Goal: Task Accomplishment & Management: Use online tool/utility

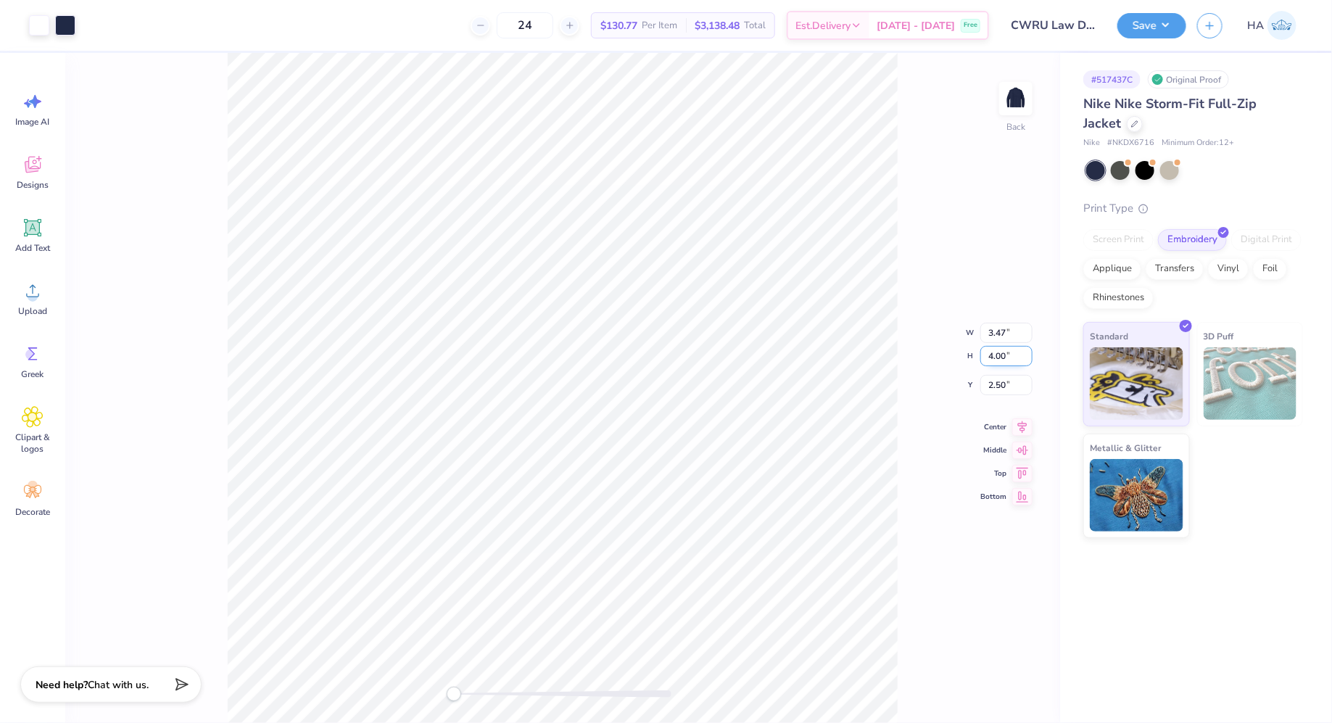
click at [996, 358] on input "4.00" at bounding box center [1006, 356] width 52 height 20
type input "3"
type input "2.60"
type input "3.00"
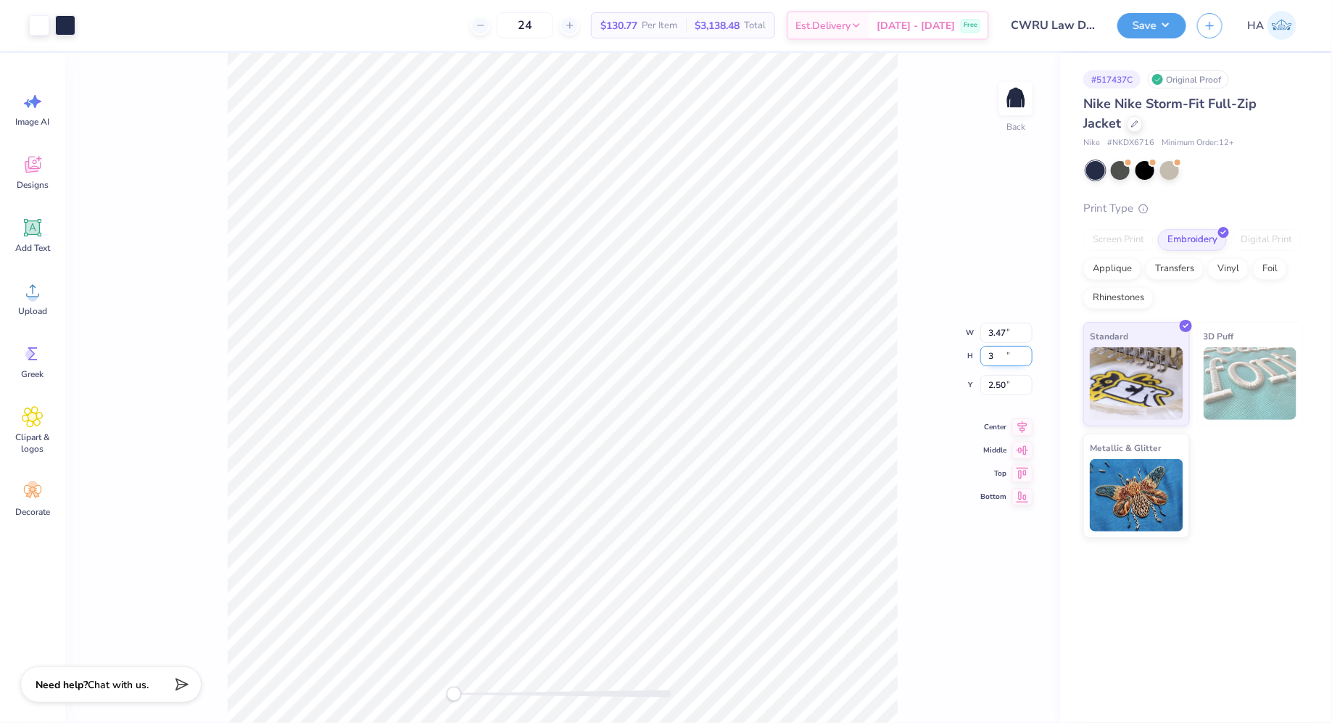
type input "3.00"
click at [1001, 338] on input "3.00" at bounding box center [1006, 344] width 52 height 20
type input "2.5"
type input "2.17"
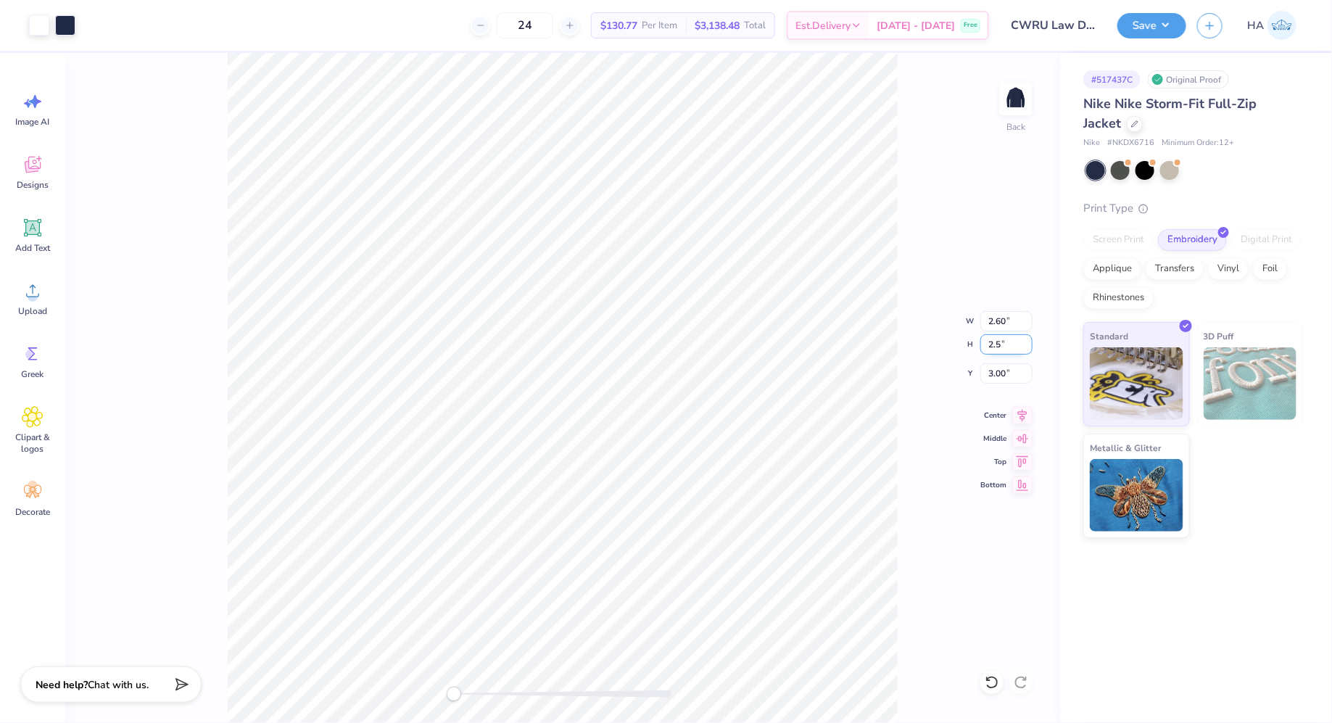
type input "2.50"
type input "3.25"
click at [1174, 23] on button "Save" at bounding box center [1151, 23] width 69 height 25
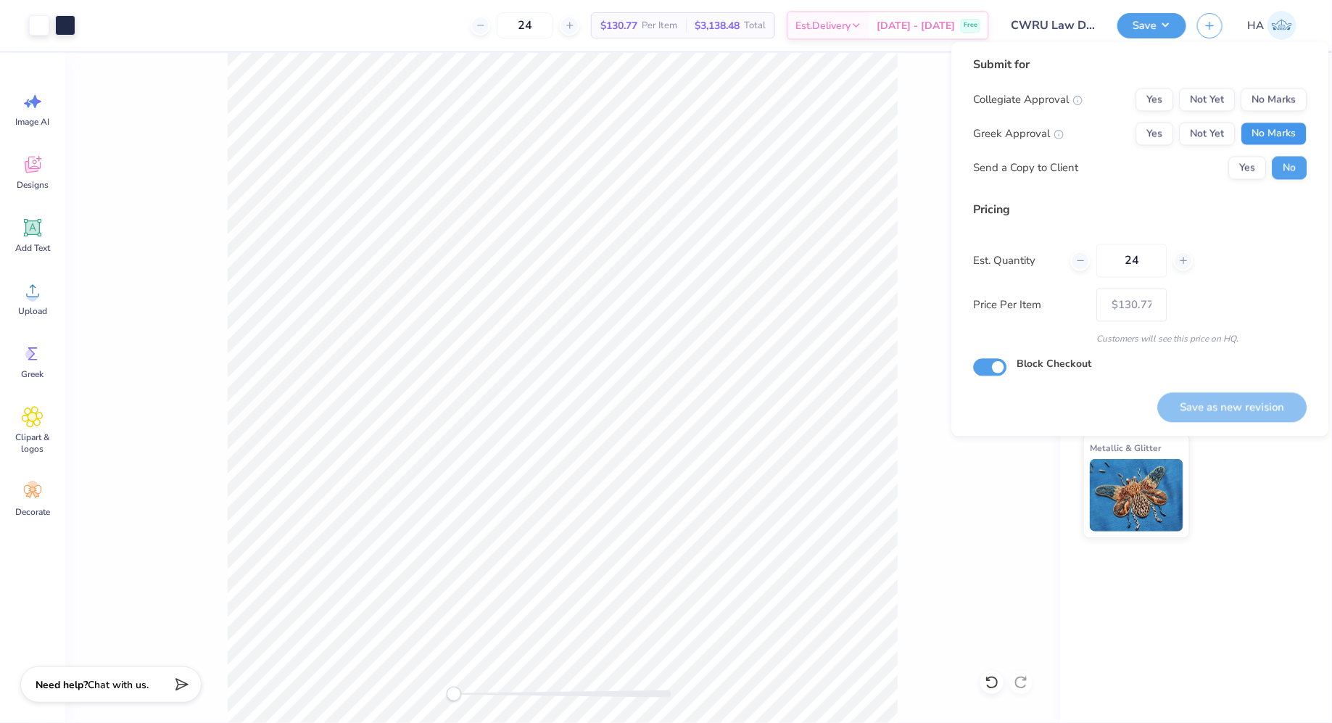
click at [1260, 123] on button "No Marks" at bounding box center [1274, 134] width 66 height 23
click at [1201, 96] on button "Not Yet" at bounding box center [1208, 99] width 56 height 23
click at [1201, 394] on button "Save as new revision" at bounding box center [1232, 407] width 149 height 30
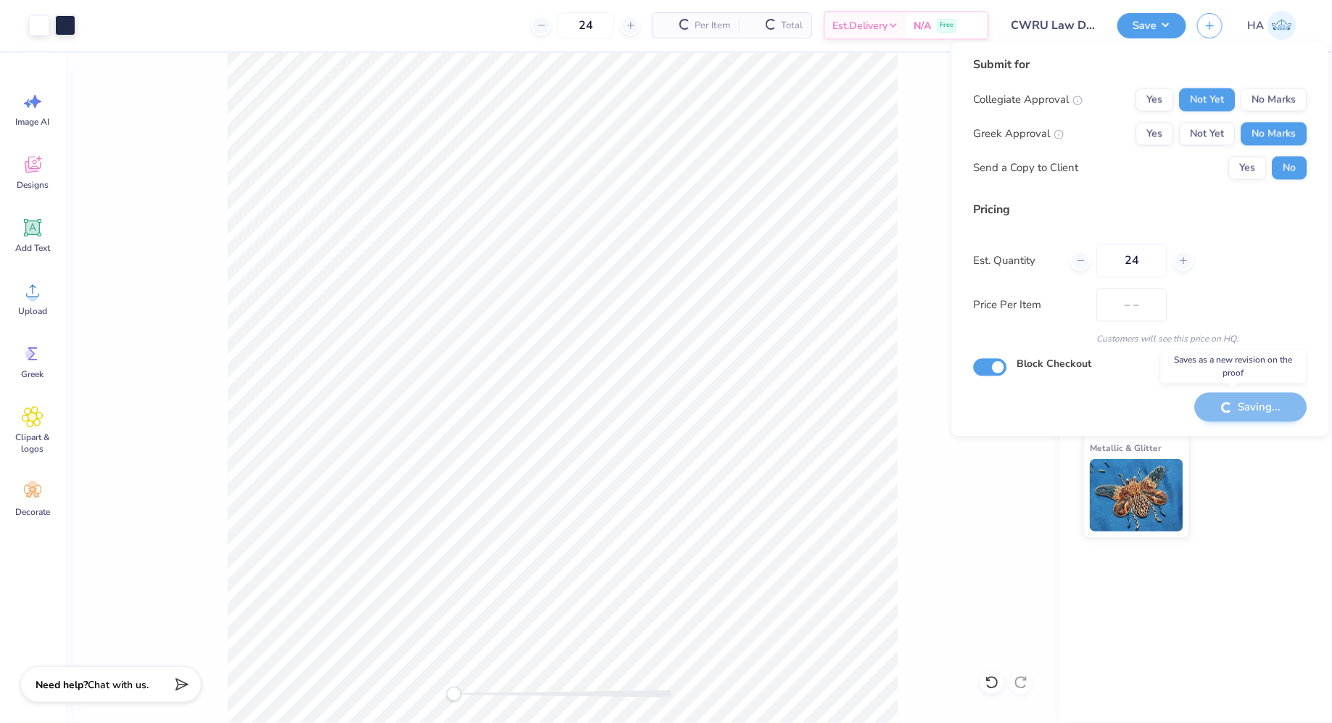
type input "$130.77"
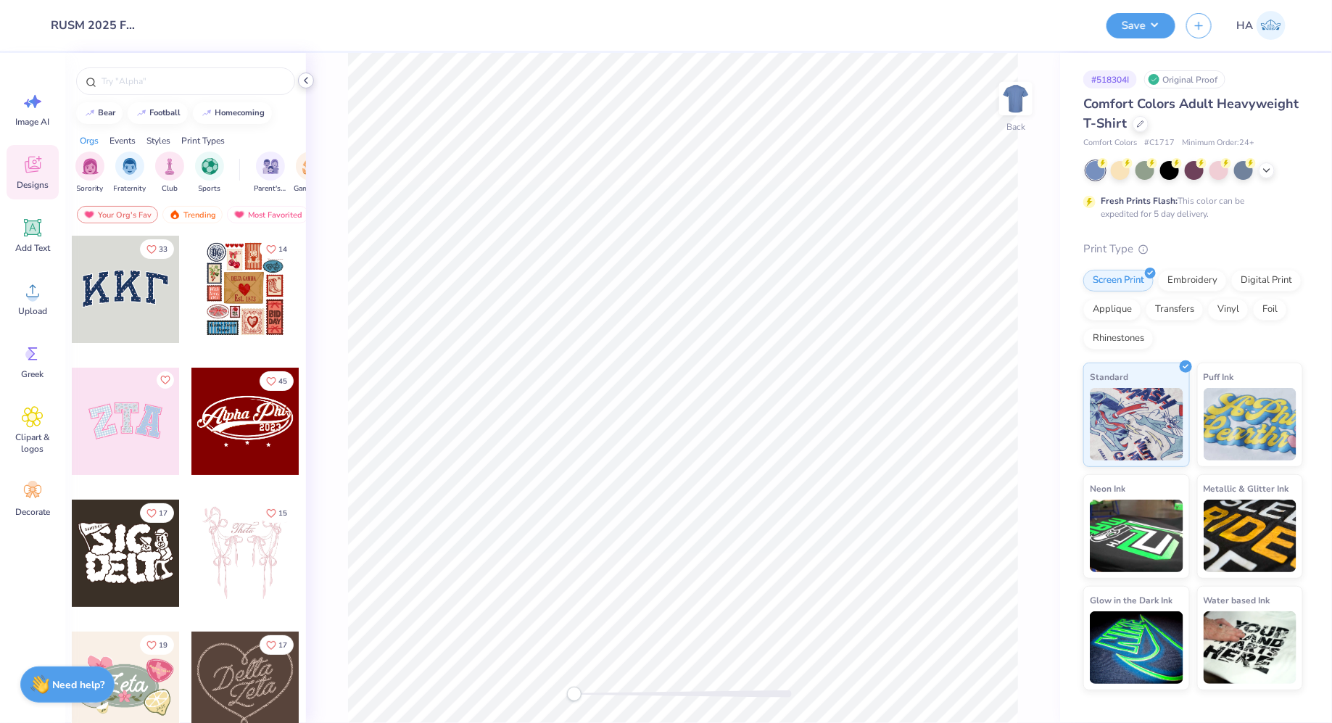
click at [303, 84] on icon at bounding box center [306, 81] width 12 height 12
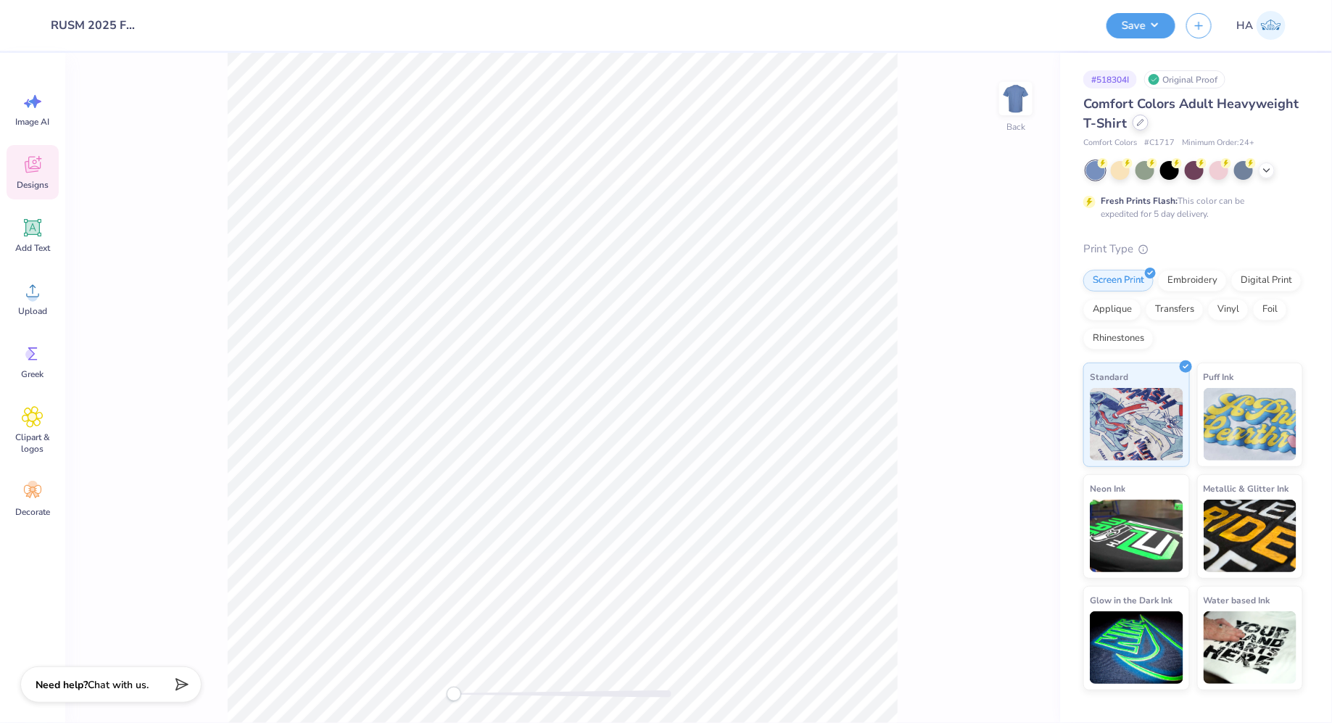
click at [1142, 128] on div at bounding box center [1140, 123] width 16 height 16
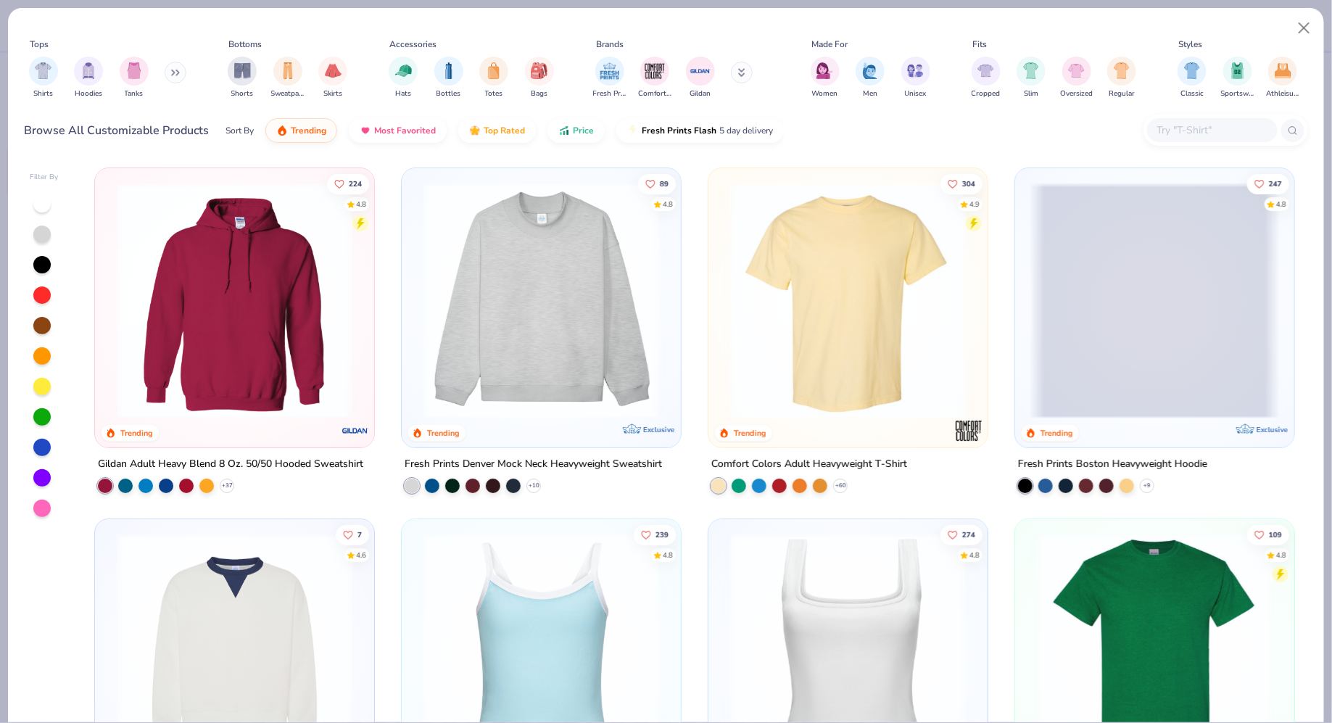
click at [194, 318] on img at bounding box center [234, 301] width 250 height 236
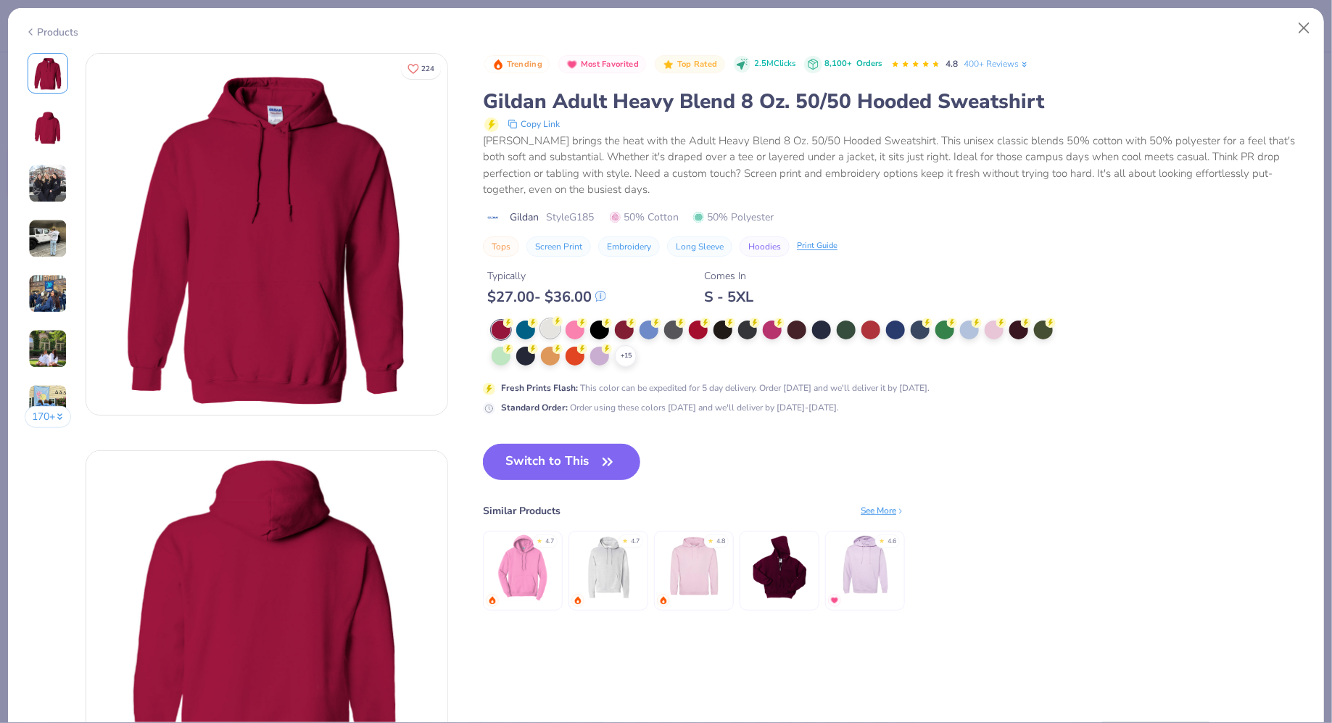
click at [547, 328] on div at bounding box center [550, 328] width 19 height 19
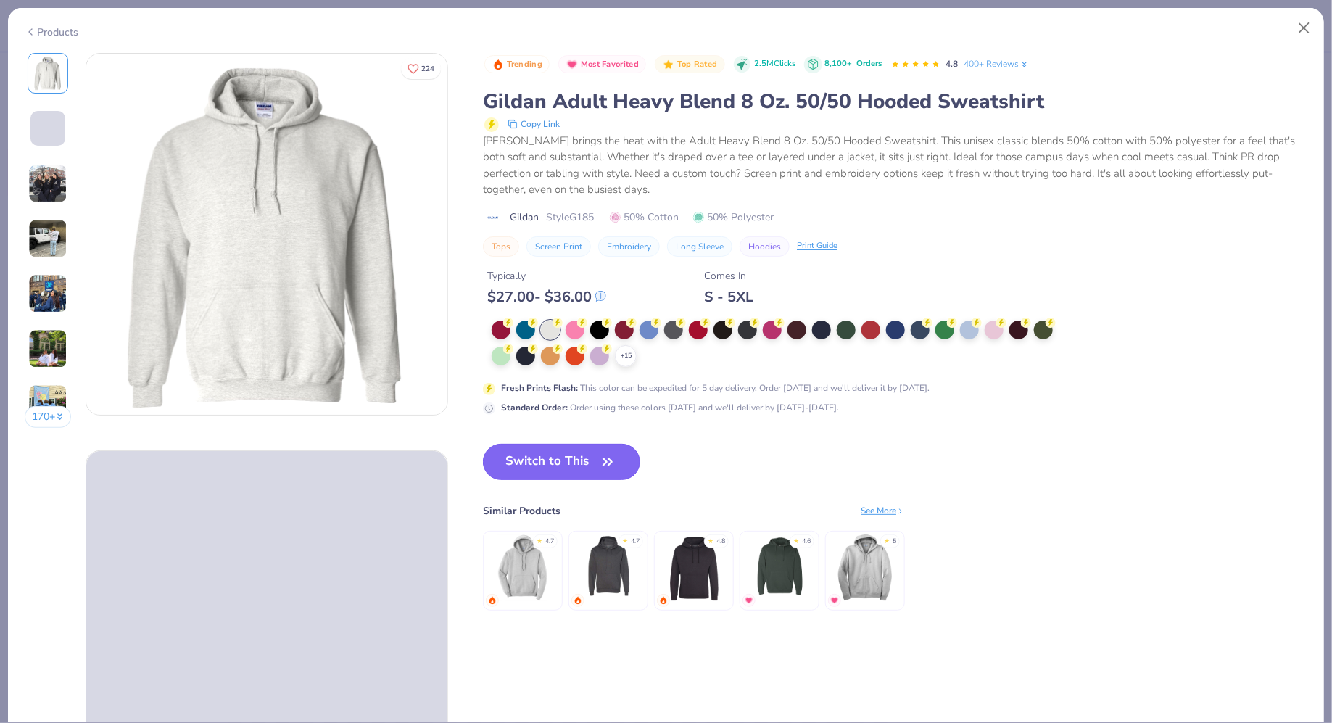
click at [566, 444] on button "Switch to This" at bounding box center [561, 462] width 157 height 36
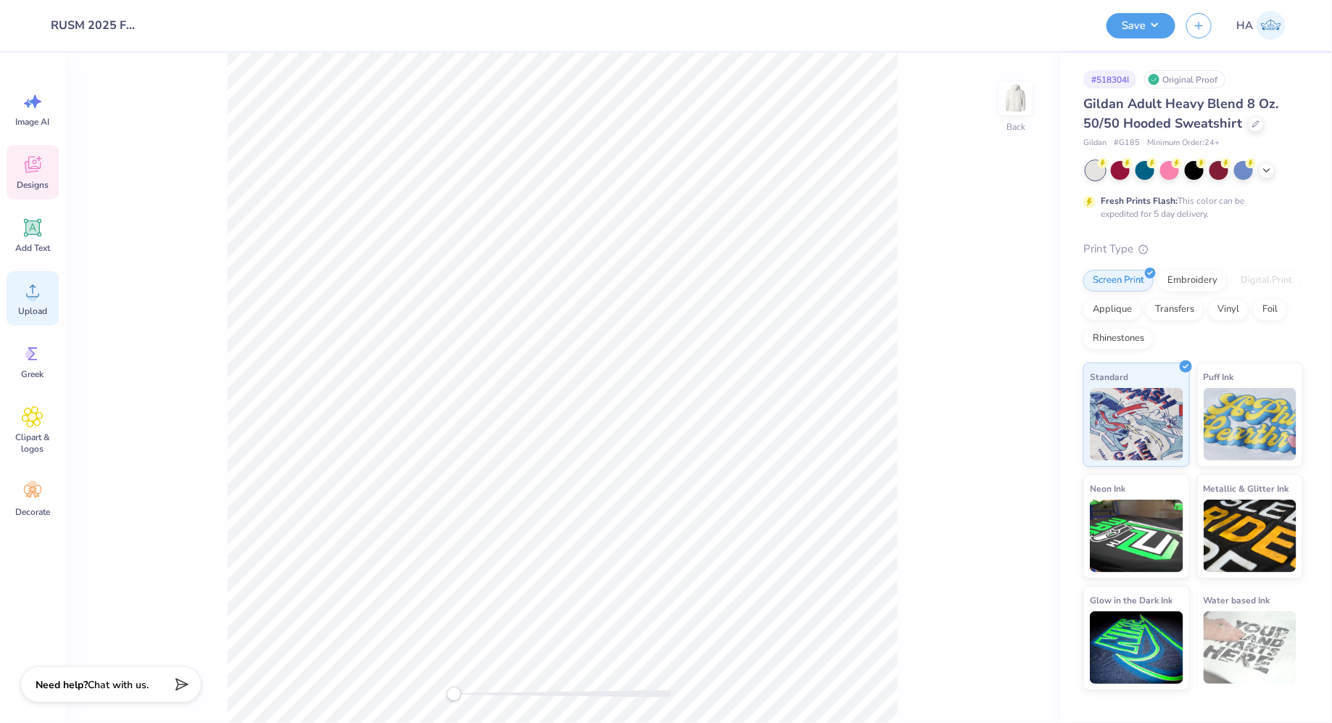
click at [44, 289] on div "Upload" at bounding box center [33, 298] width 52 height 54
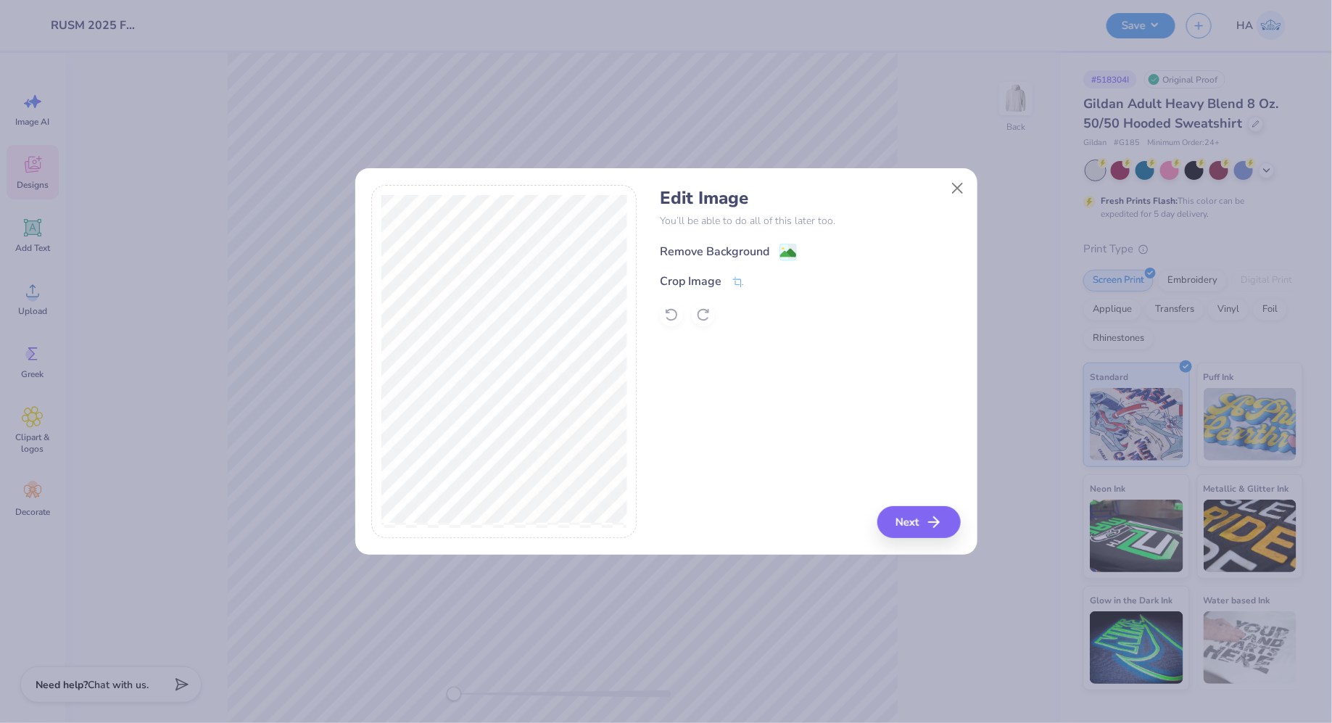
click at [776, 250] on div "Remove Background" at bounding box center [728, 252] width 137 height 18
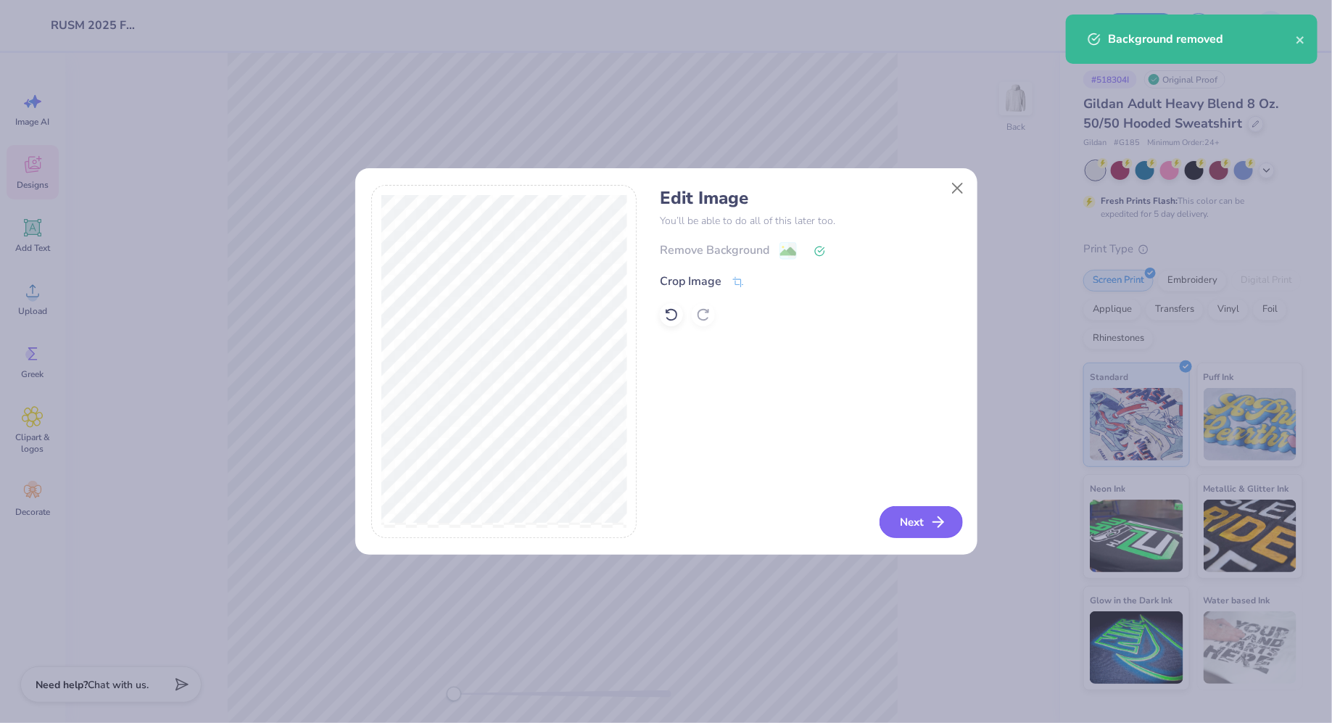
click at [903, 526] on button "Next" at bounding box center [920, 522] width 83 height 32
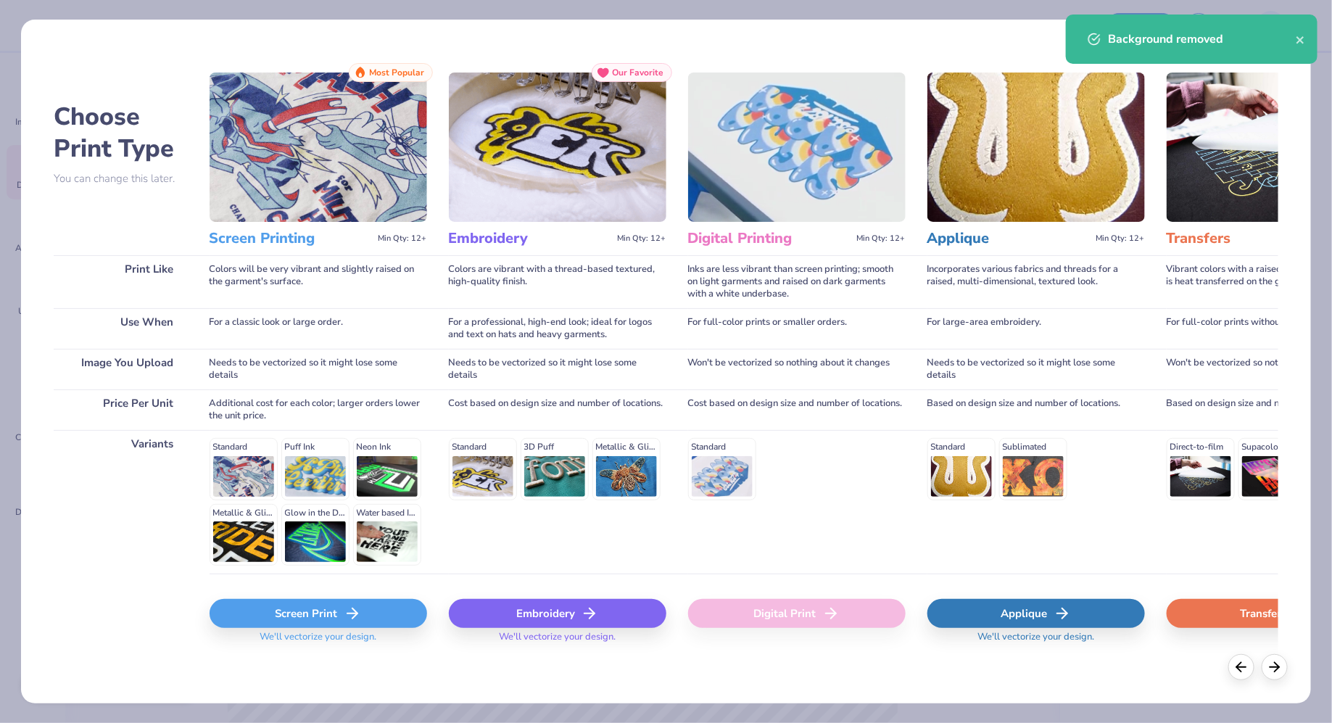
click at [997, 613] on div "Applique" at bounding box center [1036, 613] width 218 height 29
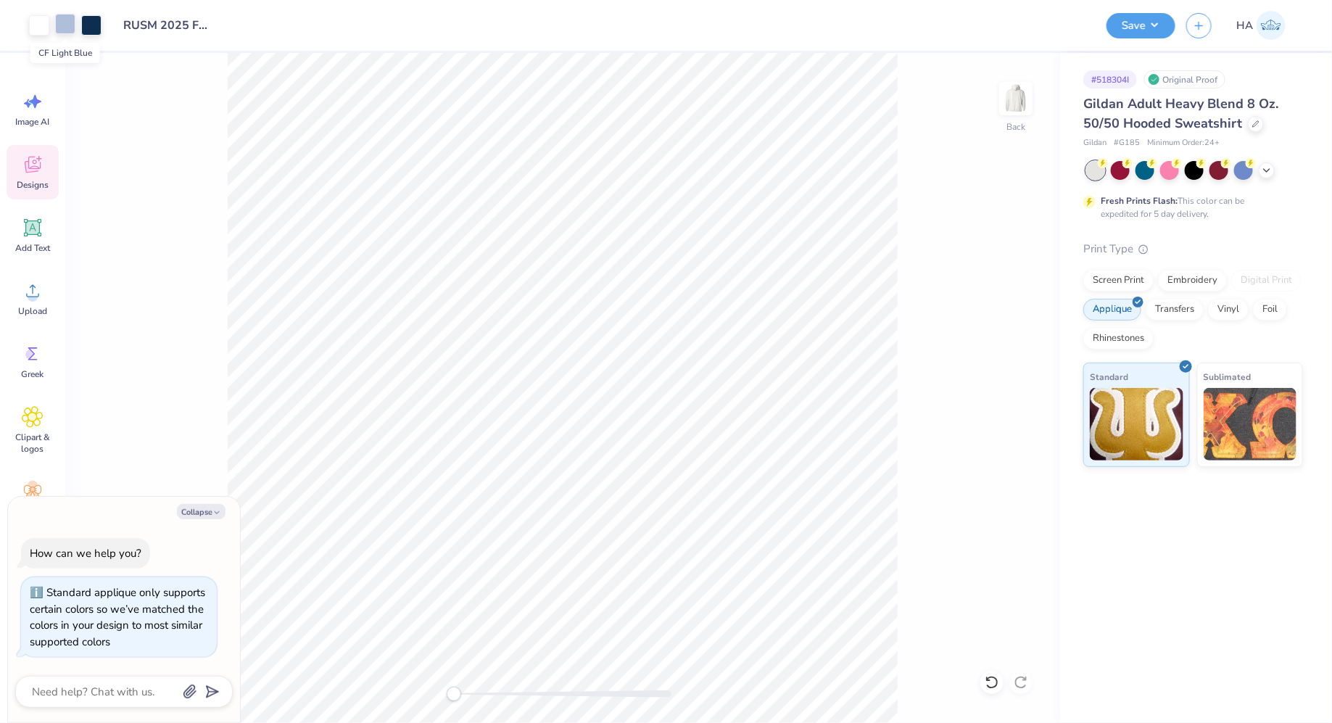
click at [58, 30] on div at bounding box center [65, 24] width 20 height 20
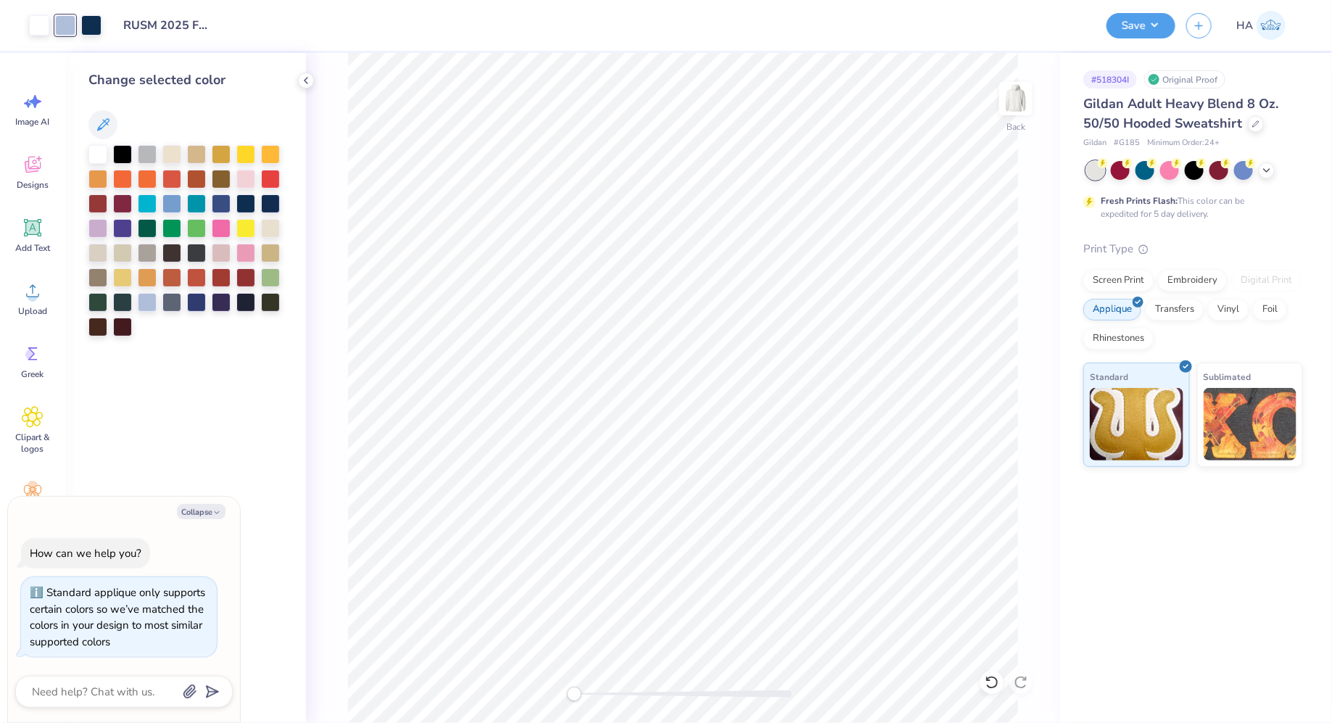
click at [73, 32] on div at bounding box center [65, 25] width 20 height 20
click at [206, 515] on button "Collapse" at bounding box center [201, 511] width 49 height 15
type textarea "x"
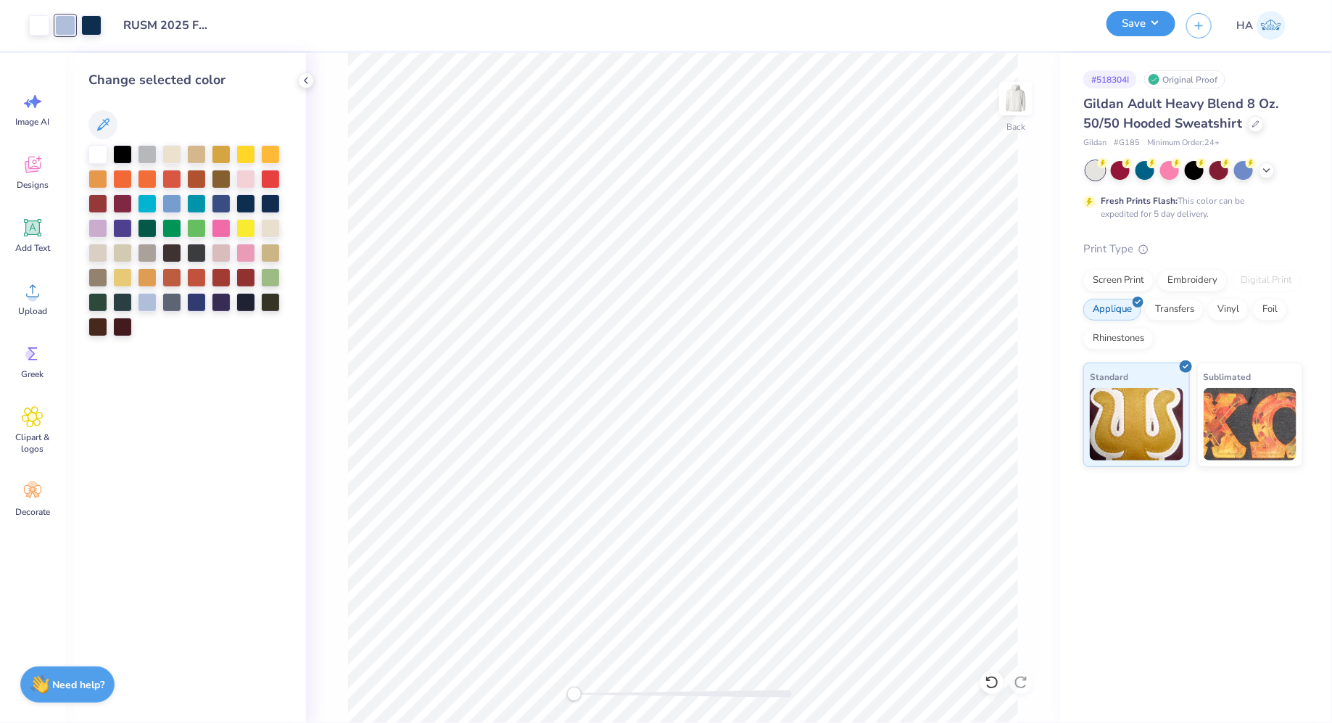
click at [1167, 22] on button "Save" at bounding box center [1140, 23] width 69 height 25
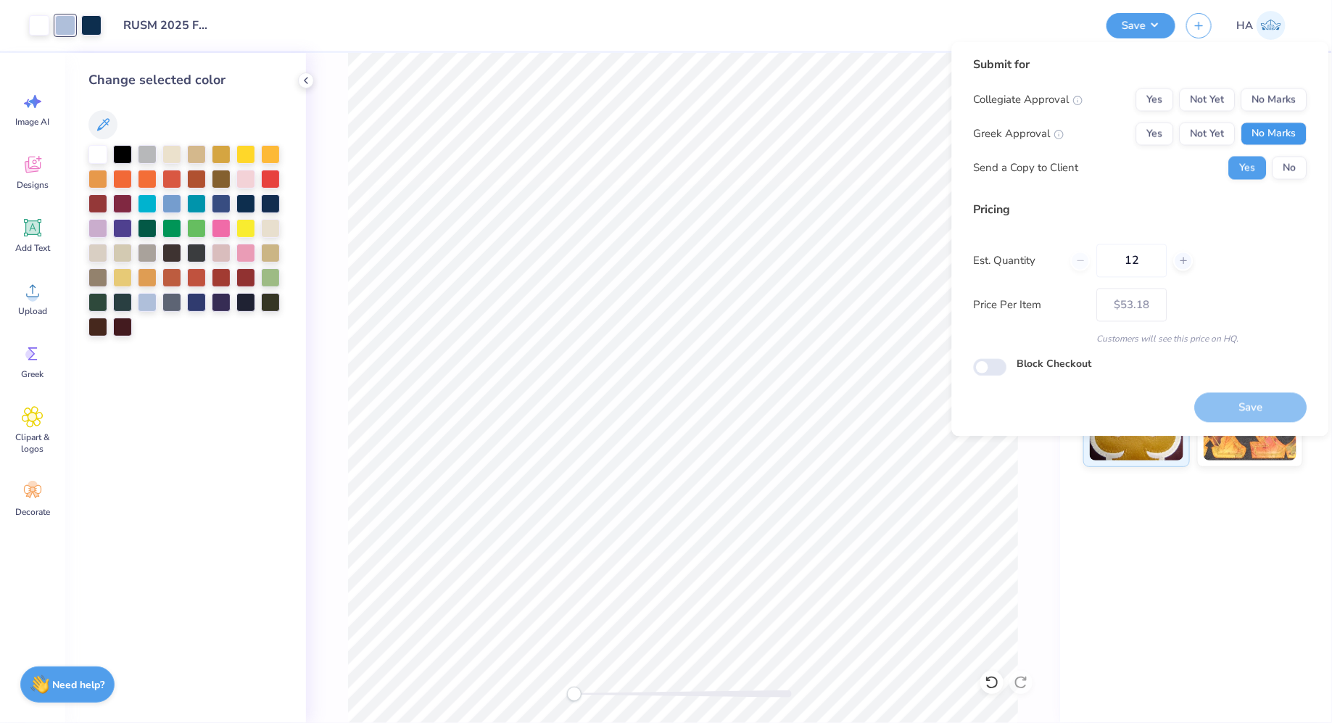
click at [1301, 141] on button "No Marks" at bounding box center [1274, 134] width 66 height 23
click at [1298, 103] on button "No Marks" at bounding box center [1274, 99] width 66 height 23
click at [1262, 405] on button "Save" at bounding box center [1251, 407] width 112 height 30
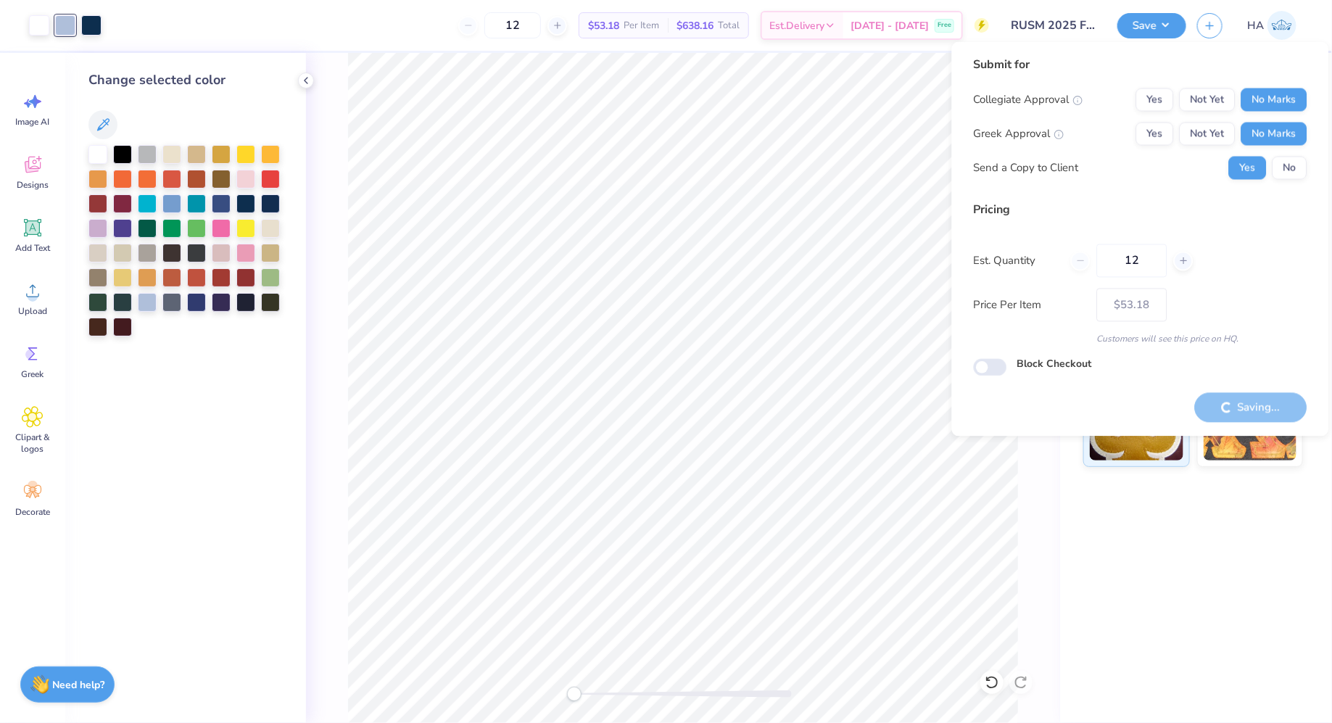
type input "– –"
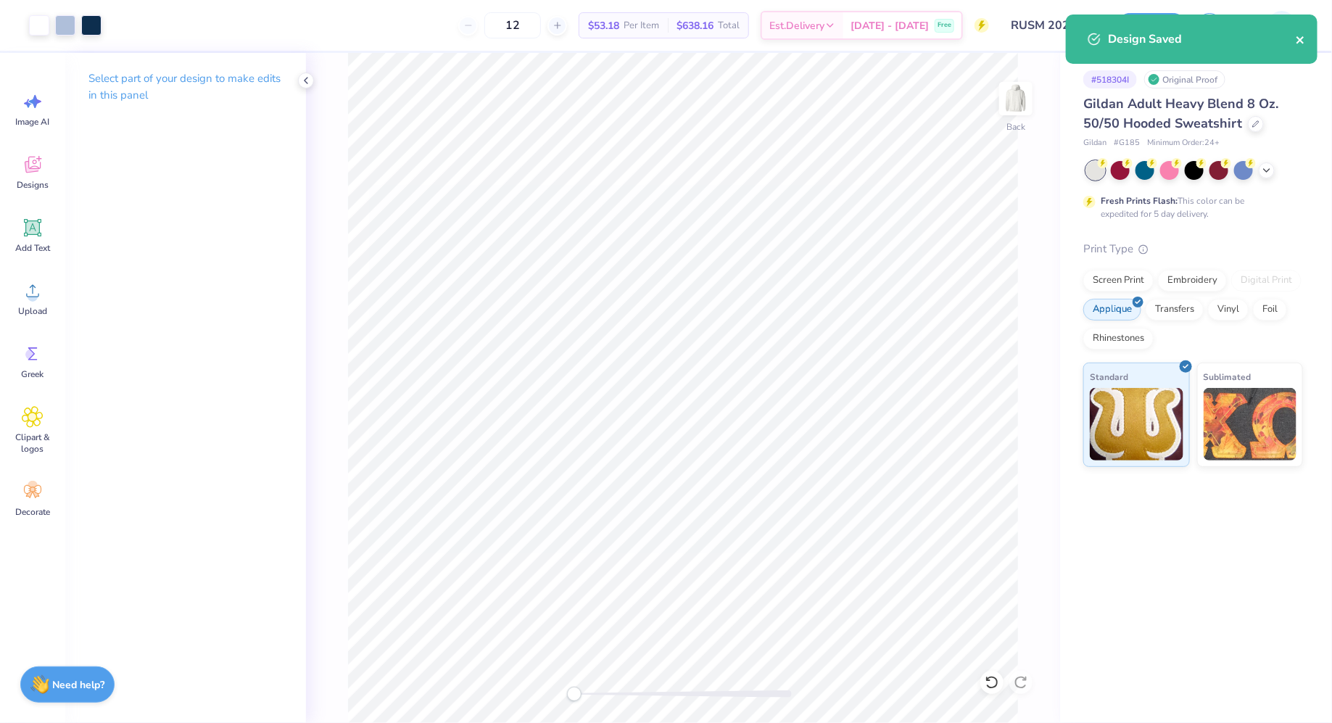
click at [1303, 42] on icon "close" at bounding box center [1299, 39] width 7 height 7
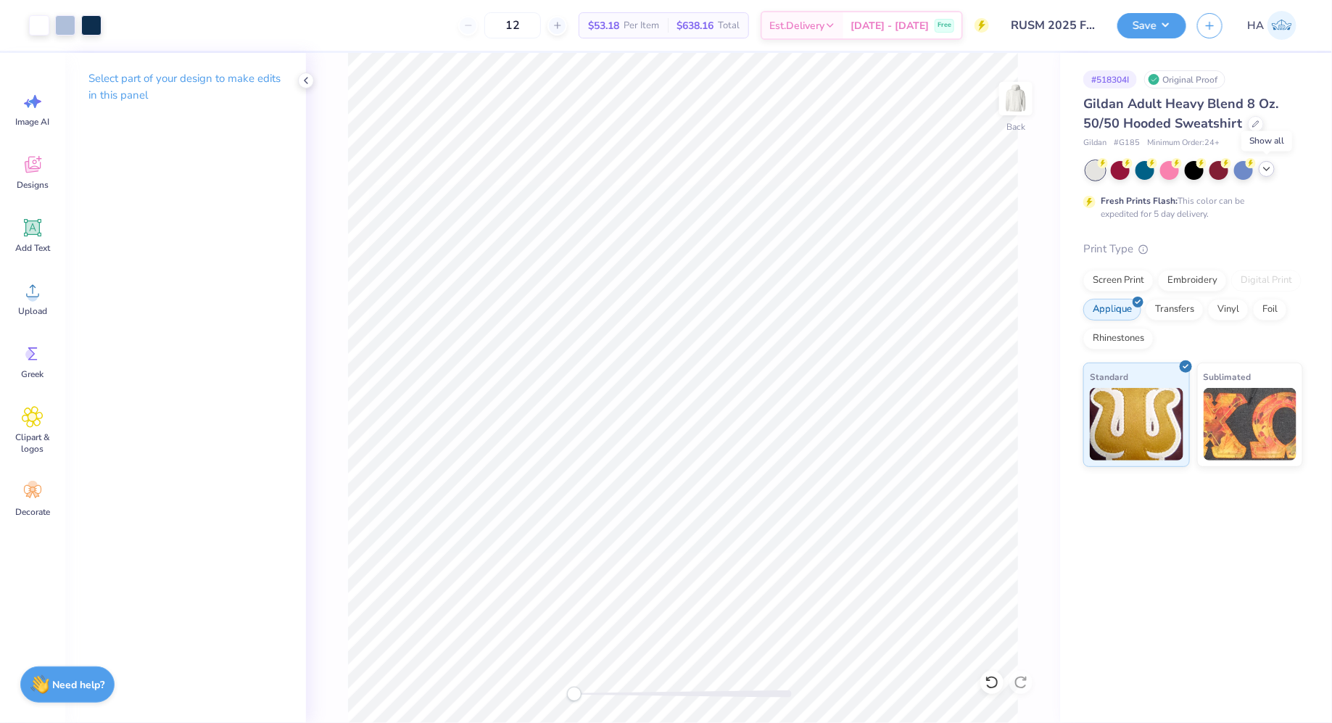
click at [1270, 167] on polyline at bounding box center [1267, 168] width 6 height 3
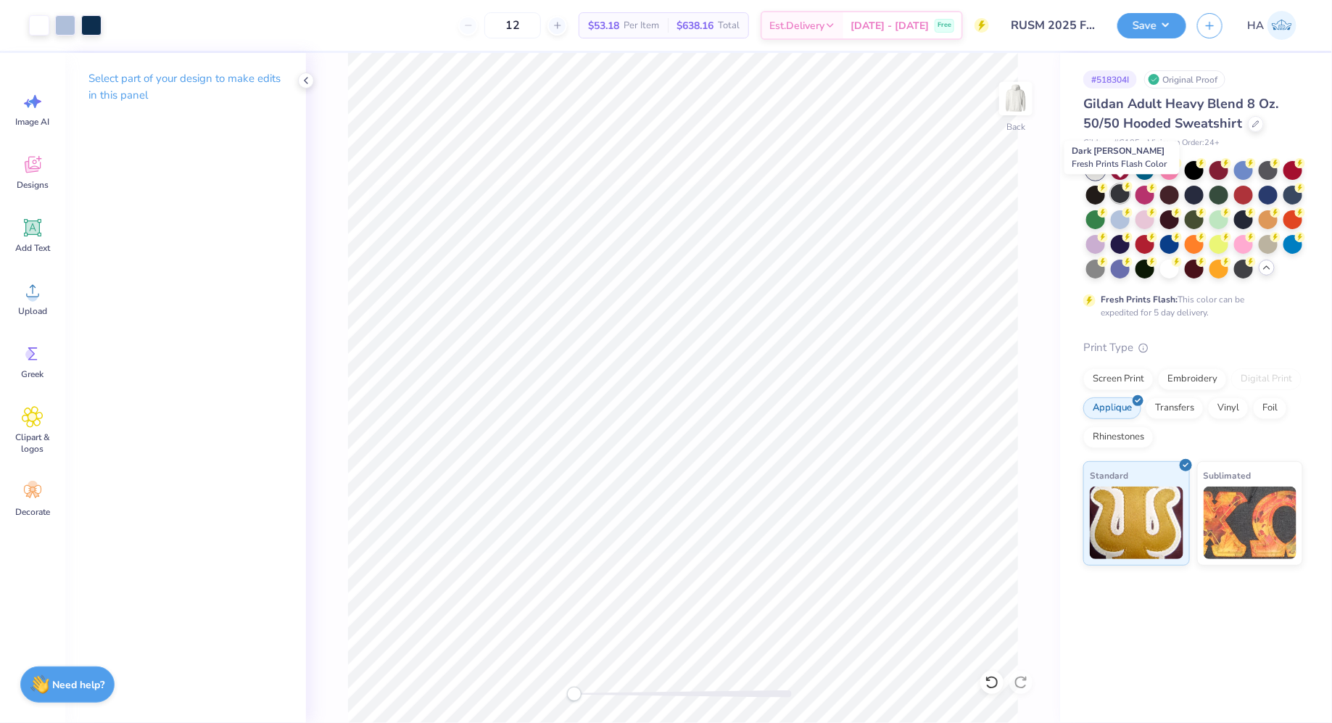
click at [1127, 194] on div at bounding box center [1120, 193] width 19 height 19
click at [1167, 33] on button "Save" at bounding box center [1151, 23] width 69 height 25
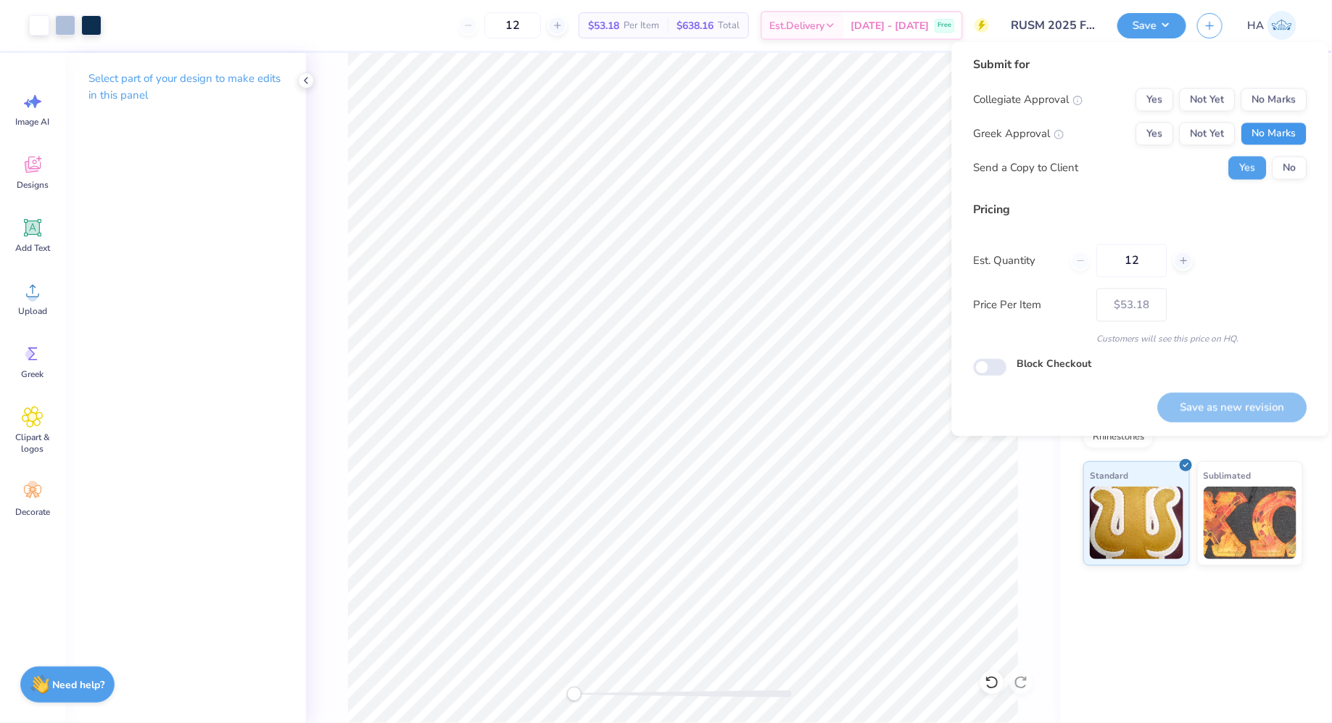
click at [1246, 123] on button "No Marks" at bounding box center [1274, 134] width 66 height 23
click at [1264, 89] on button "No Marks" at bounding box center [1274, 99] width 66 height 23
click at [1243, 416] on button "Save as new revision" at bounding box center [1232, 407] width 149 height 30
type input "$53.18"
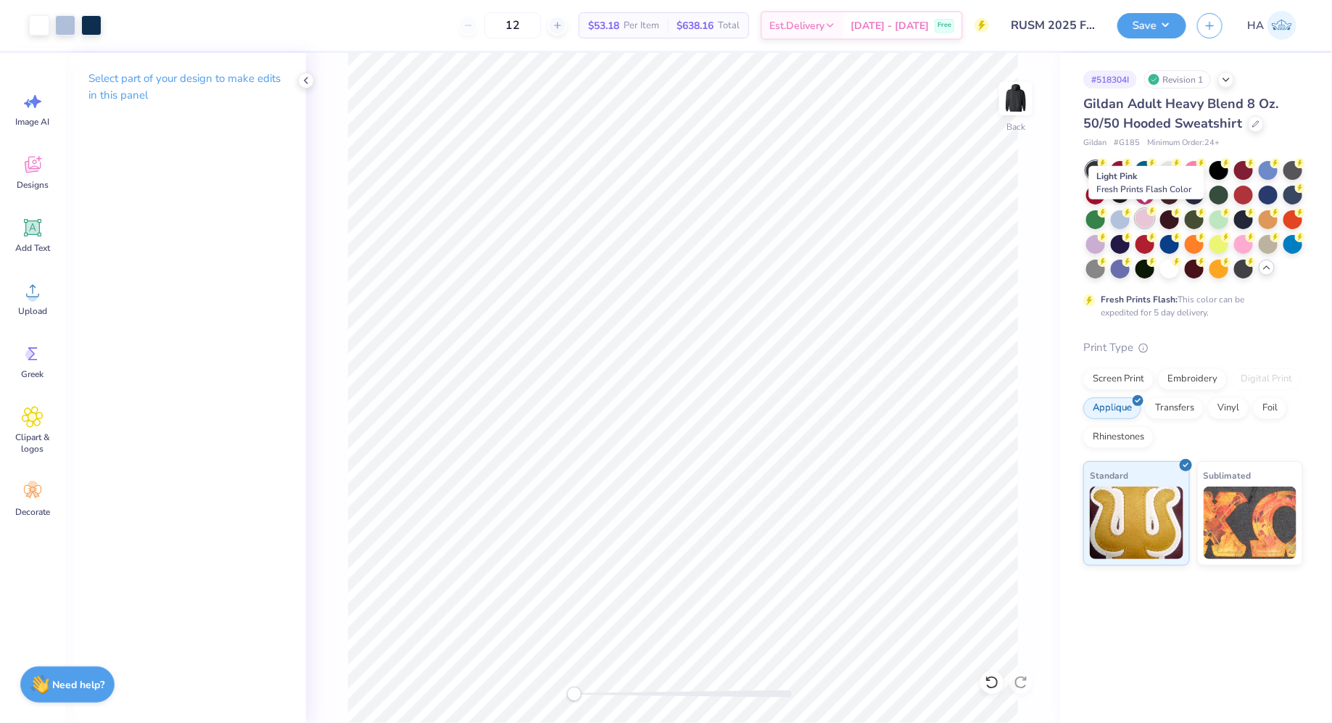
click at [1143, 224] on div at bounding box center [1144, 218] width 19 height 19
click at [1172, 23] on button "Save" at bounding box center [1151, 23] width 69 height 25
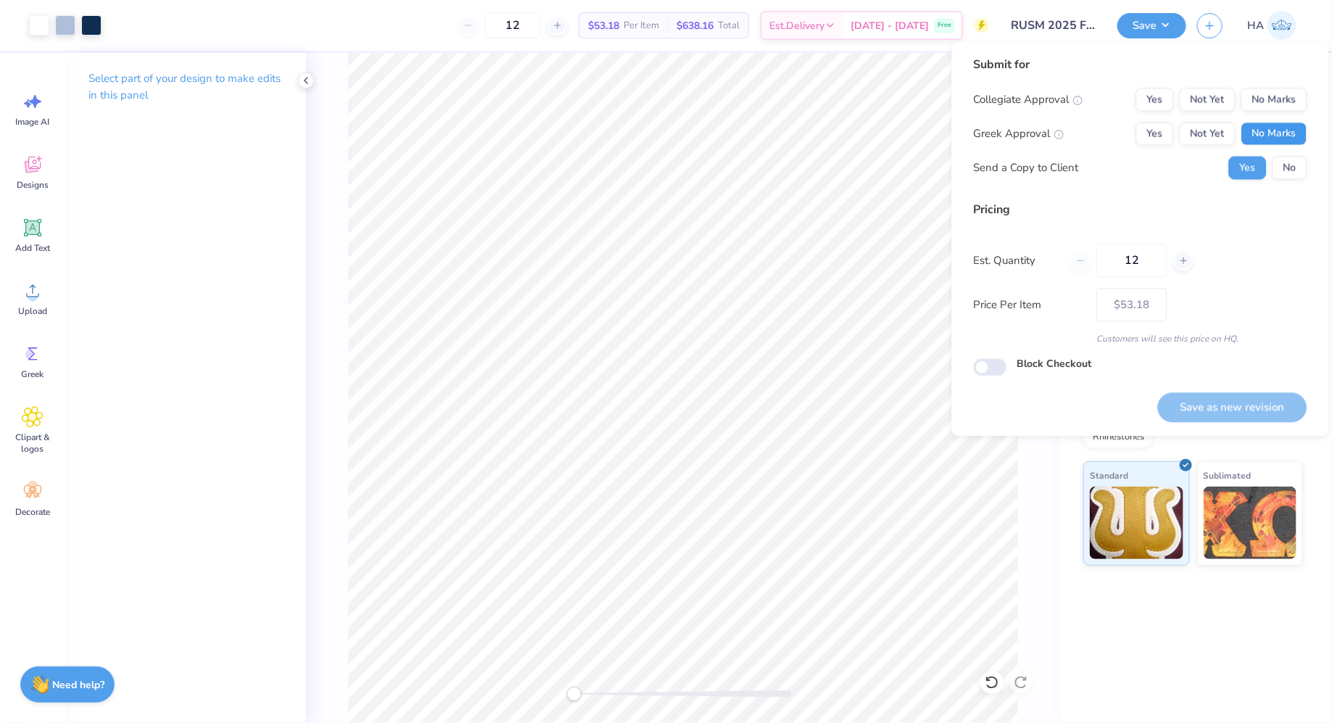
click at [1296, 136] on button "No Marks" at bounding box center [1274, 134] width 66 height 23
click at [1299, 116] on div "Collegiate Approval Yes Not Yet No Marks Greek Approval Yes Not Yet No Marks Se…" at bounding box center [1141, 133] width 334 height 91
click at [1305, 103] on button "No Marks" at bounding box center [1274, 99] width 66 height 23
click at [1243, 419] on button "Save as new revision" at bounding box center [1232, 407] width 149 height 30
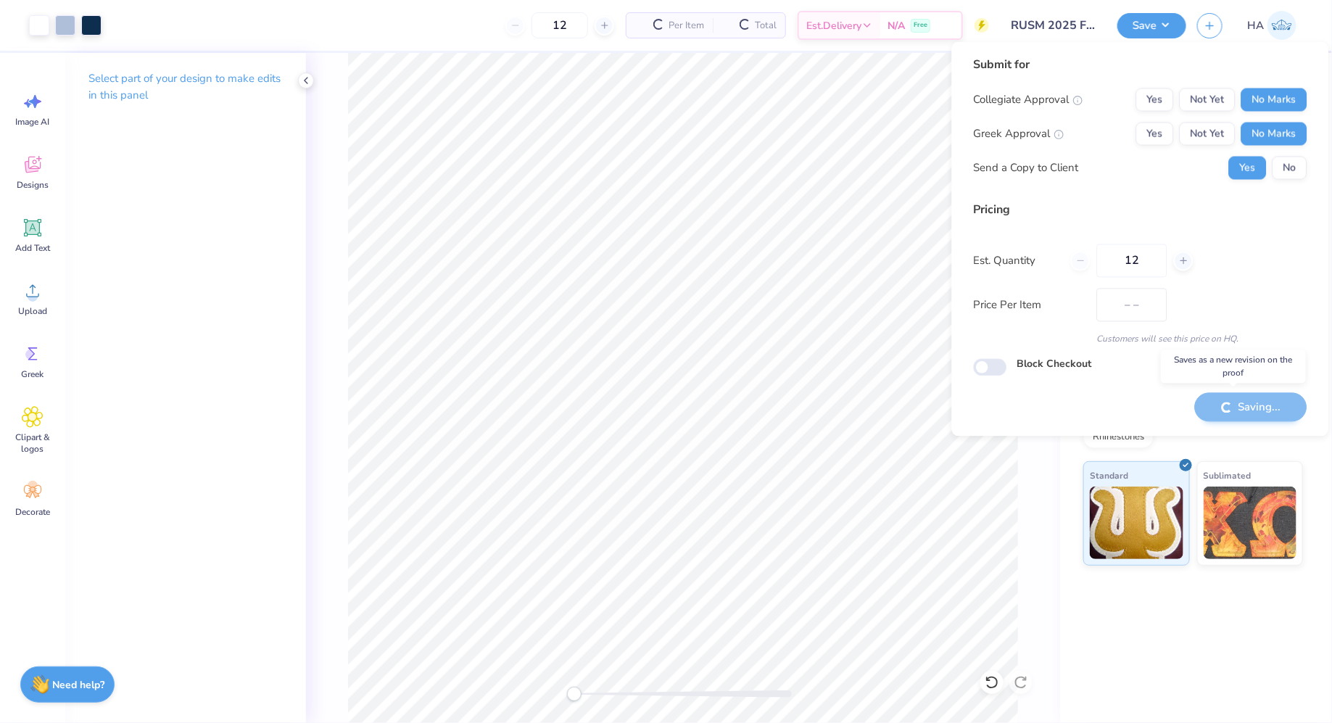
type input "$53.18"
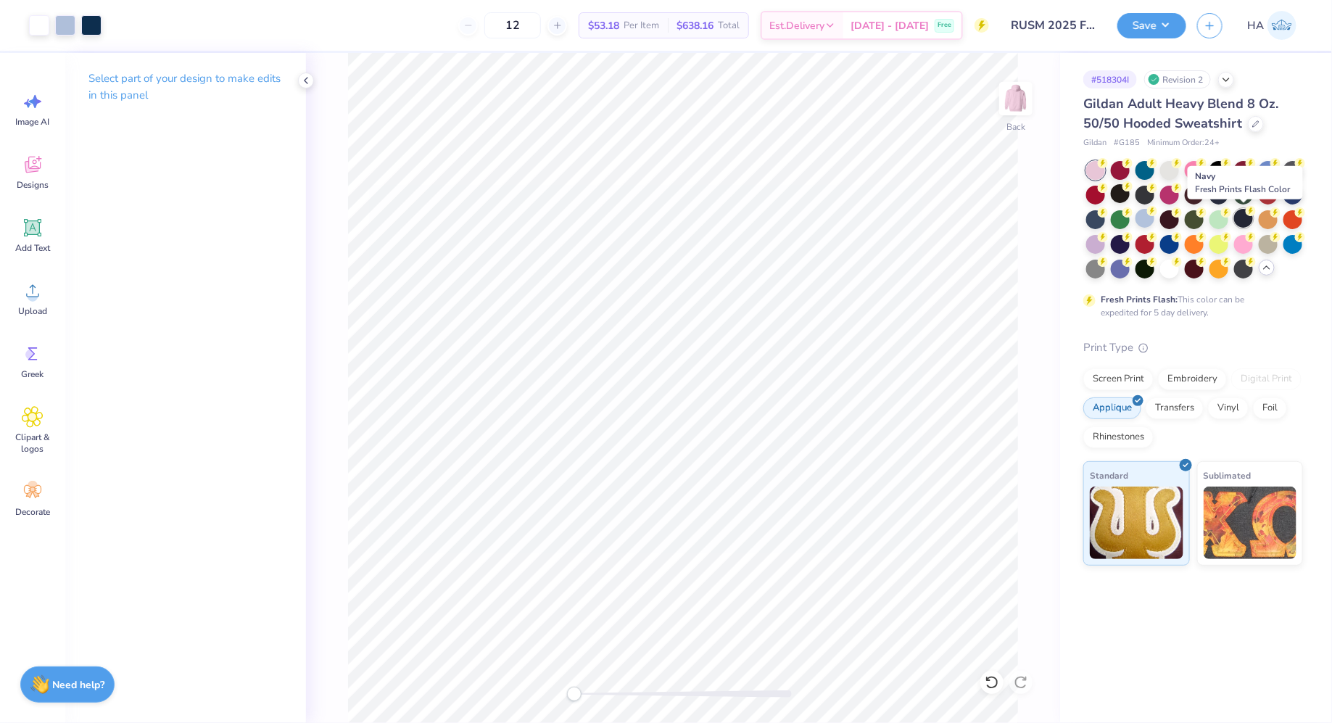
click at [1251, 221] on div at bounding box center [1243, 218] width 19 height 19
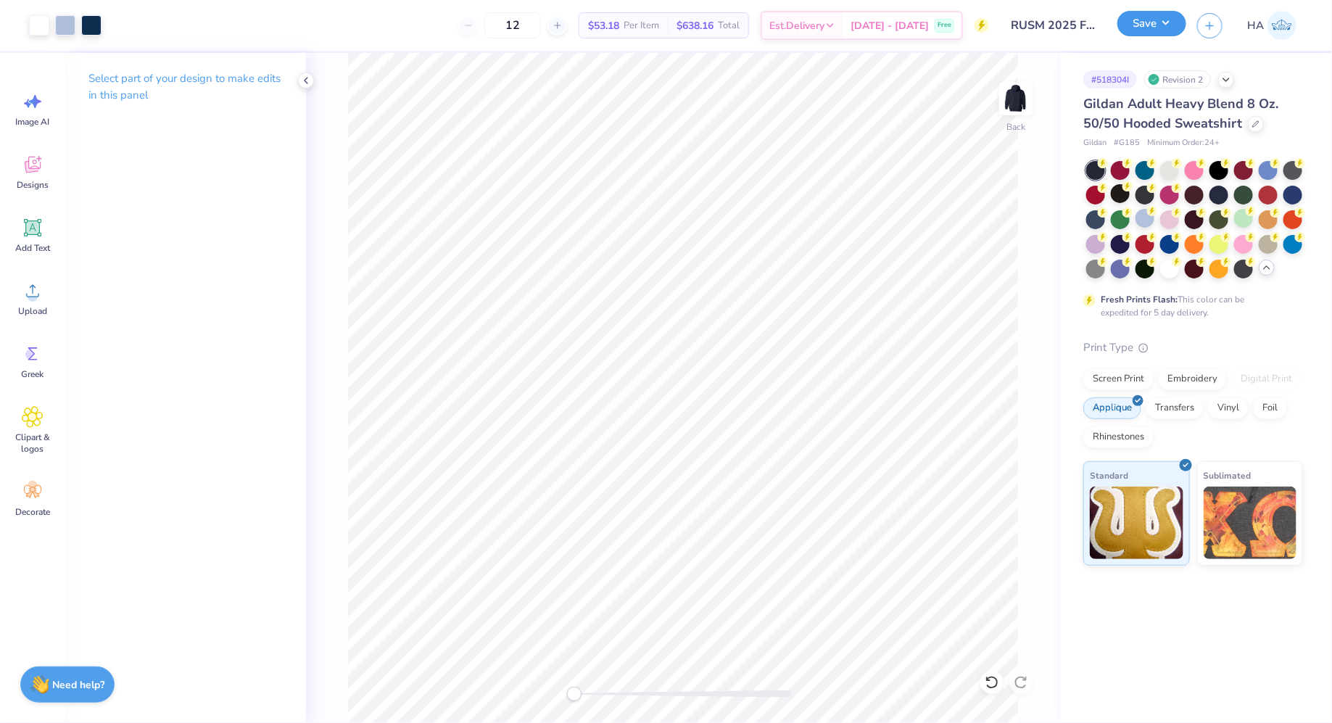
click at [1152, 30] on button "Save" at bounding box center [1151, 23] width 69 height 25
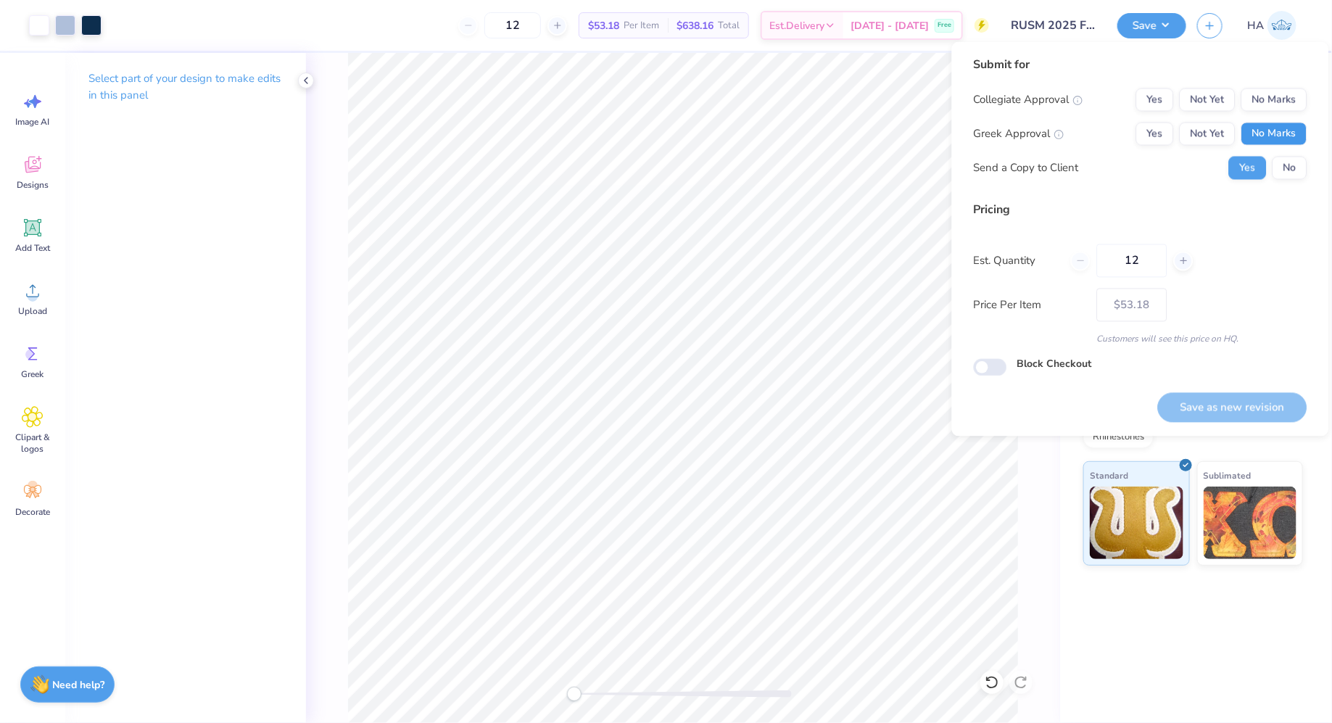
click at [1279, 137] on button "No Marks" at bounding box center [1274, 134] width 66 height 23
click at [1294, 96] on button "No Marks" at bounding box center [1274, 99] width 66 height 23
click at [1254, 410] on button "Save as new revision" at bounding box center [1232, 407] width 149 height 30
type input "$53.18"
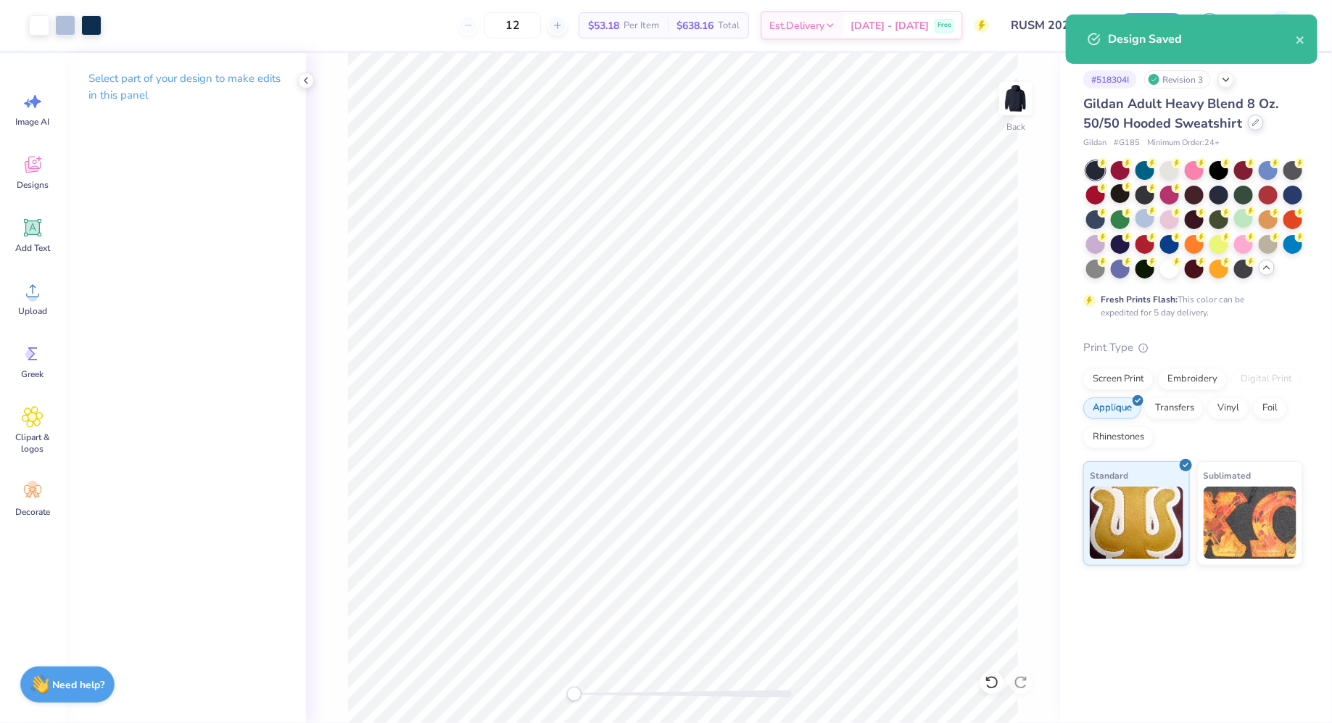
click at [1248, 119] on div at bounding box center [1256, 123] width 16 height 16
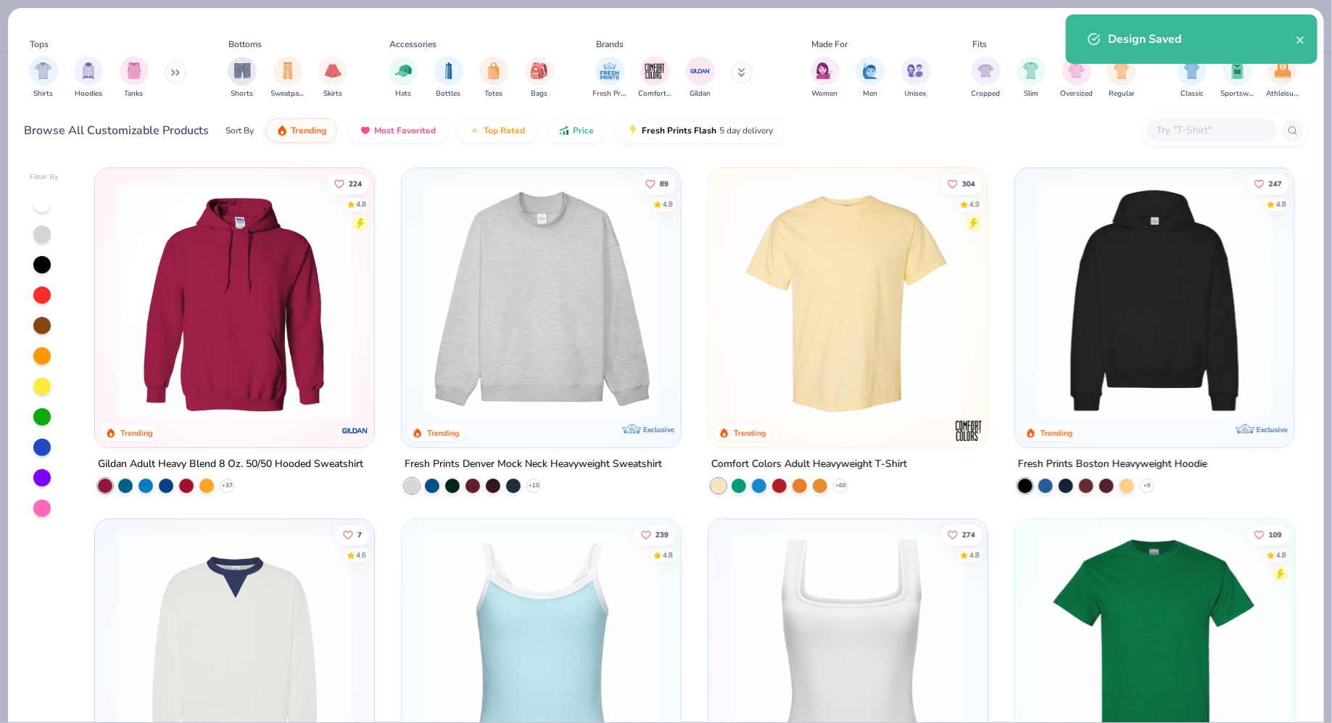
click at [1167, 137] on input "text" at bounding box center [1212, 130] width 112 height 17
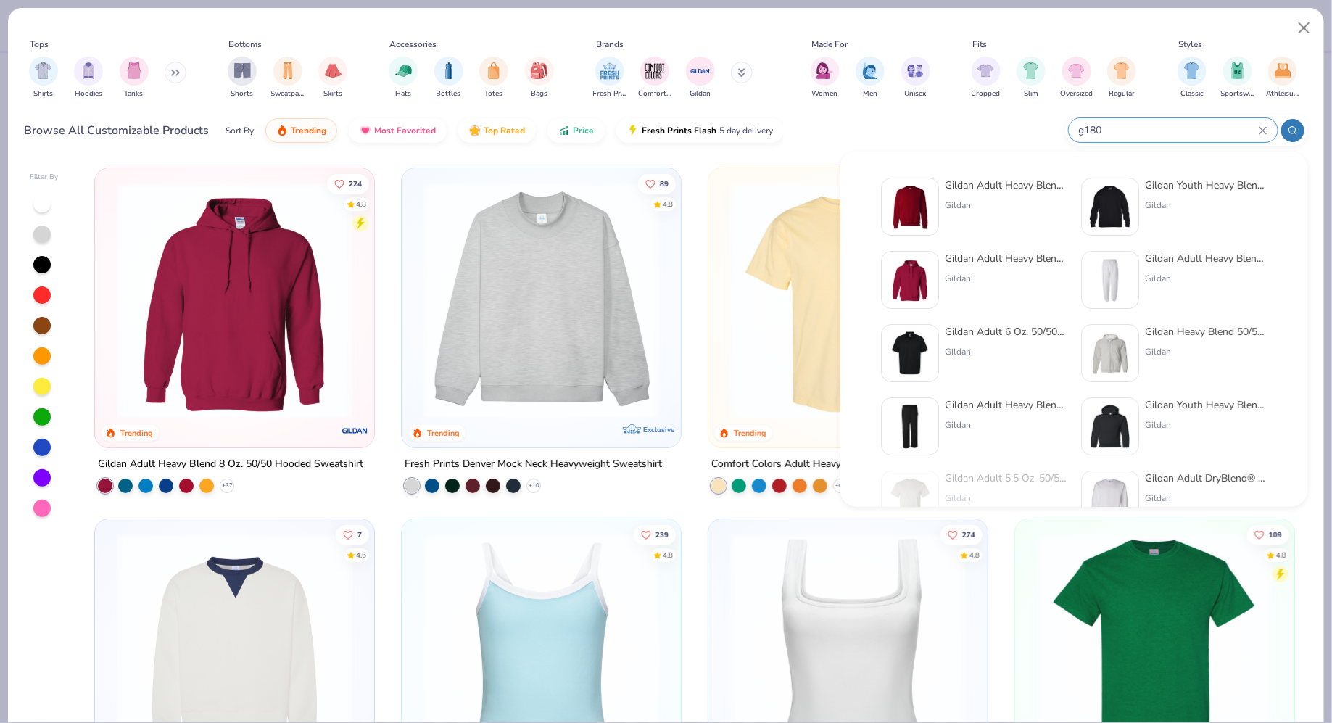
type input "g180"
click at [974, 201] on div "Gildan" at bounding box center [1006, 205] width 122 height 13
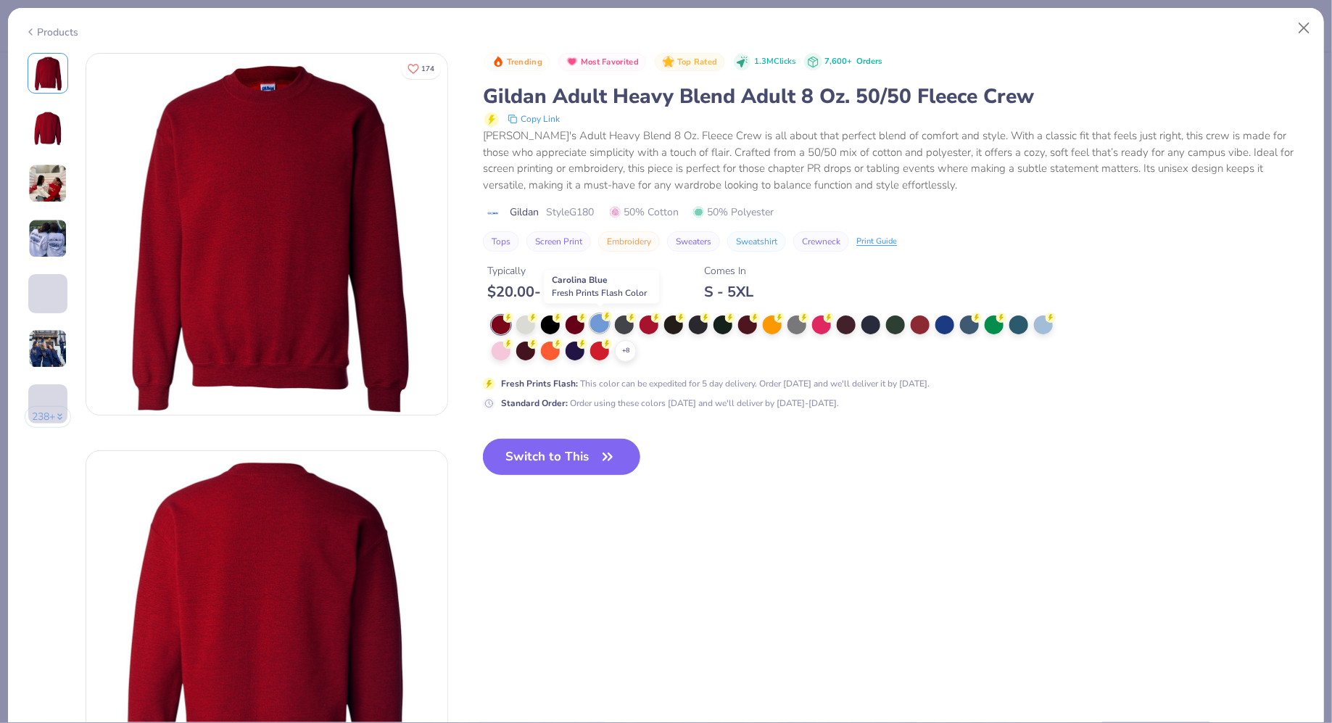
click at [605, 325] on div at bounding box center [599, 323] width 19 height 19
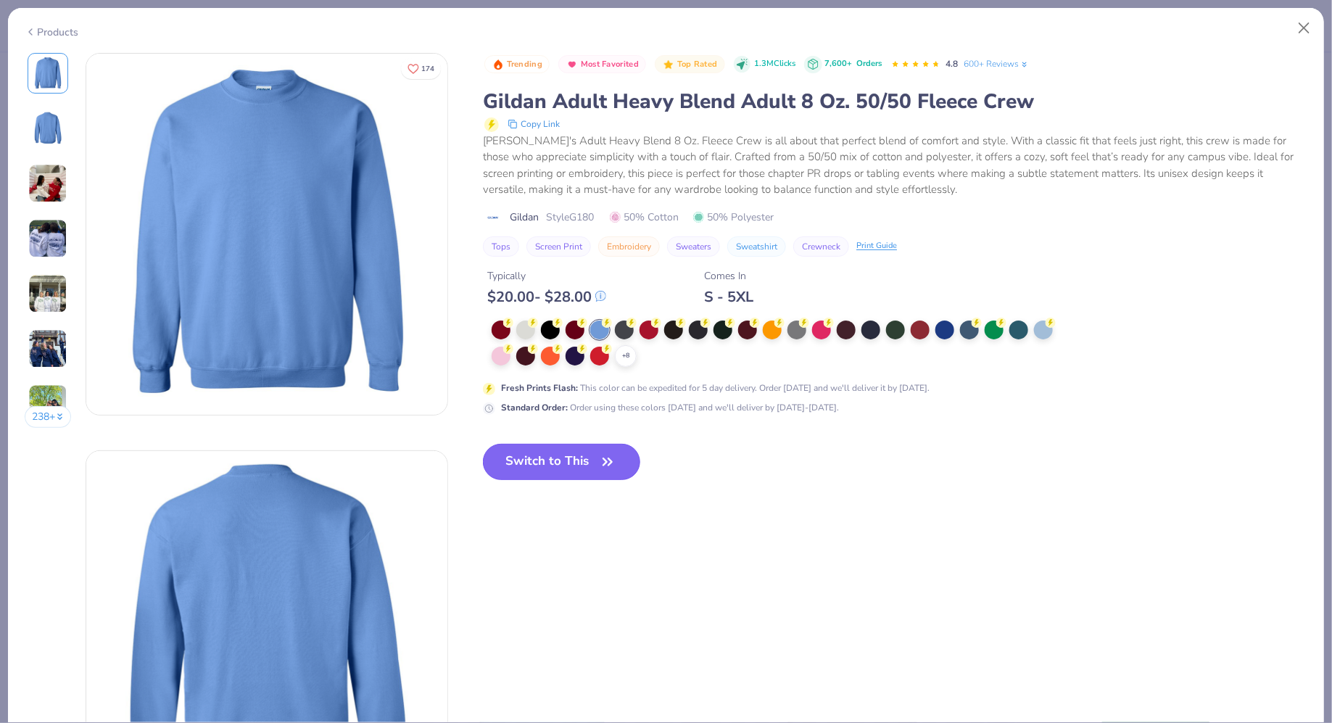
click at [610, 444] on button "Switch to This" at bounding box center [561, 462] width 157 height 36
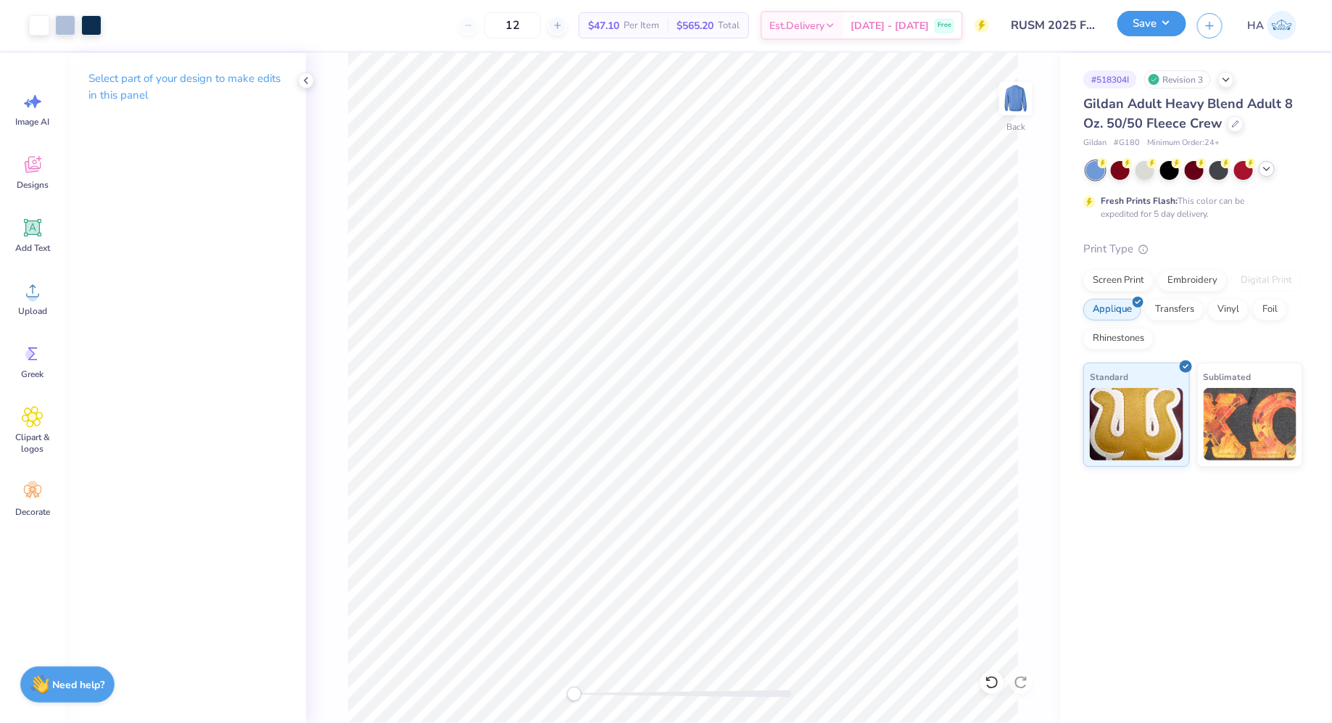
click at [1142, 26] on button "Save" at bounding box center [1151, 23] width 69 height 25
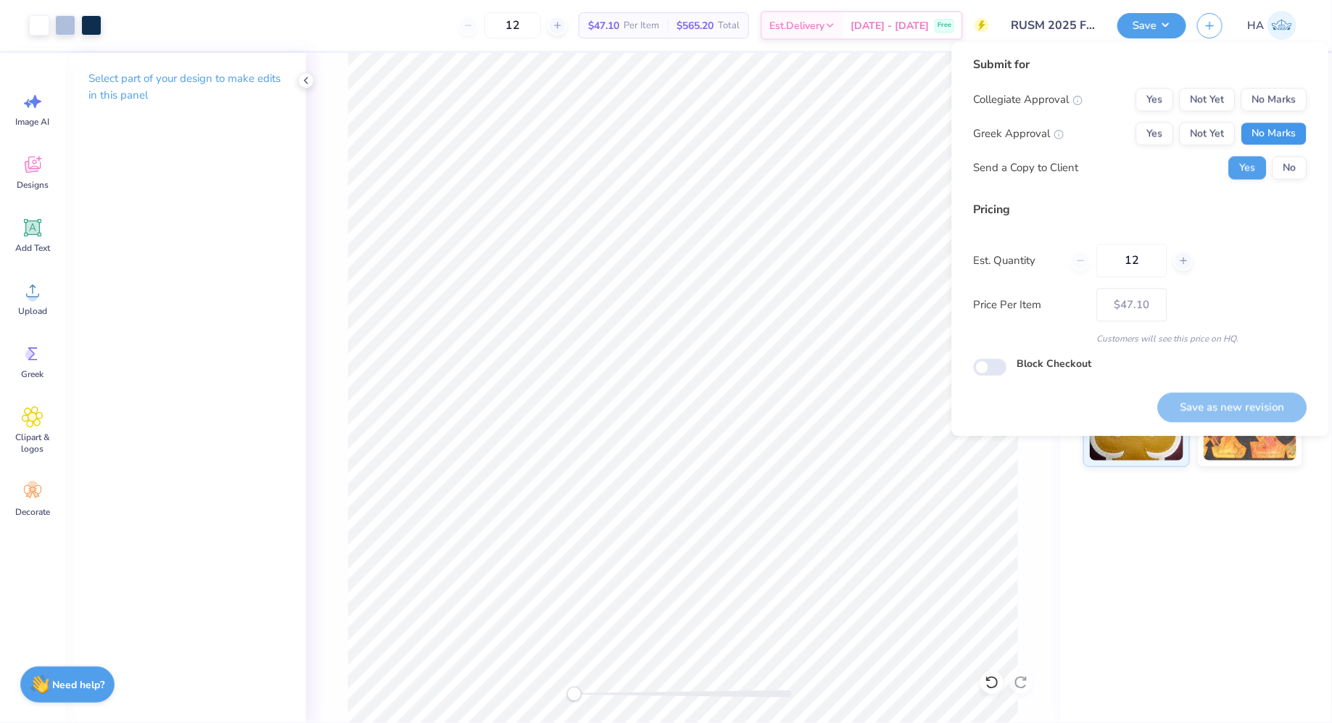
click at [1289, 129] on button "No Marks" at bounding box center [1274, 134] width 66 height 23
click at [1296, 96] on button "No Marks" at bounding box center [1274, 99] width 66 height 23
click at [1244, 397] on button "Save as new revision" at bounding box center [1232, 407] width 149 height 30
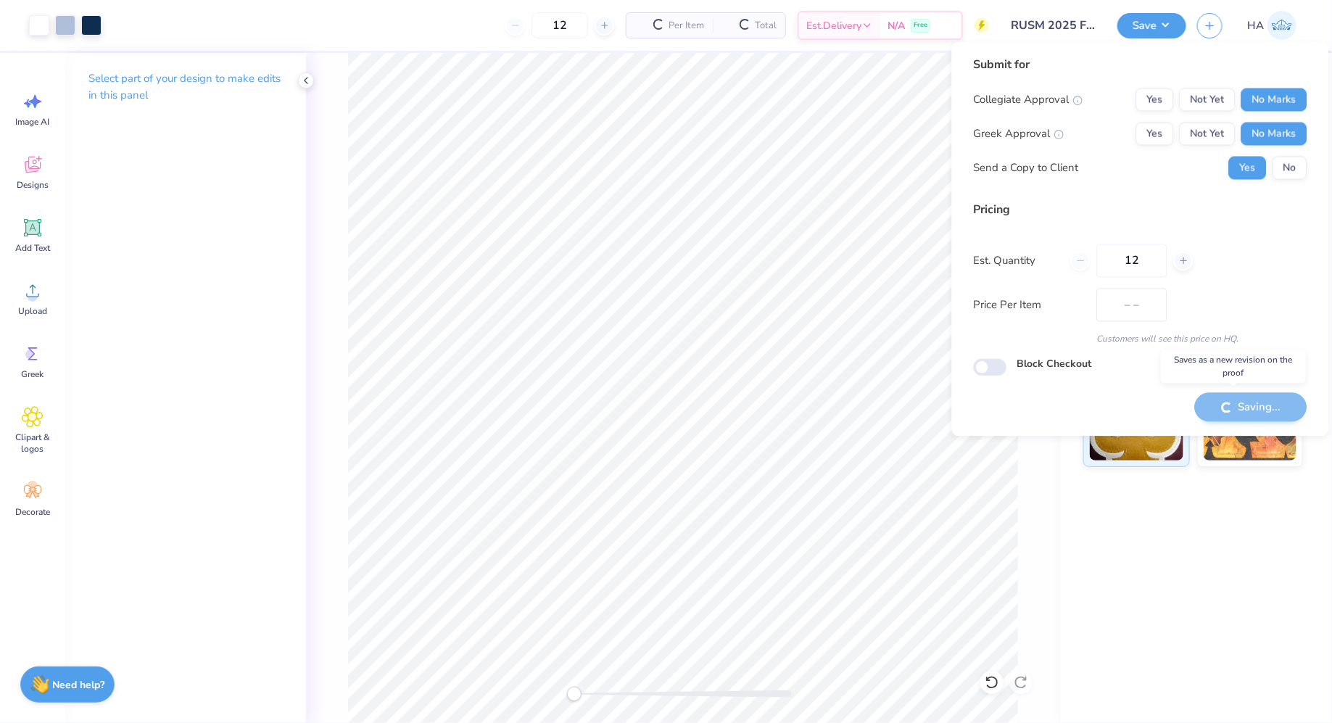
type input "$47.10"
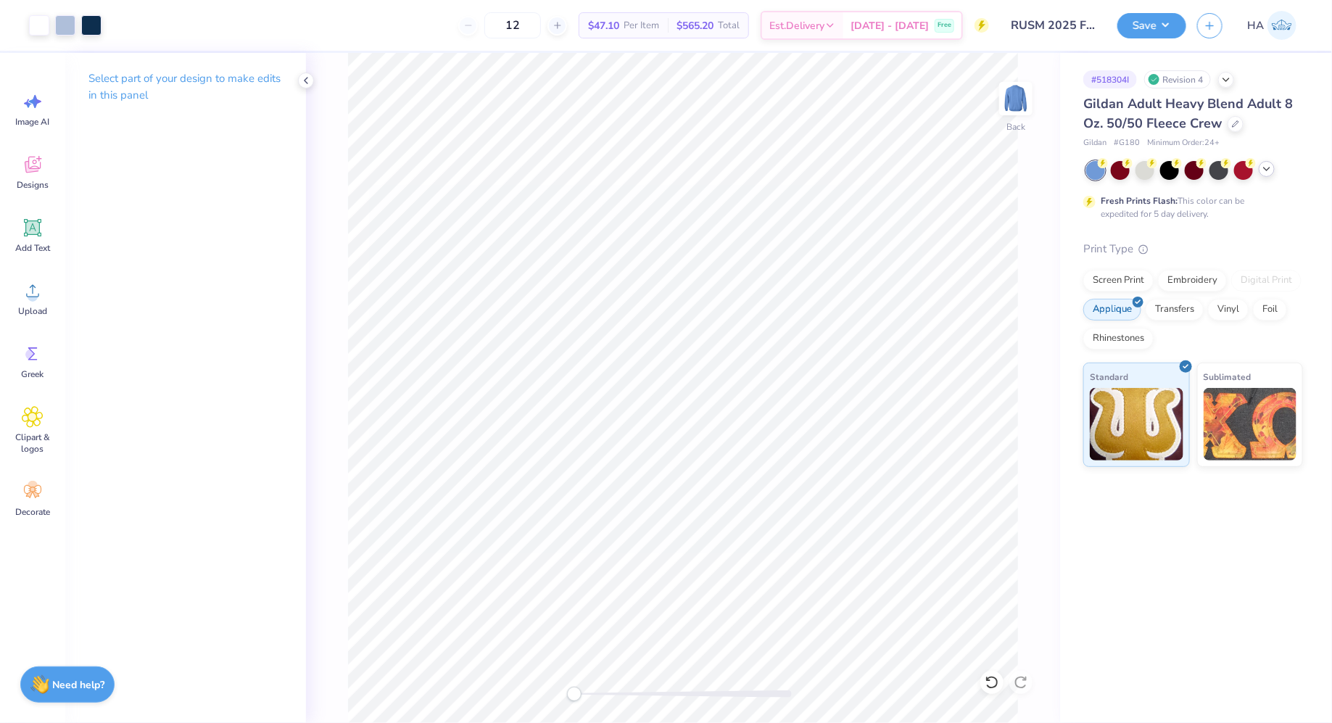
click at [1264, 163] on icon at bounding box center [1267, 169] width 12 height 12
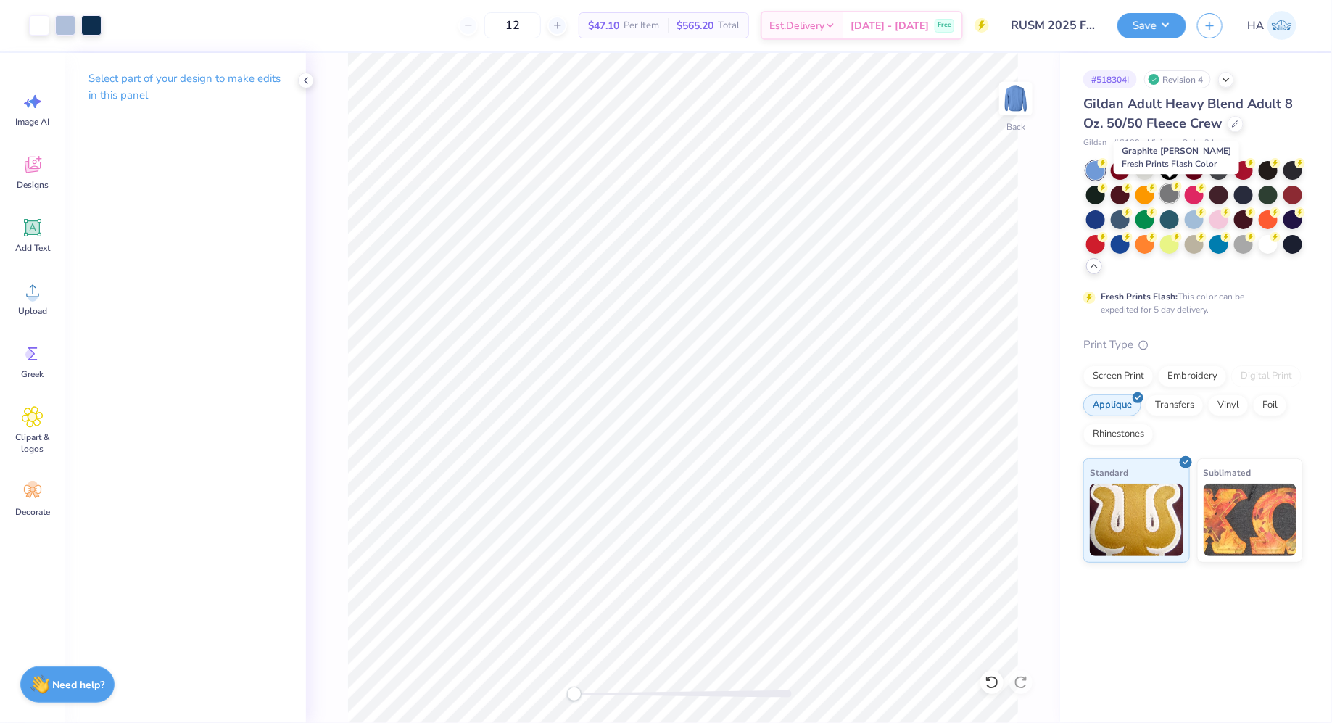
click at [1175, 192] on div at bounding box center [1169, 193] width 19 height 19
click at [1172, 33] on button "Save" at bounding box center [1151, 23] width 69 height 25
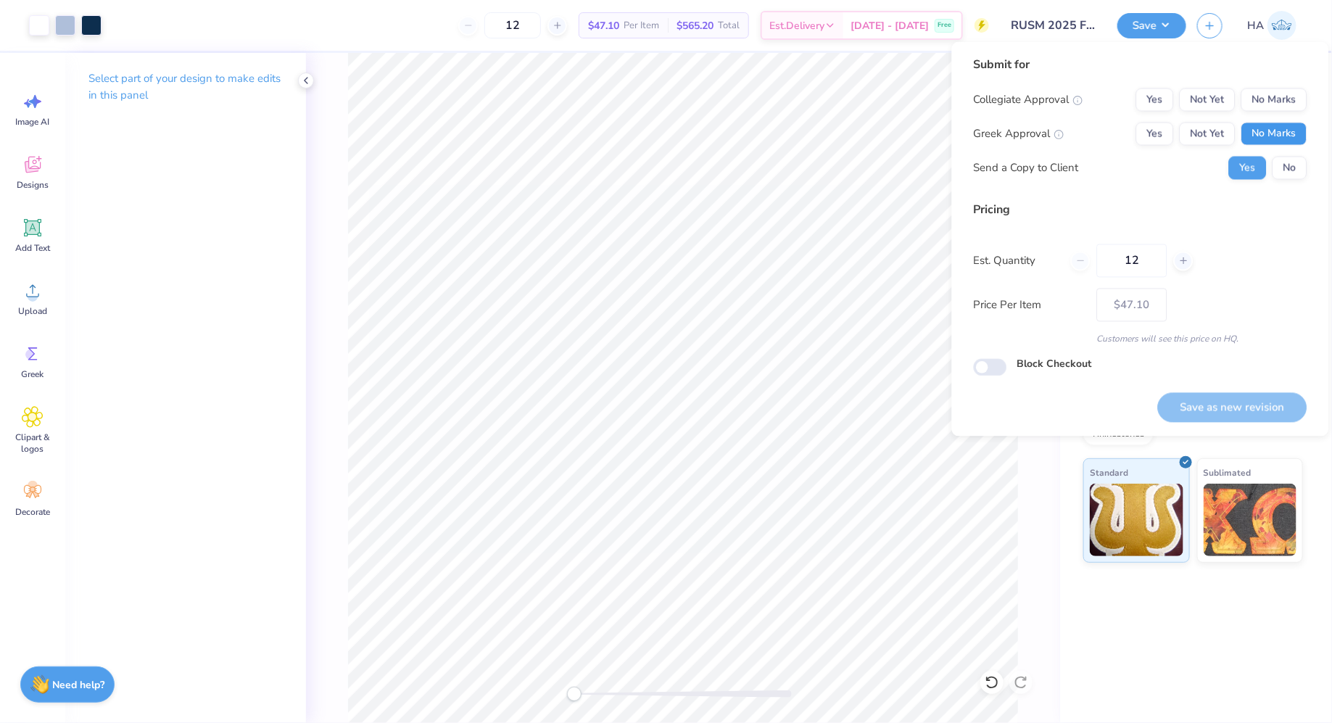
click at [1263, 127] on button "No Marks" at bounding box center [1274, 134] width 66 height 23
click at [1270, 99] on button "No Marks" at bounding box center [1274, 99] width 66 height 23
click at [1216, 416] on button "Save as new revision" at bounding box center [1232, 407] width 149 height 30
type input "$47.10"
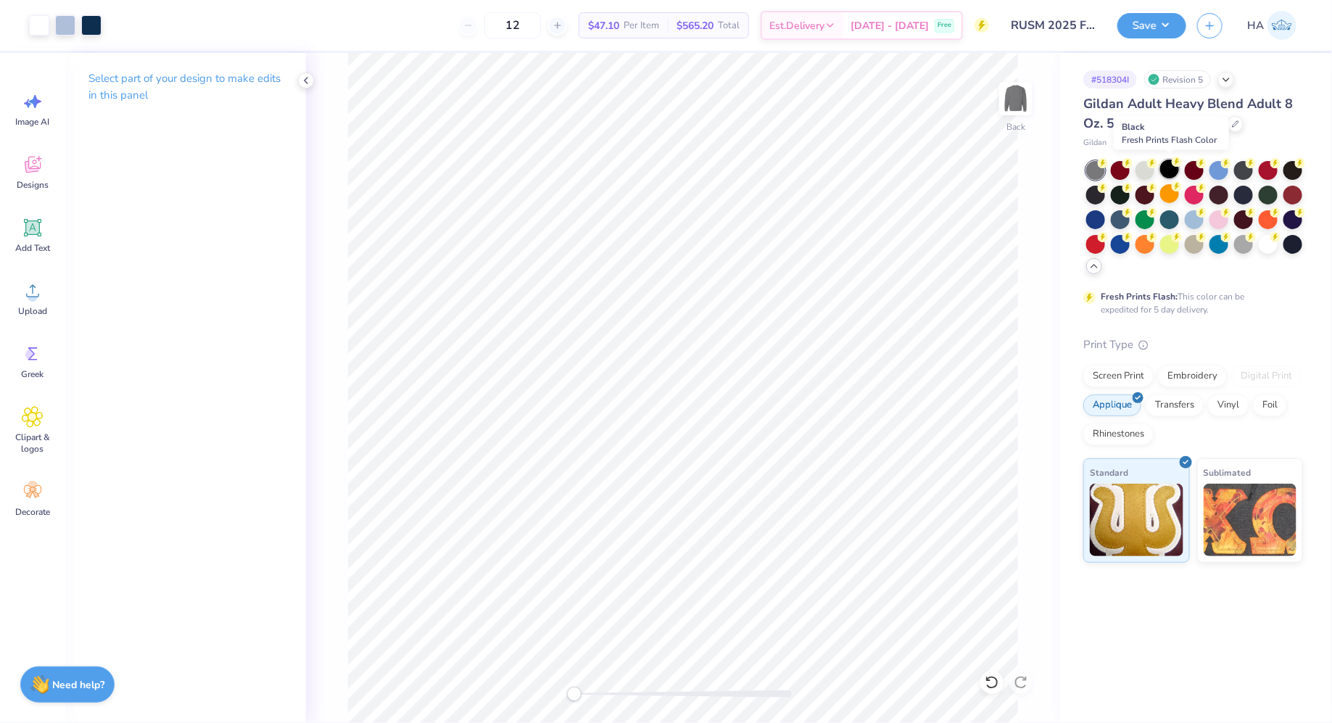
click at [1175, 169] on div at bounding box center [1169, 169] width 19 height 19
click at [1144, 22] on button "Save" at bounding box center [1151, 23] width 69 height 25
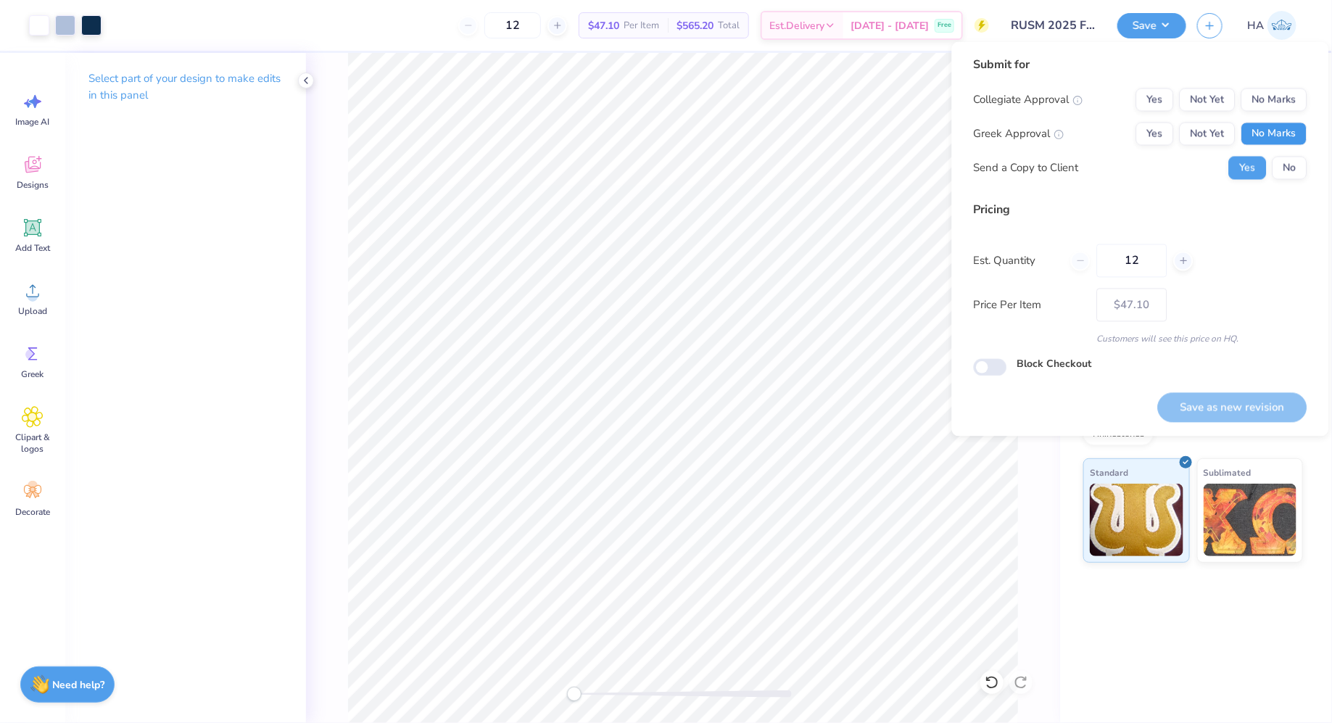
click at [1293, 131] on button "No Marks" at bounding box center [1274, 134] width 66 height 23
click at [1300, 91] on button "No Marks" at bounding box center [1274, 99] width 66 height 23
click at [1221, 405] on button "Save as new revision" at bounding box center [1232, 407] width 149 height 30
type input "$47.10"
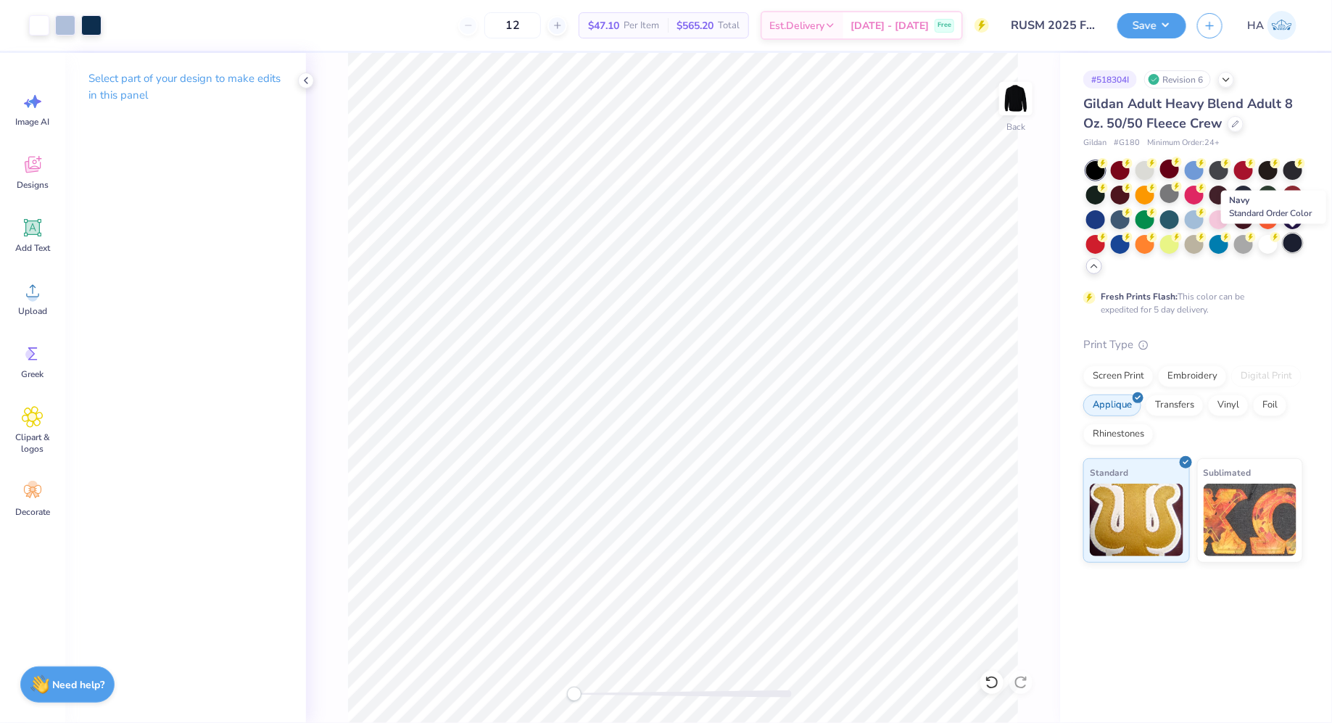
click at [1297, 242] on div at bounding box center [1292, 242] width 19 height 19
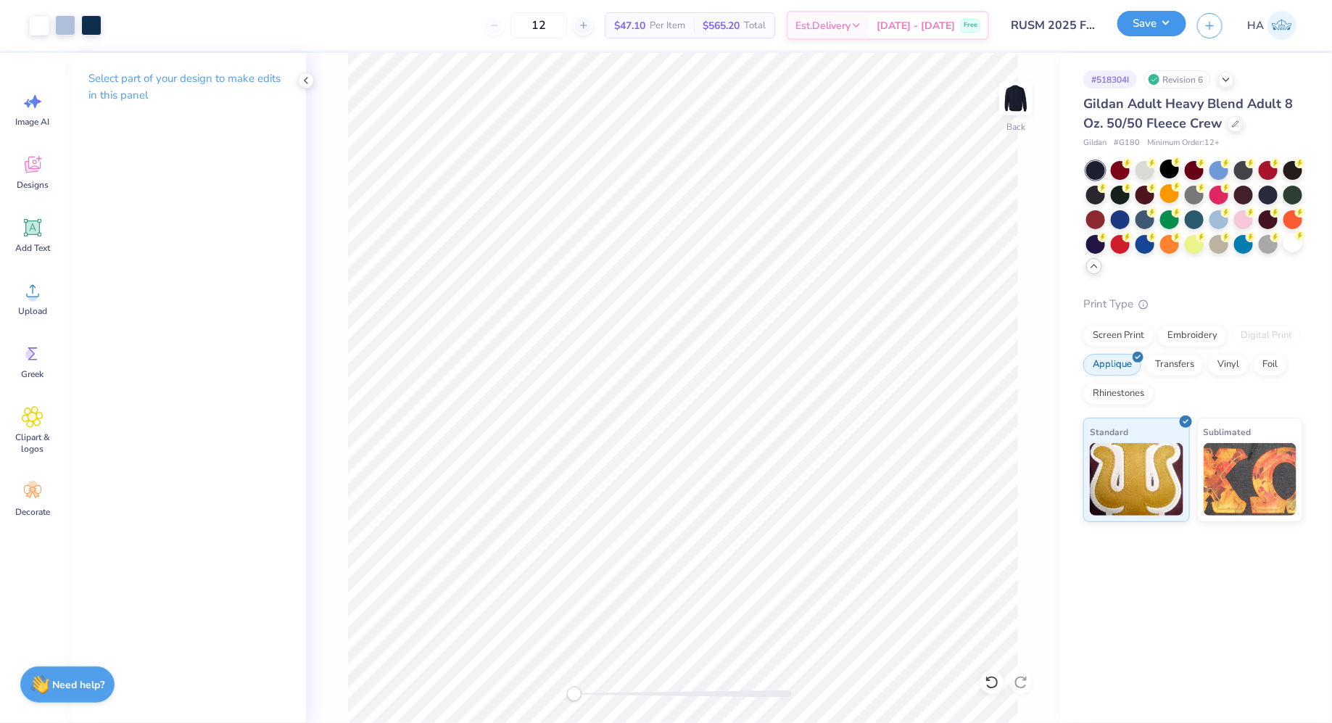
click at [1147, 12] on button "Save" at bounding box center [1151, 23] width 69 height 25
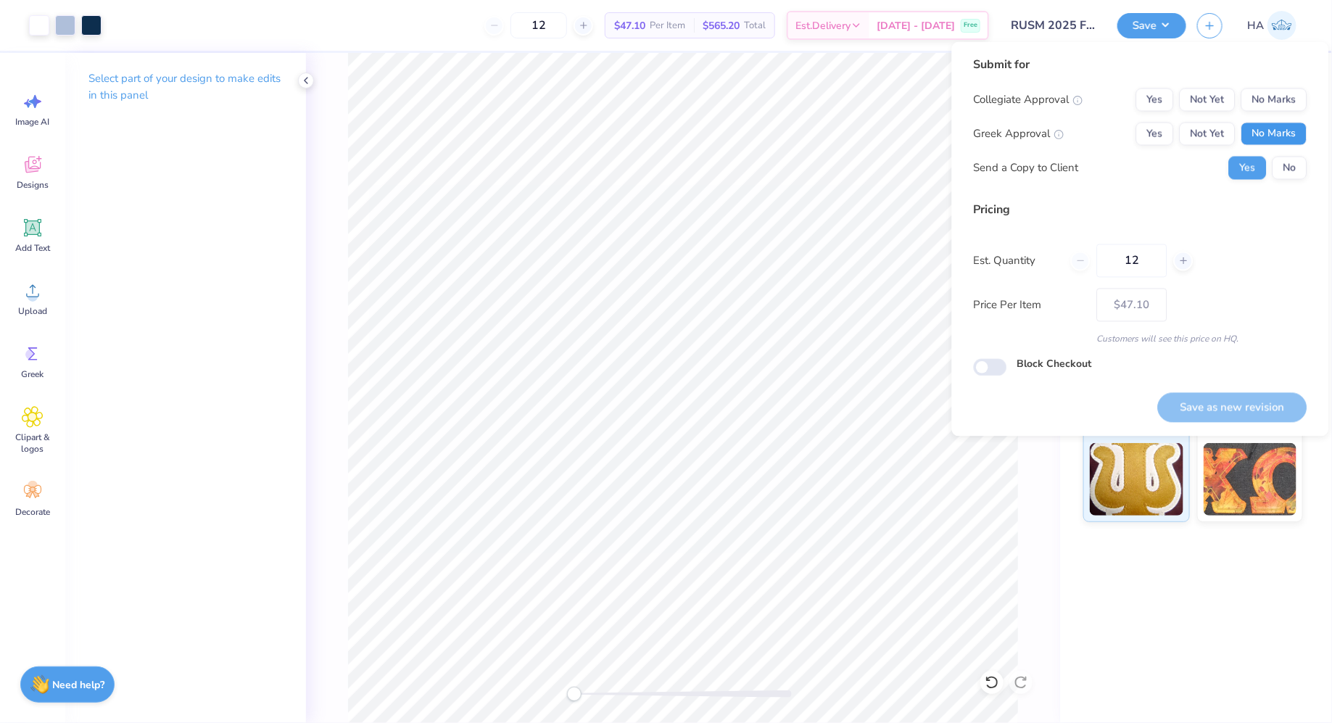
click at [1269, 132] on button "No Marks" at bounding box center [1274, 134] width 66 height 23
click at [1291, 94] on button "No Marks" at bounding box center [1274, 99] width 66 height 23
click at [1211, 394] on button "Save as new revision" at bounding box center [1232, 407] width 149 height 30
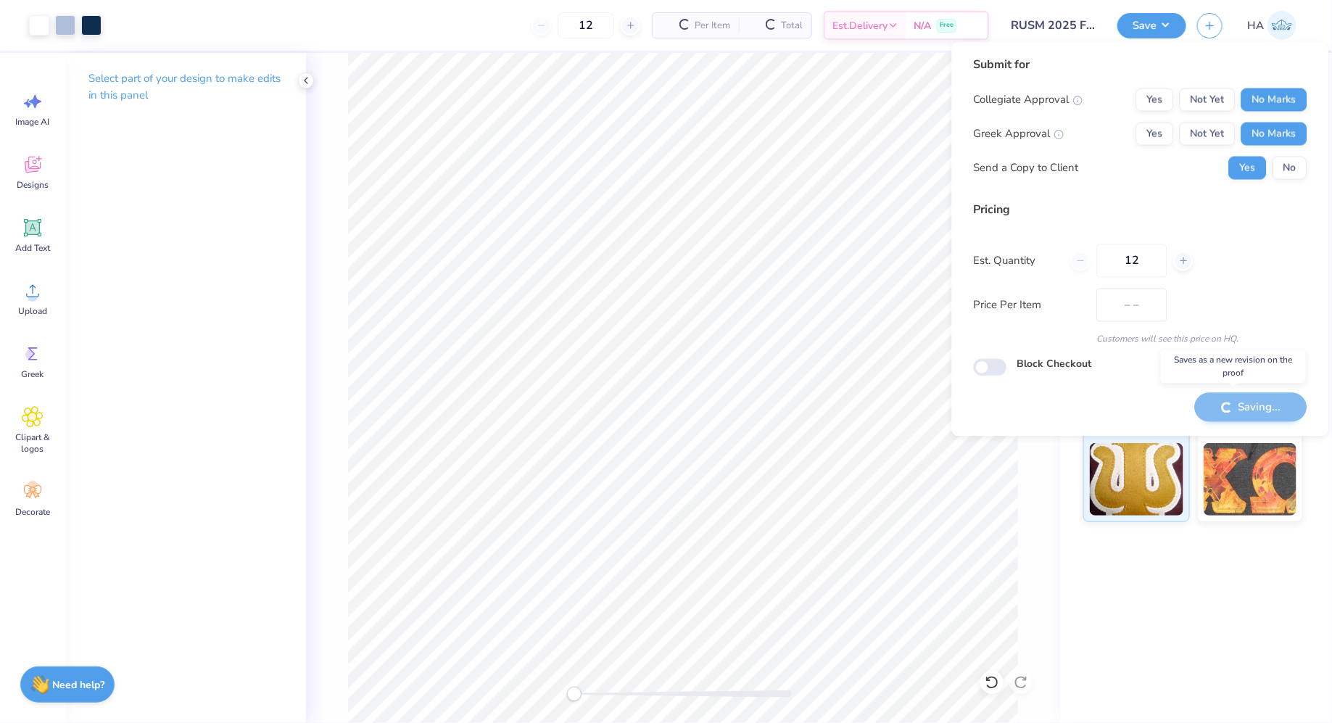
type input "$47.10"
checkbox input "true"
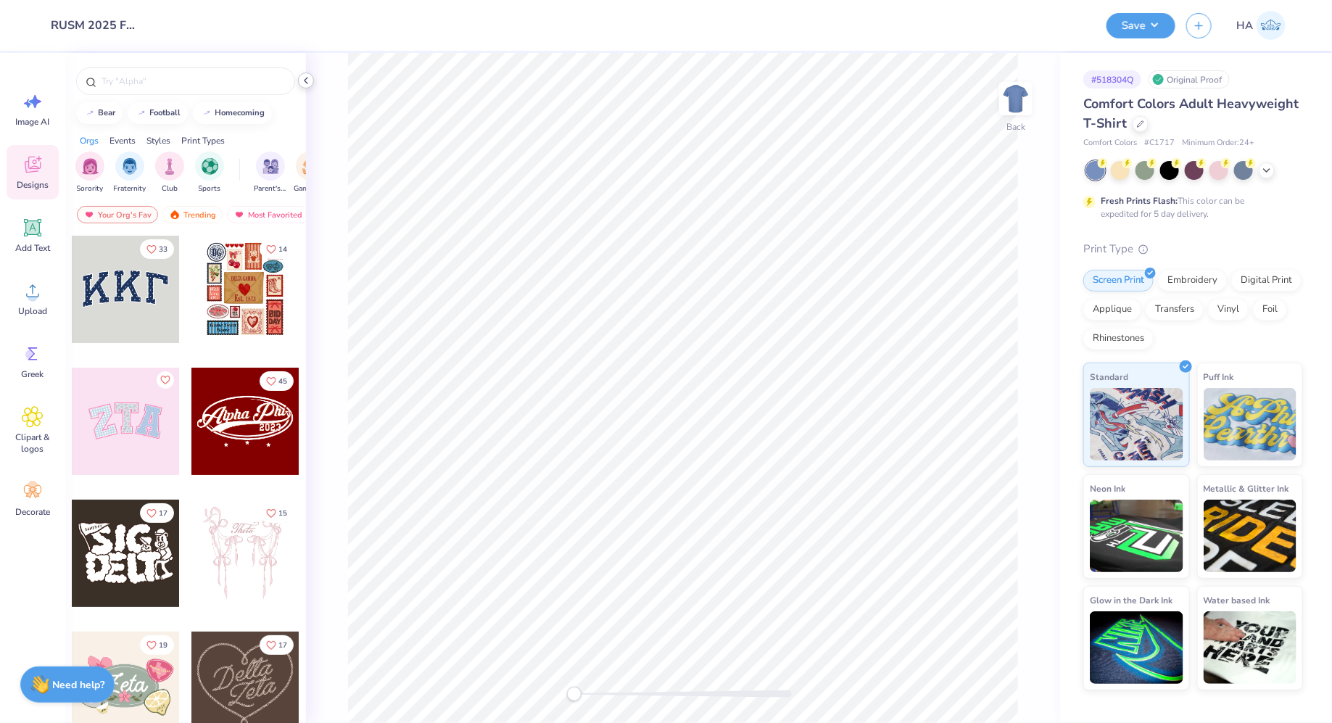
click at [307, 75] on icon at bounding box center [306, 81] width 12 height 12
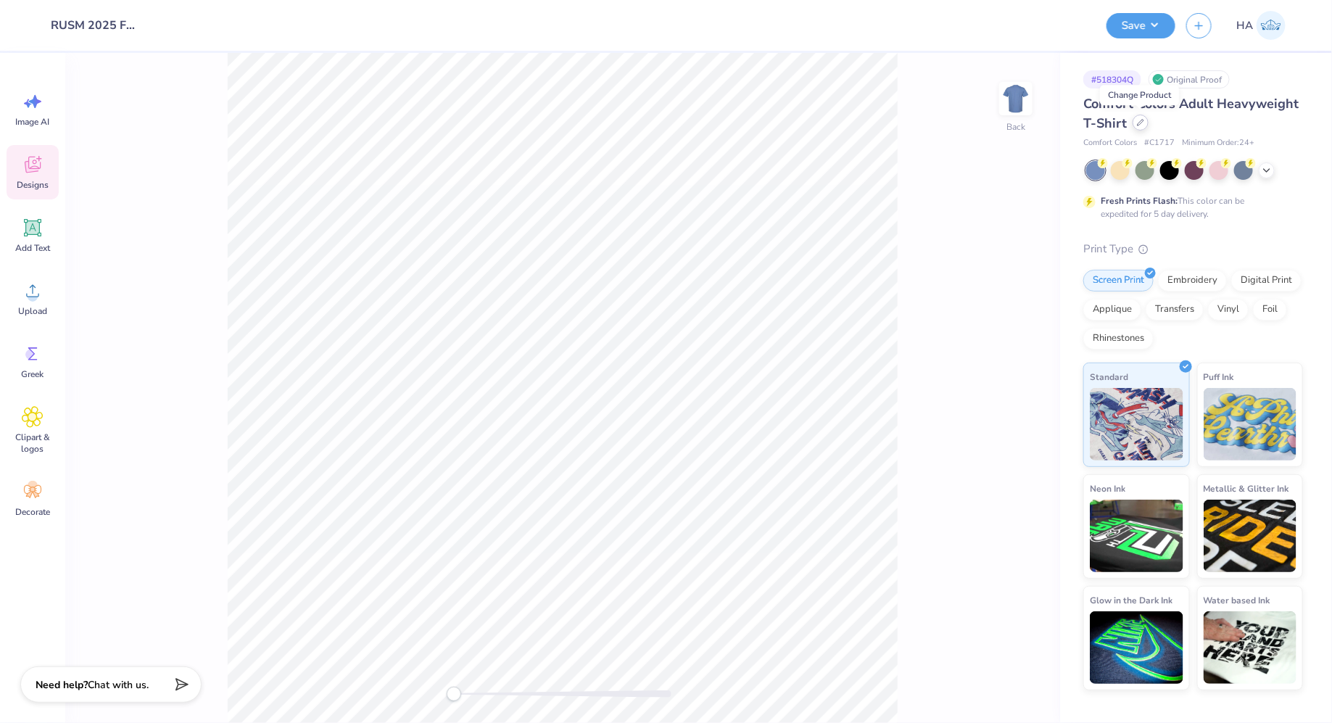
click at [1139, 119] on icon at bounding box center [1140, 122] width 7 height 7
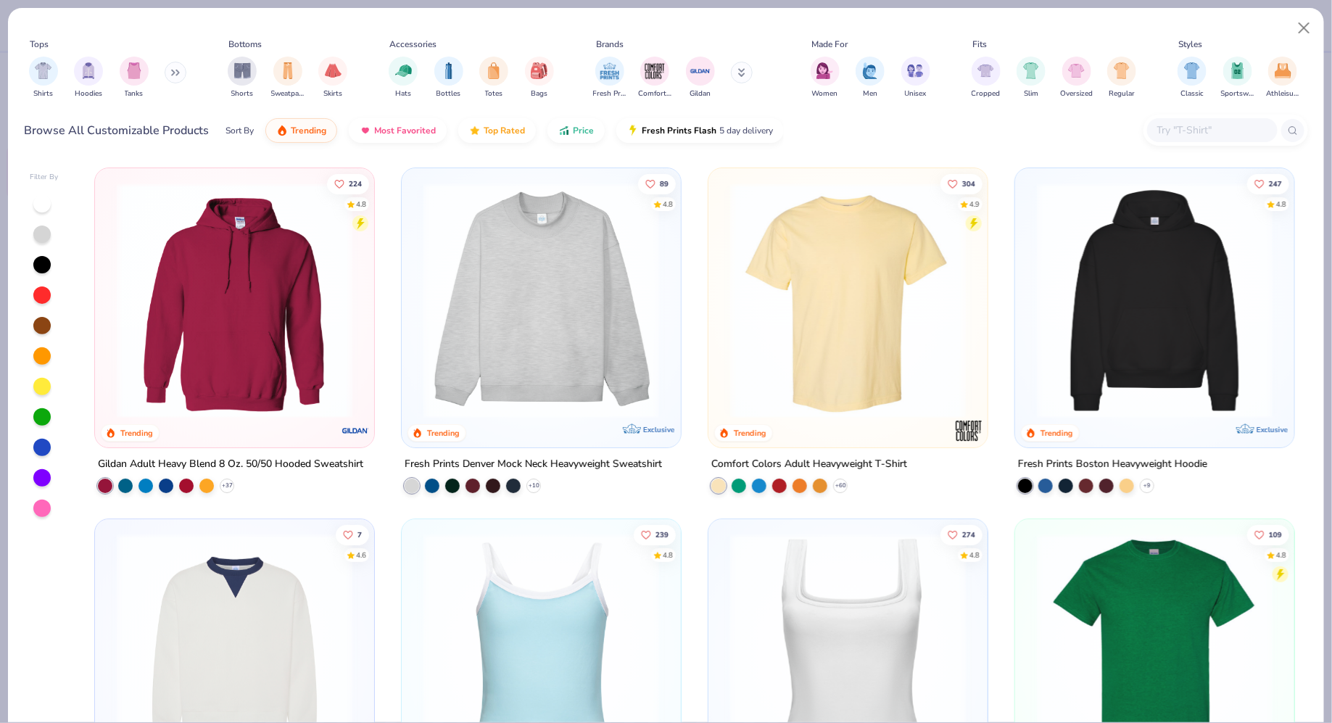
click at [1166, 119] on div at bounding box center [1212, 130] width 131 height 24
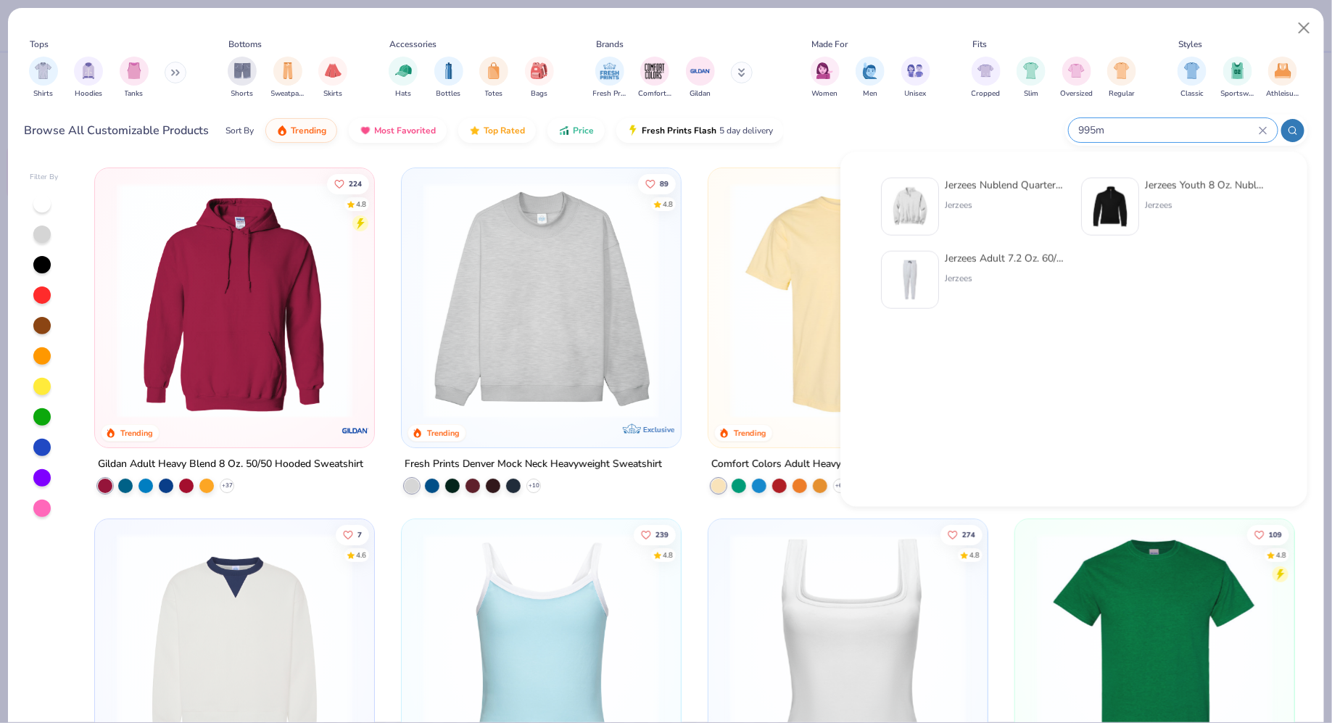
type input "995m"
click at [1001, 179] on div "Jerzees Nublend Quarter-Zip Cadet Collar Sweatshirt" at bounding box center [1006, 185] width 122 height 15
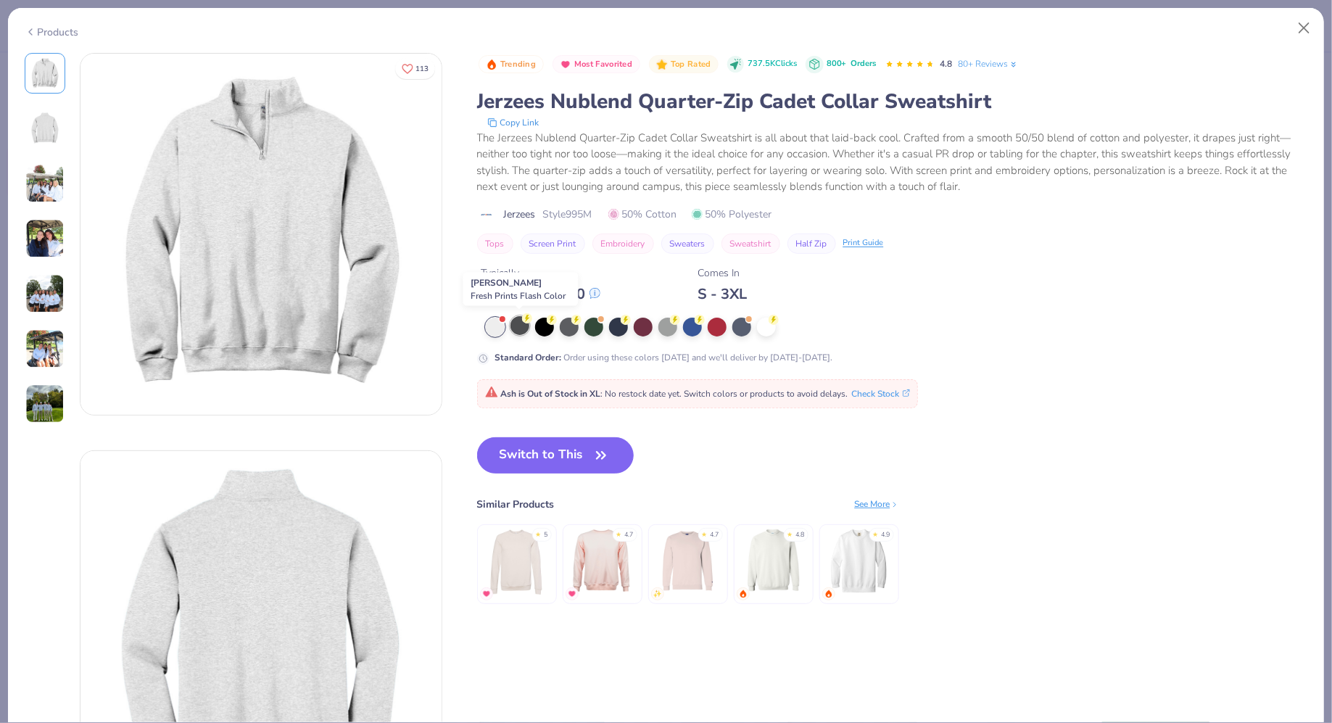
click at [521, 331] on div at bounding box center [519, 325] width 19 height 19
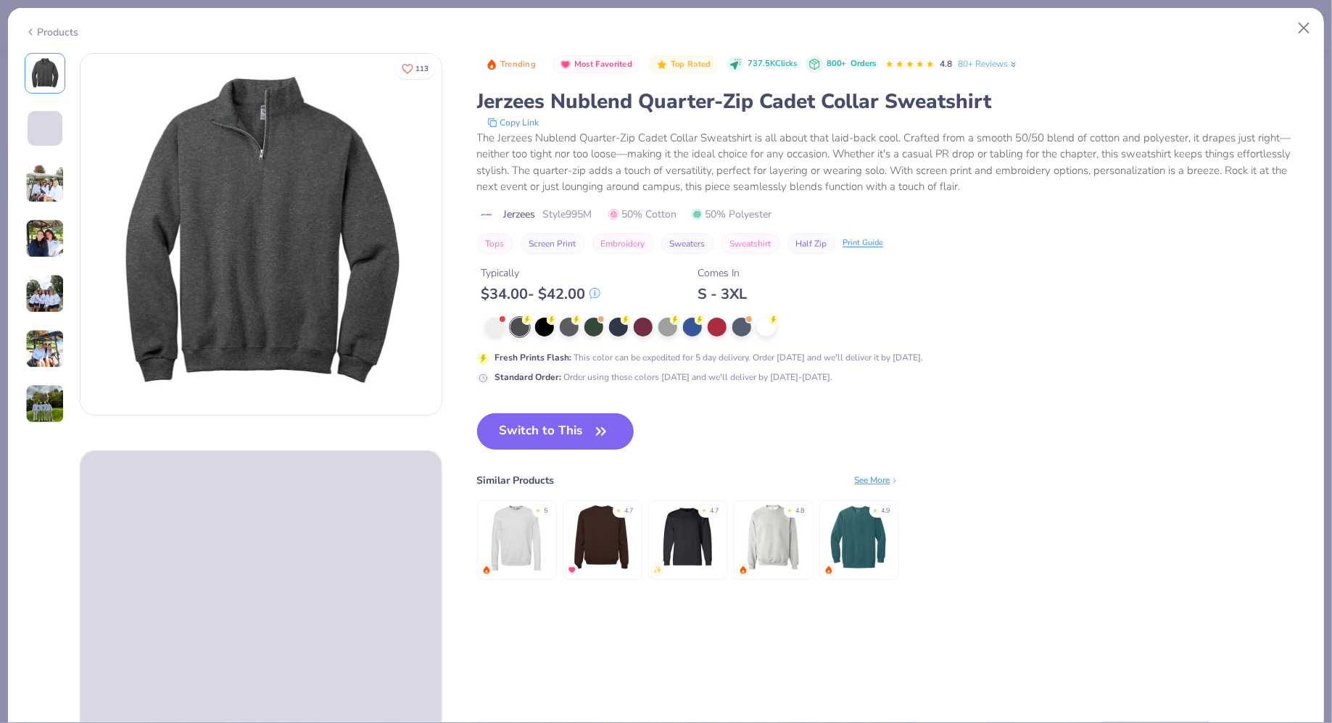
click at [524, 432] on button "Switch to This" at bounding box center [555, 431] width 157 height 36
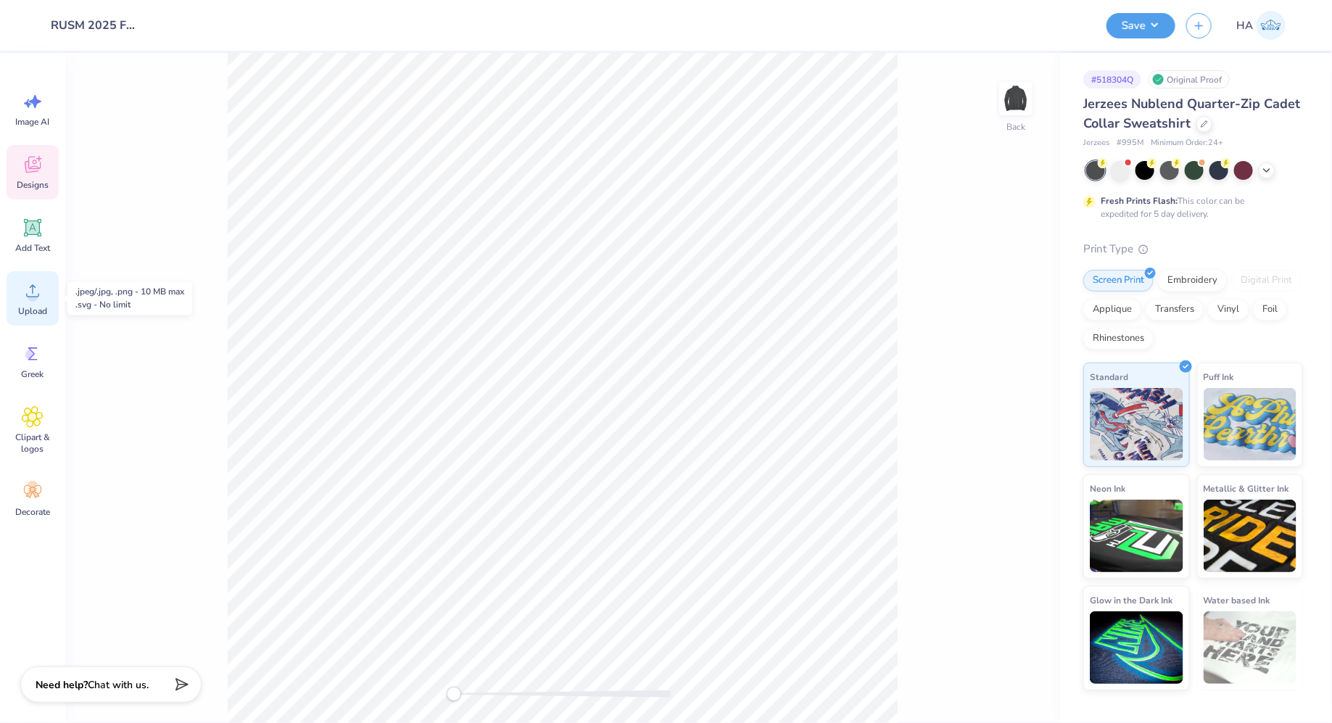
click at [8, 316] on div "Upload" at bounding box center [33, 298] width 52 height 54
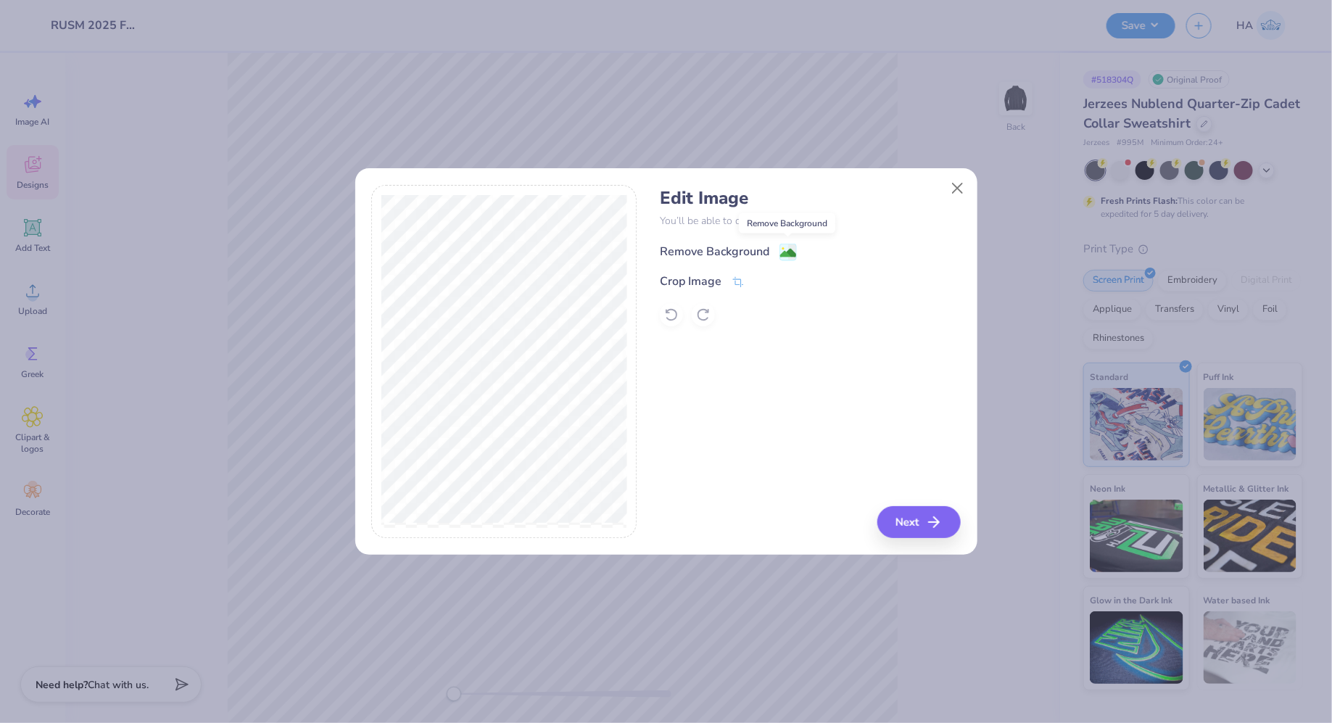
click at [784, 253] on image at bounding box center [788, 253] width 16 height 16
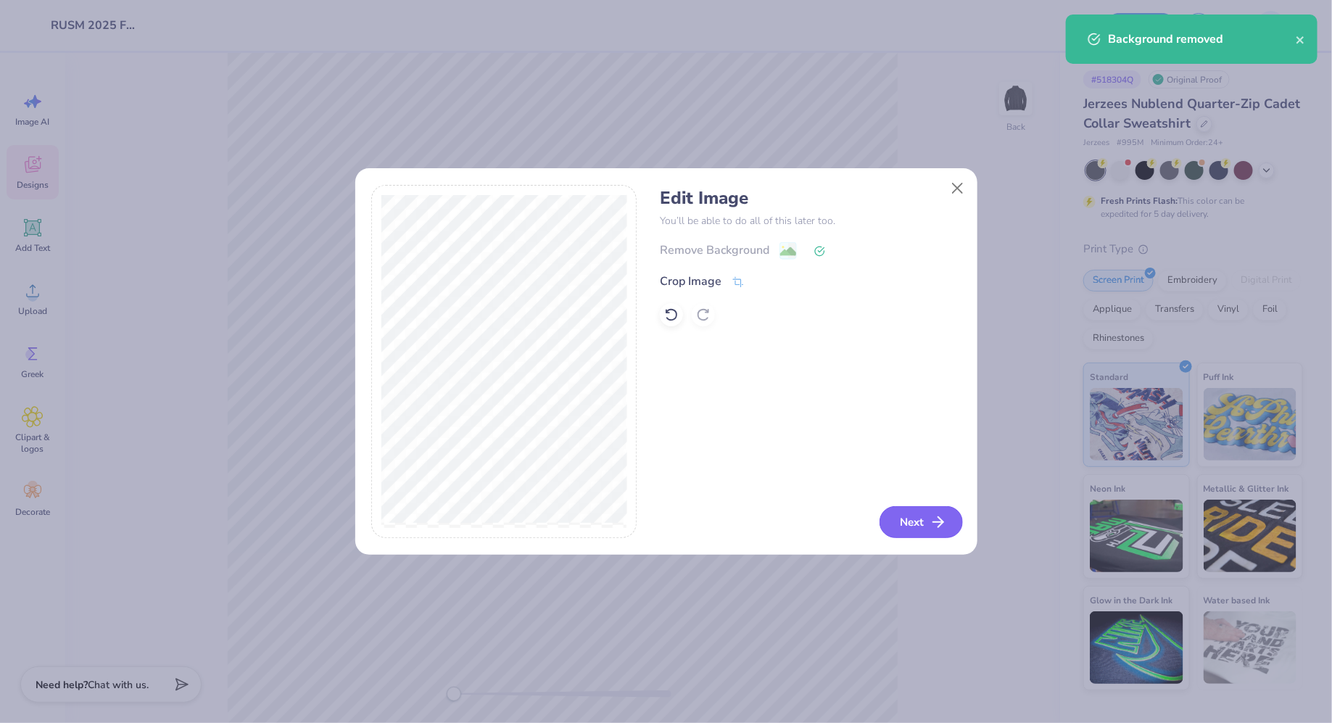
click at [911, 526] on button "Next" at bounding box center [920, 522] width 83 height 32
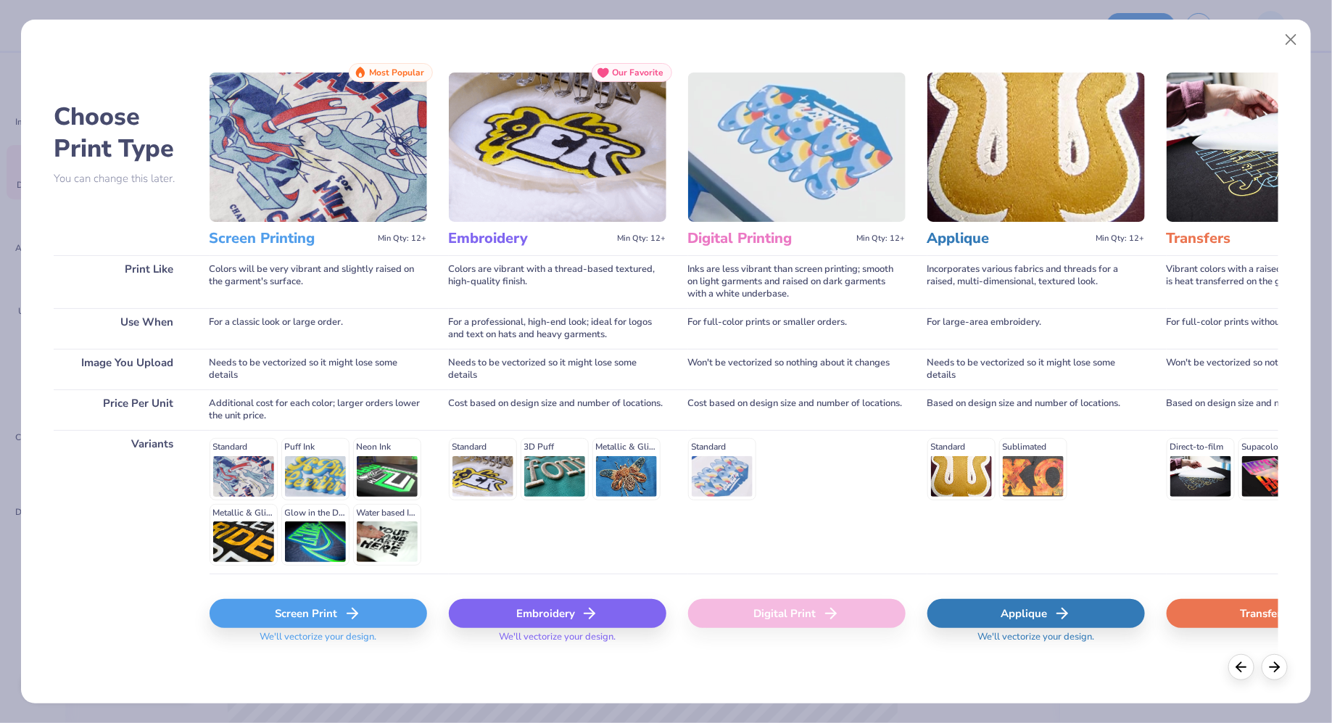
click at [518, 618] on div "Embroidery" at bounding box center [558, 613] width 218 height 29
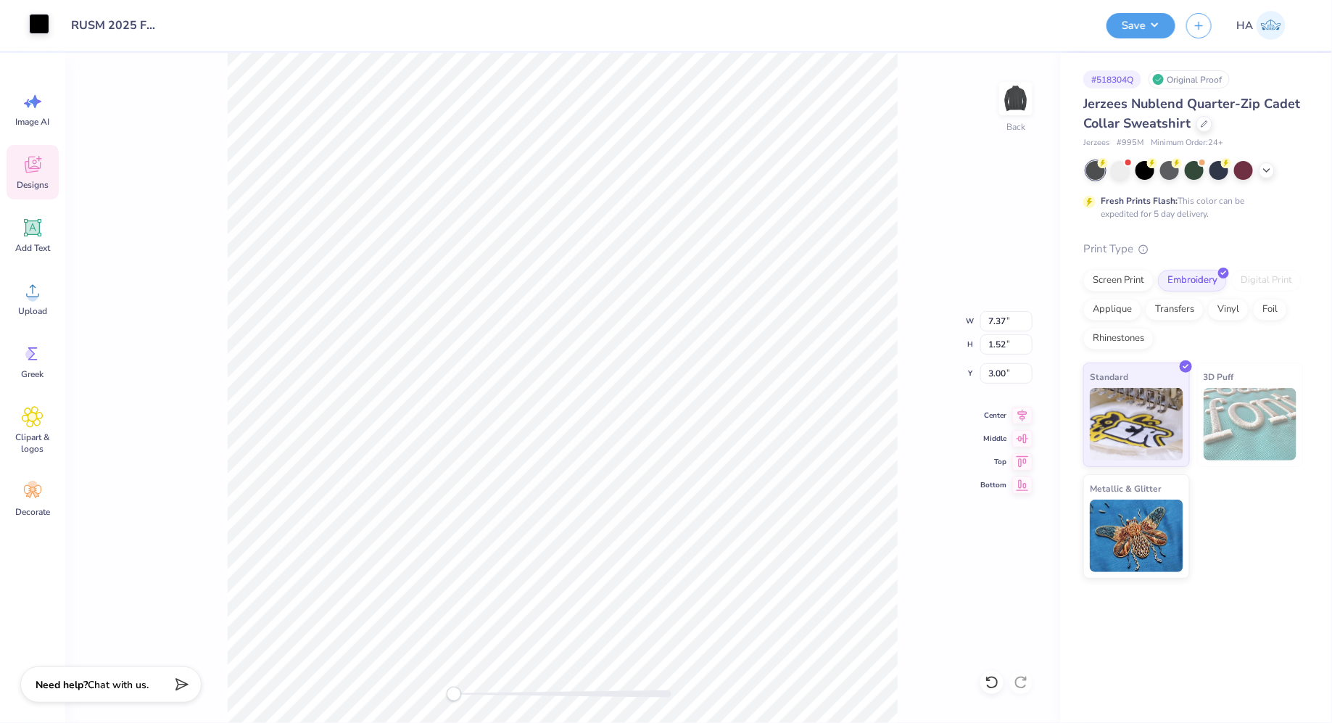
click at [33, 17] on div at bounding box center [39, 24] width 20 height 20
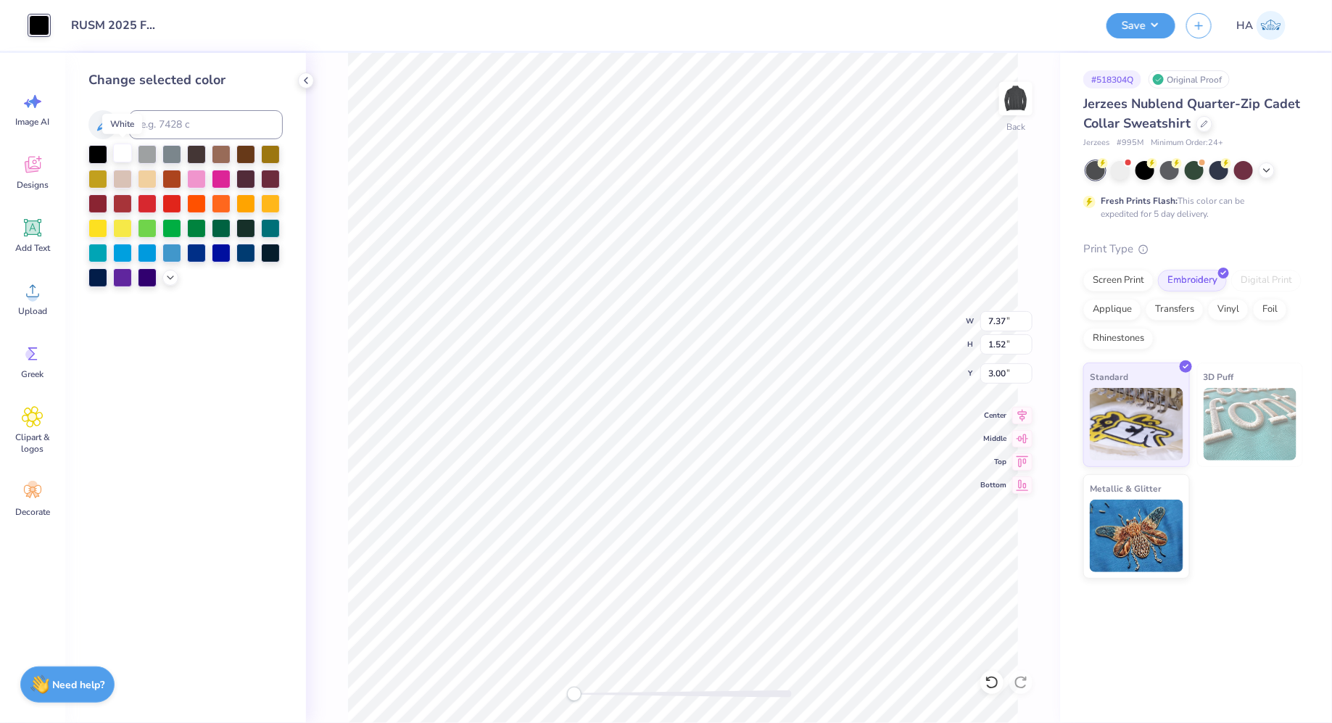
click at [131, 152] on div at bounding box center [122, 153] width 19 height 19
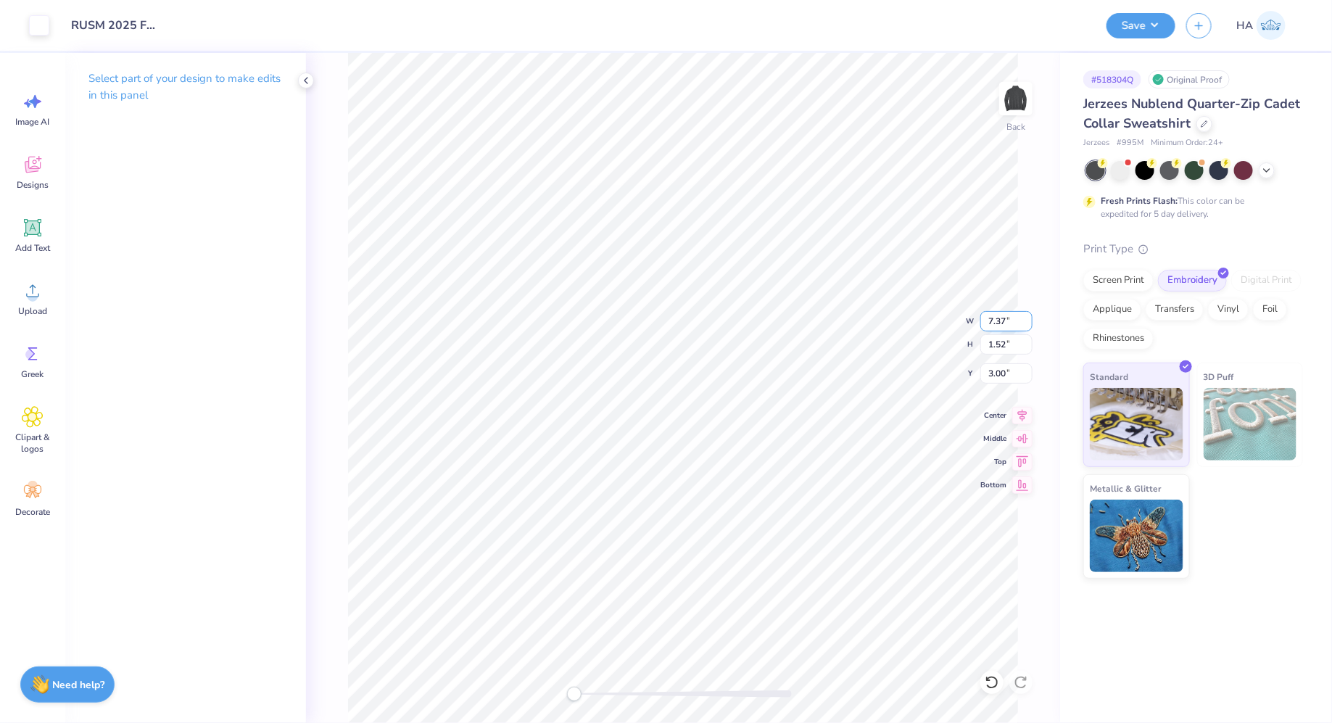
click at [998, 316] on input "7.37" at bounding box center [1006, 321] width 52 height 20
type input "4.00"
type input "0.83"
type input "3.35"
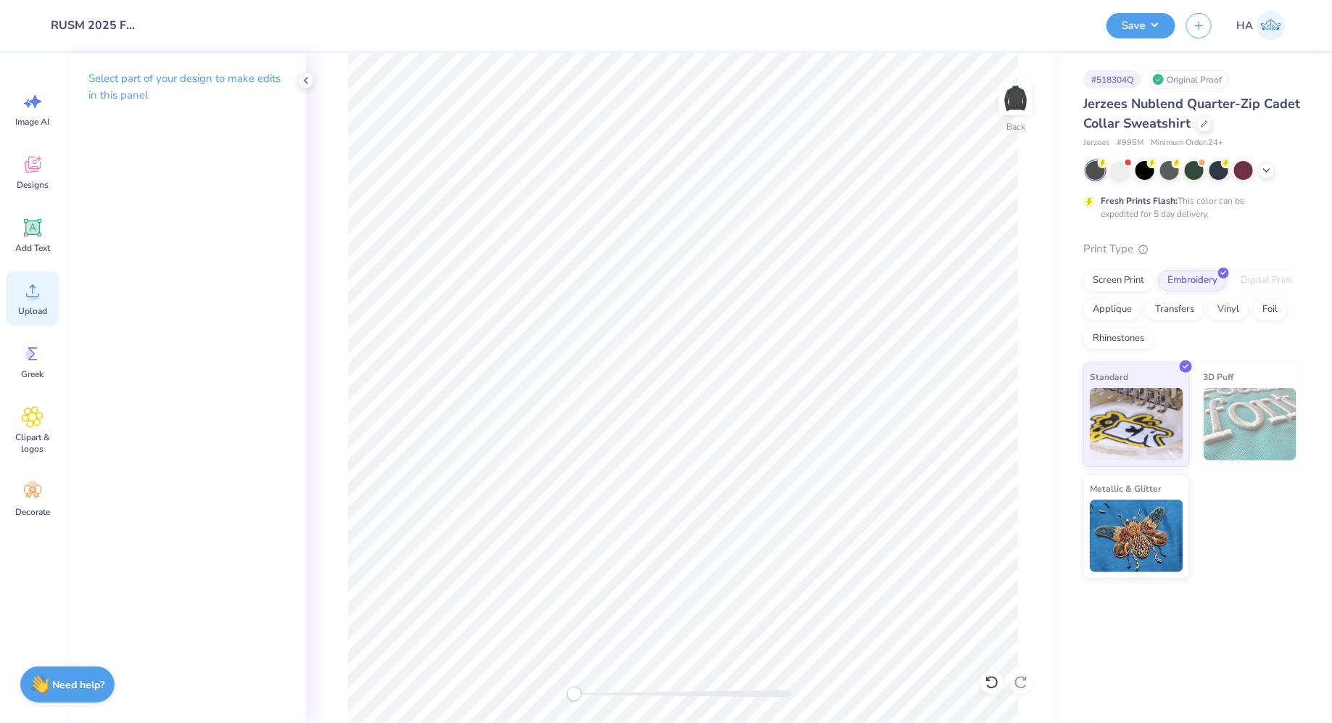
click at [31, 310] on span "Upload" at bounding box center [32, 311] width 29 height 12
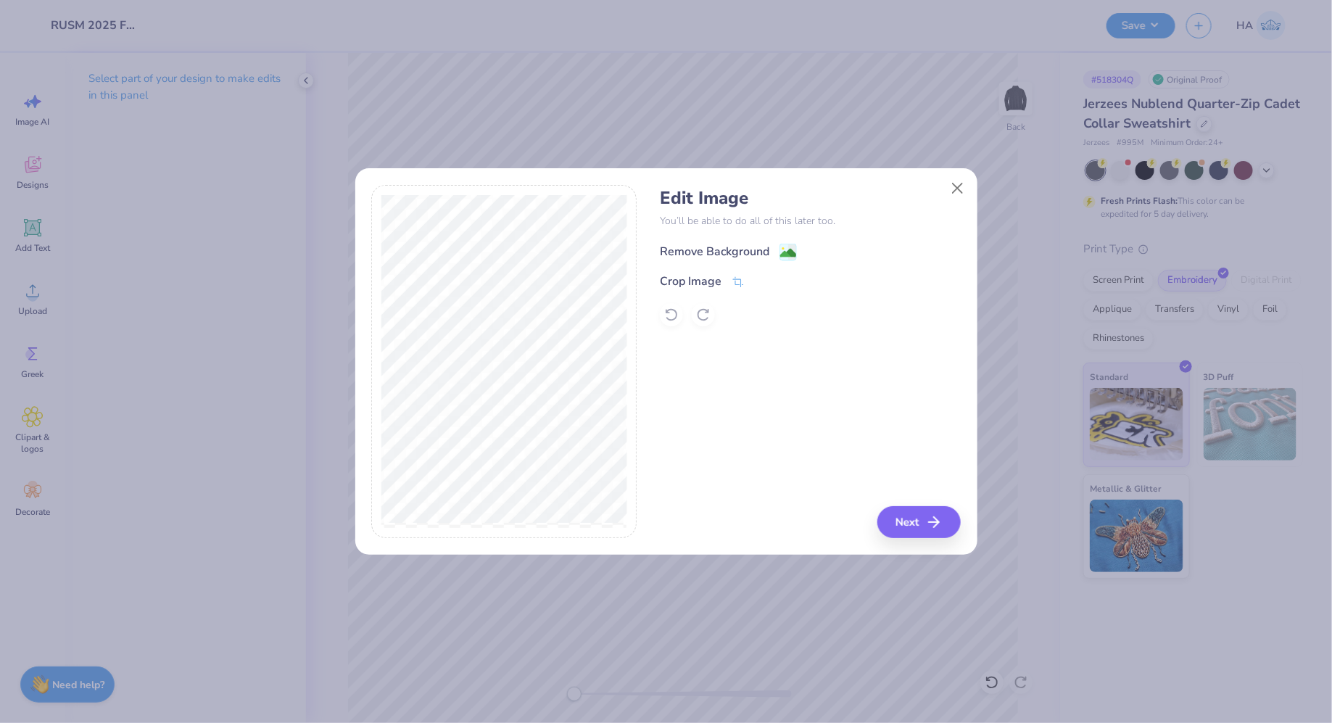
click at [795, 247] on image at bounding box center [788, 253] width 16 height 16
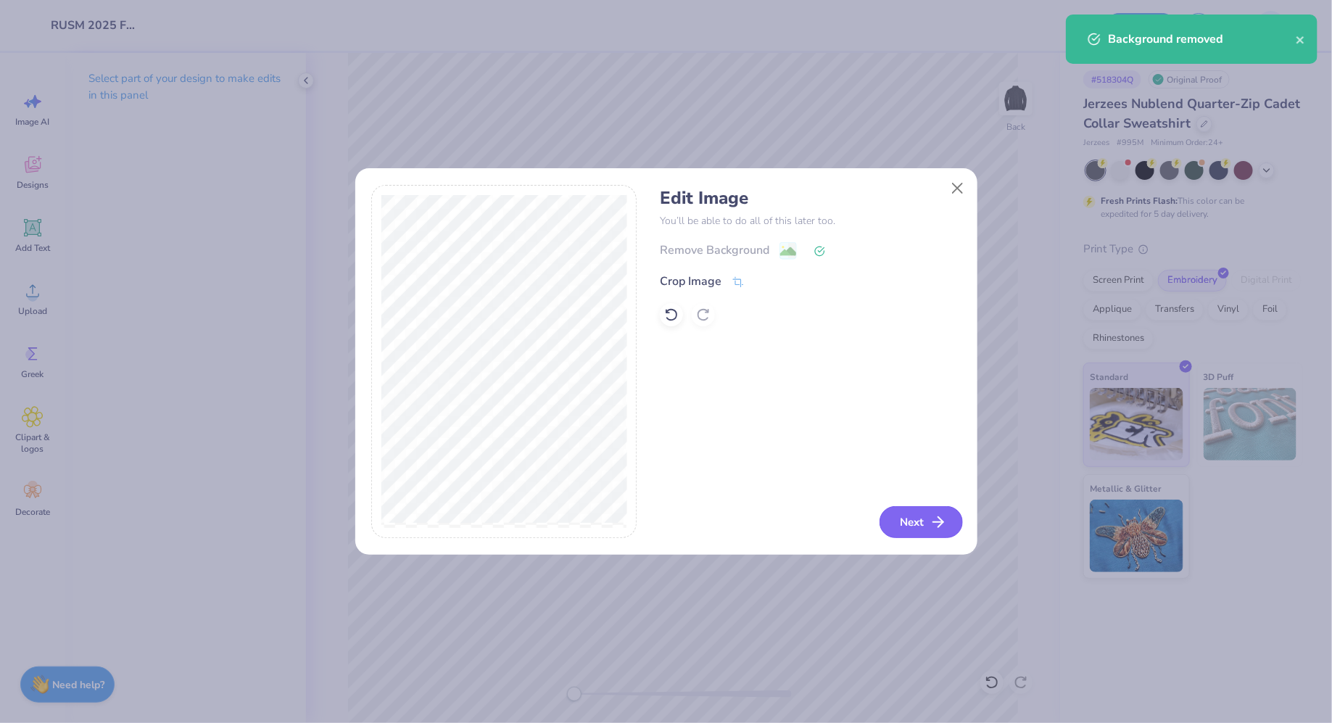
click at [917, 531] on button "Next" at bounding box center [920, 522] width 83 height 32
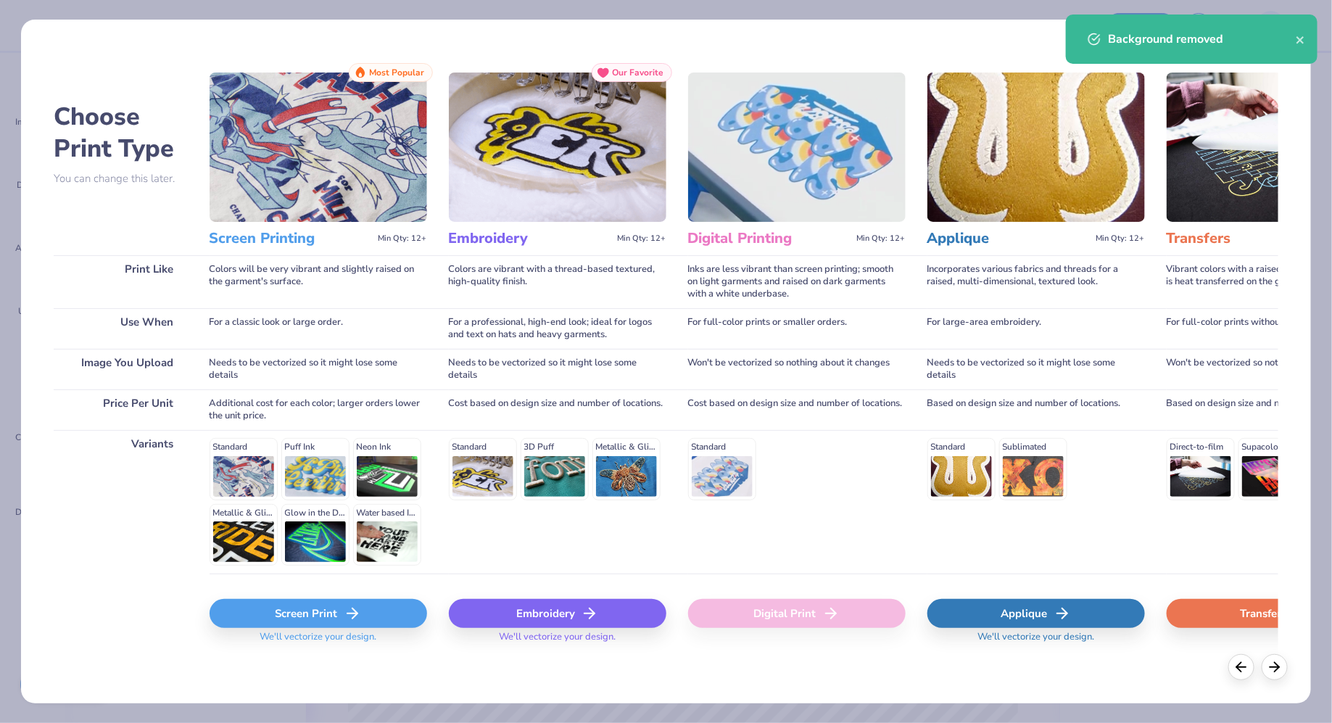
click at [586, 609] on icon at bounding box center [589, 613] width 17 height 17
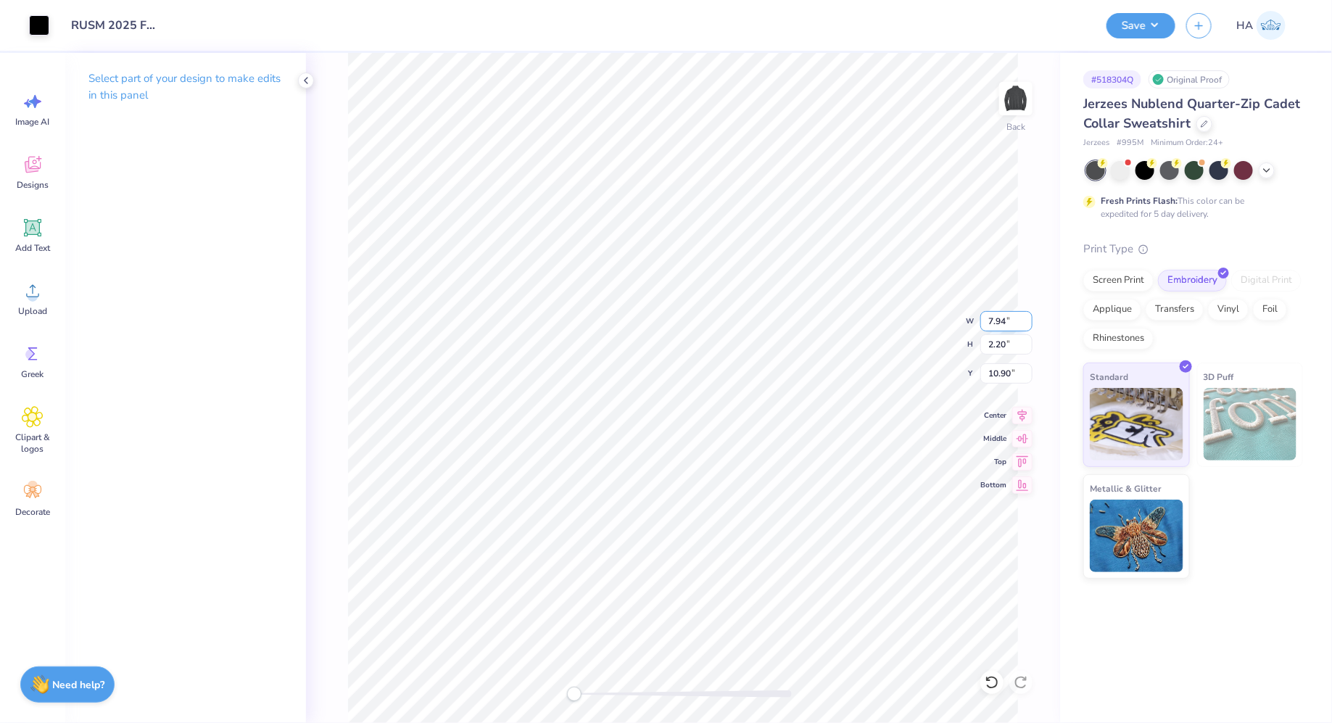
click at [1003, 324] on input "7.94" at bounding box center [1006, 321] width 52 height 20
type input "4.00"
type input "1.11"
type input "11.45"
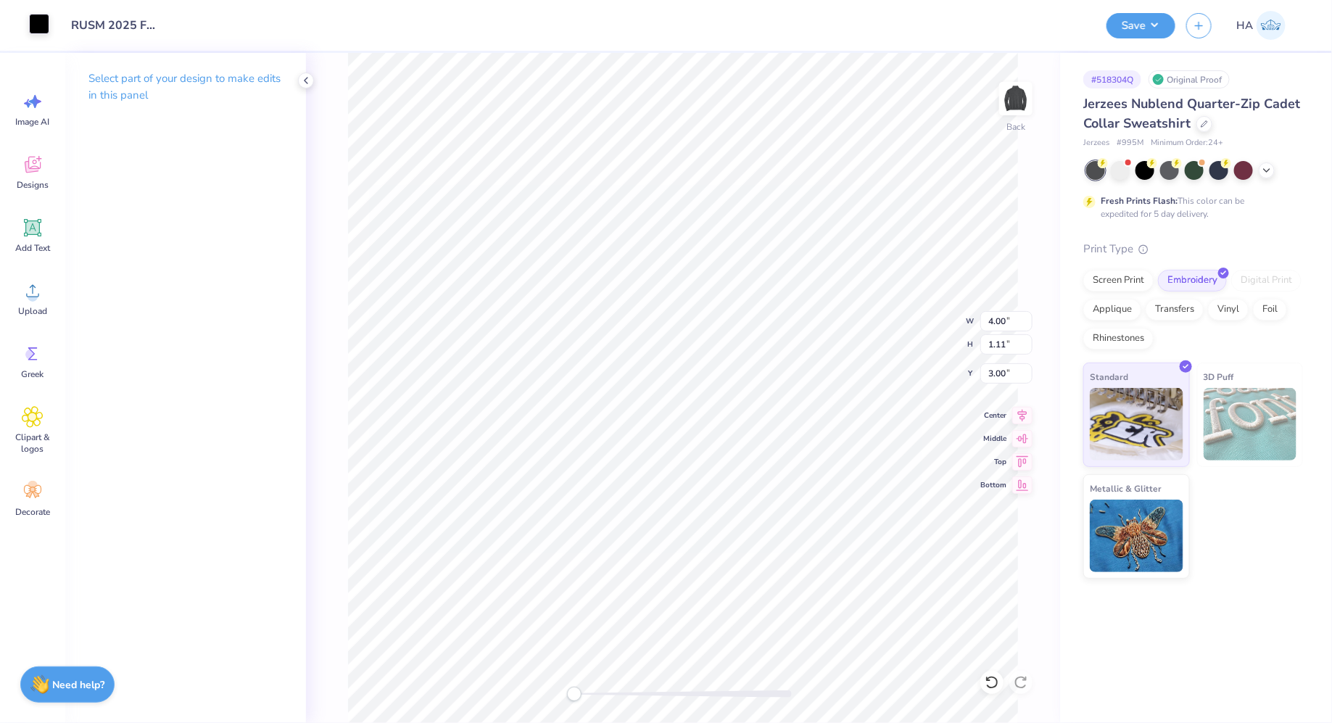
click at [40, 30] on div at bounding box center [39, 24] width 20 height 20
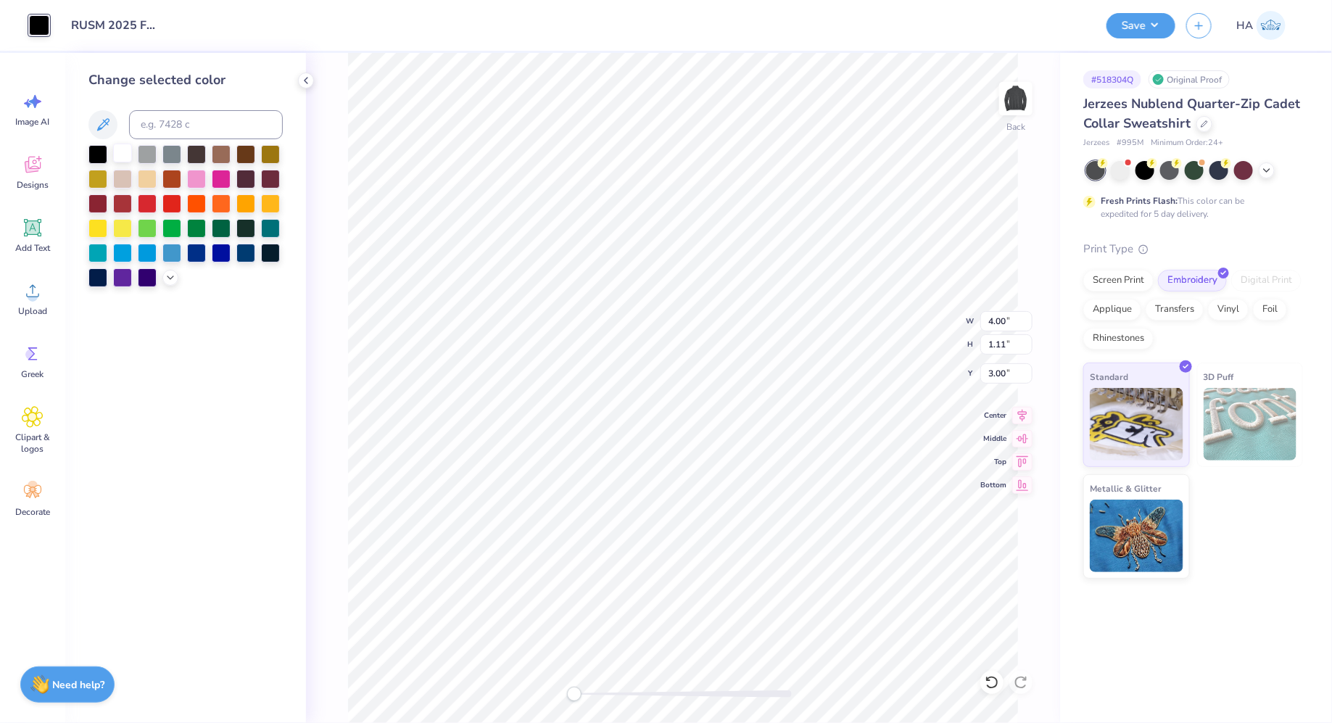
click at [119, 148] on div at bounding box center [122, 153] width 19 height 19
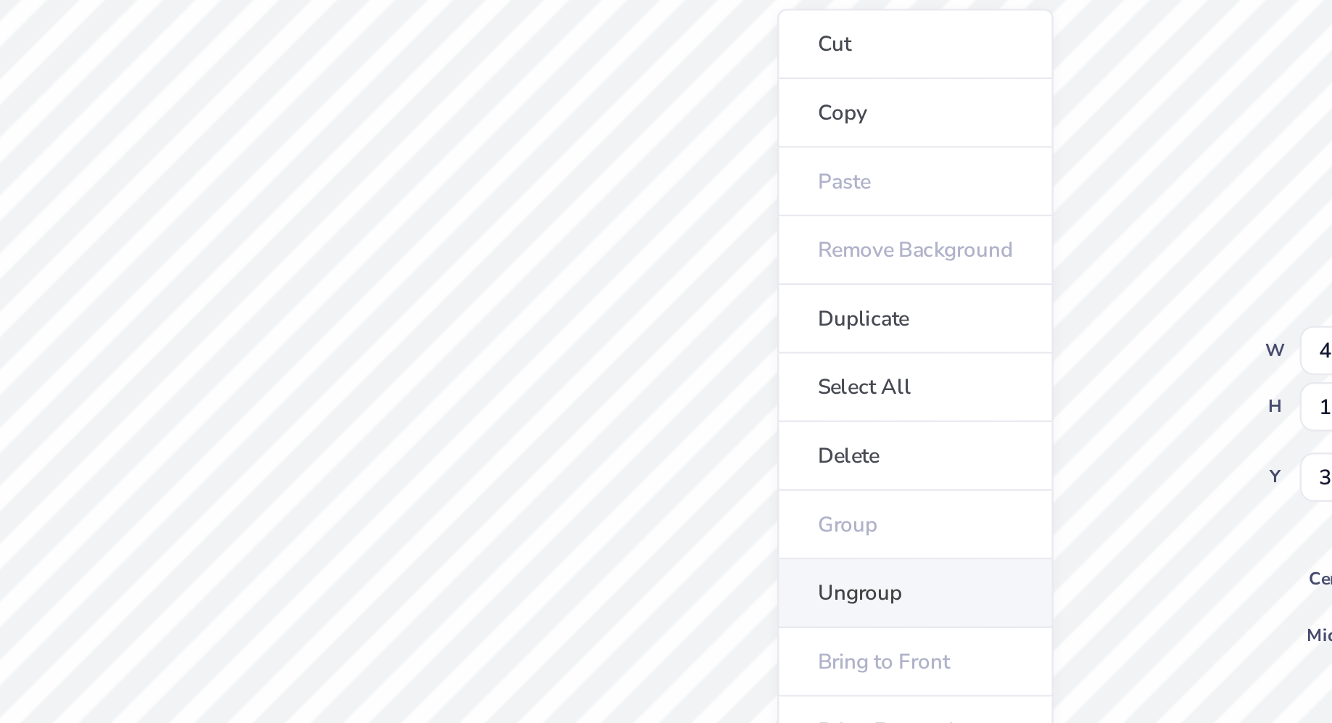
click at [799, 414] on li "Ungroup" at bounding box center [822, 421] width 114 height 28
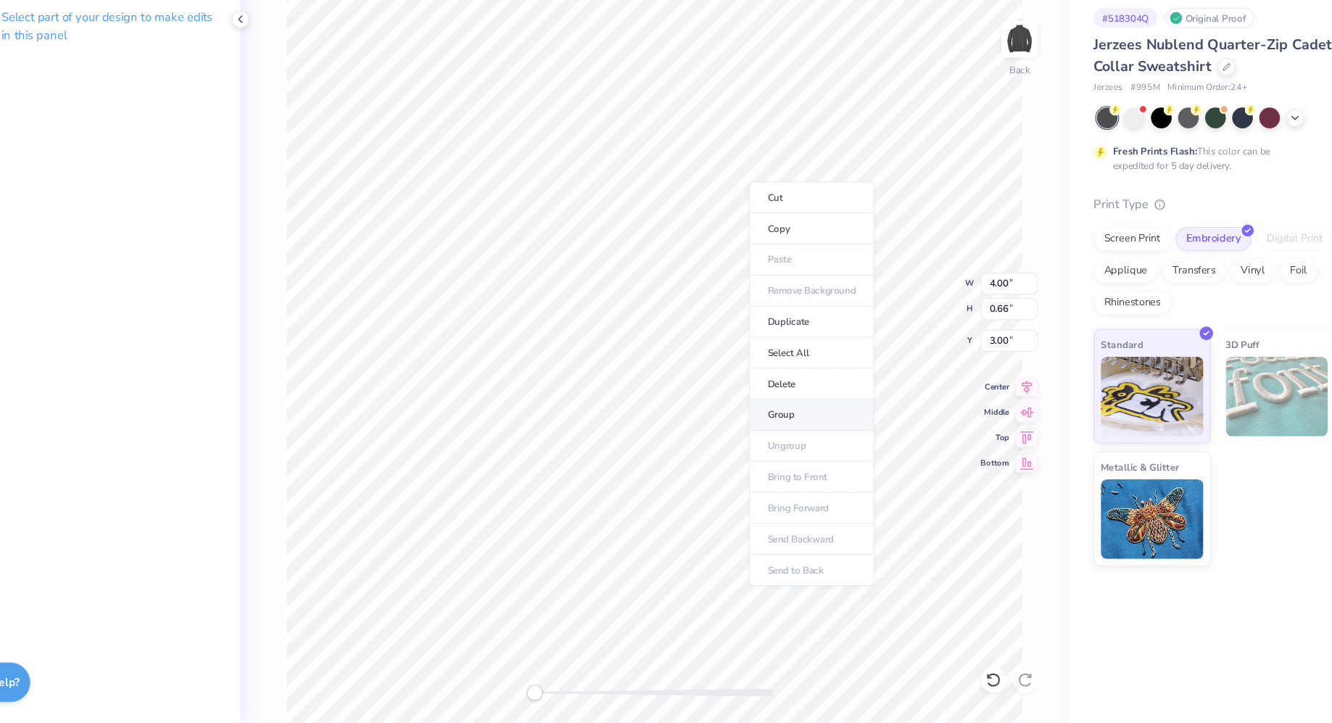
click at [798, 435] on li "Group" at bounding box center [826, 441] width 114 height 28
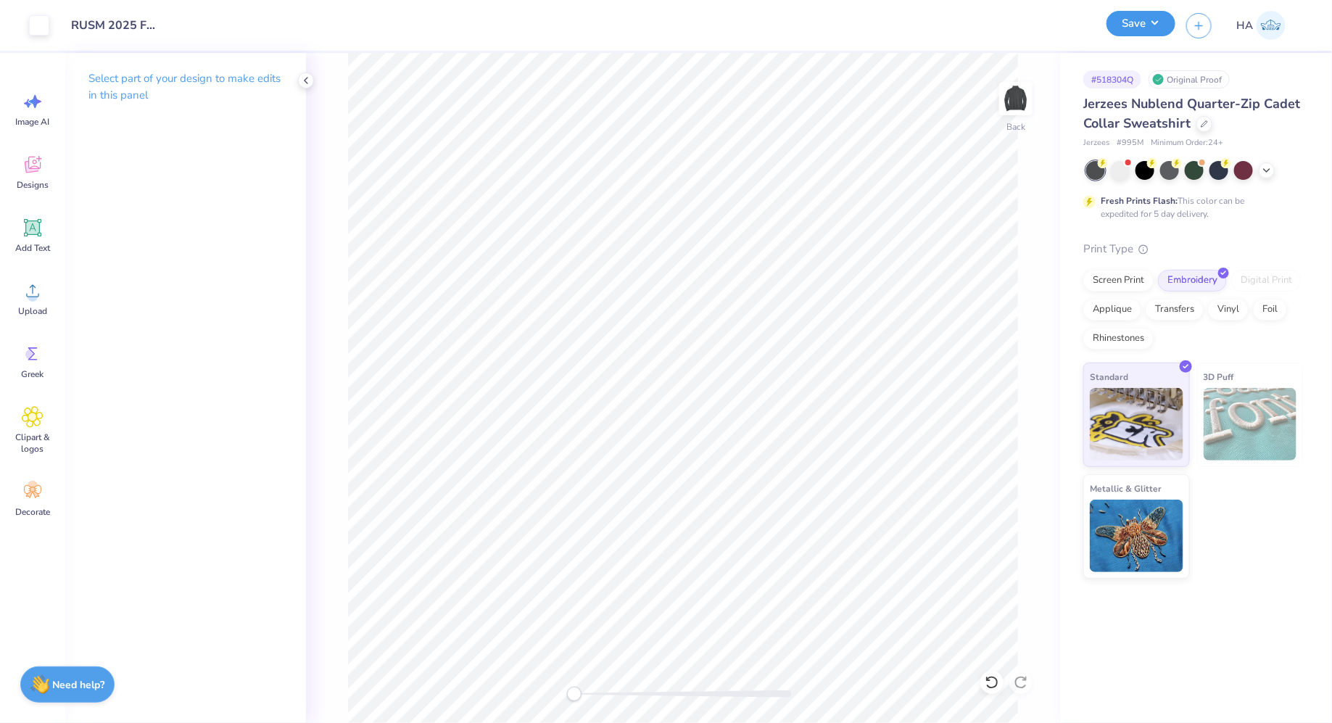
click at [1138, 22] on button "Save" at bounding box center [1140, 23] width 69 height 25
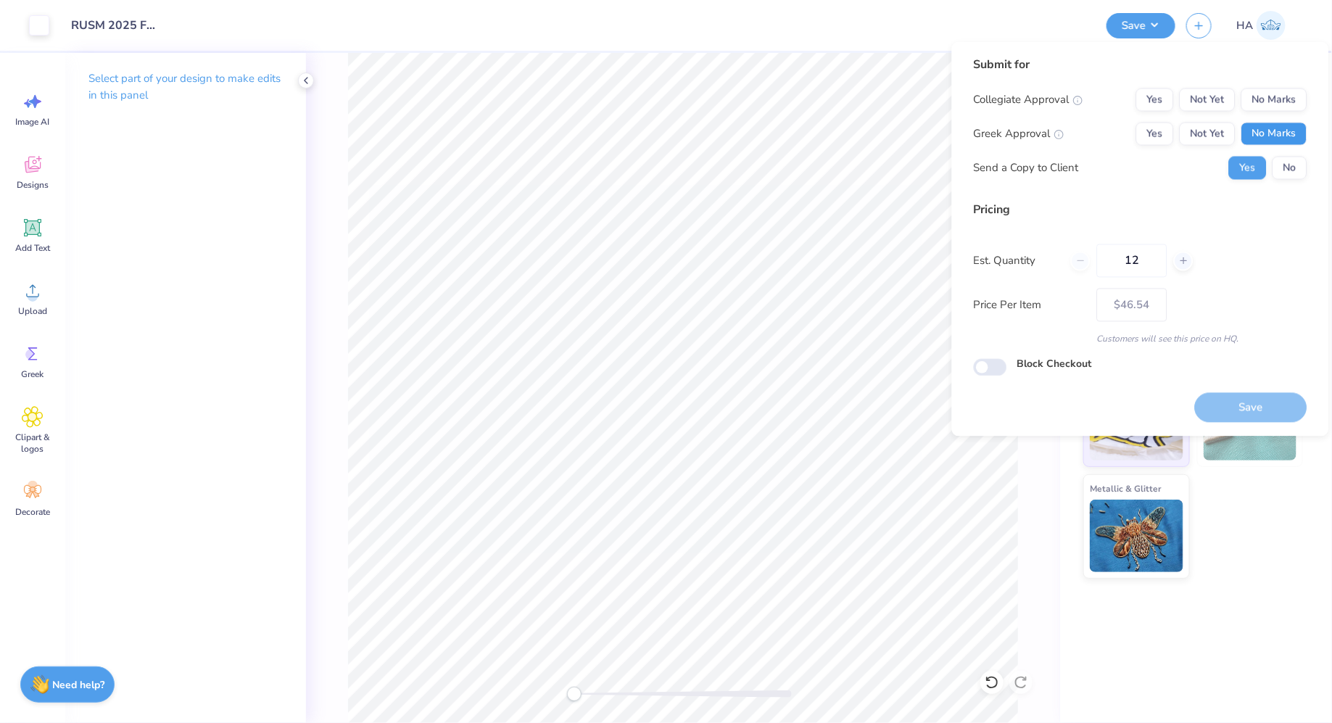
click at [1264, 131] on button "No Marks" at bounding box center [1274, 134] width 66 height 23
click at [1276, 96] on button "No Marks" at bounding box center [1274, 99] width 66 height 23
click at [1248, 402] on button "Save" at bounding box center [1251, 407] width 112 height 30
type input "– –"
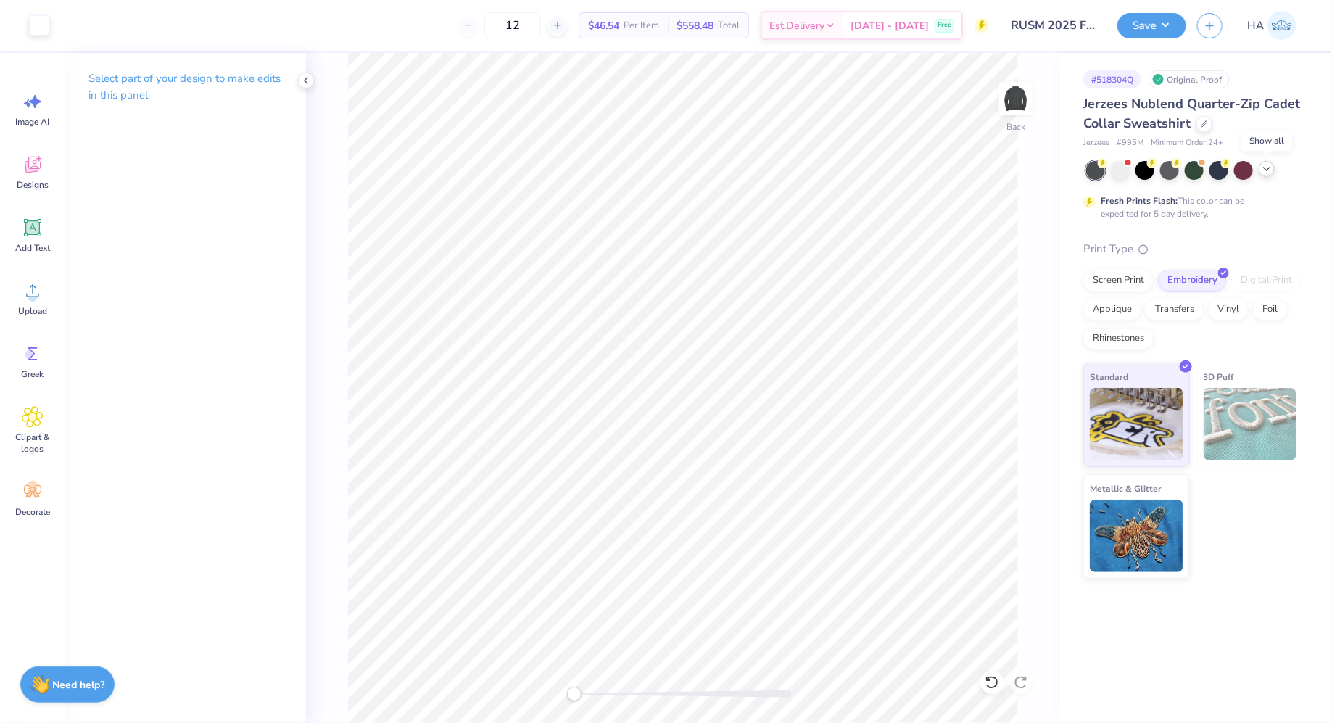
click at [1267, 165] on icon at bounding box center [1267, 169] width 12 height 12
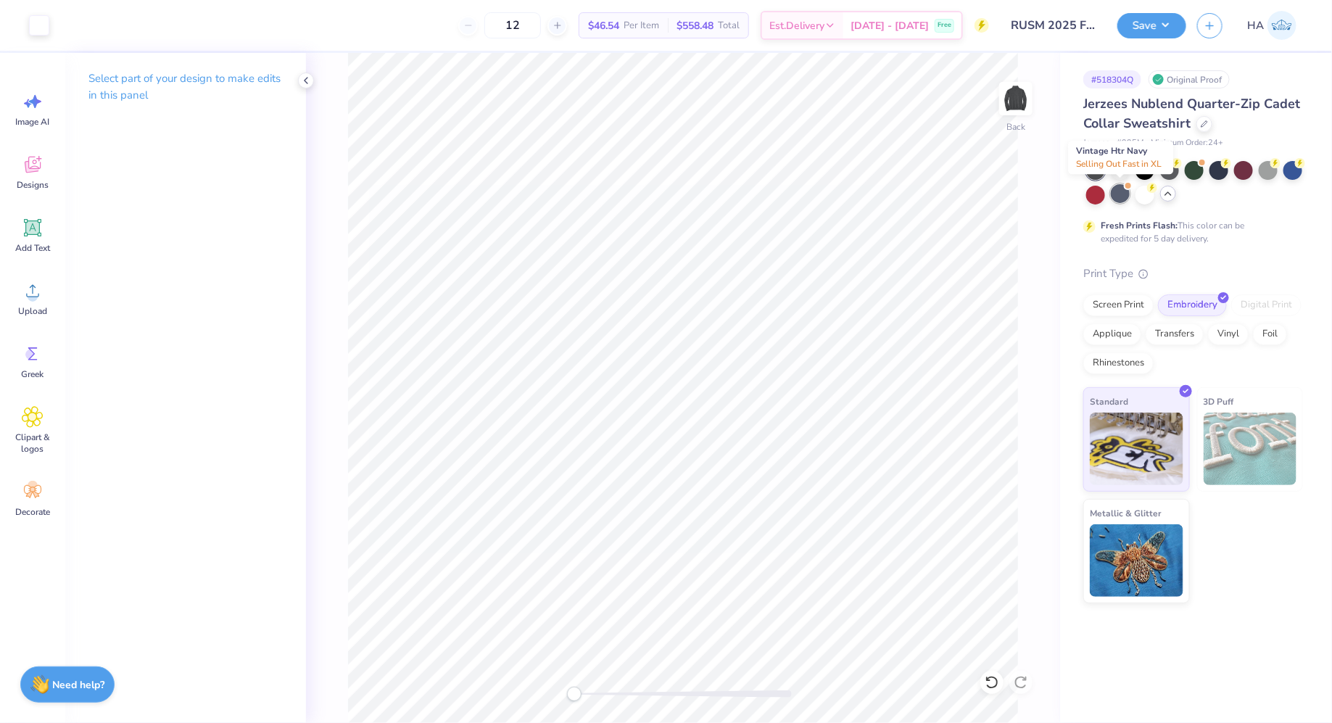
click at [1127, 196] on div at bounding box center [1120, 193] width 19 height 19
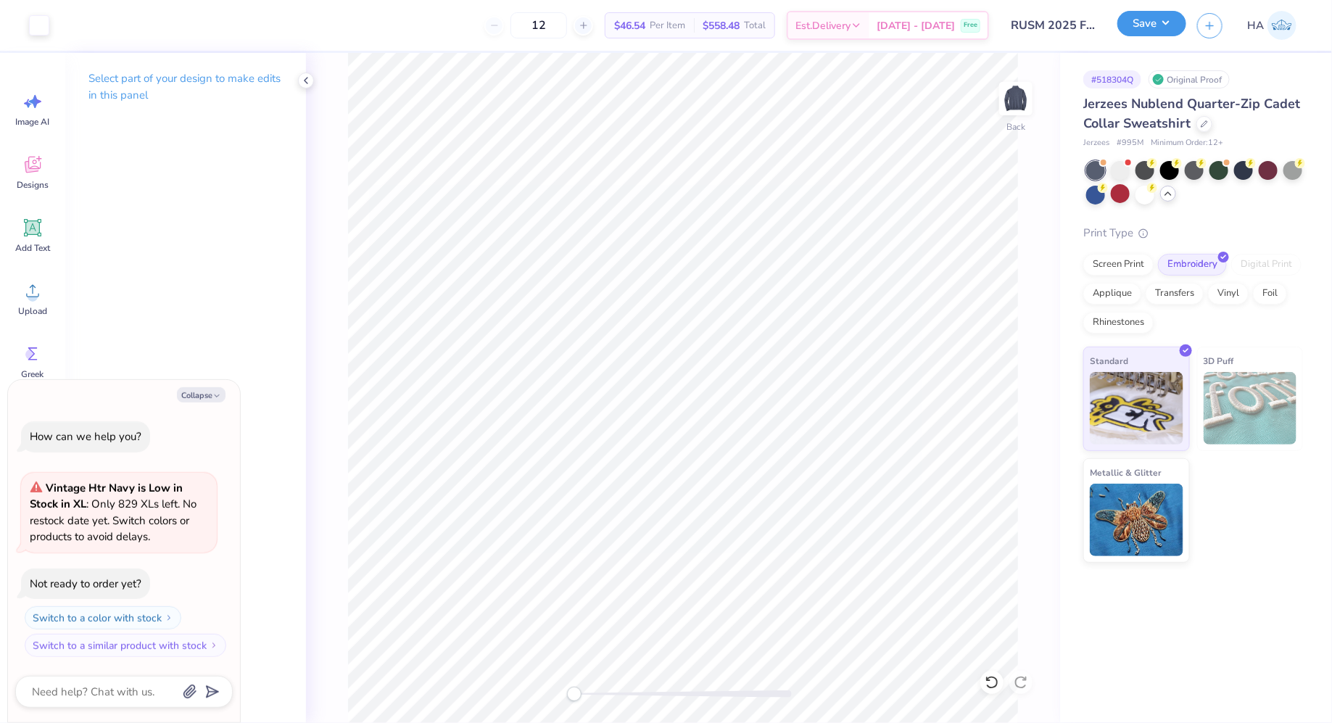
click at [1161, 25] on button "Save" at bounding box center [1151, 23] width 69 height 25
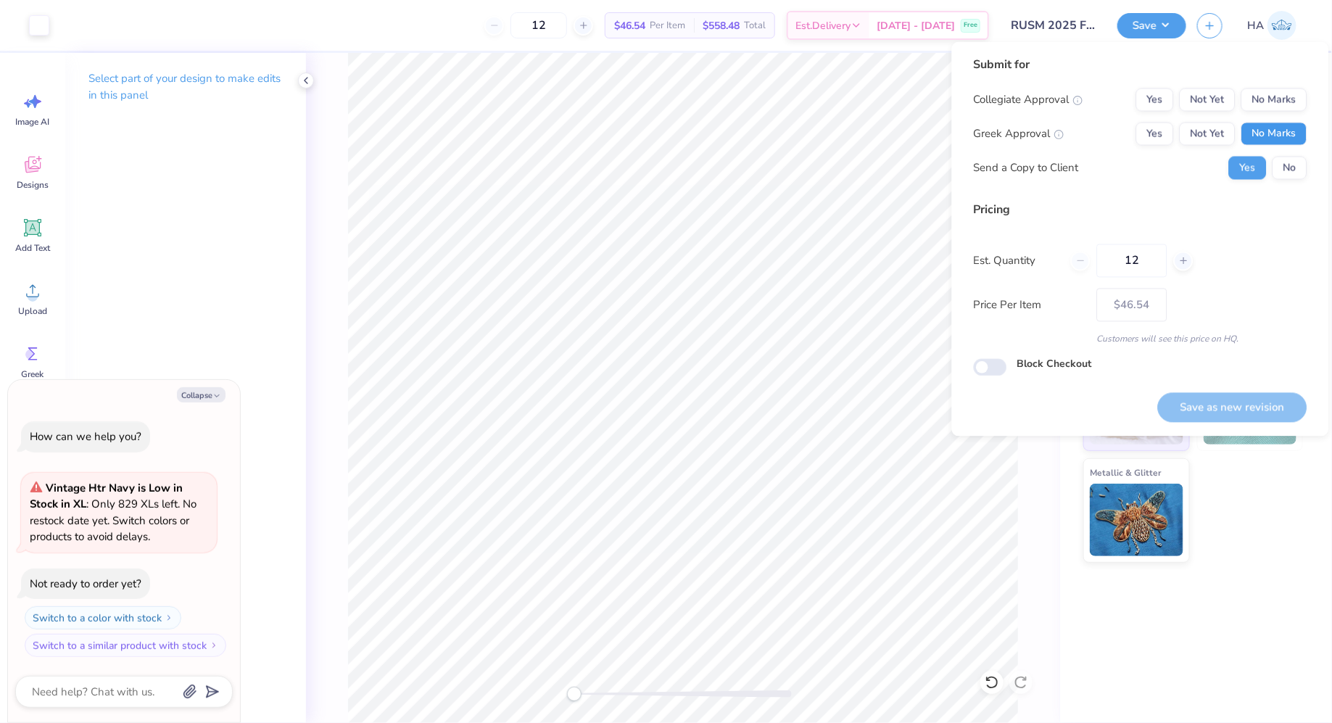
click at [1284, 133] on button "No Marks" at bounding box center [1274, 134] width 66 height 23
click at [1293, 94] on button "No Marks" at bounding box center [1274, 99] width 66 height 23
click at [1217, 402] on button "Save as new revision" at bounding box center [1232, 407] width 149 height 30
type textarea "x"
type input "– –"
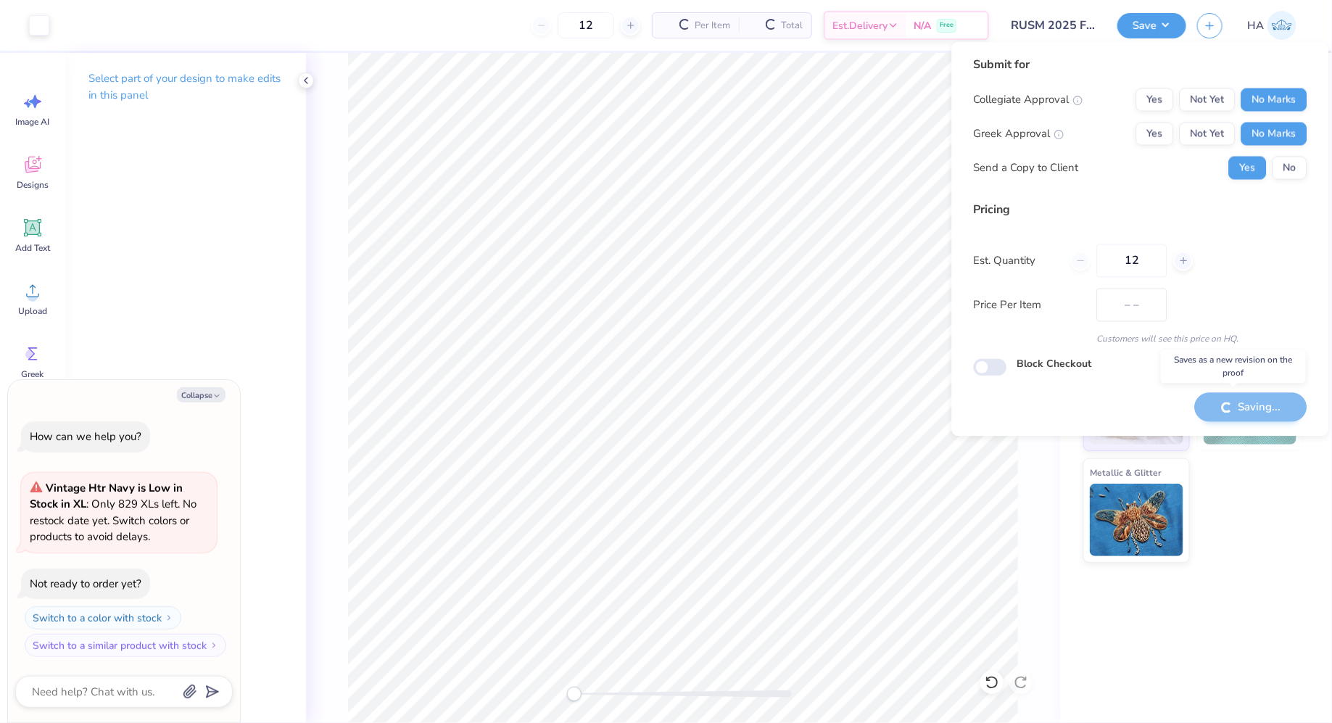
type textarea "x"
type input "$46.54"
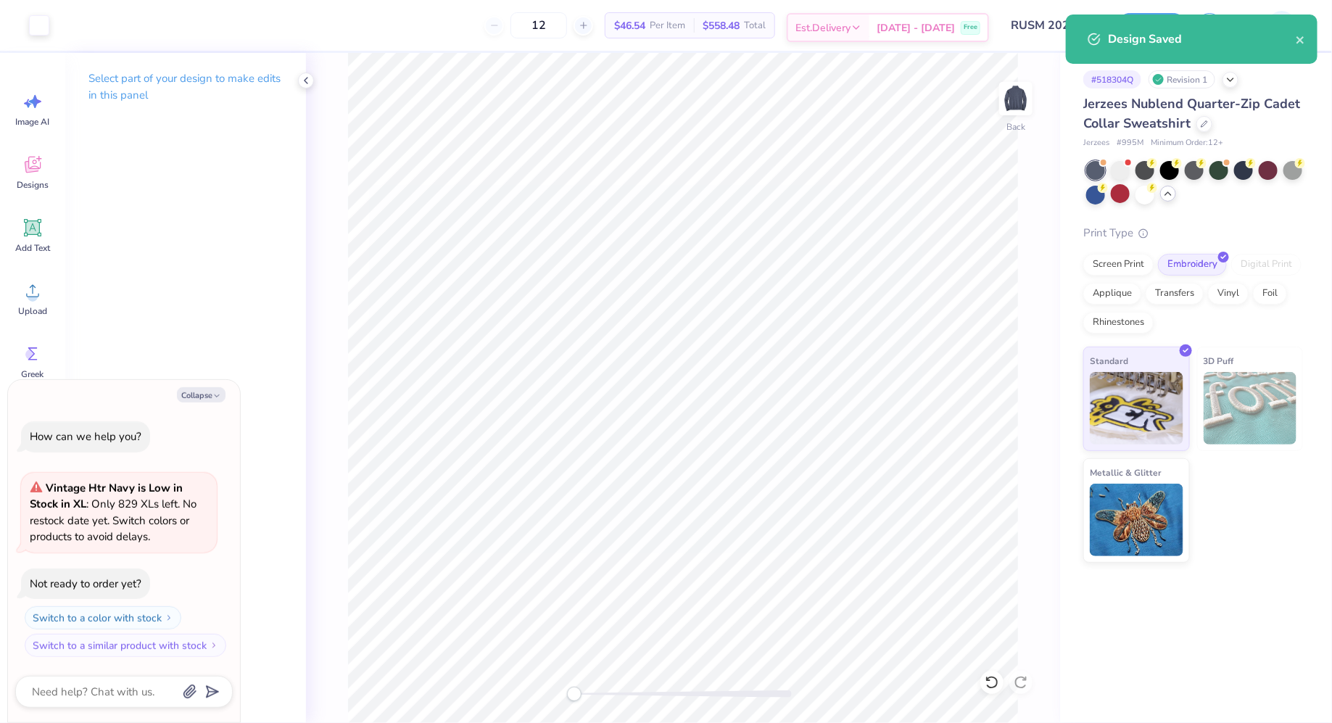
type textarea "x"
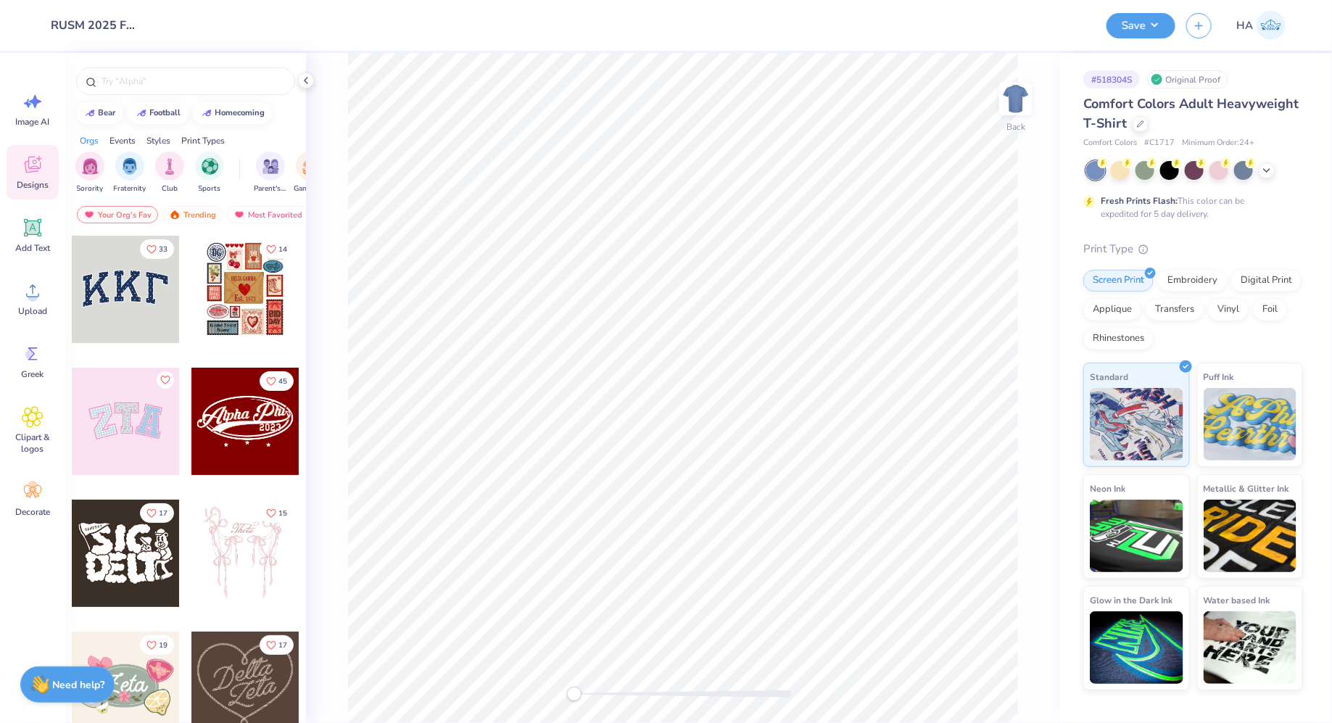
click at [1140, 113] on div "Comfort Colors Adult Heavyweight T-Shirt" at bounding box center [1193, 113] width 220 height 39
click at [1140, 125] on icon at bounding box center [1140, 122] width 7 height 7
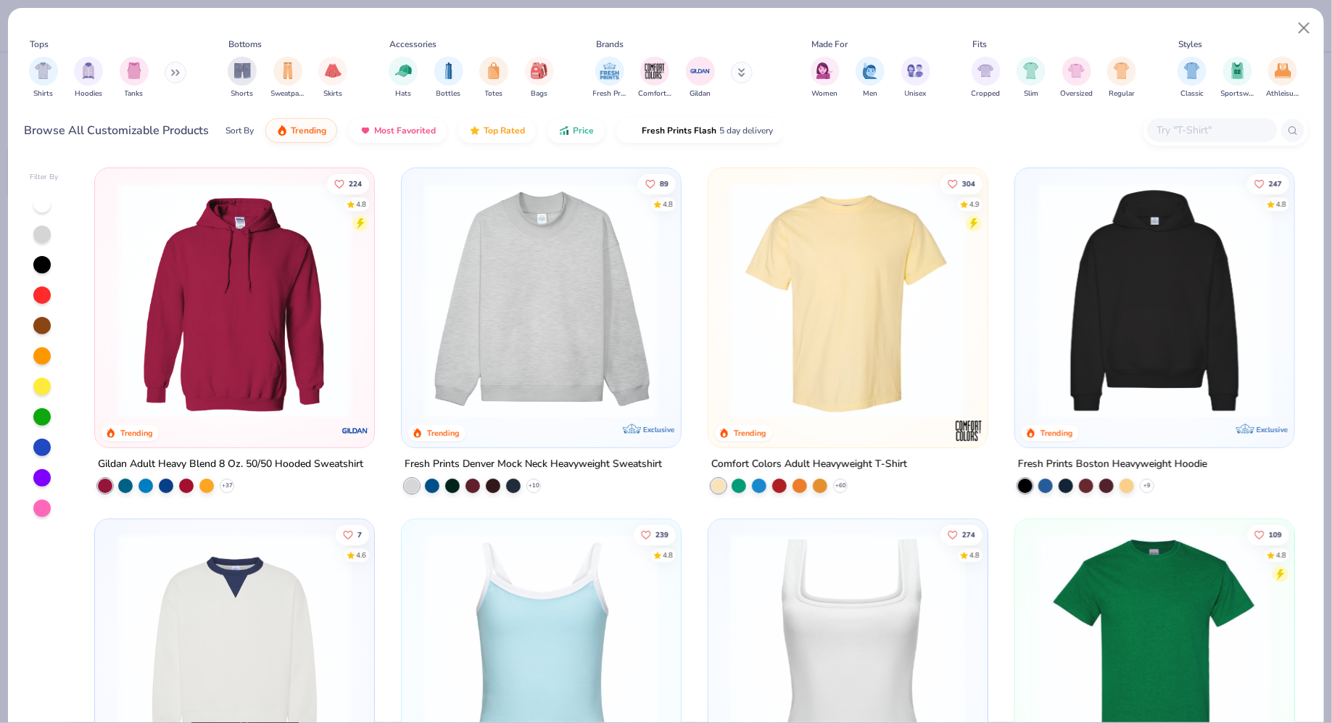
click at [1157, 127] on input "text" at bounding box center [1212, 130] width 112 height 17
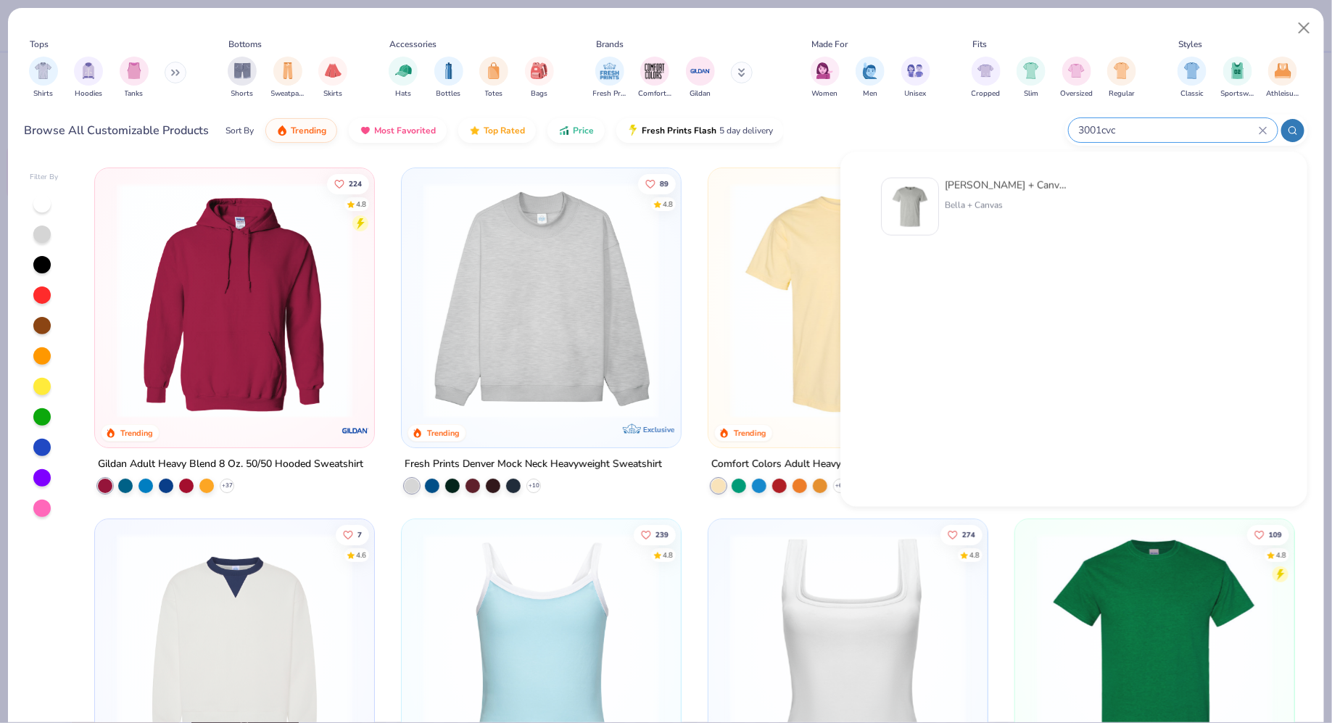
type input "3001cvc"
click at [990, 175] on div "Bella + Canvas Unisex Heather CVC T-Shirt Bella + Canvas" at bounding box center [1074, 208] width 418 height 76
click at [920, 200] on img at bounding box center [909, 206] width 45 height 45
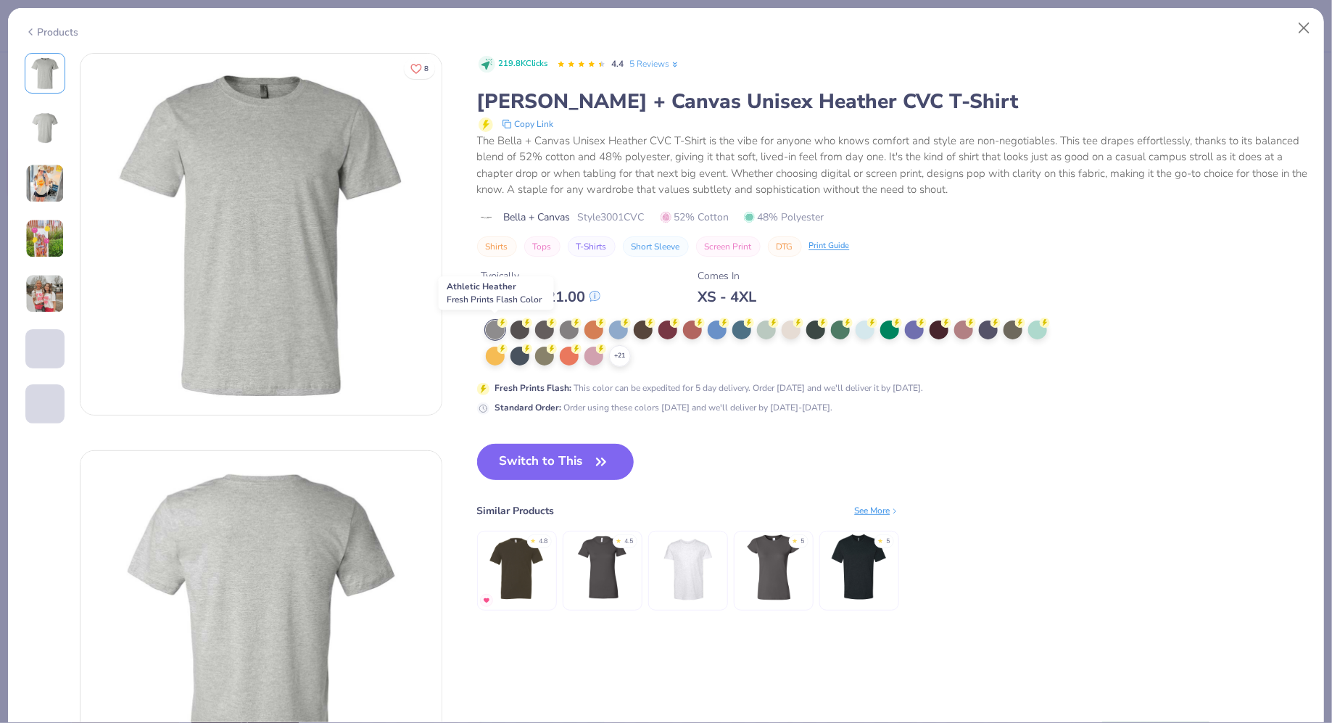
click at [497, 326] on icon at bounding box center [502, 323] width 10 height 10
click at [525, 451] on button "Switch to This" at bounding box center [555, 462] width 157 height 36
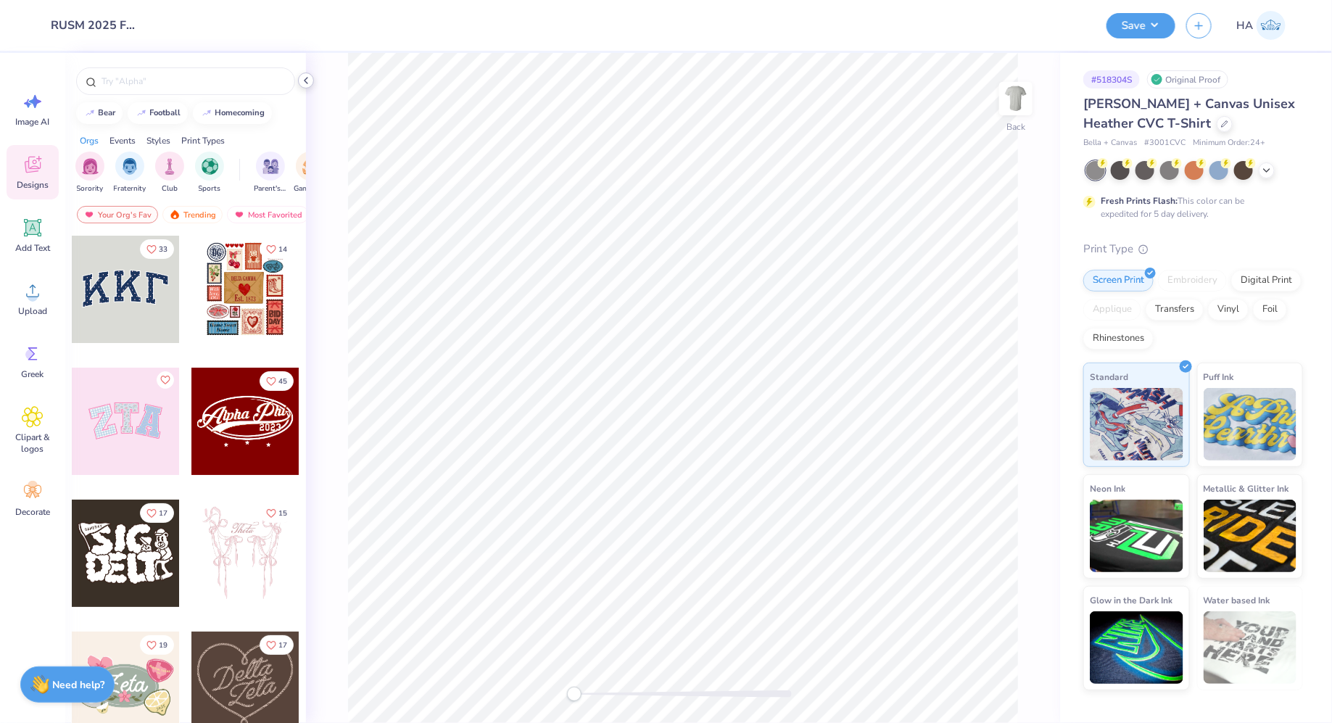
click at [300, 73] on div at bounding box center [306, 81] width 16 height 16
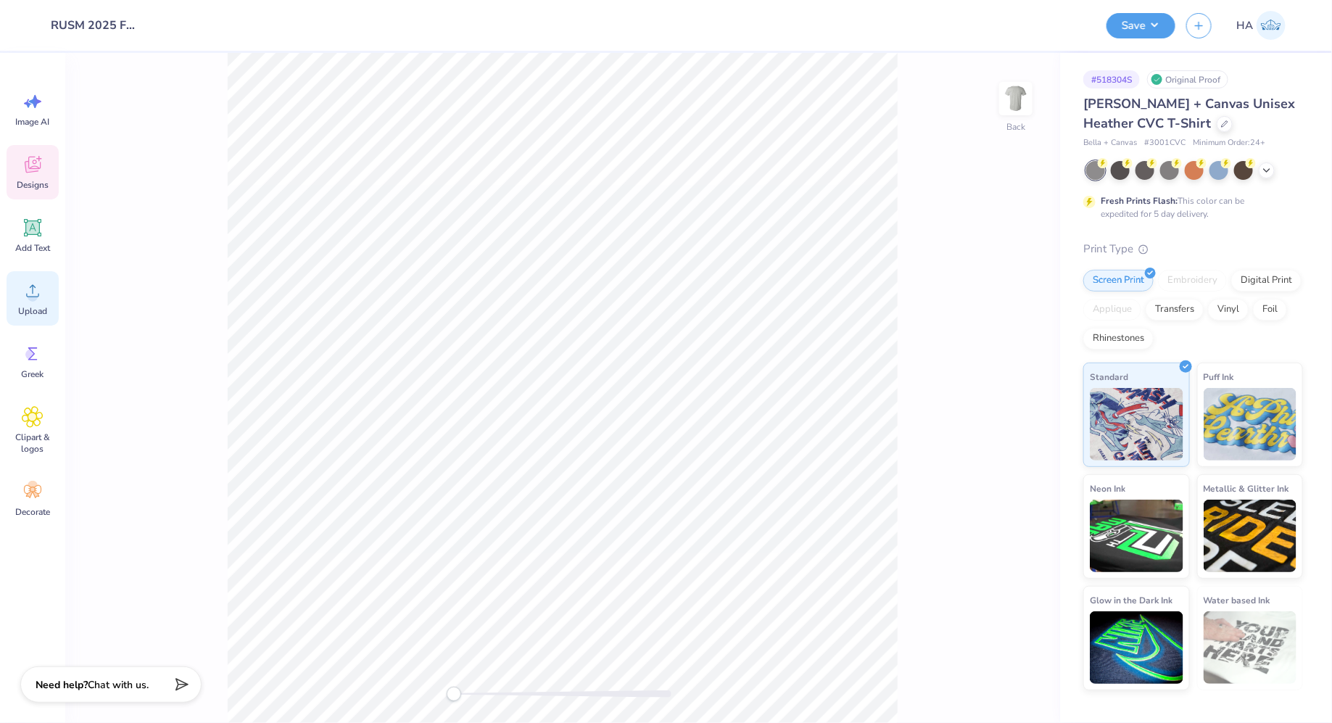
click at [33, 284] on icon at bounding box center [33, 291] width 22 height 22
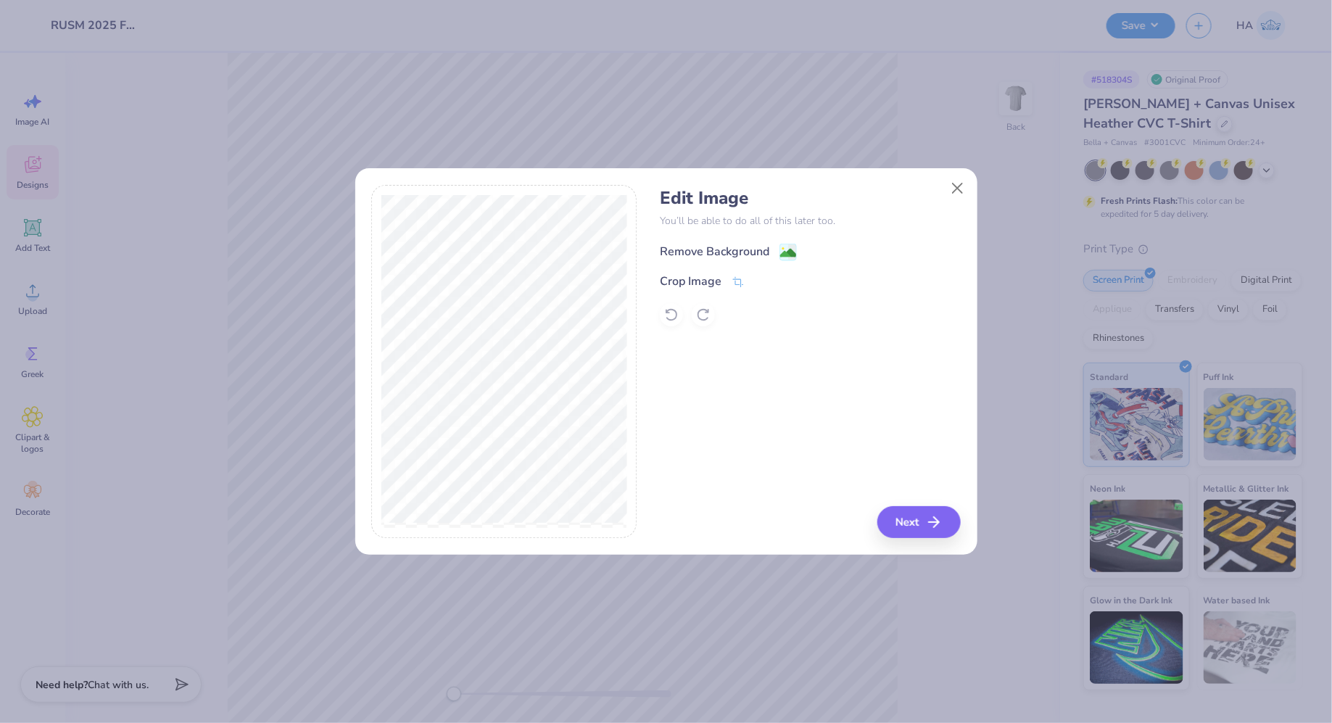
click at [787, 250] on image at bounding box center [788, 253] width 16 height 16
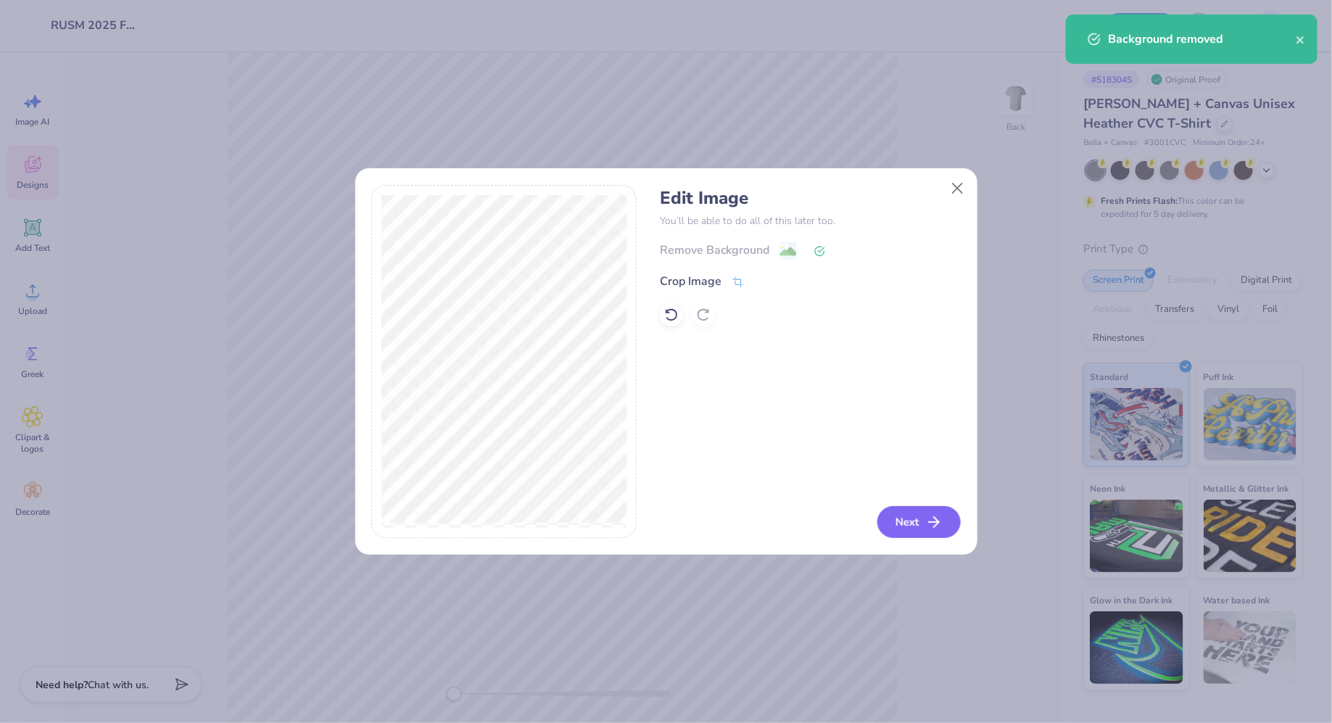
click at [925, 515] on button "Next" at bounding box center [918, 522] width 83 height 32
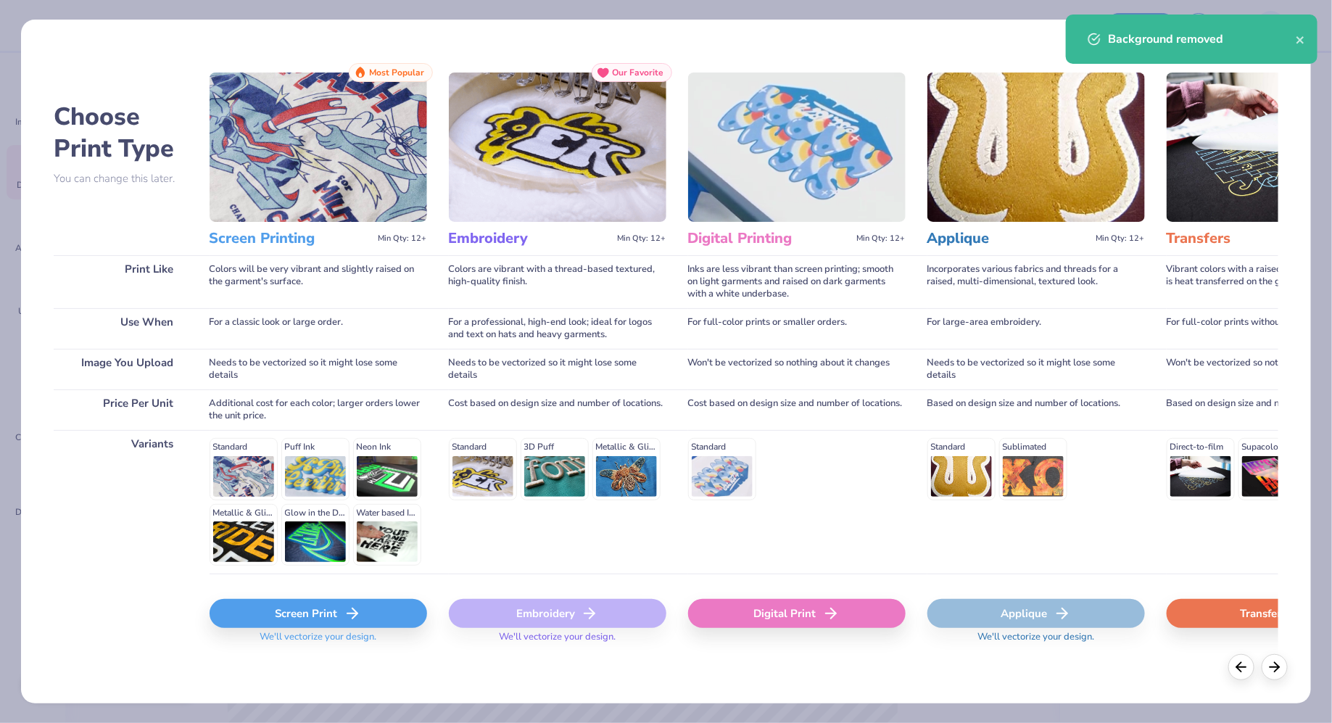
click at [349, 613] on line at bounding box center [352, 613] width 10 height 0
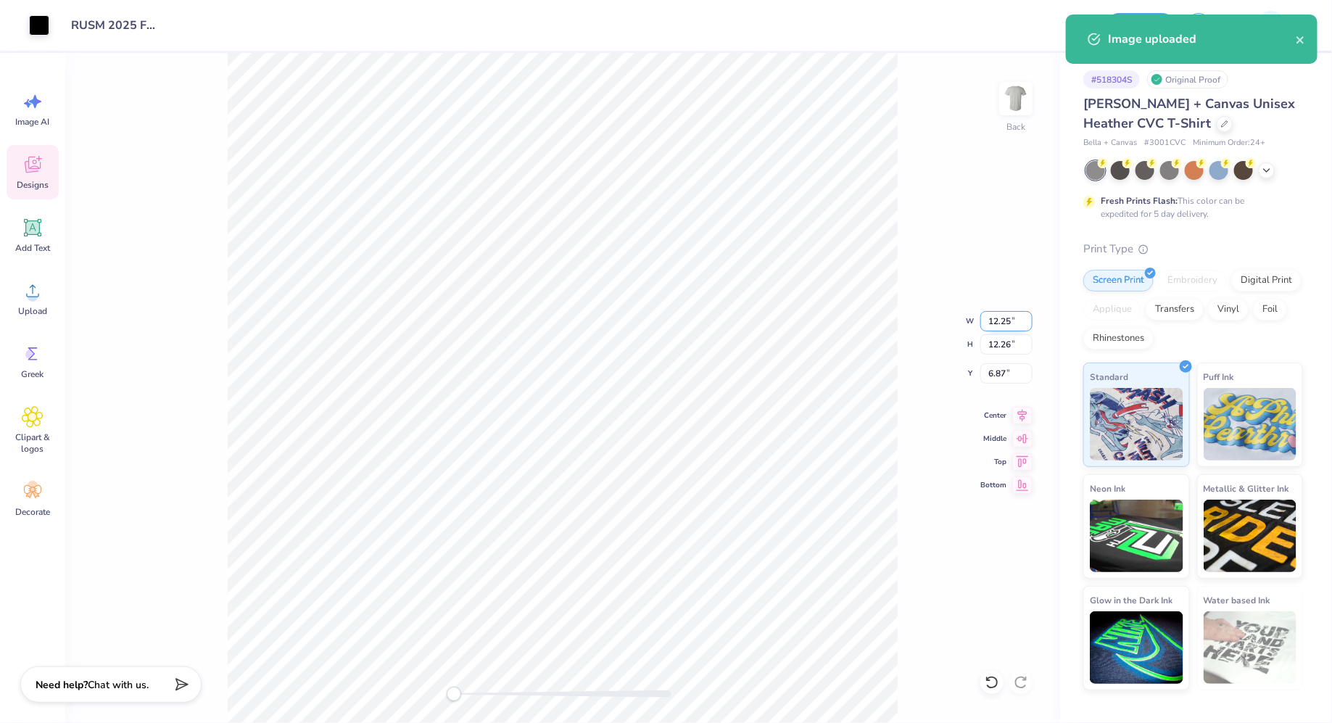
click at [1001, 326] on input "12.25" at bounding box center [1006, 321] width 52 height 20
type input "8.00"
type input "9.00"
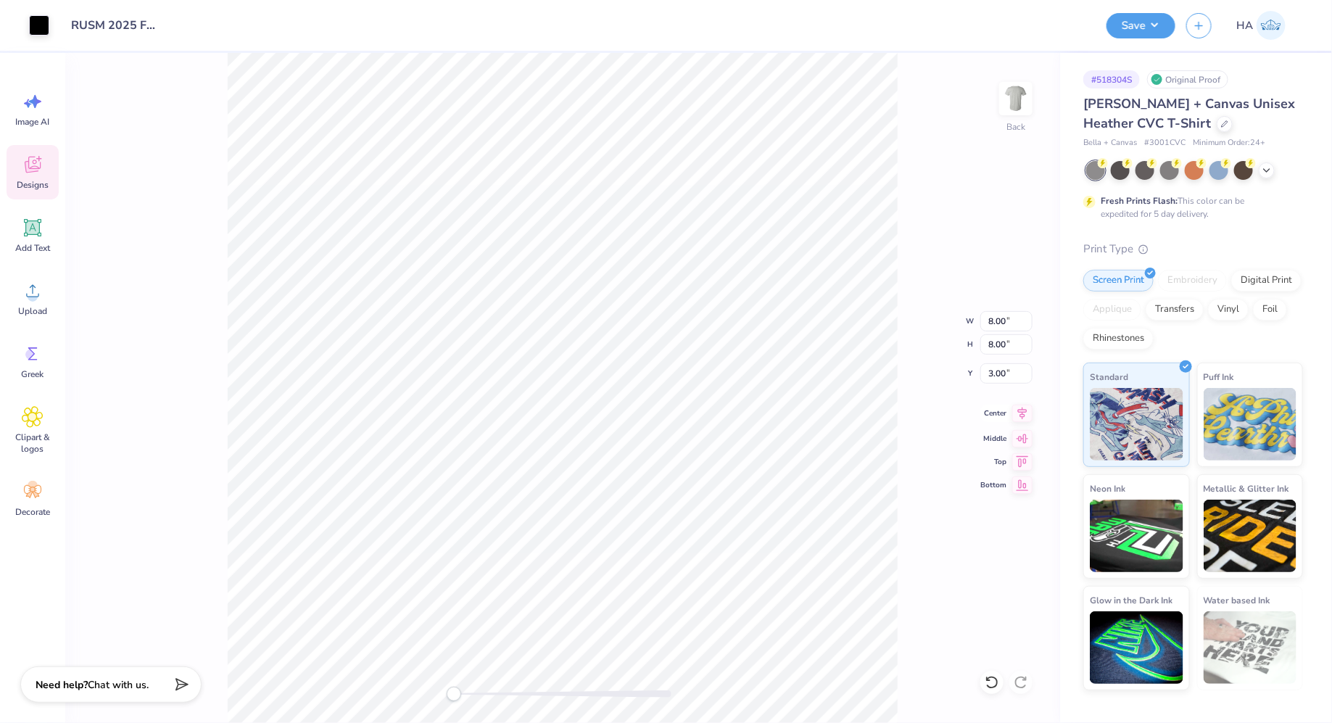
click at [1023, 414] on icon at bounding box center [1022, 413] width 20 height 17
click at [1022, 414] on icon at bounding box center [1022, 413] width 20 height 17
click at [40, 20] on div at bounding box center [39, 24] width 20 height 20
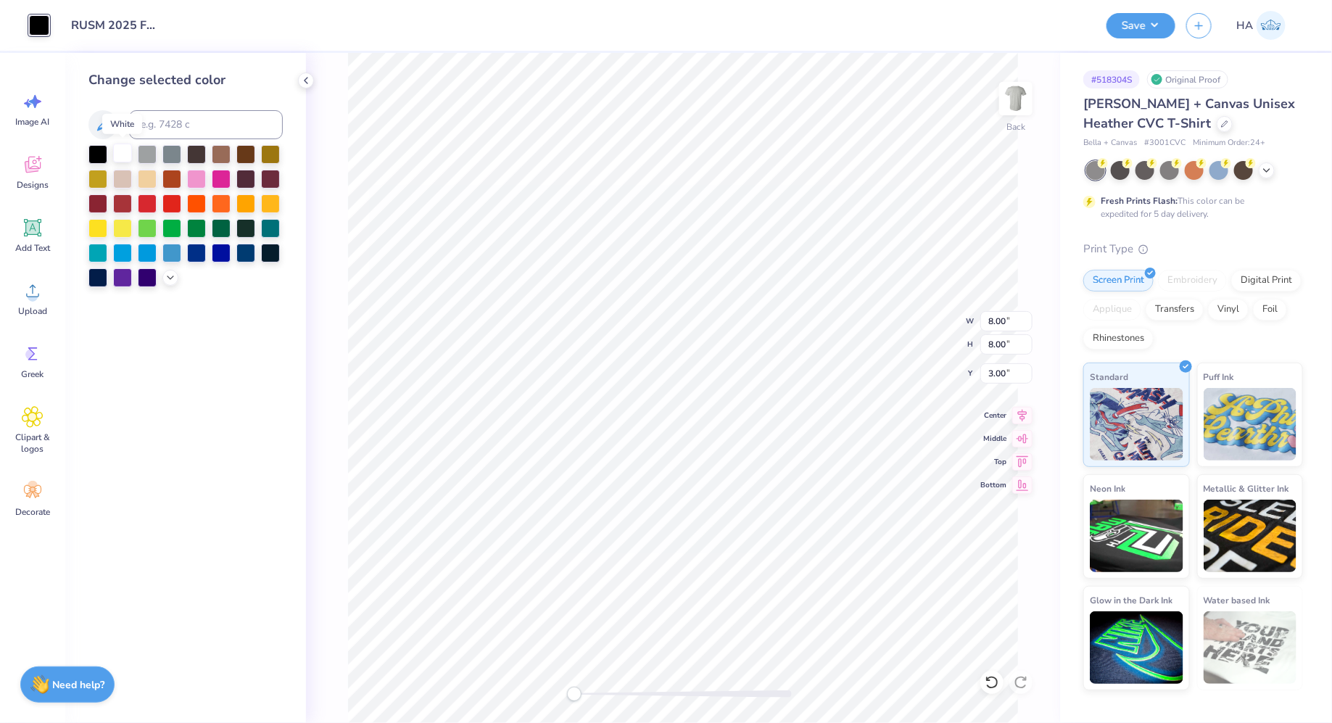
click at [125, 152] on div at bounding box center [122, 153] width 19 height 19
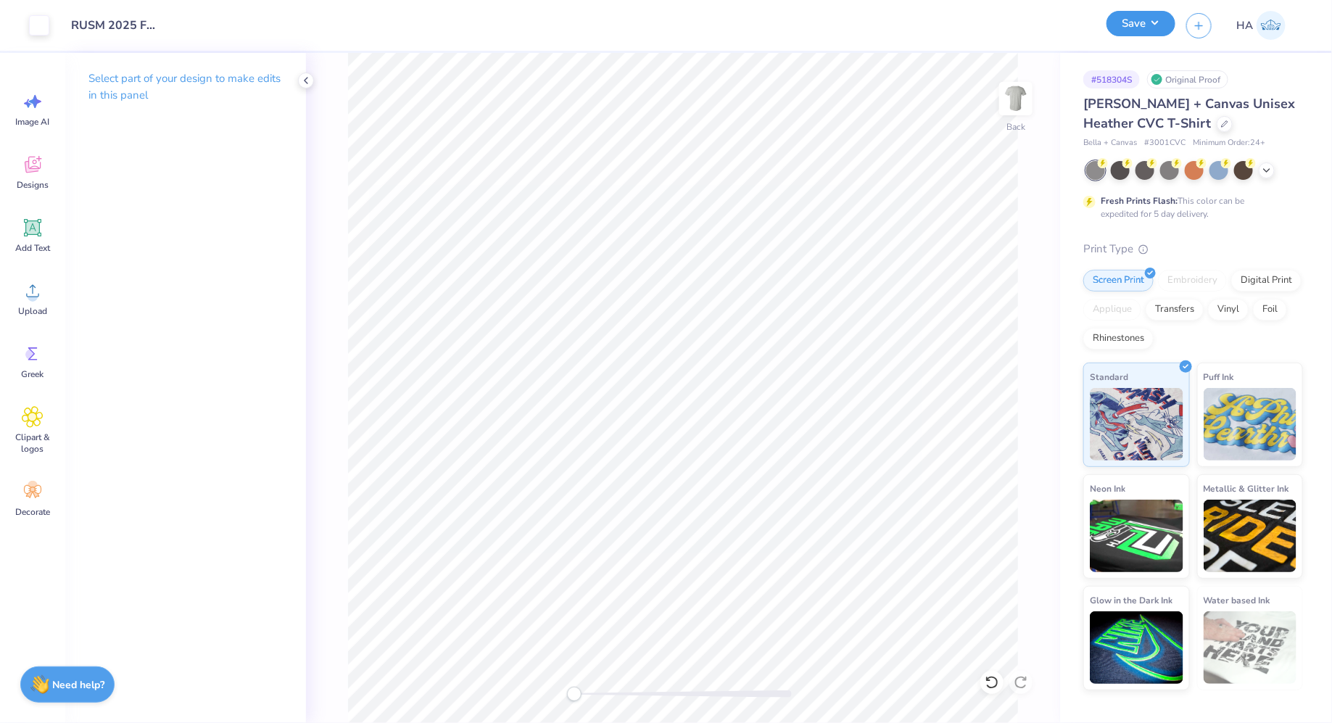
click at [1118, 28] on button "Save" at bounding box center [1140, 23] width 69 height 25
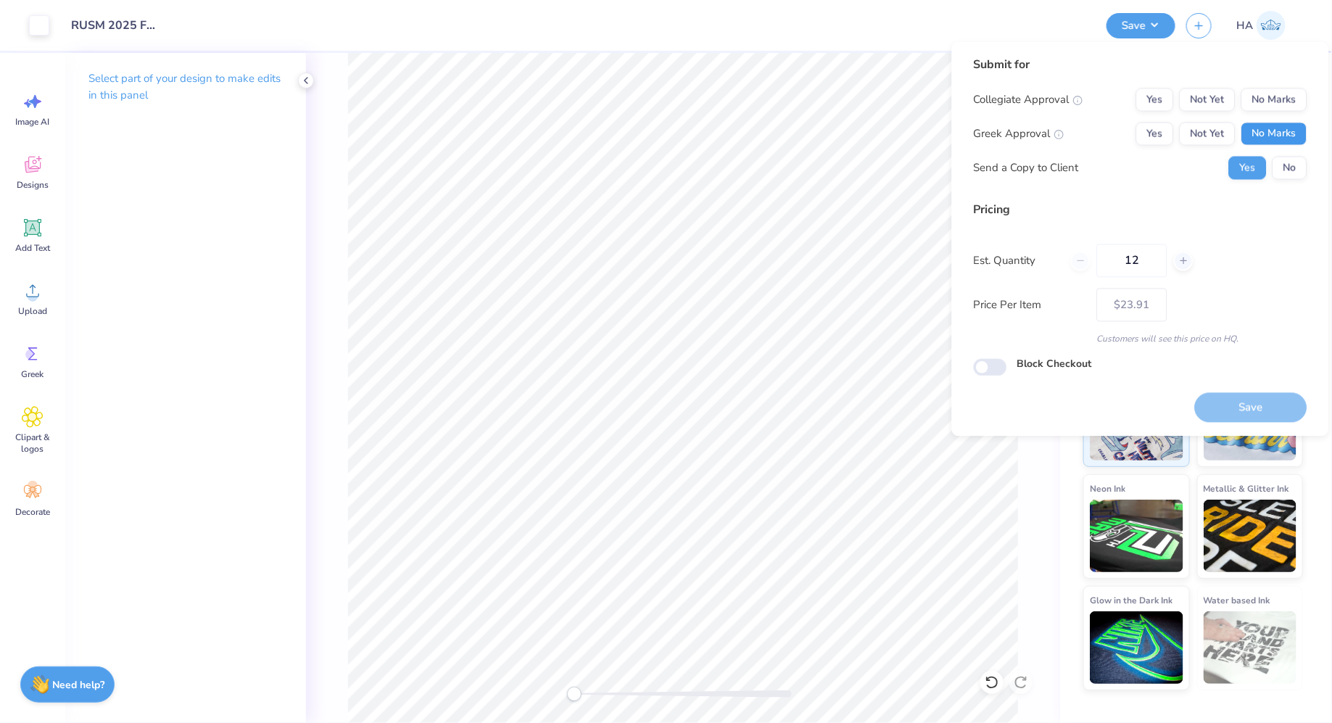
click at [1297, 134] on button "No Marks" at bounding box center [1274, 134] width 66 height 23
click at [1287, 105] on button "No Marks" at bounding box center [1274, 99] width 66 height 23
click at [1255, 401] on button "Save" at bounding box center [1251, 407] width 112 height 30
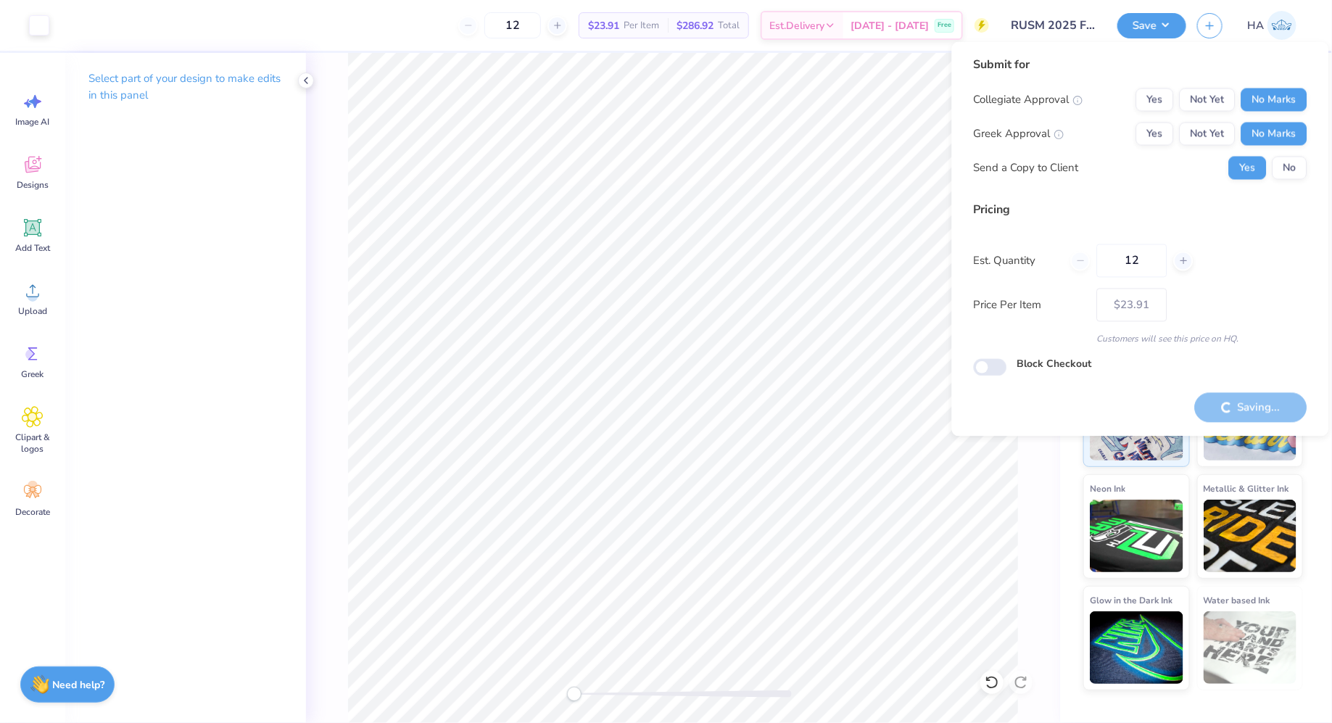
type input "– –"
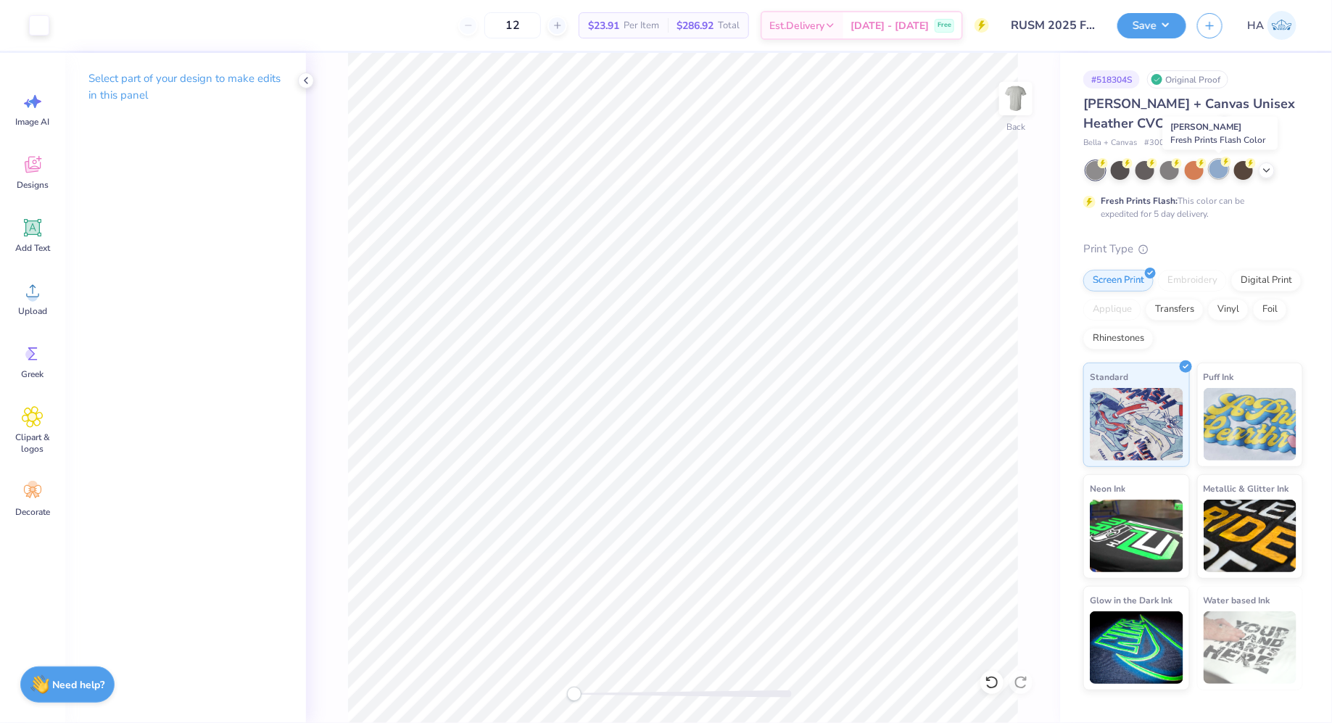
click at [1224, 175] on div at bounding box center [1218, 169] width 19 height 19
click at [1135, 34] on button "Save" at bounding box center [1151, 23] width 69 height 25
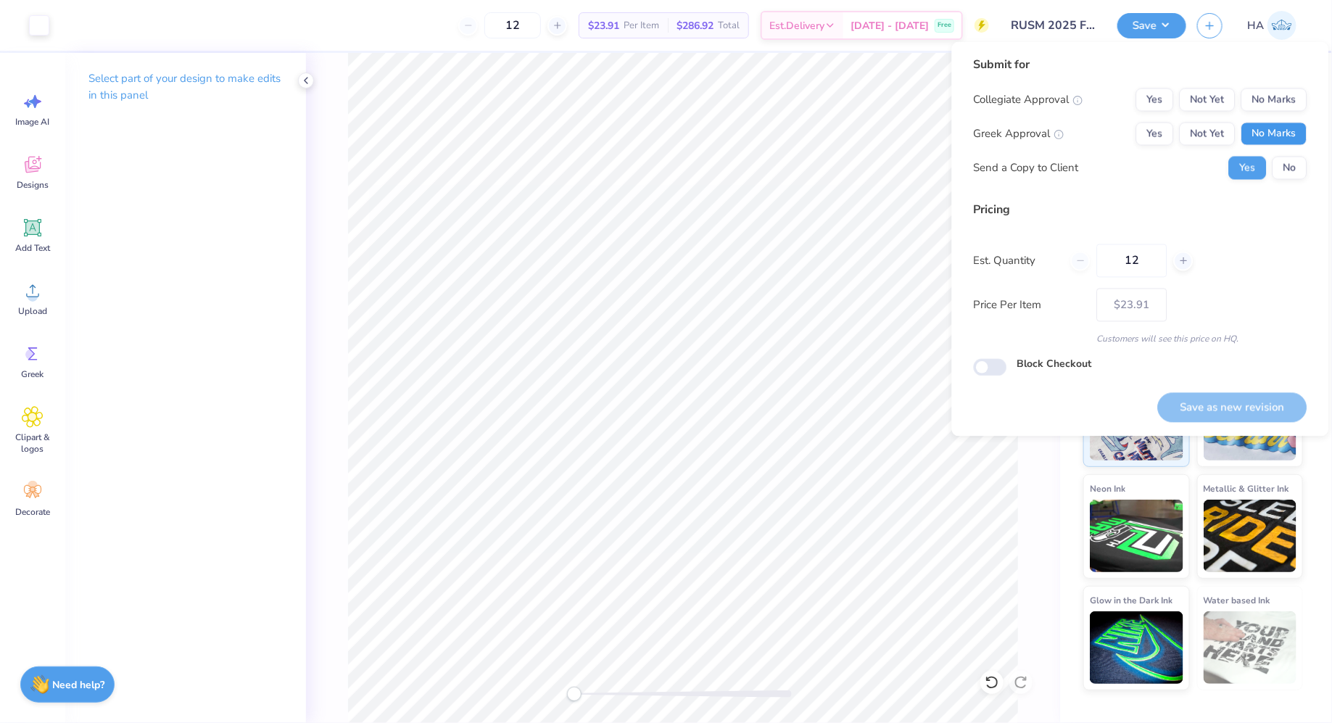
click at [1299, 141] on button "No Marks" at bounding box center [1274, 134] width 66 height 23
click at [1296, 115] on div "Collegiate Approval Yes Not Yet No Marks Greek Approval Yes Not Yet No Marks Se…" at bounding box center [1141, 133] width 334 height 91
click at [1297, 107] on button "No Marks" at bounding box center [1274, 99] width 66 height 23
click at [1227, 396] on button "Save as new revision" at bounding box center [1232, 407] width 149 height 30
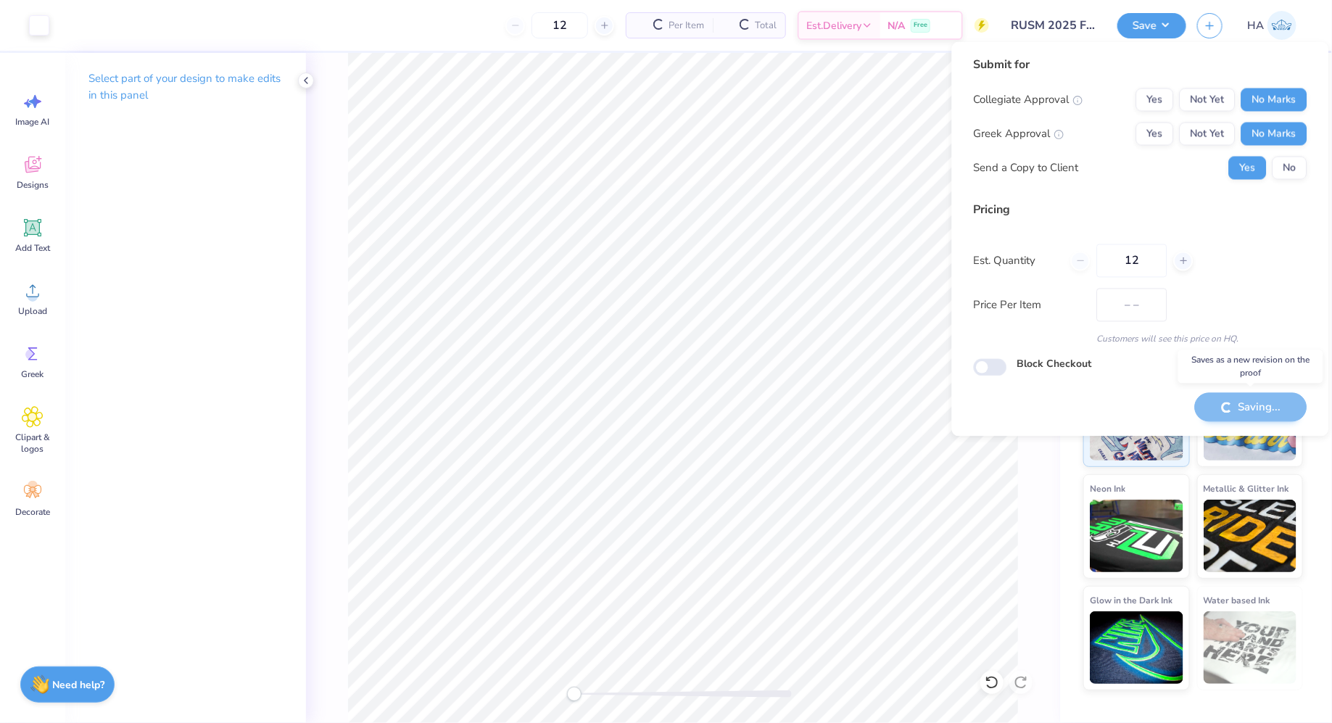
type input "$23.91"
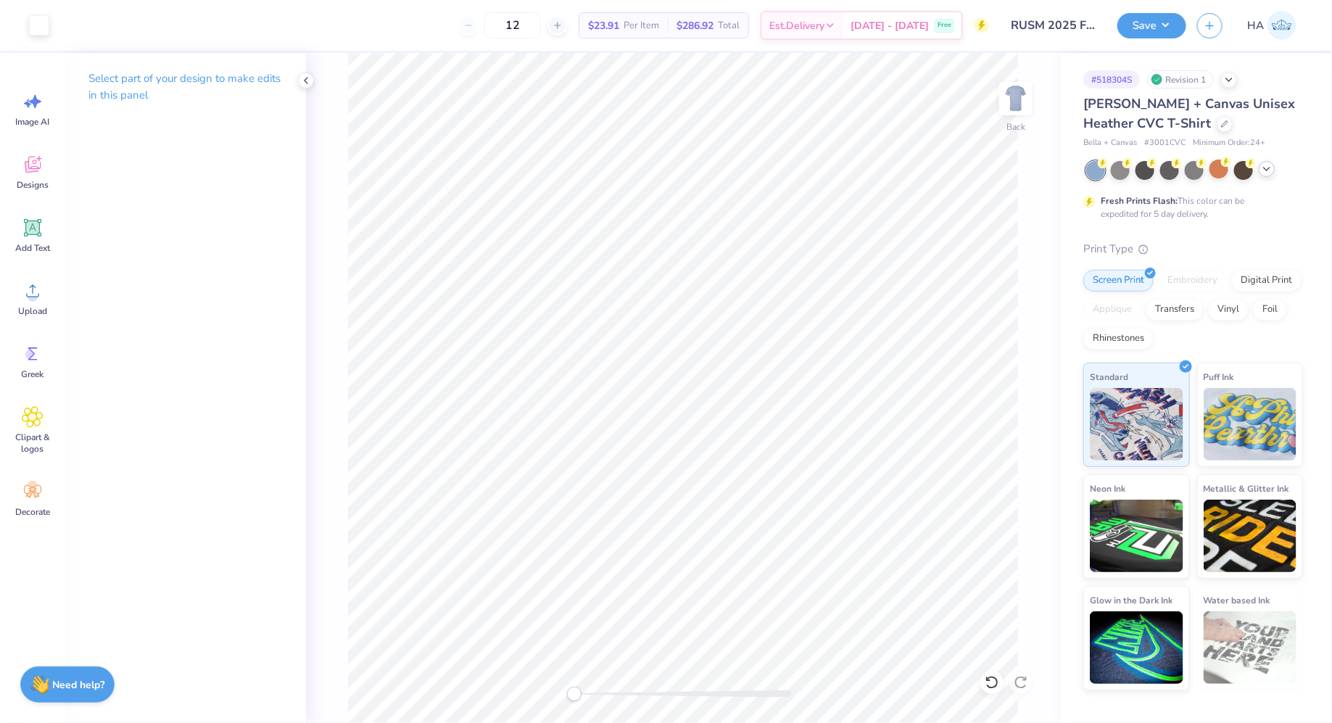
click at [1262, 166] on icon at bounding box center [1267, 169] width 12 height 12
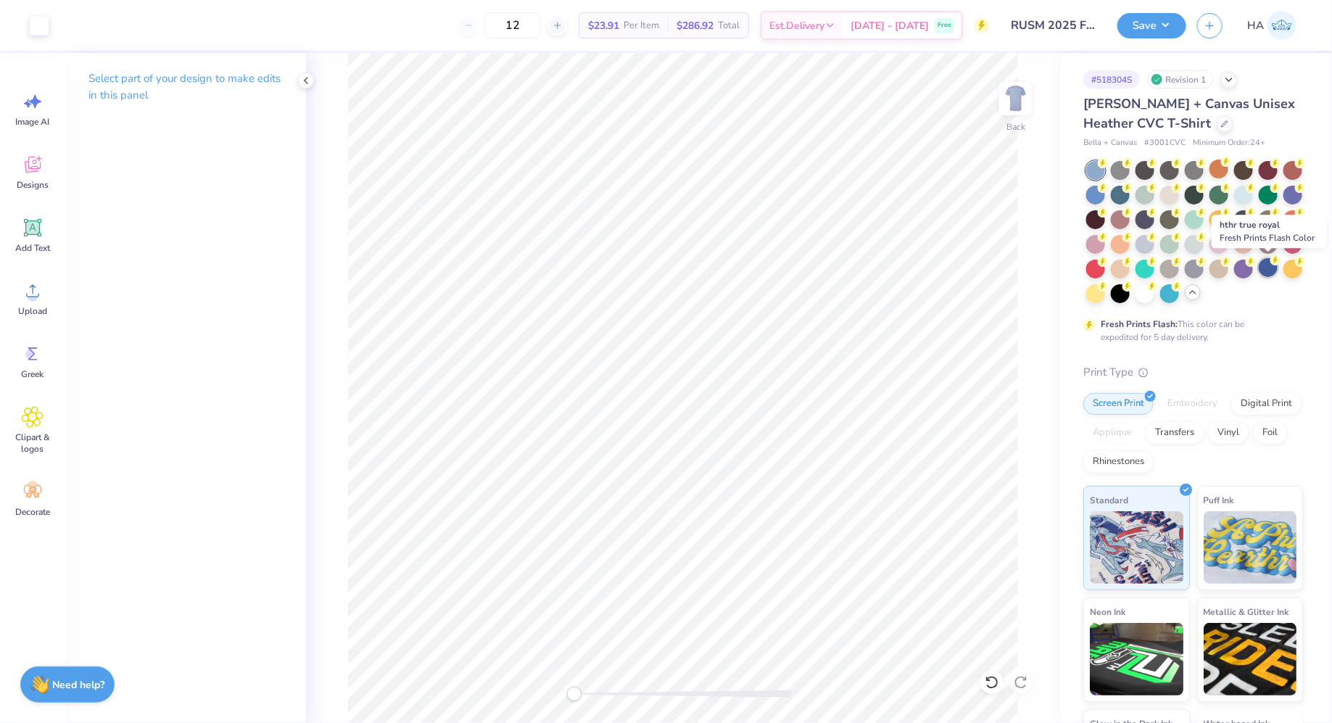
click at [1263, 269] on div at bounding box center [1268, 267] width 19 height 19
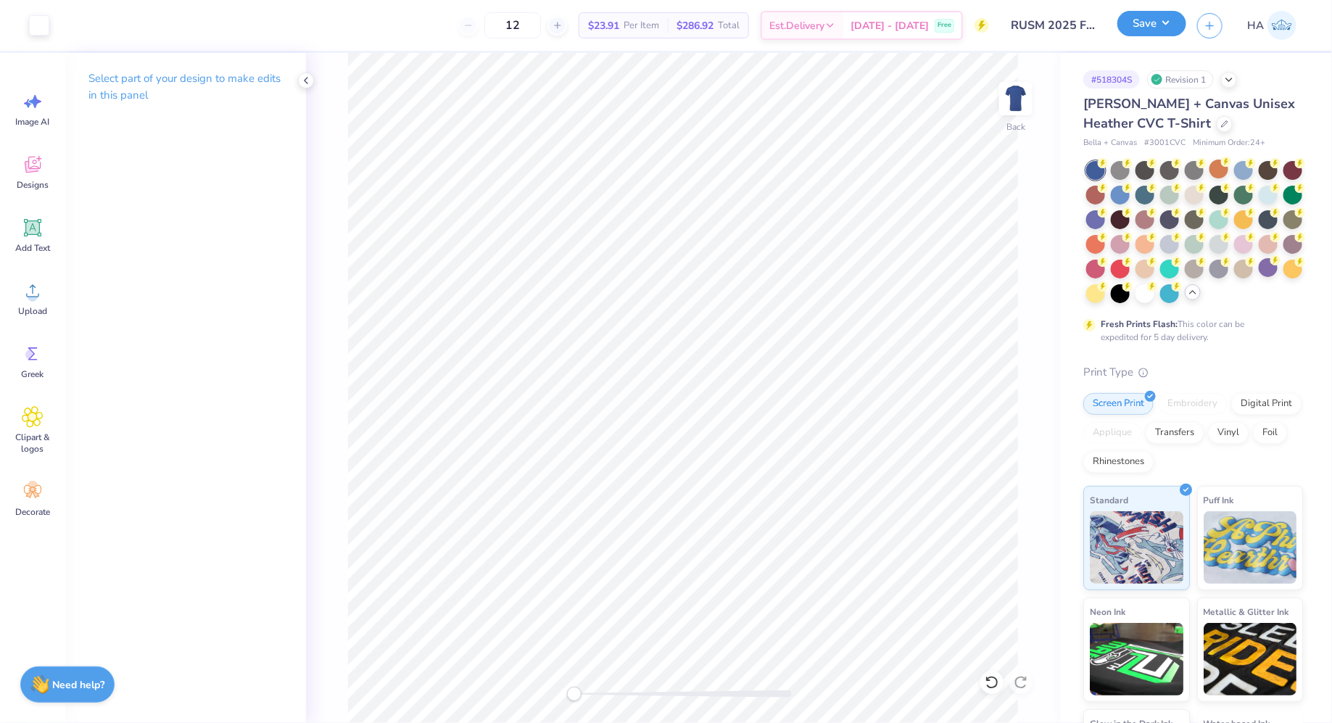
click at [1151, 32] on button "Save" at bounding box center [1151, 23] width 69 height 25
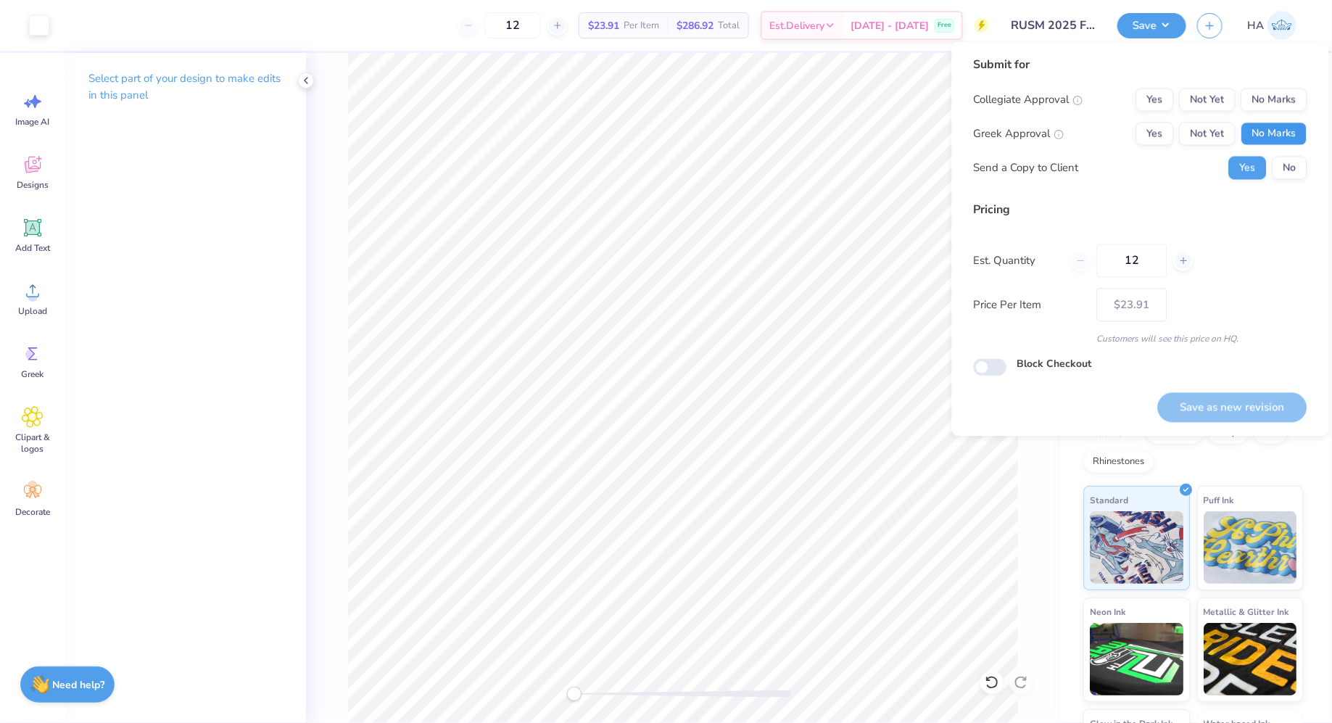
click at [1265, 131] on button "No Marks" at bounding box center [1274, 134] width 66 height 23
click at [1274, 112] on div "Collegiate Approval Yes Not Yet No Marks Greek Approval Yes Not Yet No Marks Se…" at bounding box center [1141, 133] width 334 height 91
click at [1291, 95] on button "No Marks" at bounding box center [1274, 99] width 66 height 23
click at [1212, 399] on button "Save as new revision" at bounding box center [1232, 407] width 149 height 30
type input "$23.91"
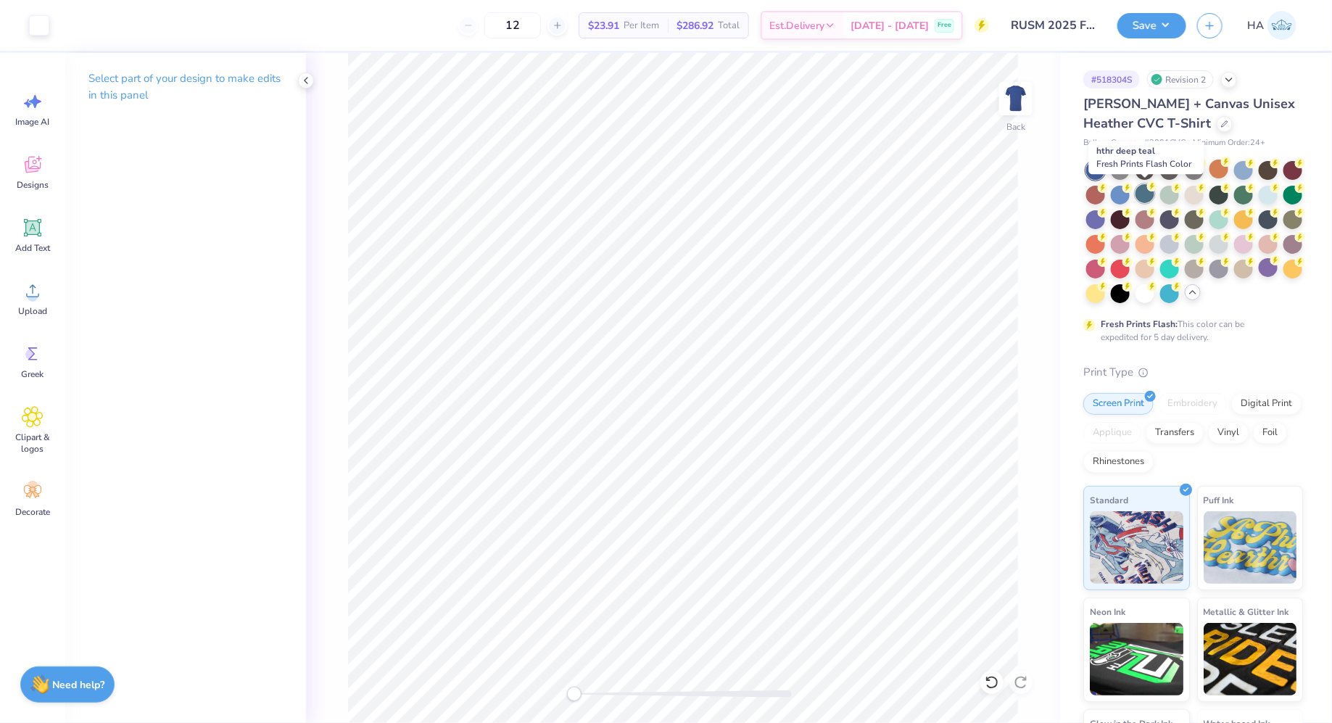
click at [1153, 199] on div at bounding box center [1144, 193] width 19 height 19
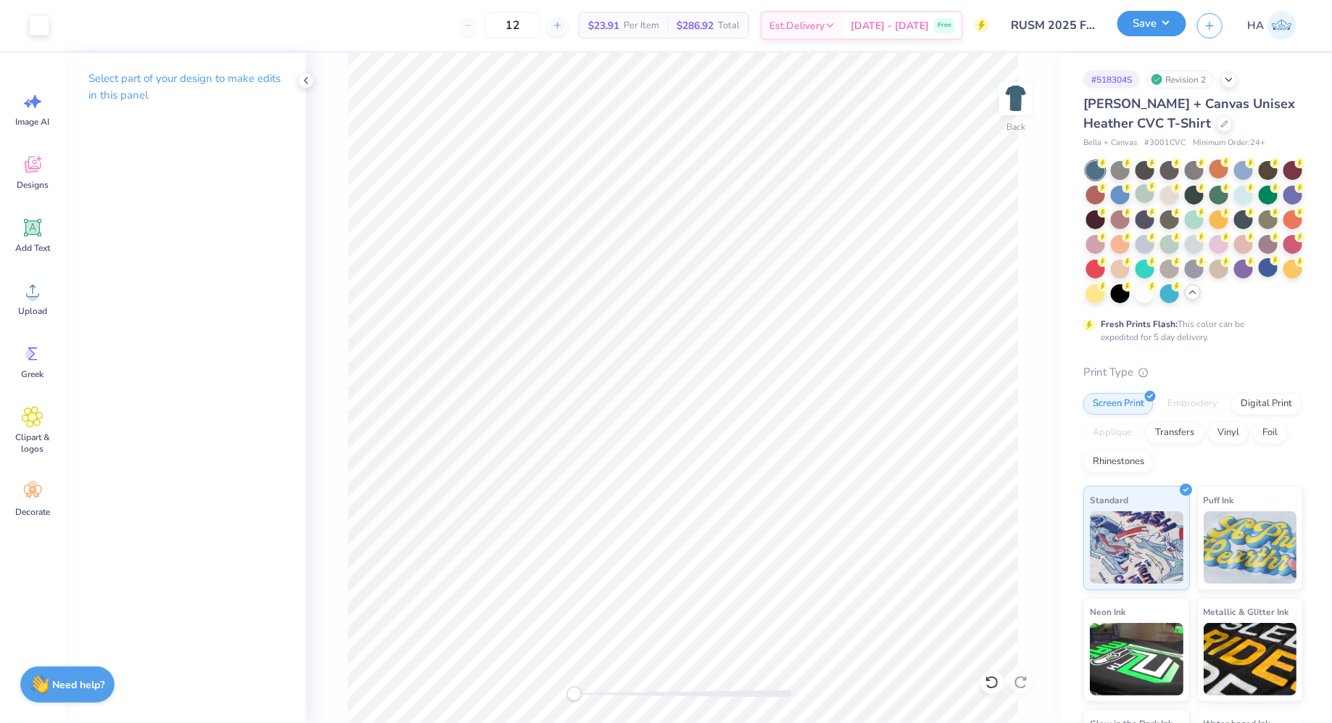
click at [1132, 33] on button "Save" at bounding box center [1151, 23] width 69 height 25
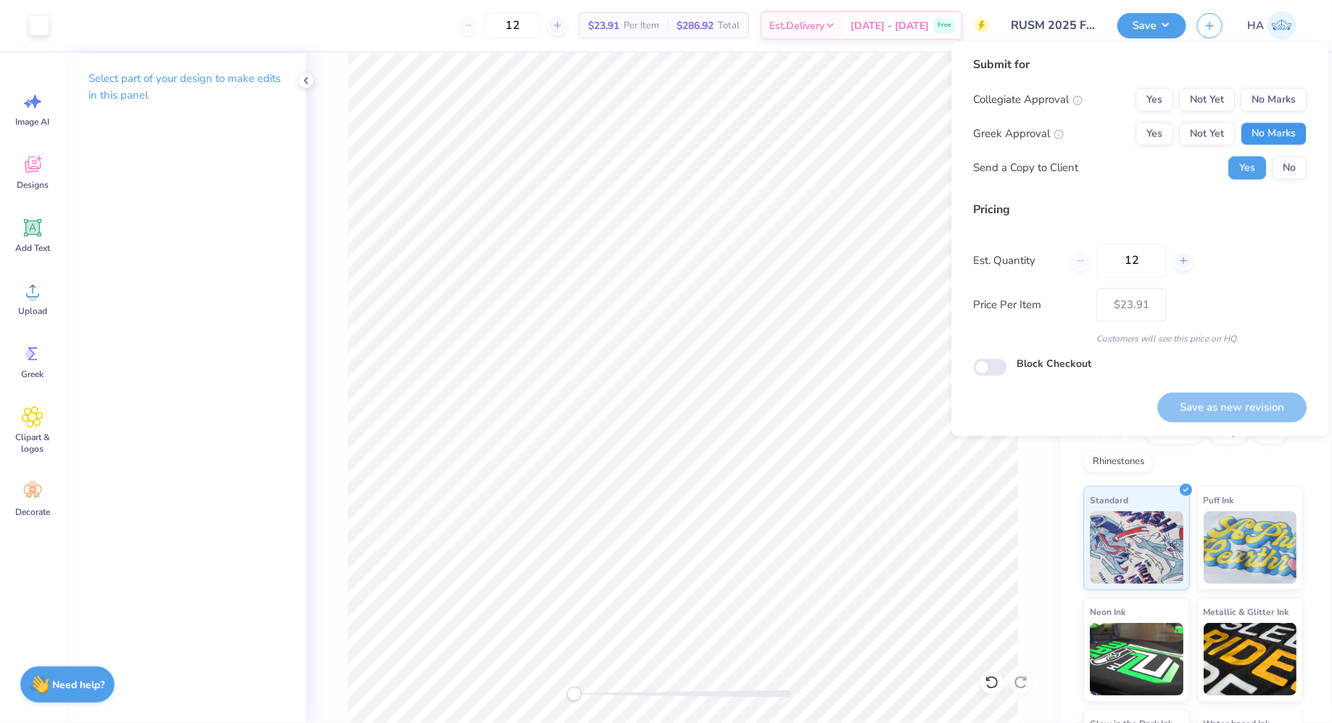
click at [1301, 135] on button "No Marks" at bounding box center [1274, 134] width 66 height 23
click at [1304, 99] on button "No Marks" at bounding box center [1274, 99] width 66 height 23
click at [1262, 406] on button "Save as new revision" at bounding box center [1232, 407] width 149 height 30
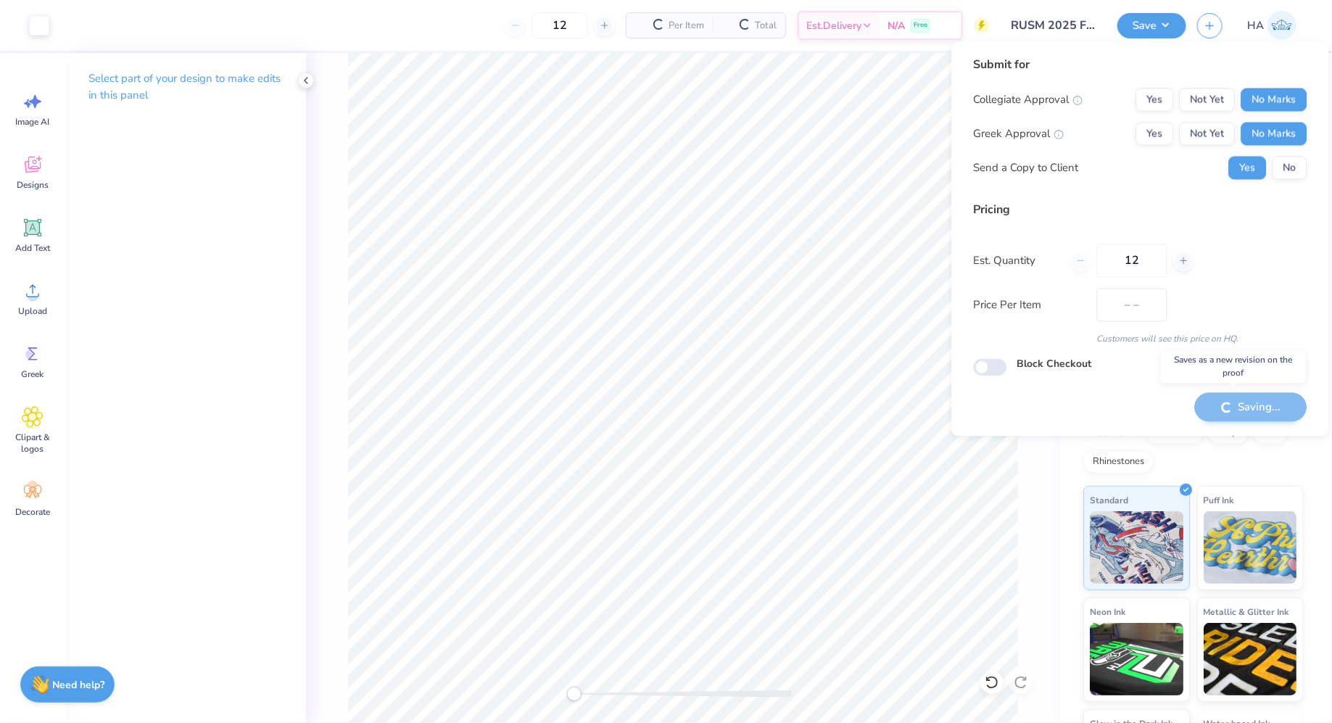
type input "$23.91"
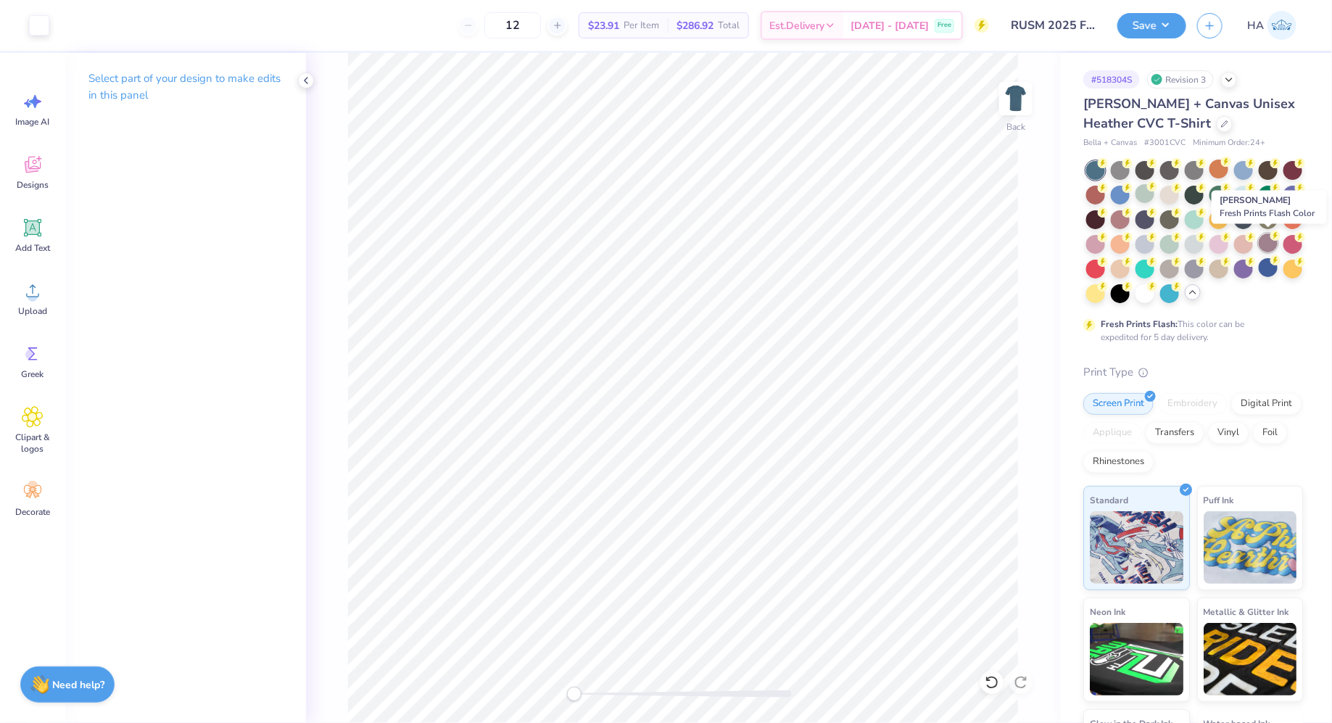
click at [1270, 242] on div at bounding box center [1268, 242] width 19 height 19
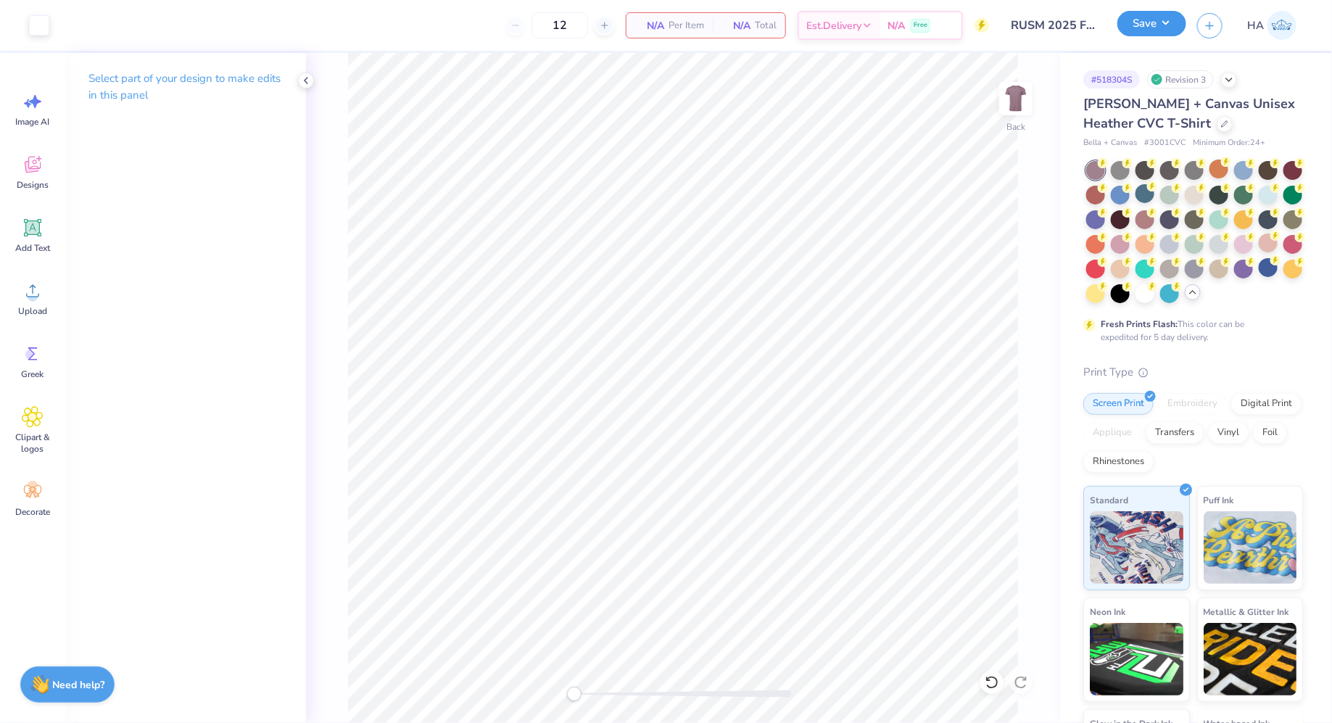
click at [1127, 25] on button "Save" at bounding box center [1151, 23] width 69 height 25
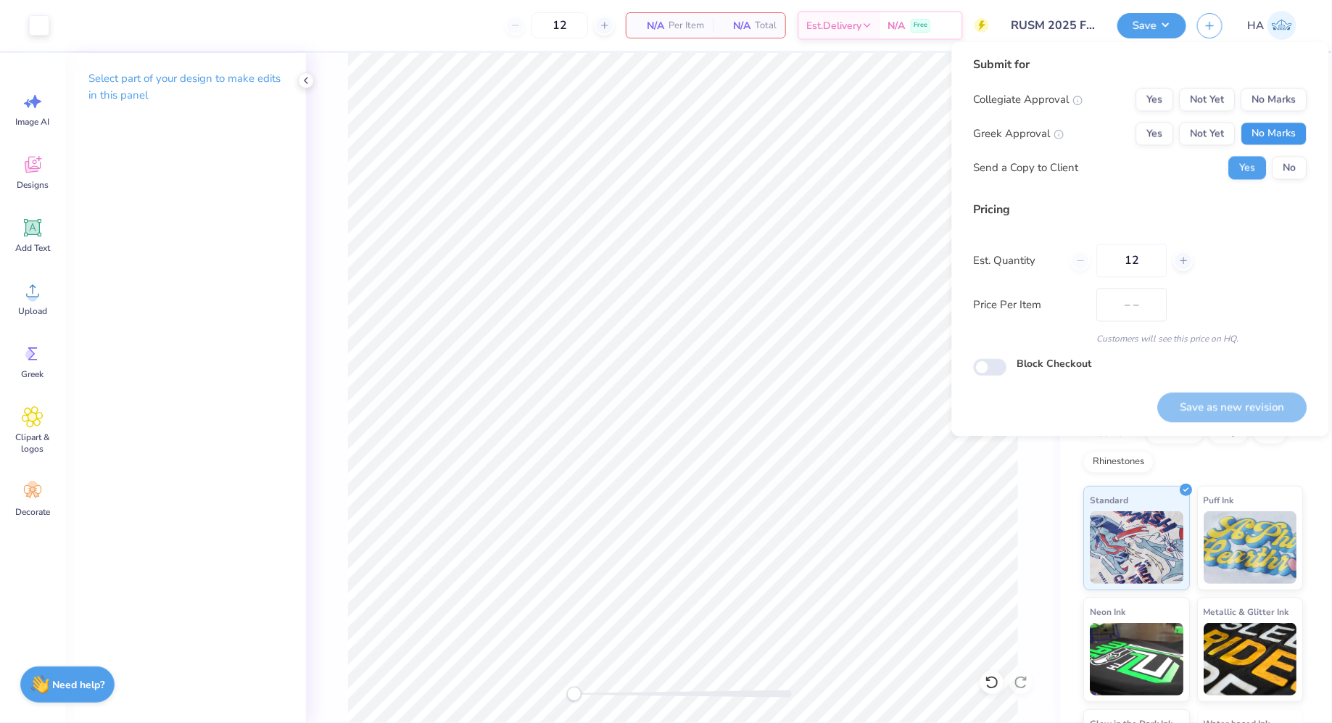
click at [1259, 143] on button "No Marks" at bounding box center [1274, 134] width 66 height 23
click at [1280, 110] on button "No Marks" at bounding box center [1274, 99] width 66 height 23
click at [1221, 407] on button "Save as new revision" at bounding box center [1232, 407] width 149 height 30
type input "$NaN"
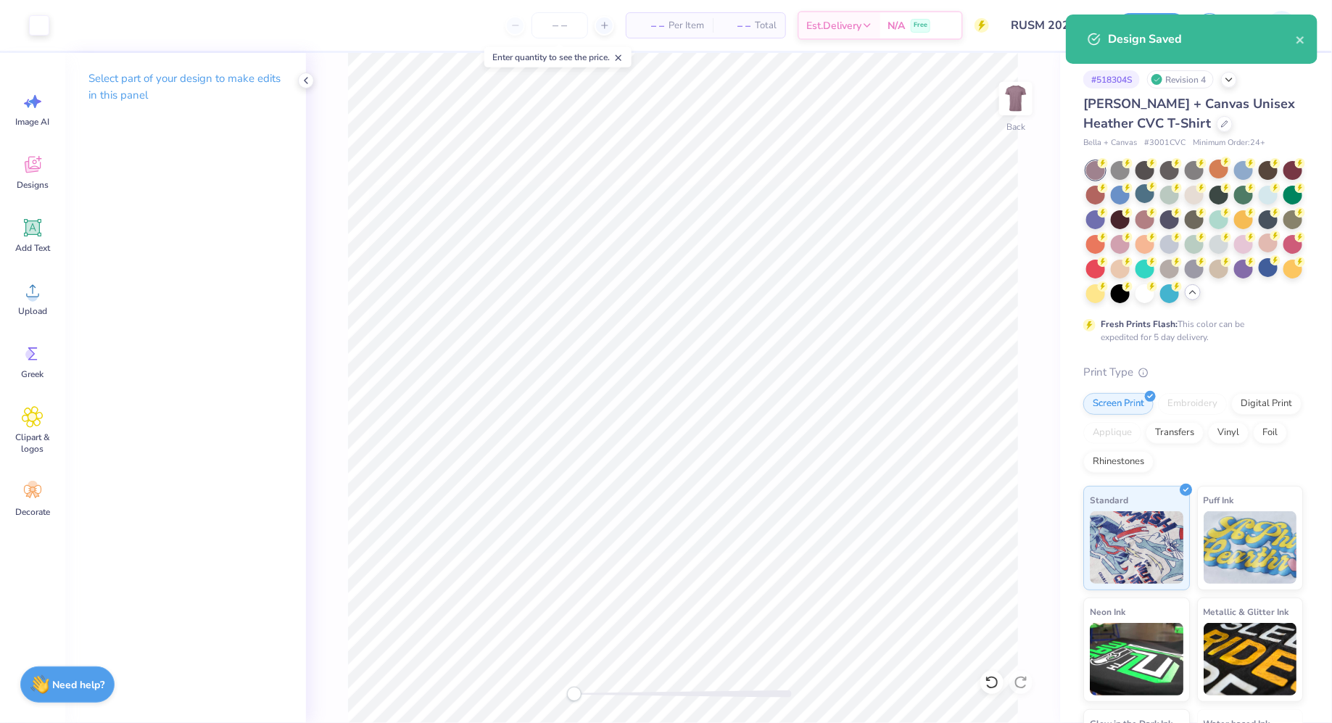
type input "0"
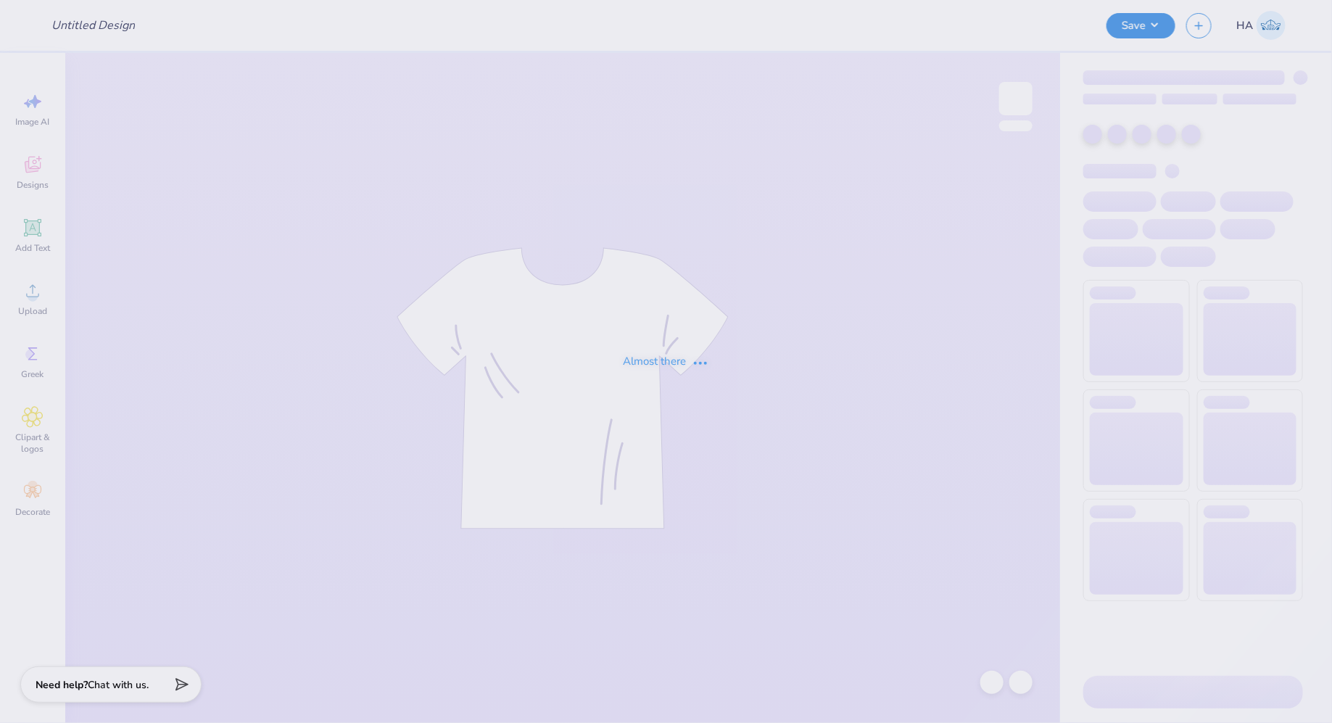
type input "RUSM 2025 Fall Merch!"
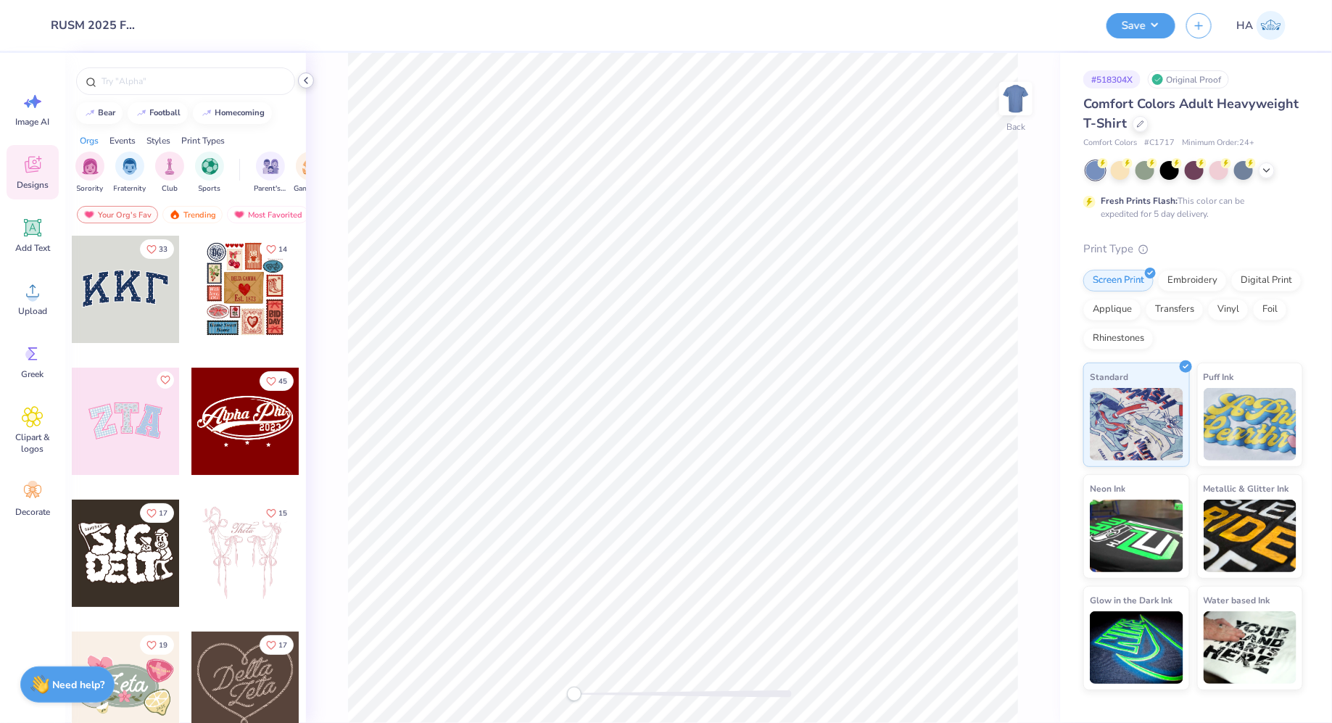
click at [304, 77] on icon at bounding box center [306, 81] width 12 height 12
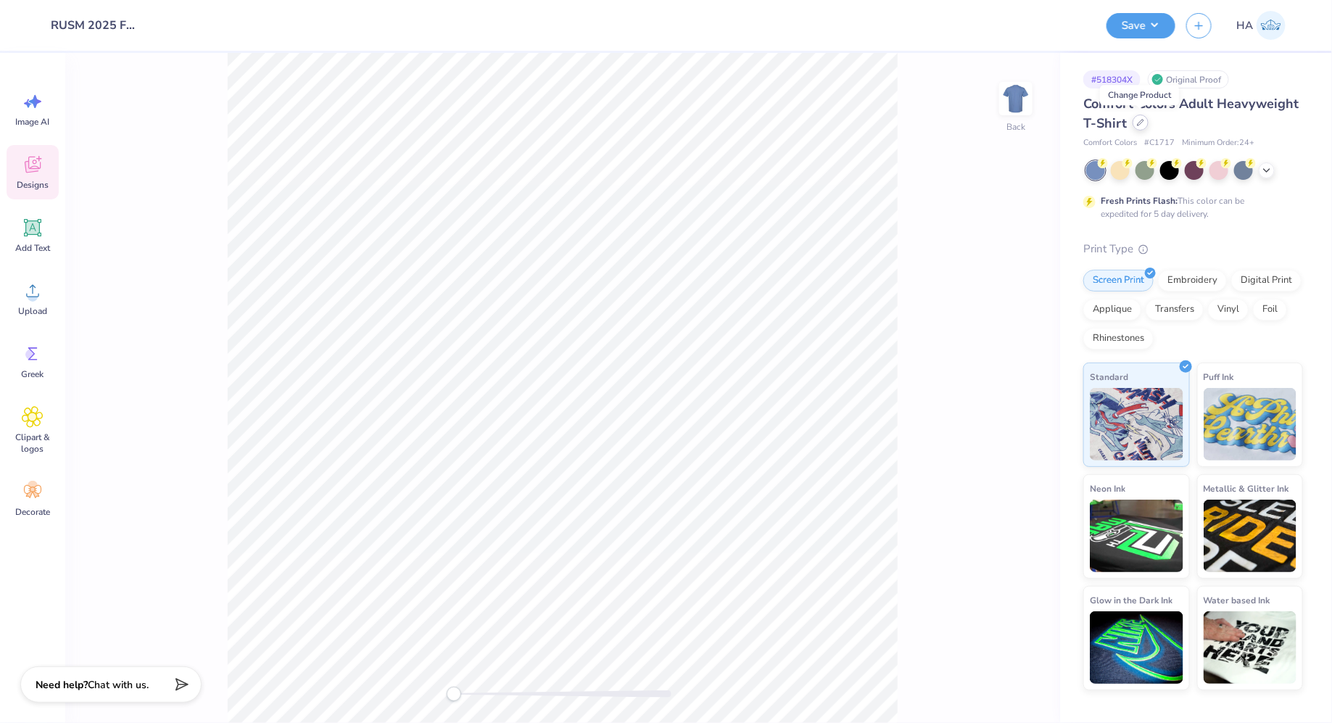
click at [1143, 125] on div at bounding box center [1140, 123] width 16 height 16
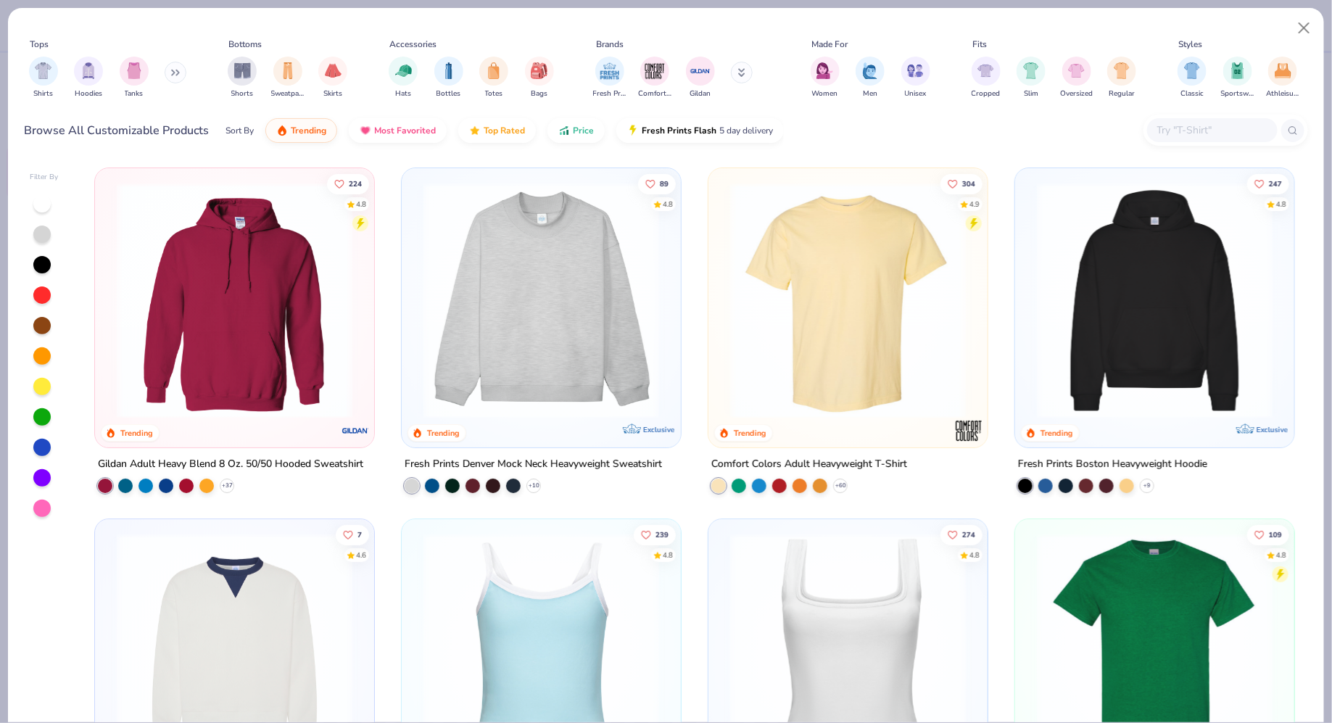
click at [1222, 126] on input "text" at bounding box center [1212, 130] width 112 height 17
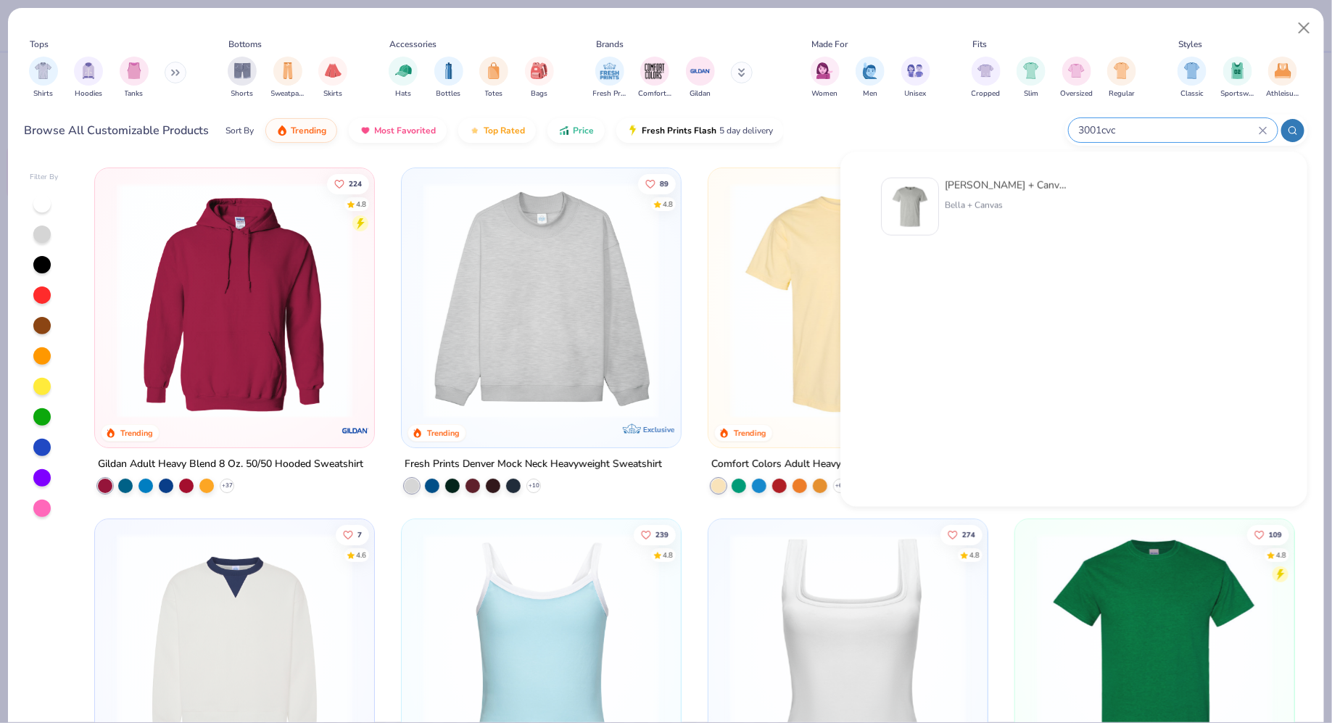
type input "3001cvc"
click at [960, 208] on div "Bella + Canvas" at bounding box center [1006, 205] width 122 height 13
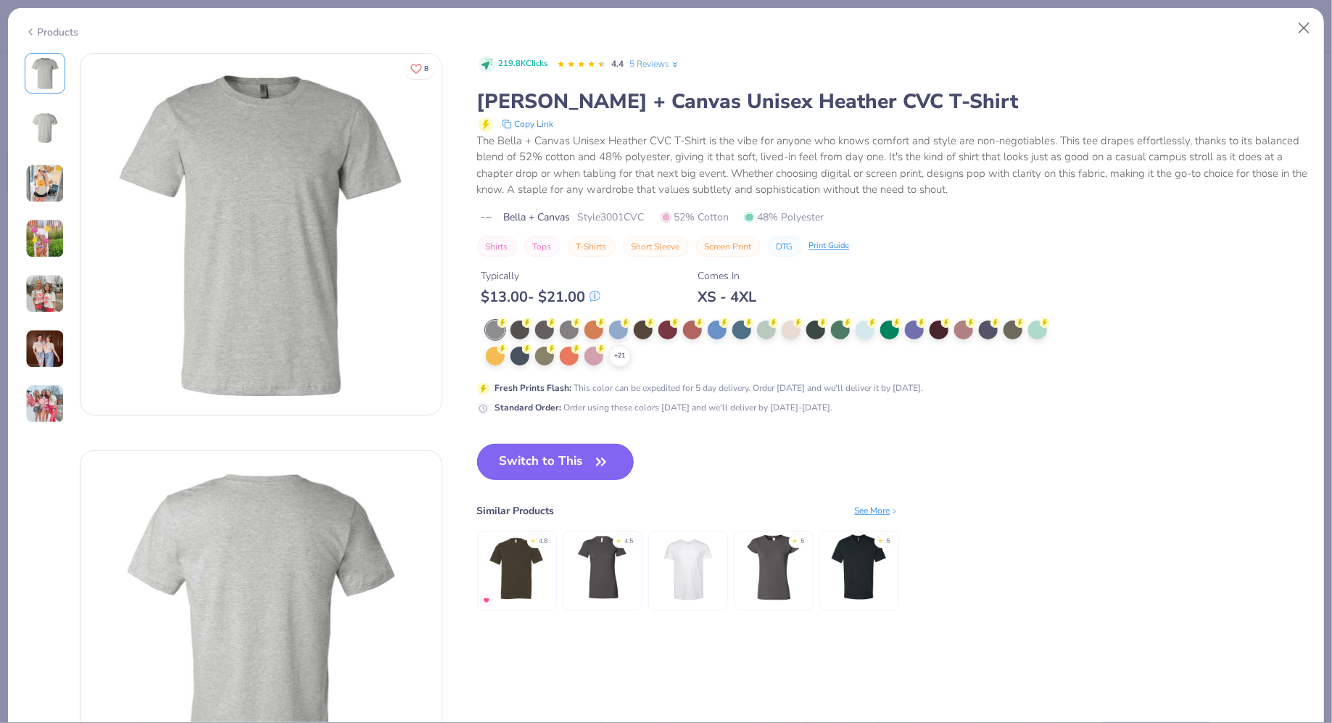
click at [528, 461] on button "Switch to This" at bounding box center [555, 462] width 157 height 36
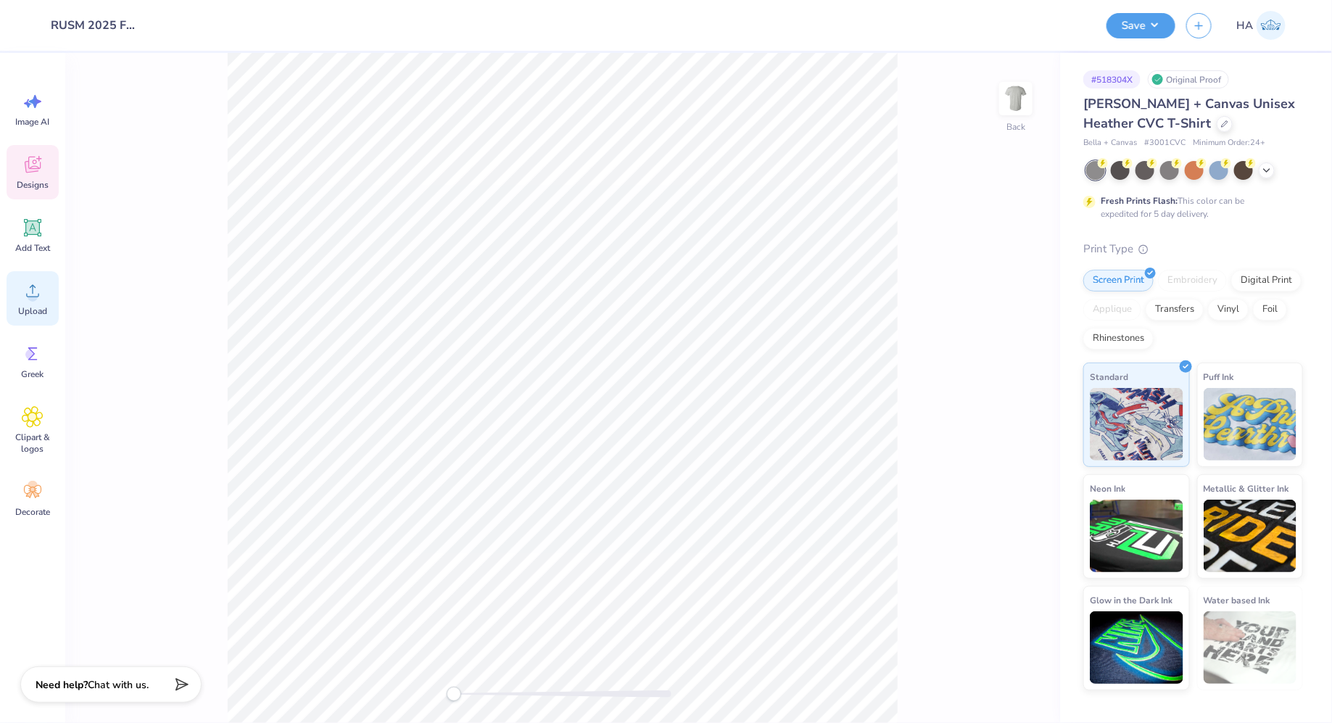
click at [37, 295] on icon at bounding box center [33, 291] width 22 height 22
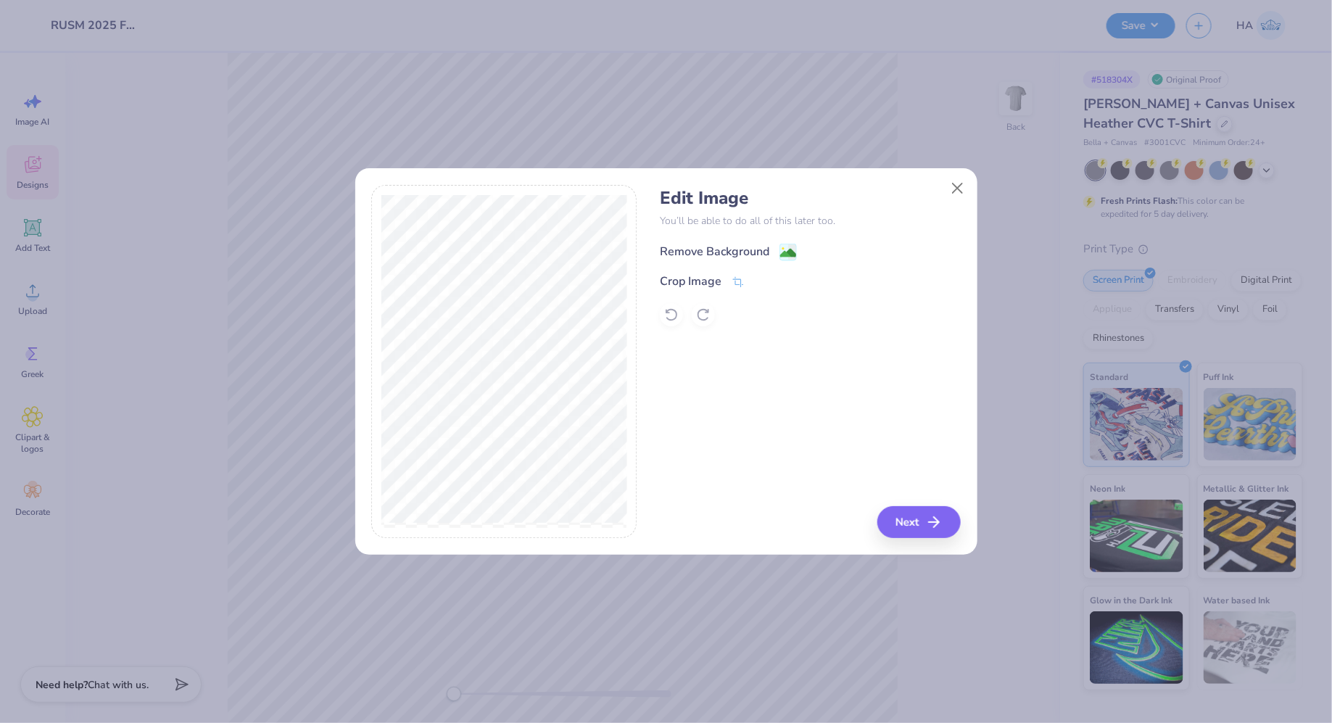
click at [795, 249] on image at bounding box center [788, 253] width 16 height 16
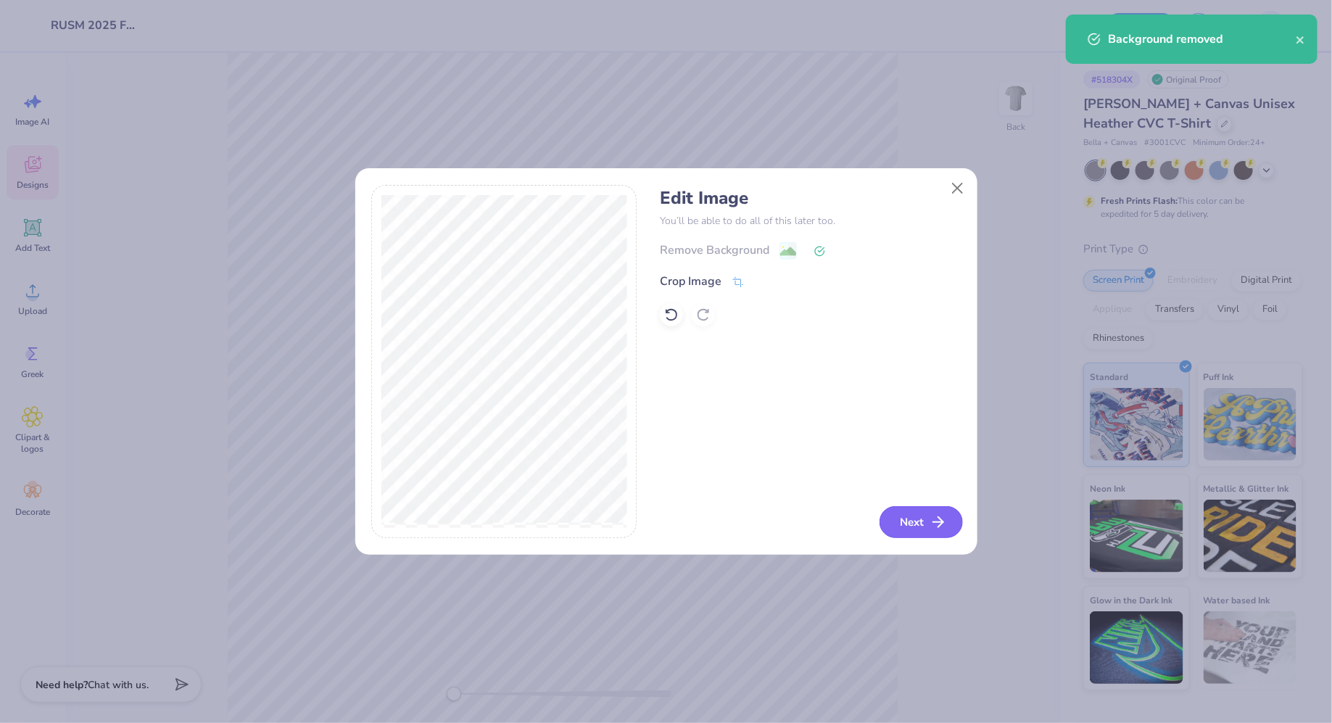
click at [901, 534] on button "Next" at bounding box center [920, 522] width 83 height 32
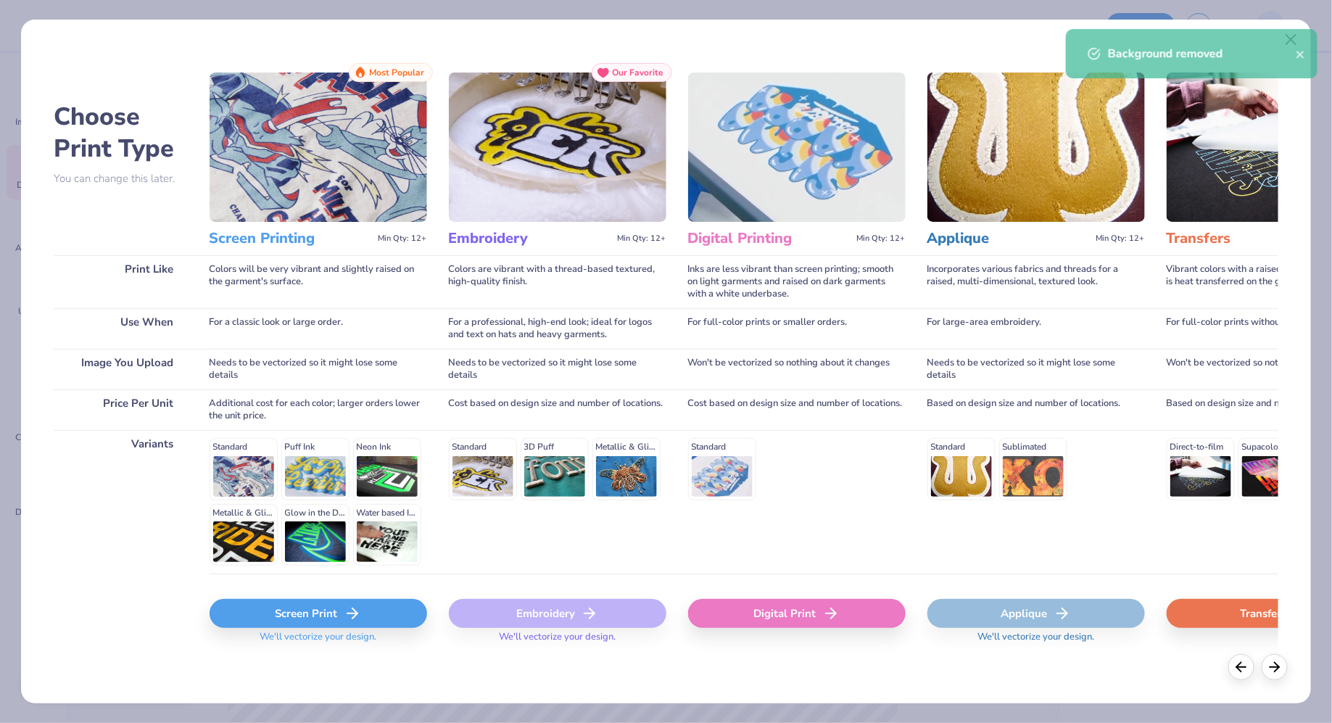
click at [310, 608] on div "Screen Print" at bounding box center [319, 613] width 218 height 29
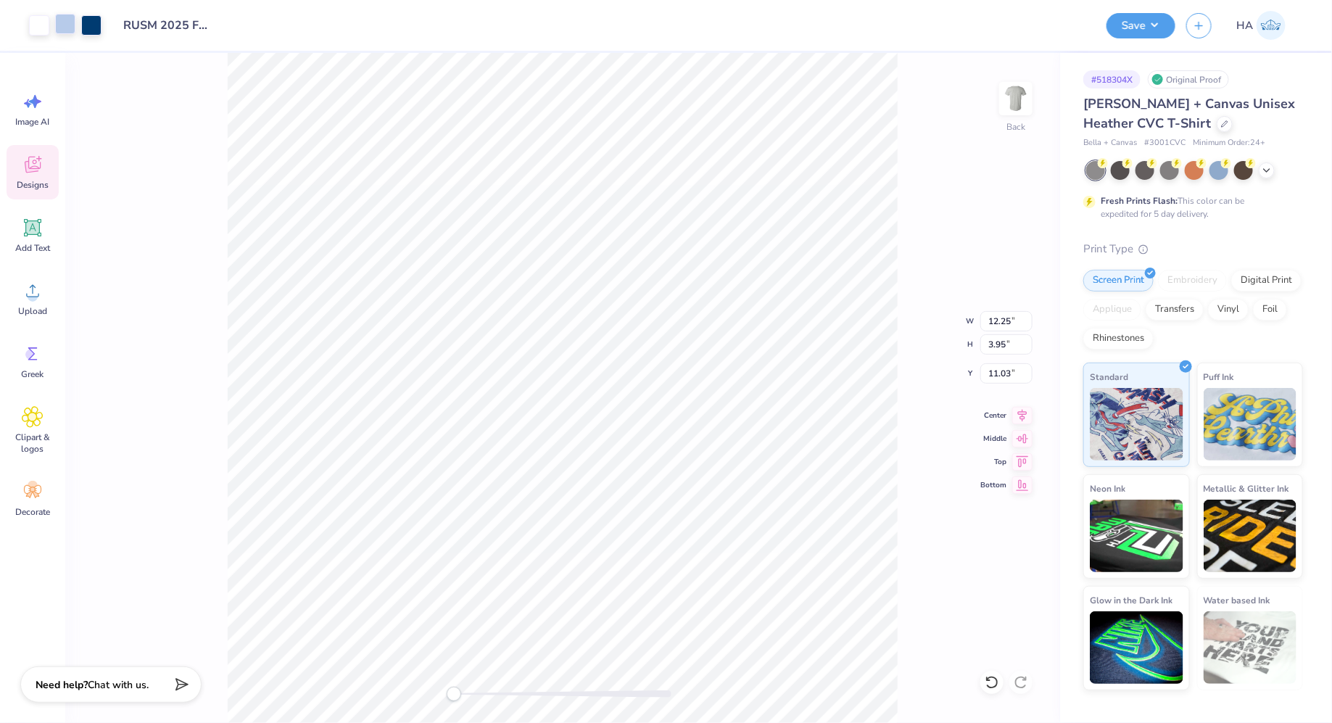
click at [65, 29] on div at bounding box center [65, 24] width 20 height 20
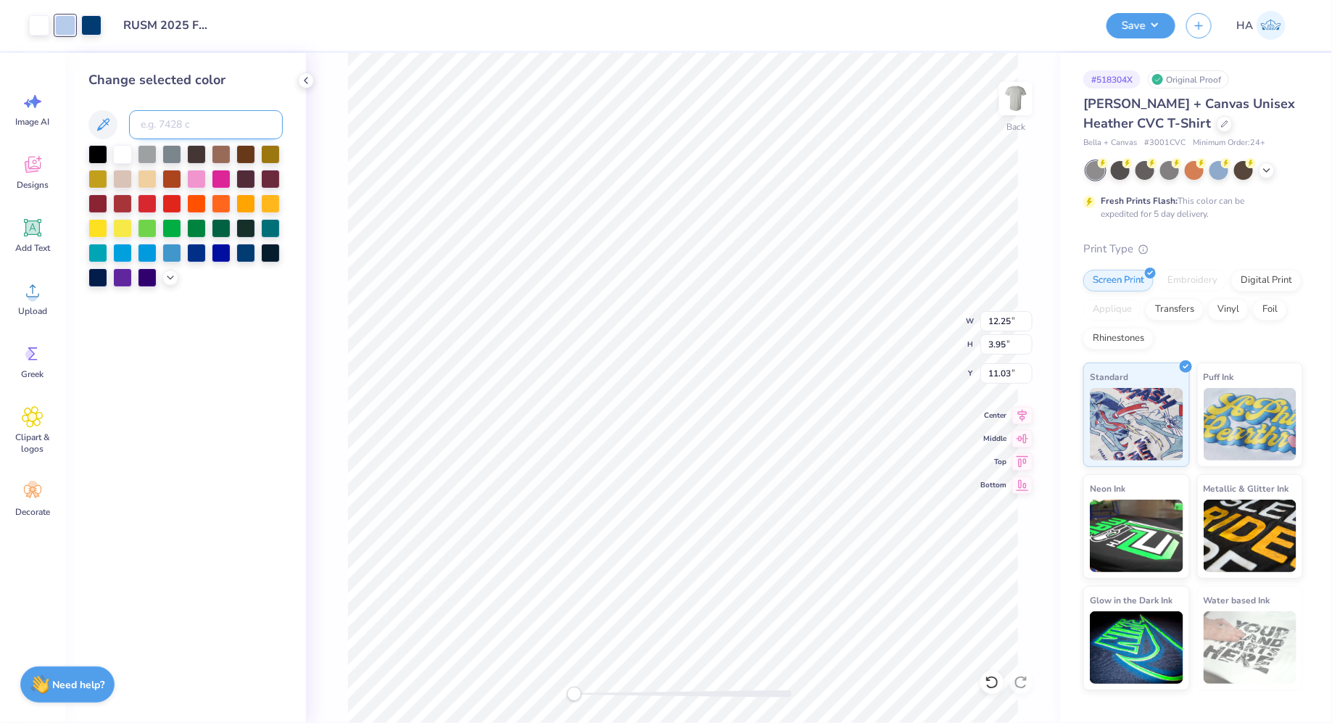
click at [218, 122] on input at bounding box center [206, 124] width 154 height 29
type input "541"
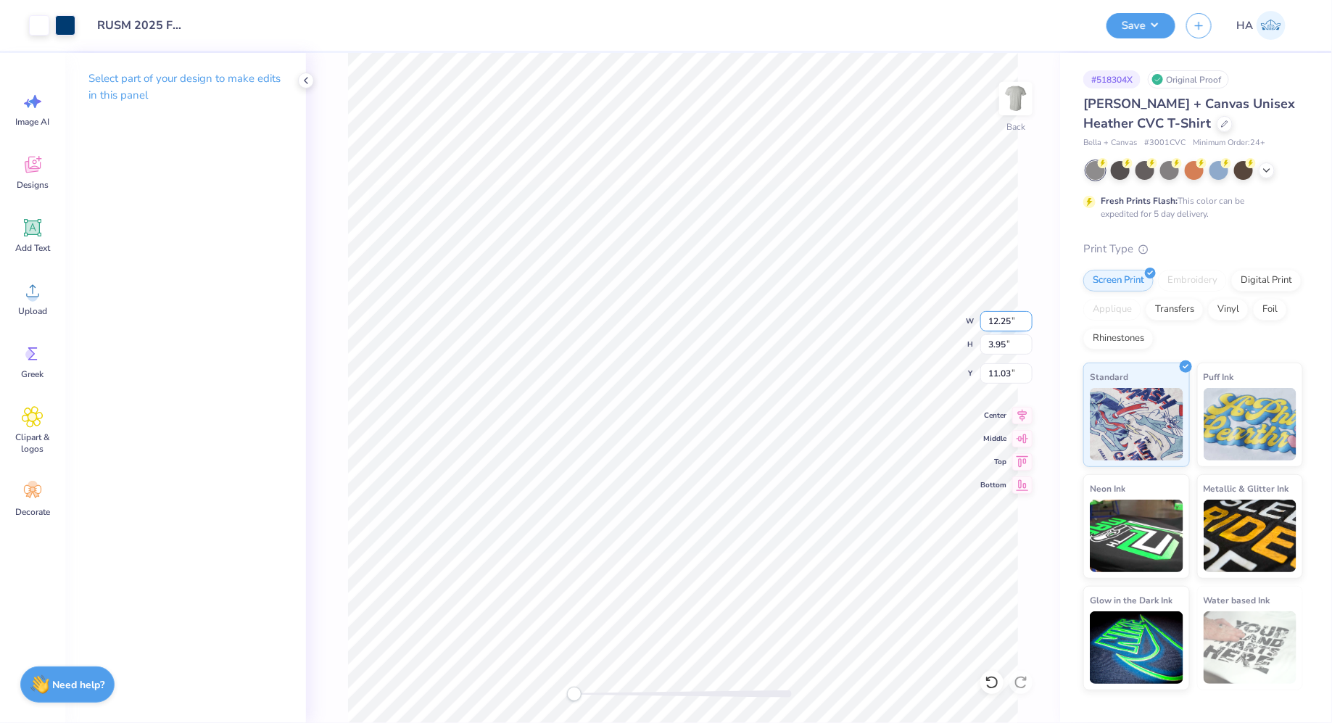
click at [1001, 326] on input "12.25" at bounding box center [1006, 321] width 52 height 20
type input "12.00"
type input "3.87"
click at [1001, 367] on input "11.07" at bounding box center [1006, 373] width 52 height 20
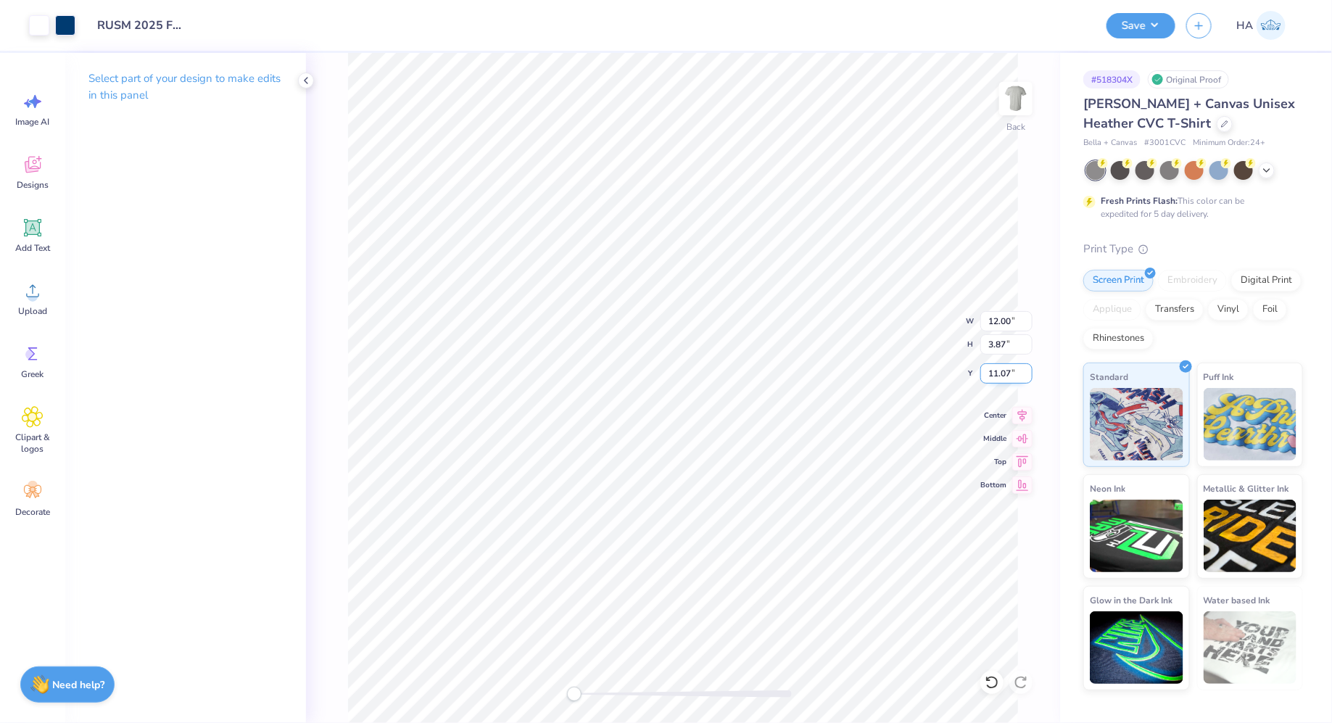
click at [1001, 367] on input "11.07" at bounding box center [1006, 373] width 52 height 20
type input "3"
click at [1018, 411] on icon at bounding box center [1022, 413] width 9 height 12
click at [1155, 21] on button "Save" at bounding box center [1140, 23] width 69 height 25
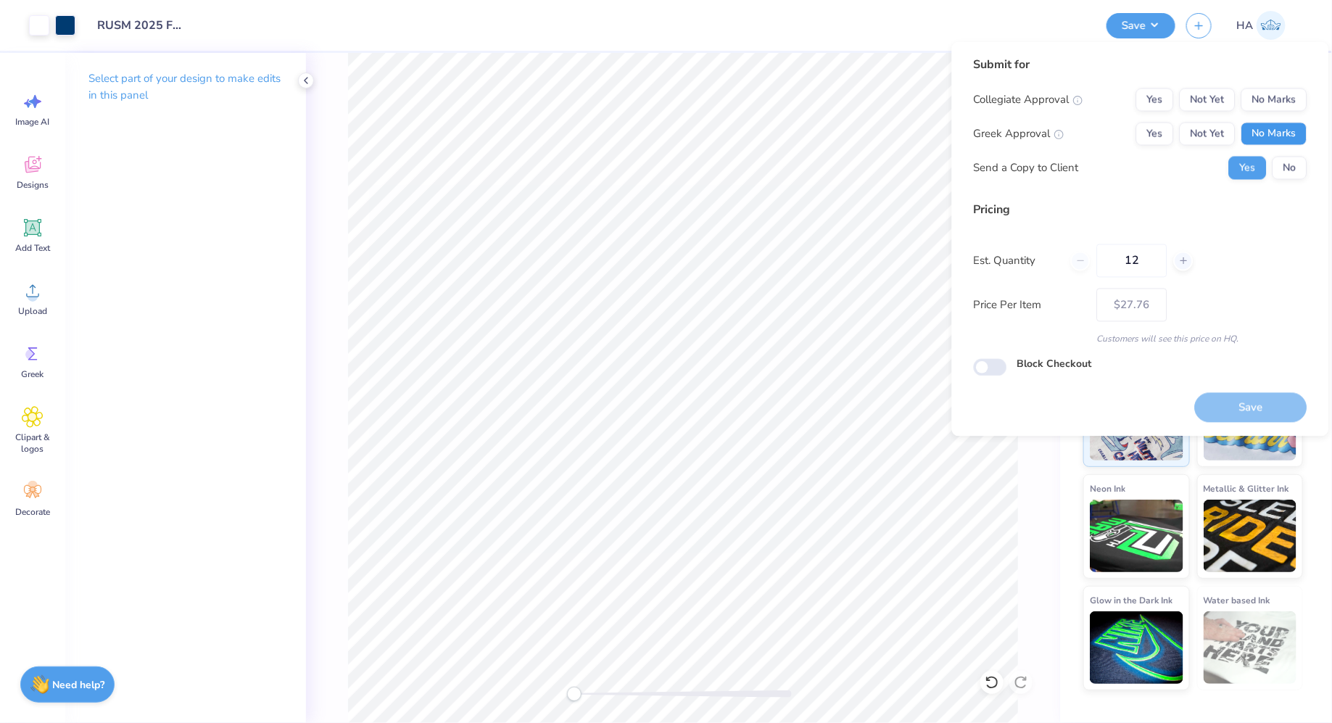
click at [1266, 123] on button "No Marks" at bounding box center [1274, 134] width 66 height 23
click at [1287, 88] on button "No Marks" at bounding box center [1274, 99] width 66 height 23
click at [1252, 407] on button "Save" at bounding box center [1251, 407] width 112 height 30
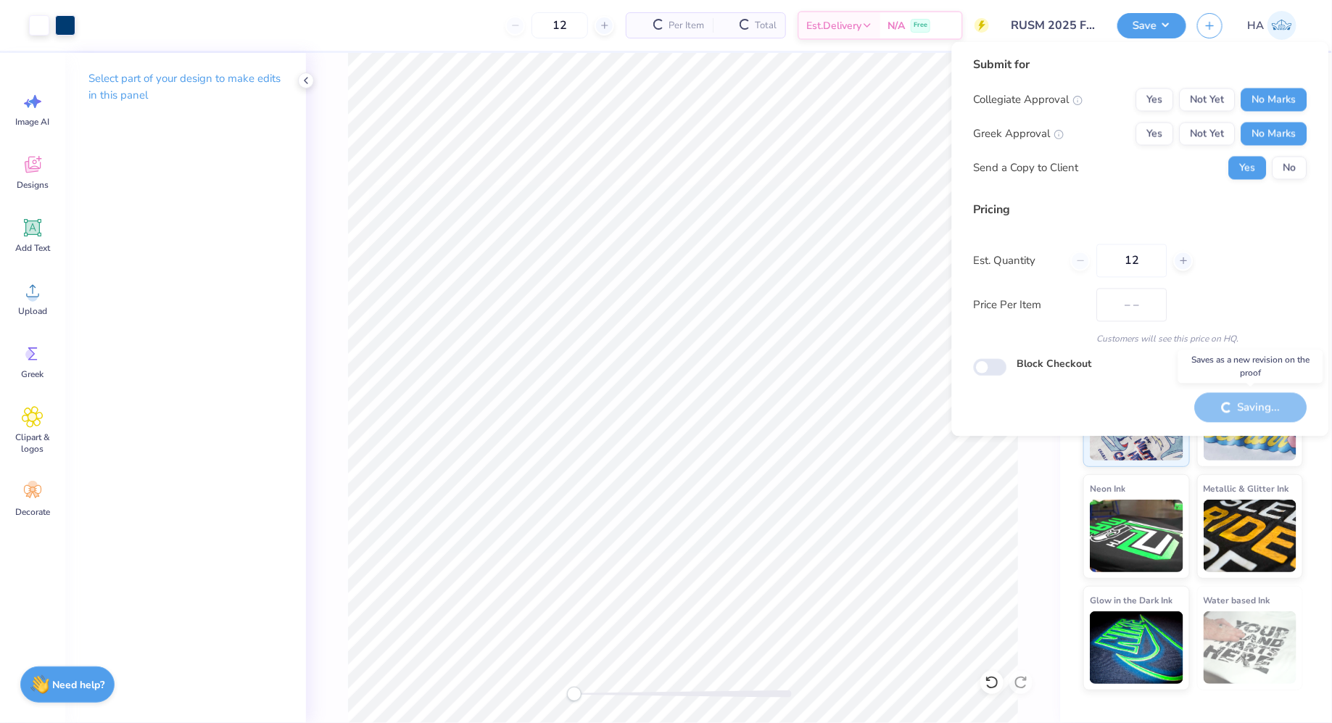
type input "$27.76"
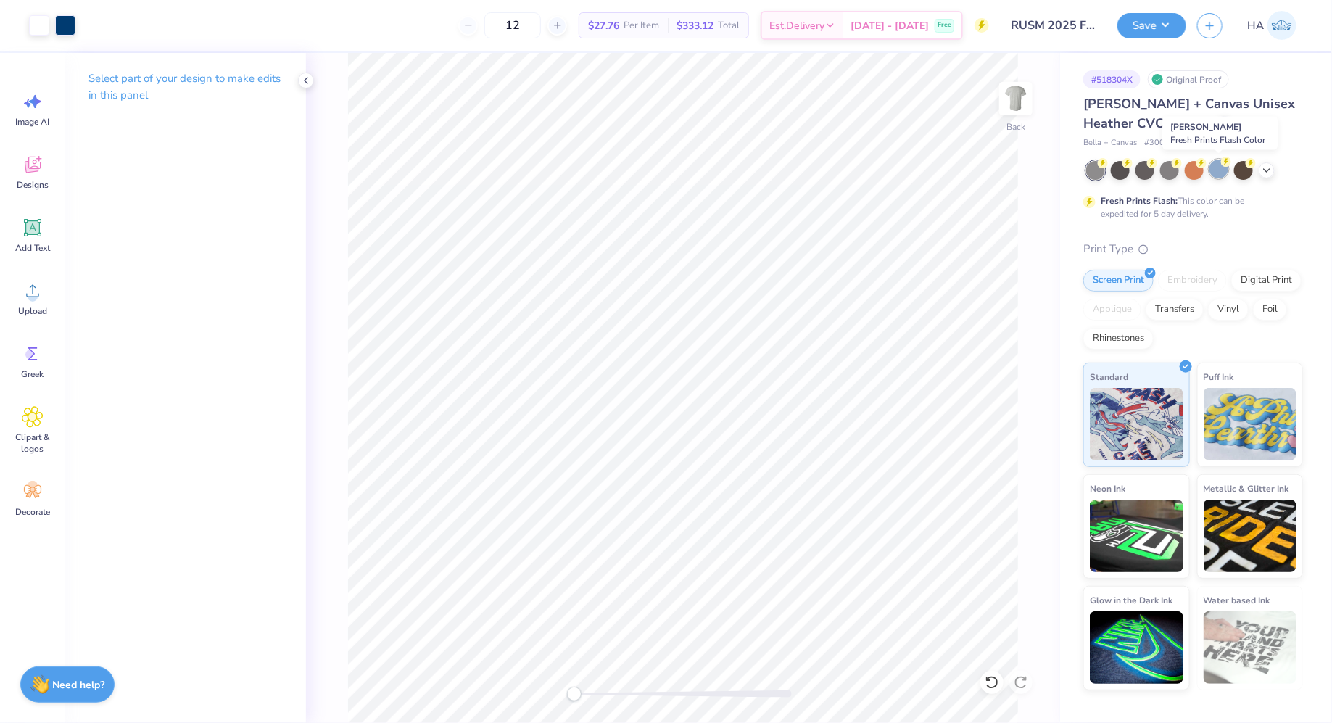
click at [1219, 169] on div at bounding box center [1218, 169] width 19 height 19
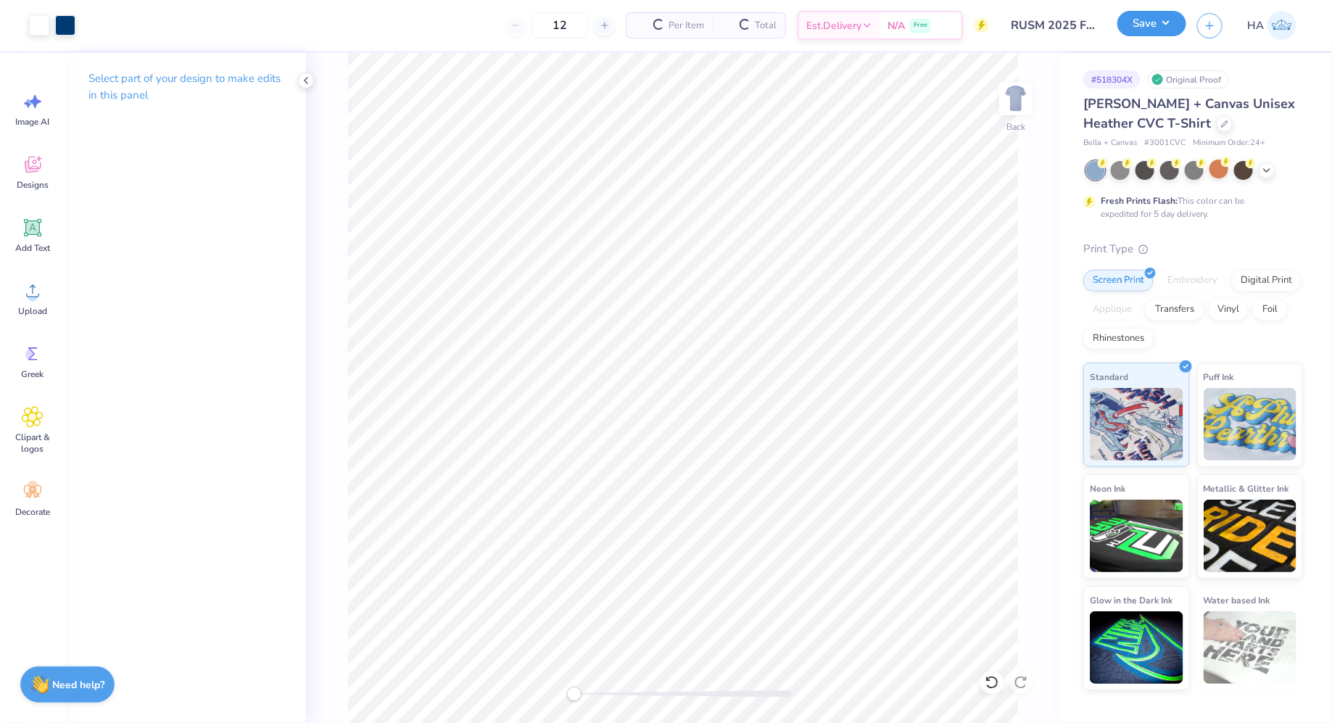
click at [1143, 22] on button "Save" at bounding box center [1151, 23] width 69 height 25
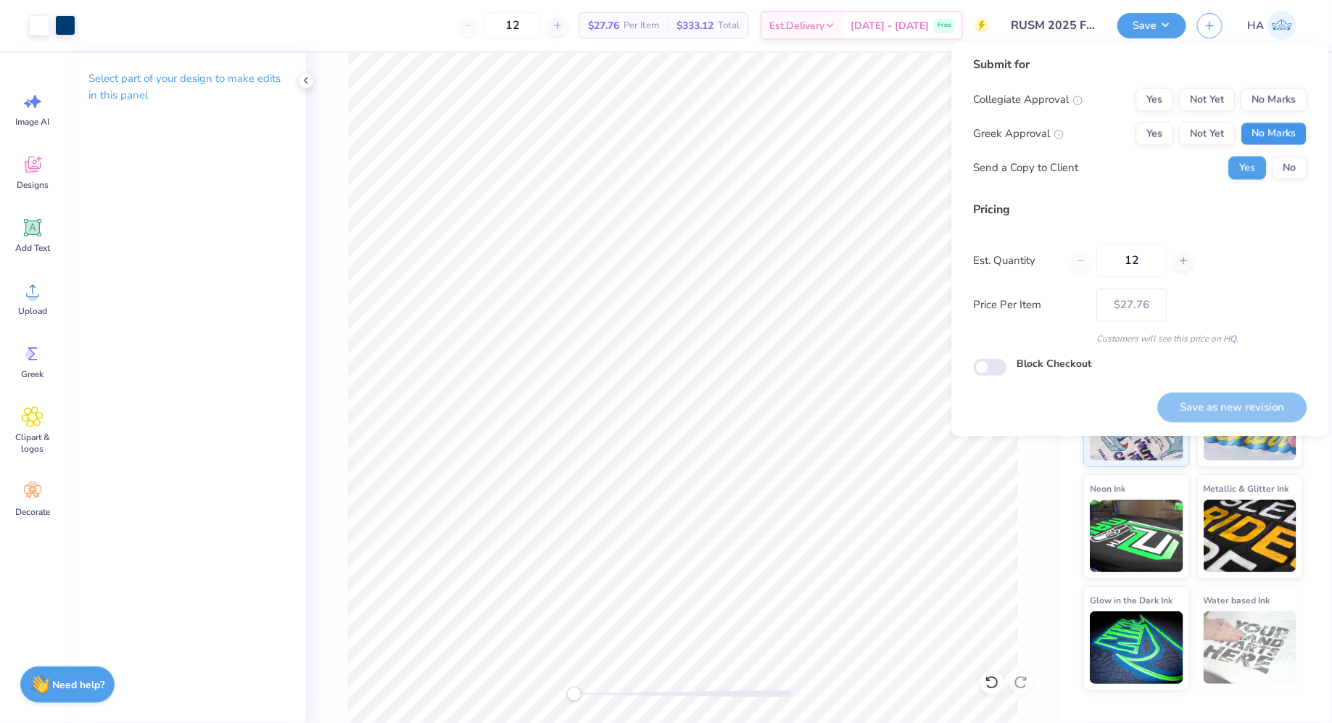
click at [1269, 136] on button "No Marks" at bounding box center [1274, 134] width 66 height 23
click at [1284, 115] on div "Collegiate Approval Yes Not Yet No Marks Greek Approval Yes Not Yet No Marks Se…" at bounding box center [1141, 133] width 334 height 91
click at [1291, 104] on button "No Marks" at bounding box center [1274, 99] width 66 height 23
click at [1217, 415] on button "Save as new revision" at bounding box center [1232, 407] width 149 height 30
type input "$27.76"
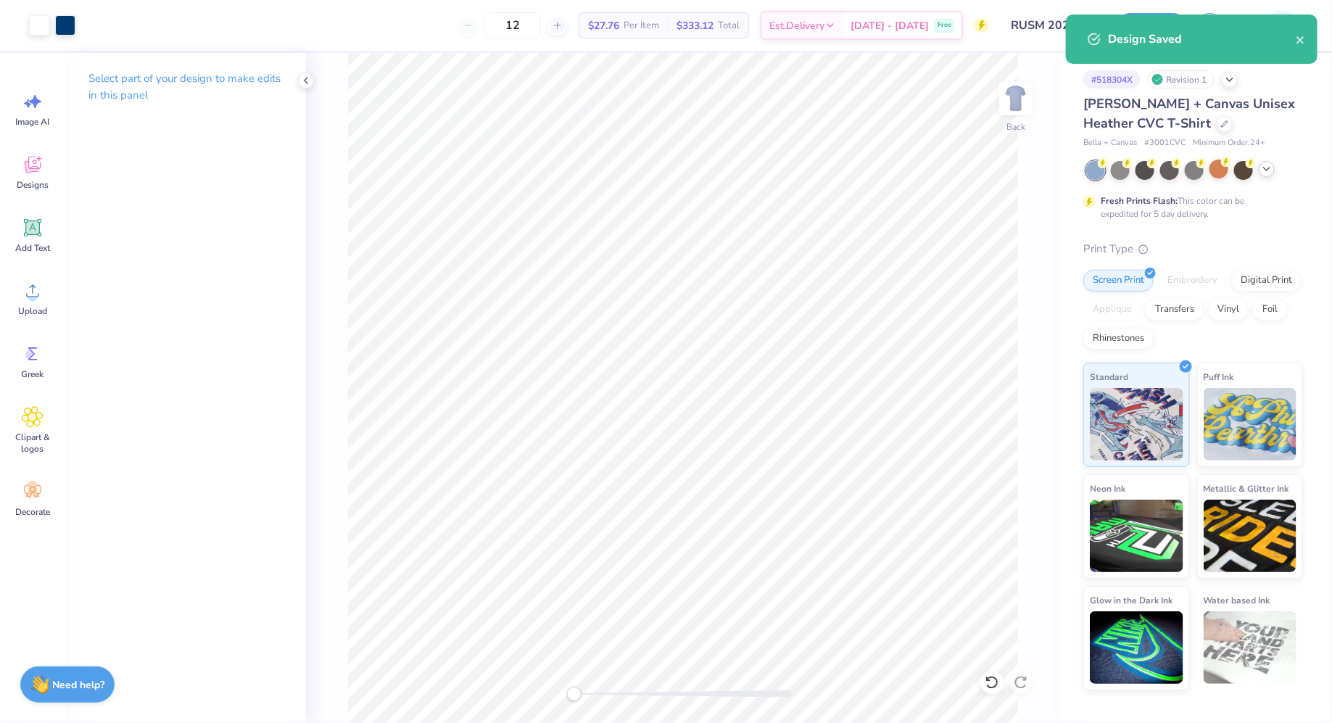
click at [1261, 167] on icon at bounding box center [1267, 169] width 12 height 12
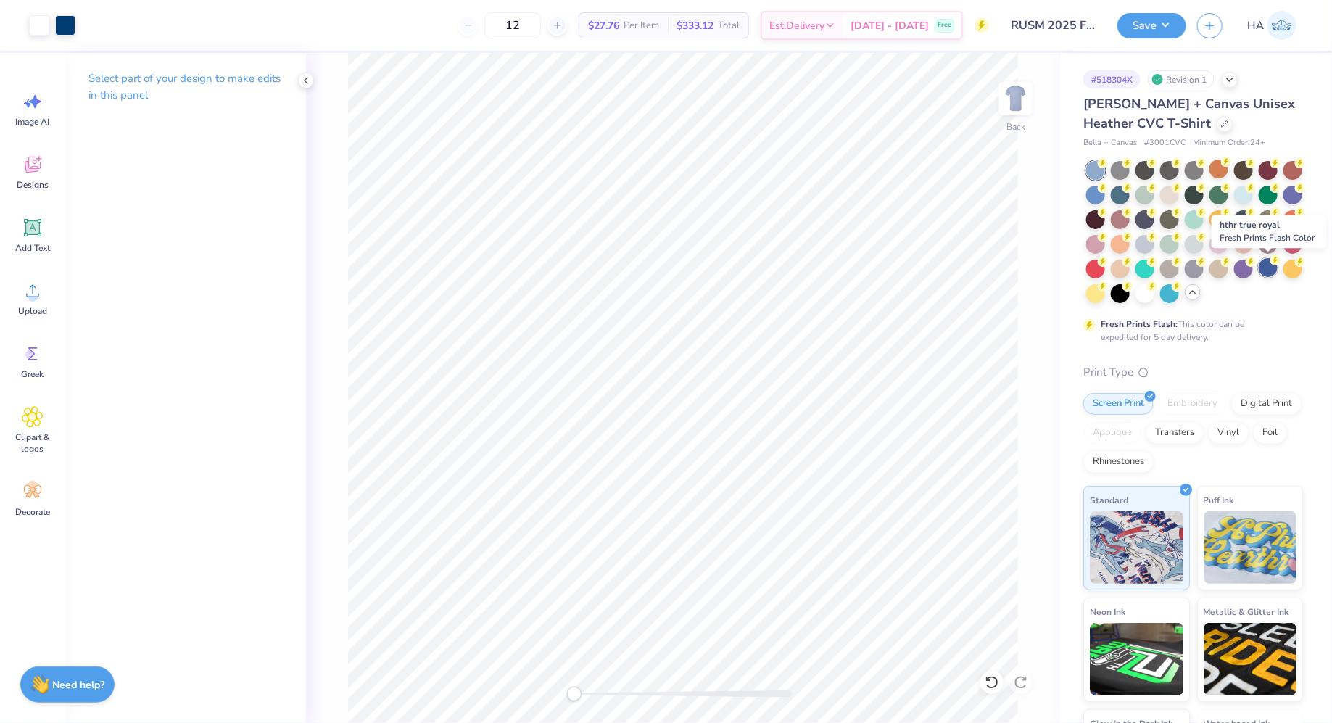
click at [1262, 270] on div at bounding box center [1268, 267] width 19 height 19
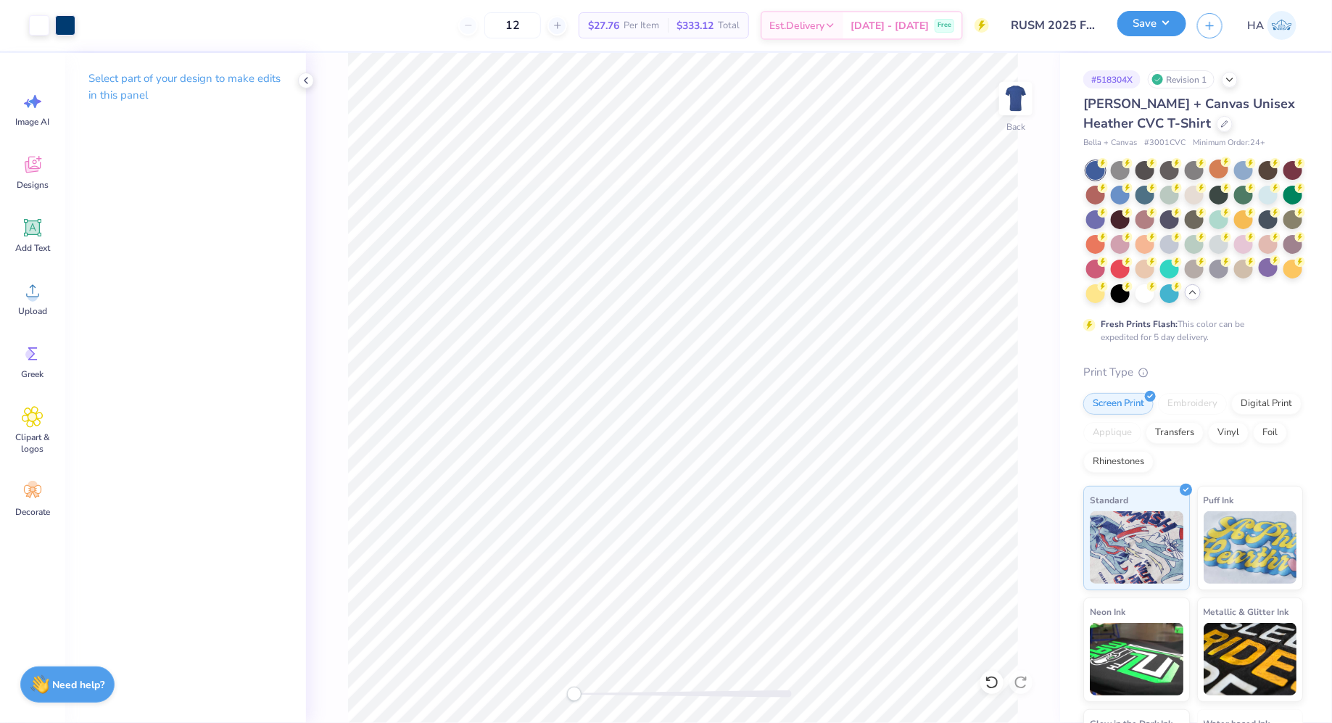
click at [1167, 22] on button "Save" at bounding box center [1151, 23] width 69 height 25
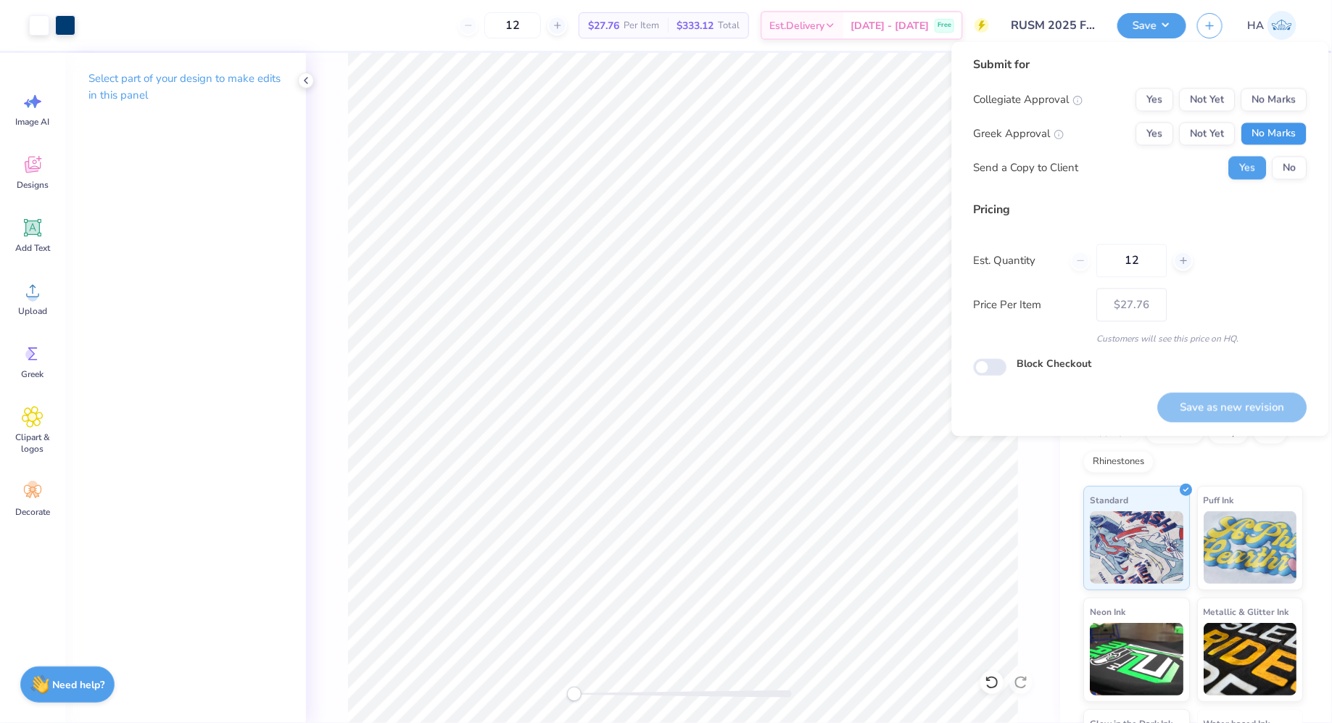
click at [1261, 129] on button "No Marks" at bounding box center [1274, 134] width 66 height 23
click at [1270, 102] on button "No Marks" at bounding box center [1274, 99] width 66 height 23
click at [1230, 411] on button "Save as new revision" at bounding box center [1232, 407] width 149 height 30
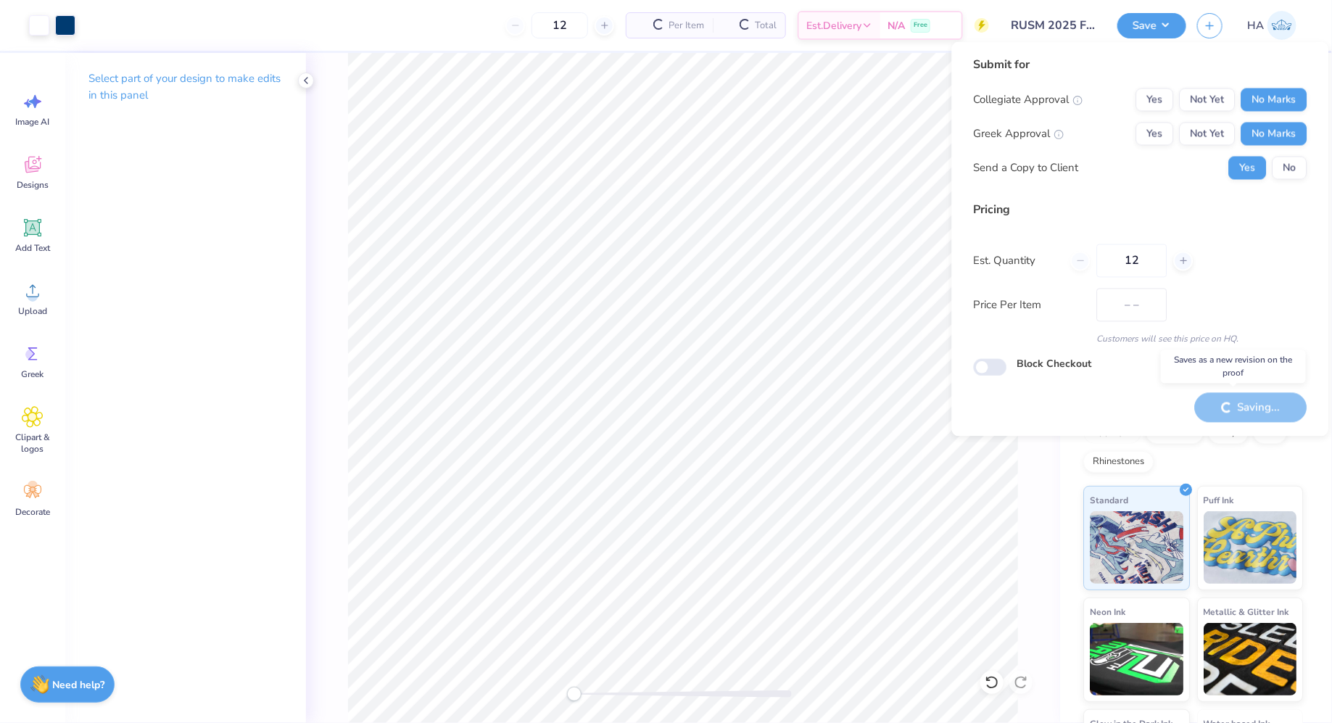
type input "$27.76"
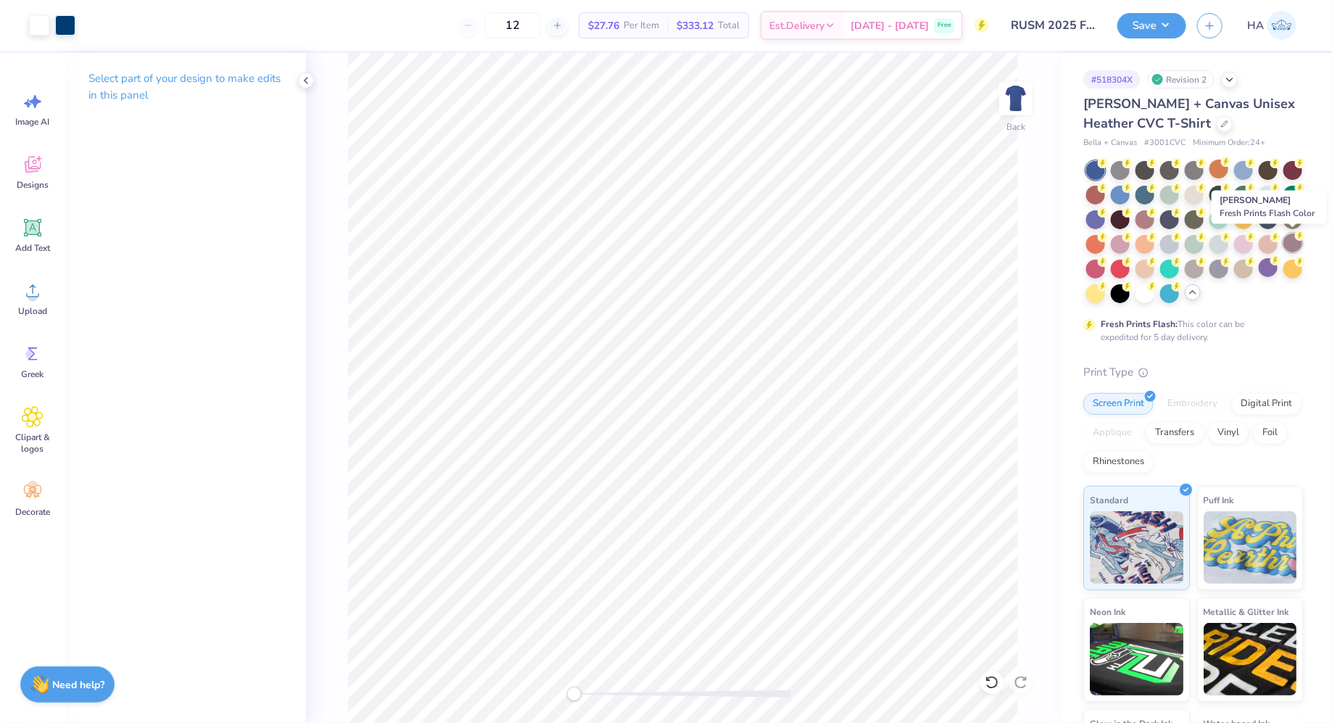
click at [1290, 235] on div at bounding box center [1292, 242] width 19 height 19
click at [1166, 31] on button "Save" at bounding box center [1151, 23] width 69 height 25
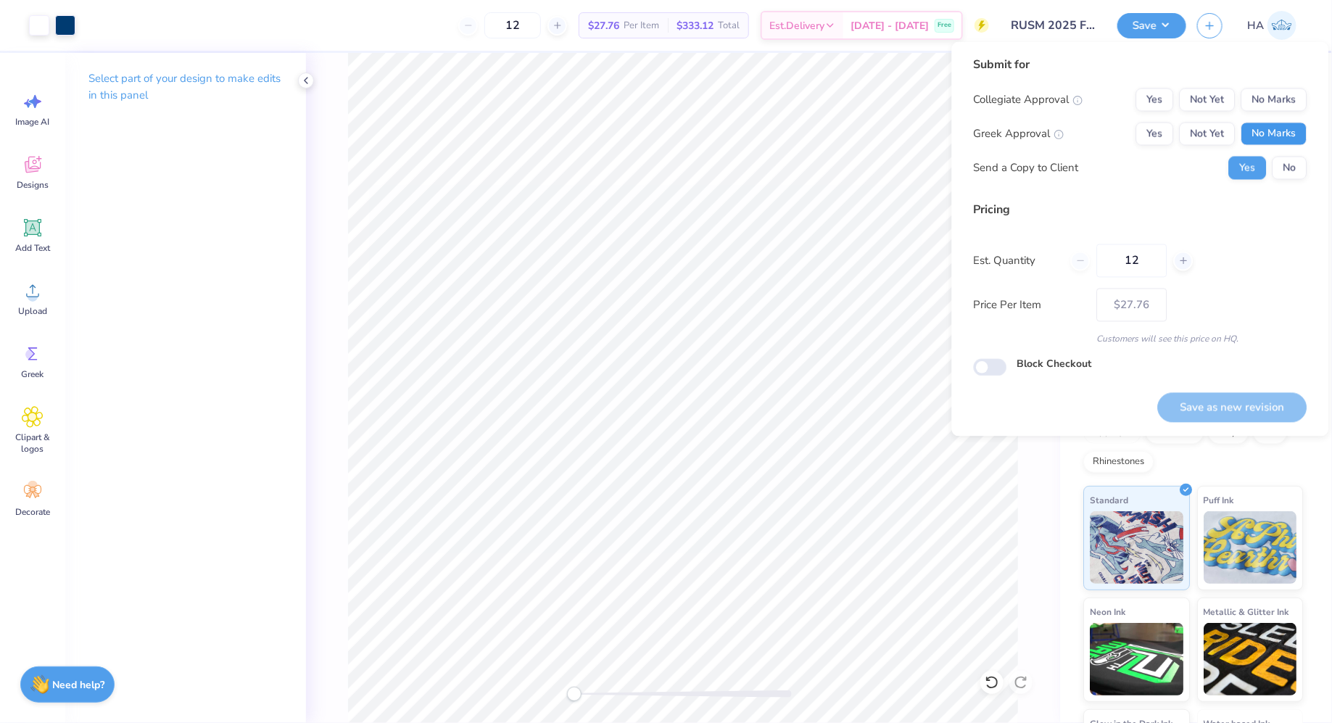
click at [1273, 125] on button "No Marks" at bounding box center [1274, 134] width 66 height 23
click at [1282, 95] on button "No Marks" at bounding box center [1274, 99] width 66 height 23
click at [1209, 406] on button "Save as new revision" at bounding box center [1232, 407] width 149 height 30
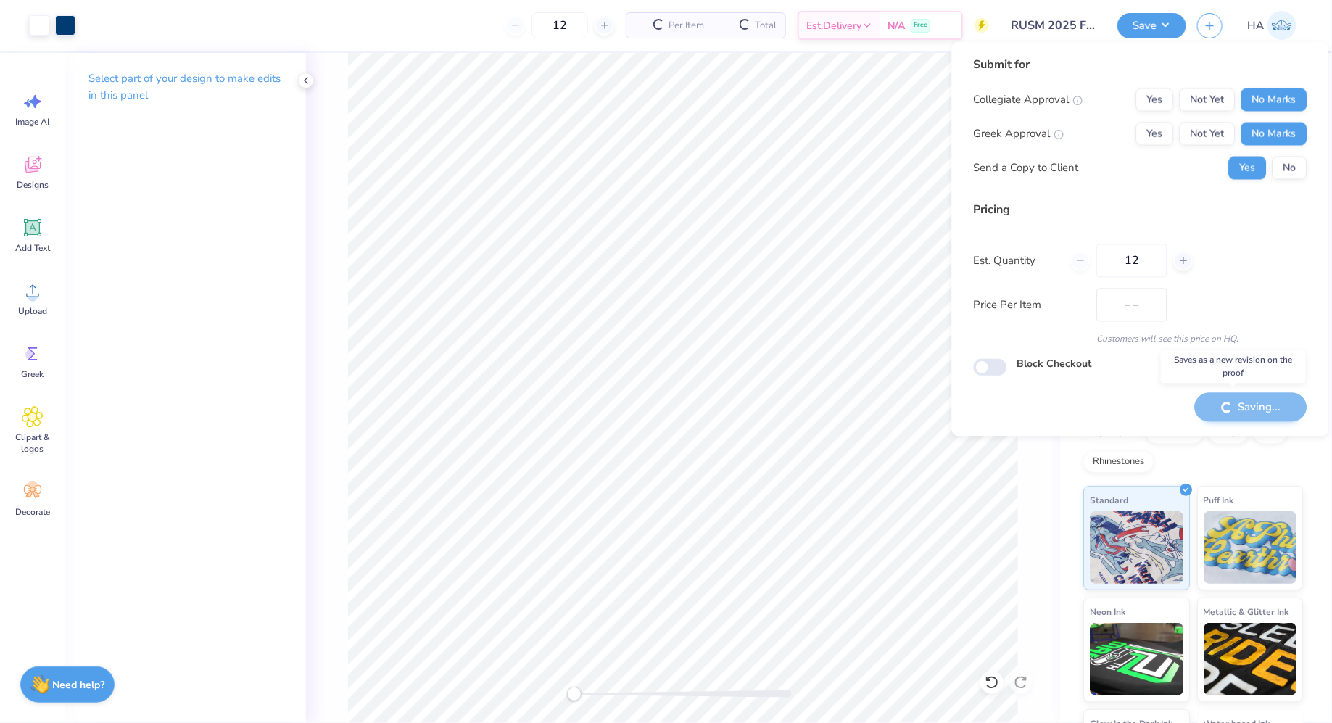
type input "$27.76"
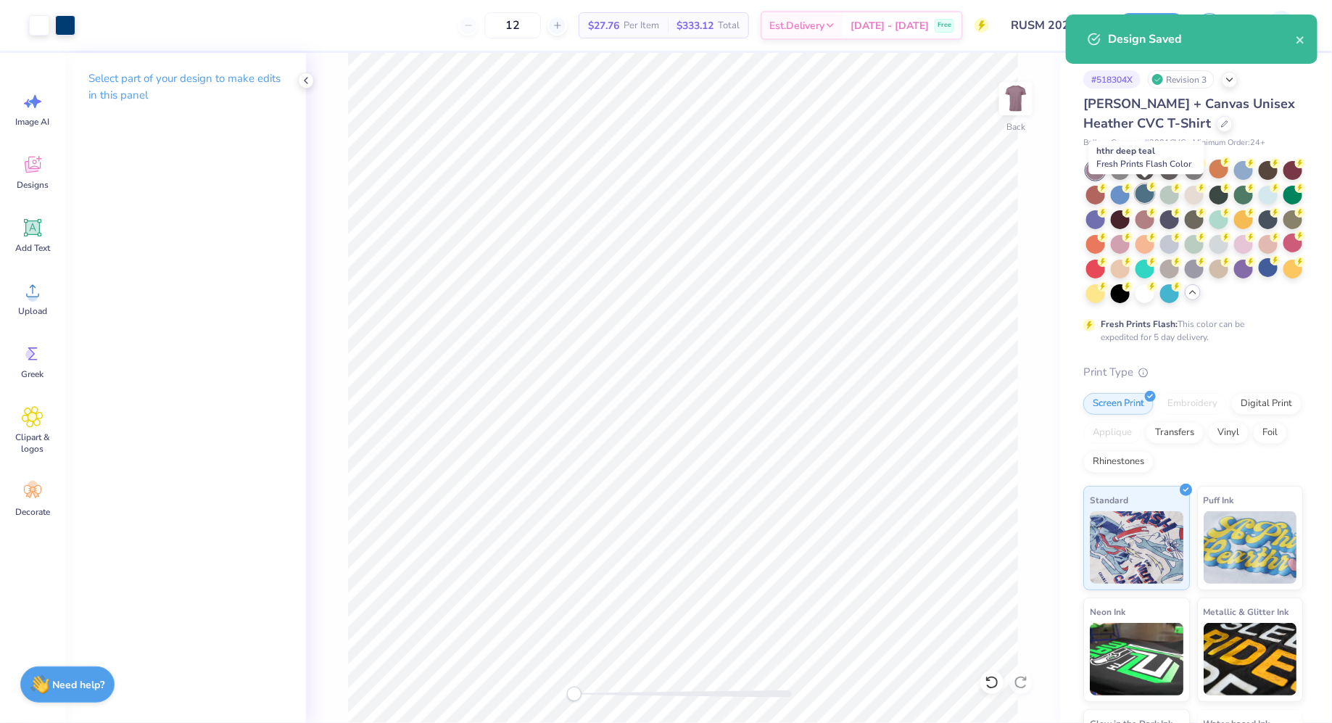
click at [1138, 189] on div at bounding box center [1144, 193] width 19 height 19
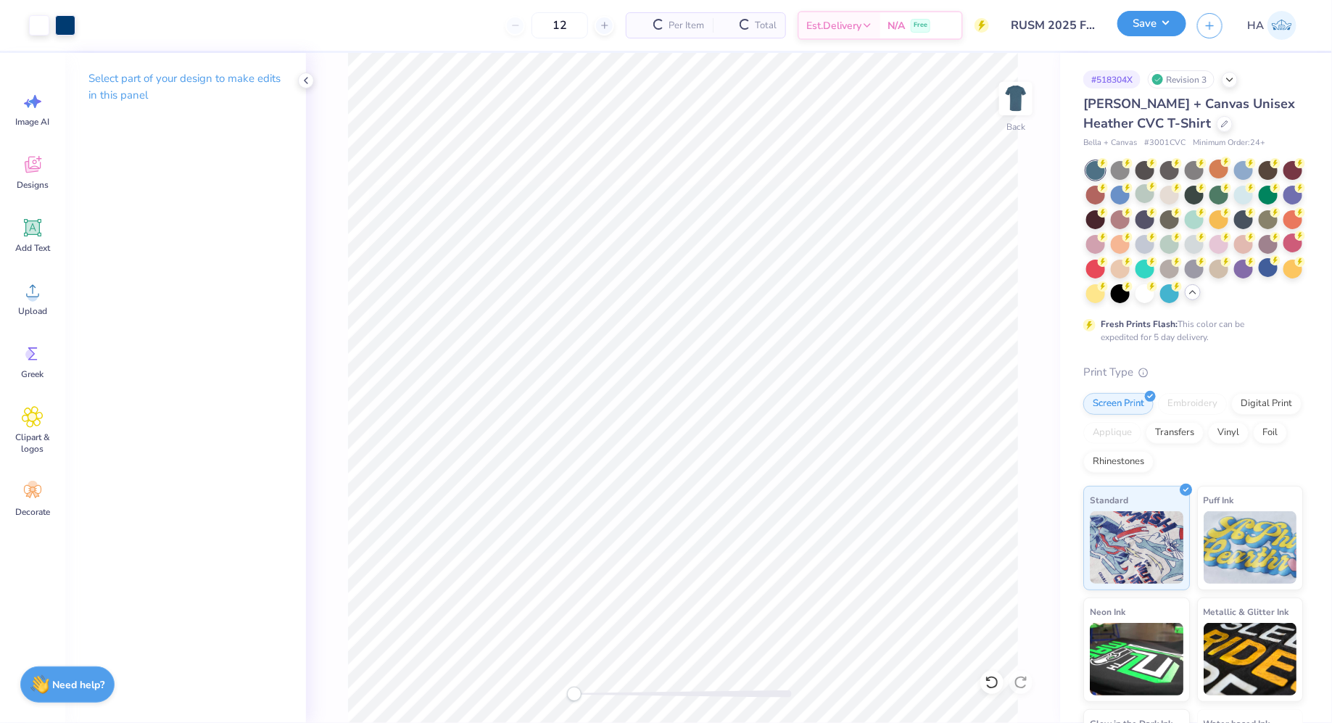
click at [1151, 28] on button "Save" at bounding box center [1151, 23] width 69 height 25
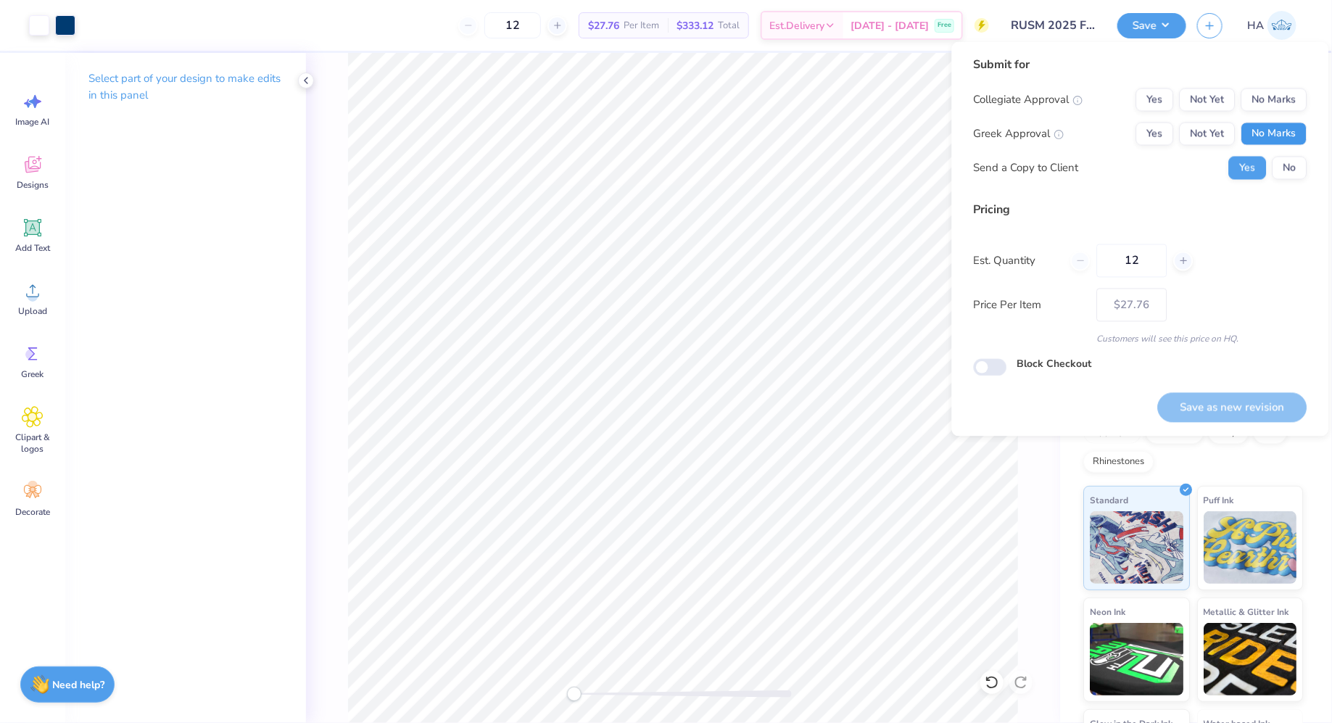
click at [1282, 141] on button "No Marks" at bounding box center [1274, 134] width 66 height 23
click at [1298, 83] on div "Submit for Collegiate Approval Yes Not Yet No Marks Greek Approval Yes Not Yet …" at bounding box center [1141, 124] width 334 height 134
click at [1294, 94] on button "No Marks" at bounding box center [1274, 99] width 66 height 23
click at [1256, 402] on button "Save as new revision" at bounding box center [1232, 407] width 149 height 30
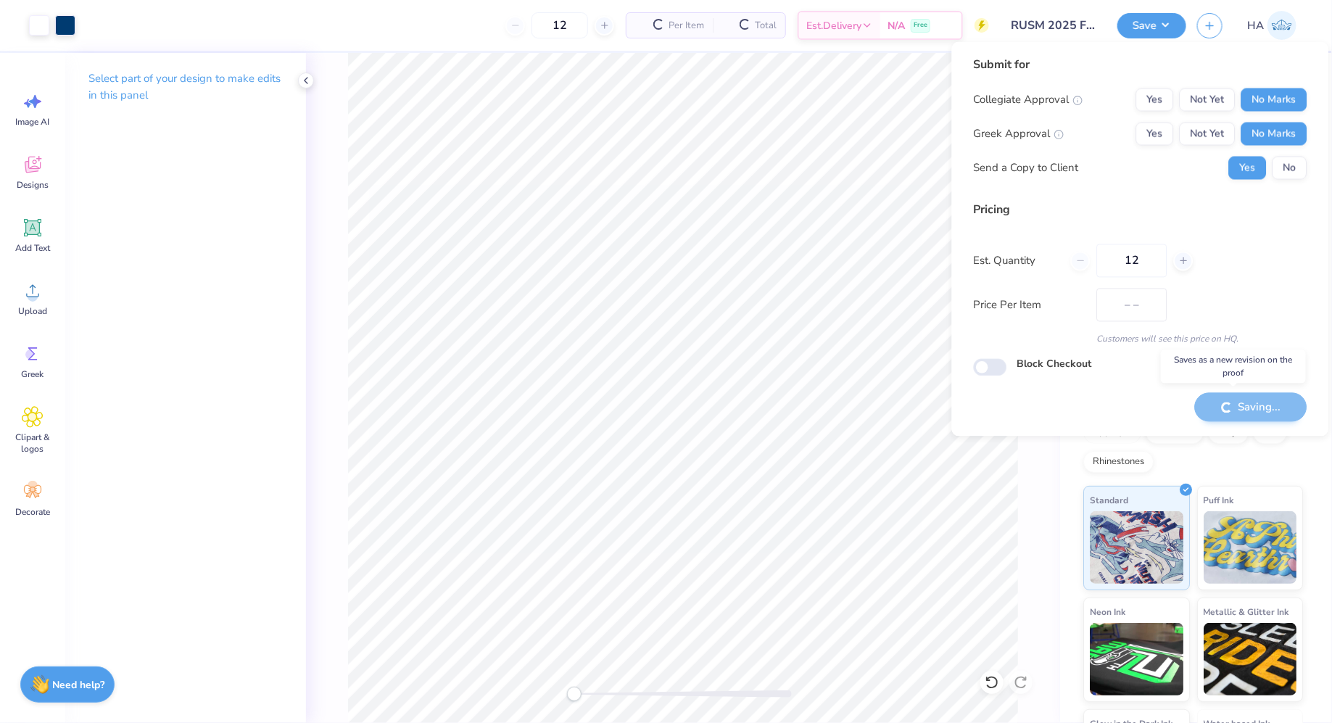
type input "$27.76"
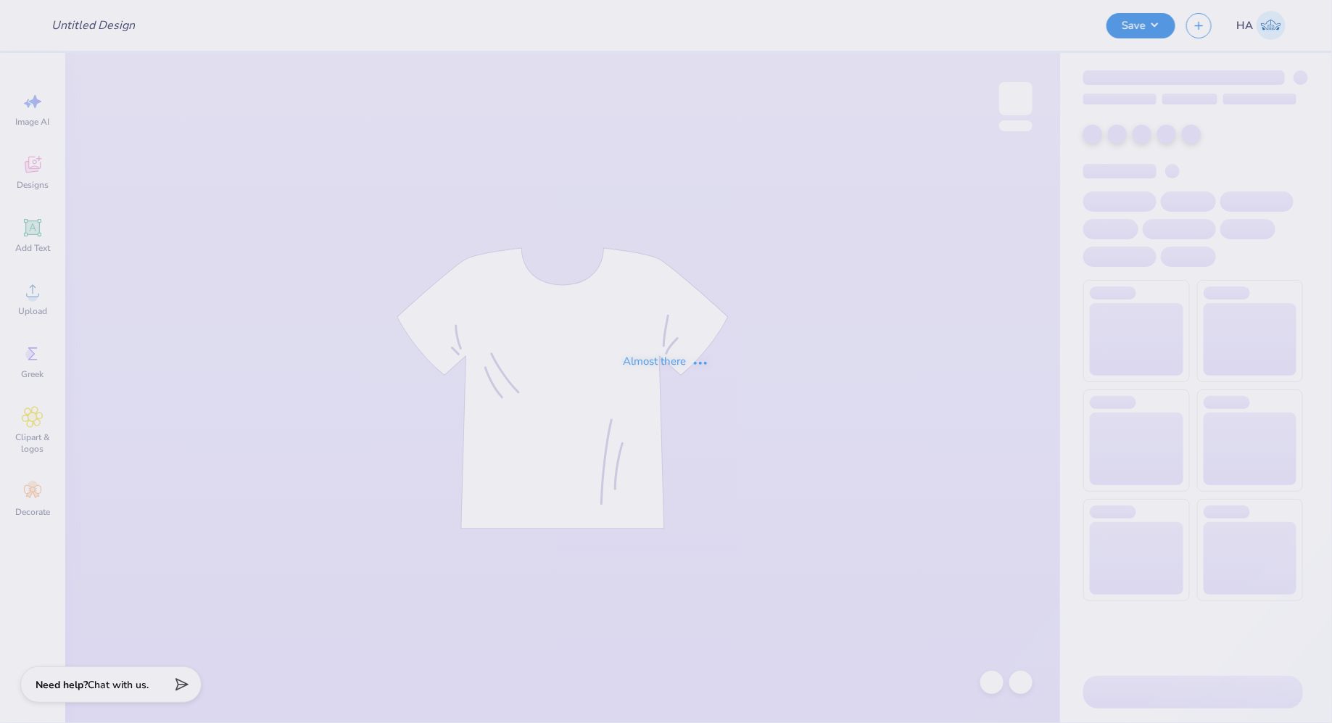
type input "RUSM 2025 Fall Merch!"
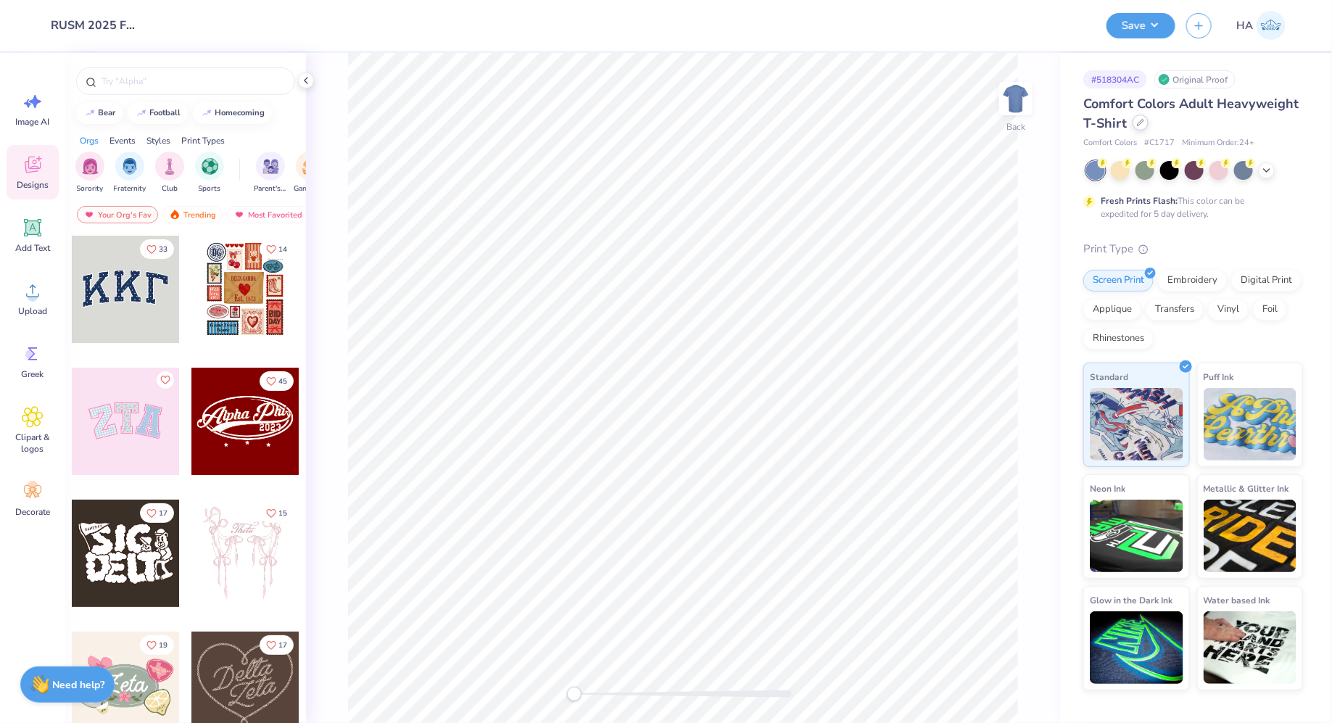
click at [1141, 125] on icon at bounding box center [1140, 122] width 7 height 7
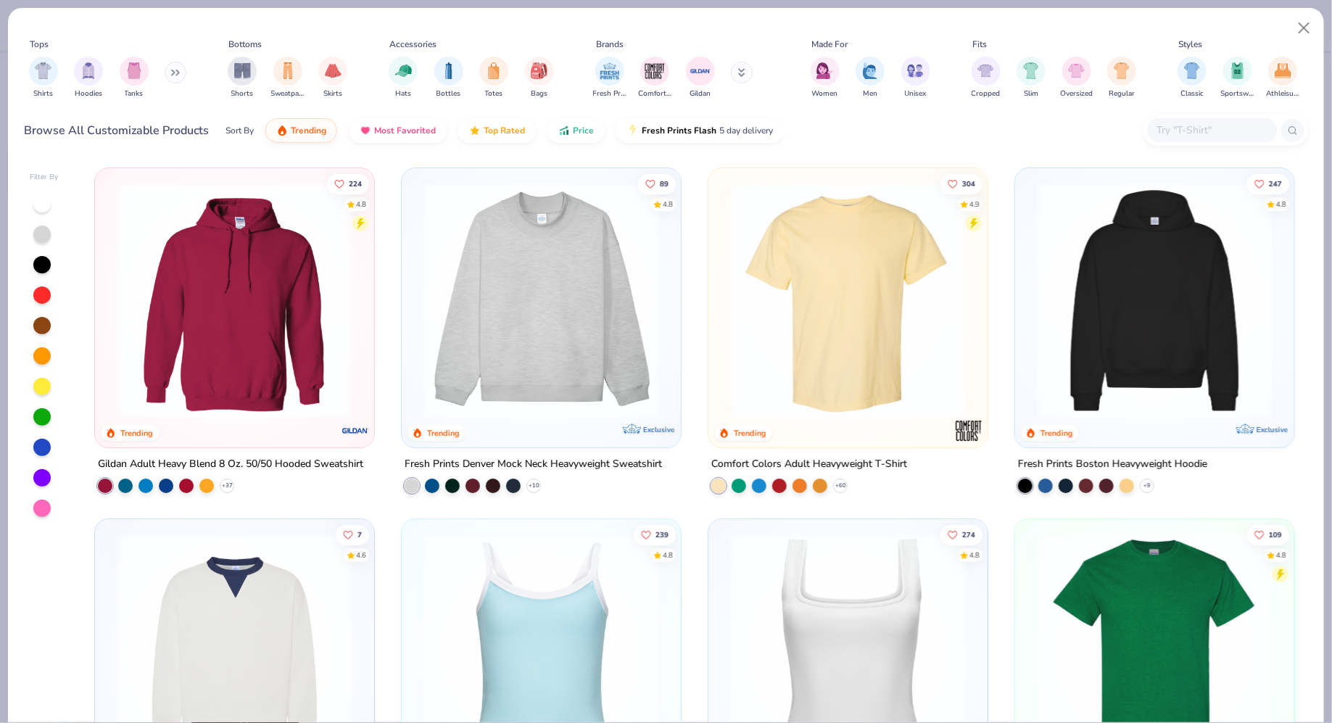
click at [1168, 123] on input "text" at bounding box center [1212, 130] width 112 height 17
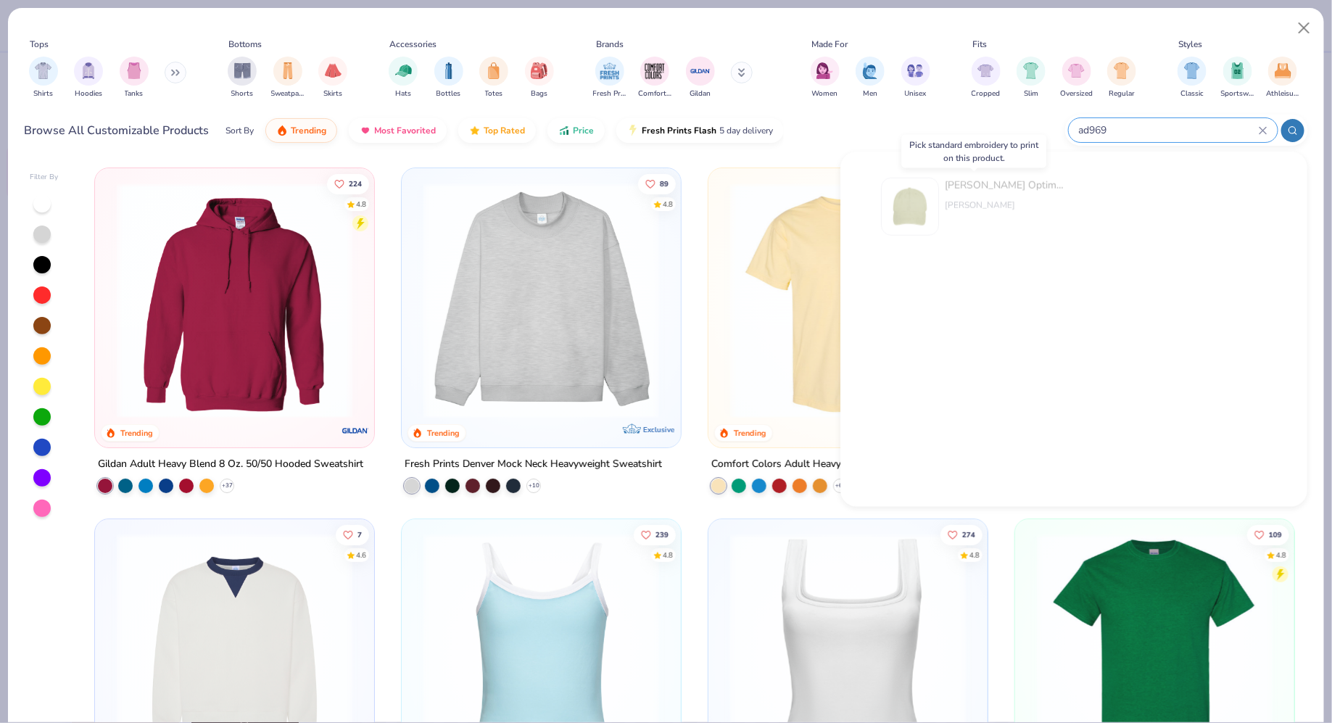
type input "ad969"
click at [987, 214] on div "[PERSON_NAME] Optimum Pigment Dyed-Cap [PERSON_NAME]" at bounding box center [1006, 207] width 122 height 58
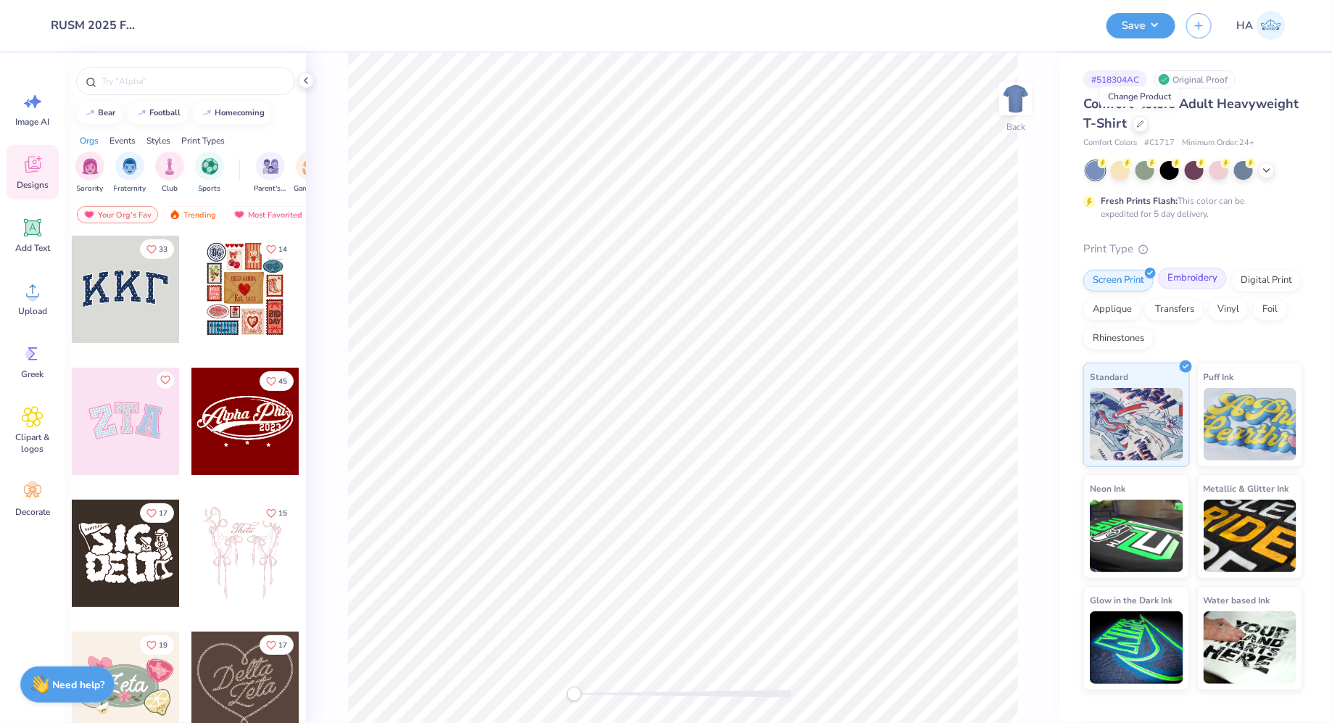
click at [1198, 278] on div "Embroidery" at bounding box center [1192, 279] width 69 height 22
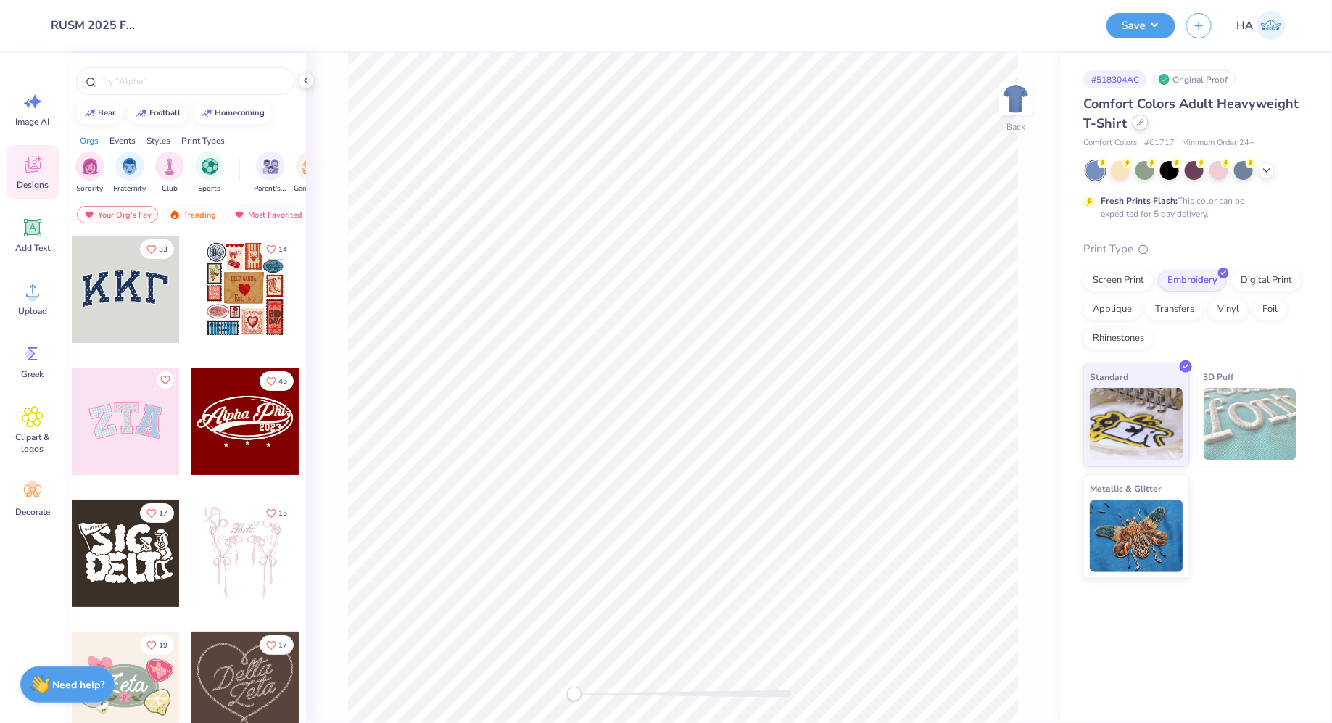
click at [1140, 120] on icon at bounding box center [1140, 122] width 7 height 7
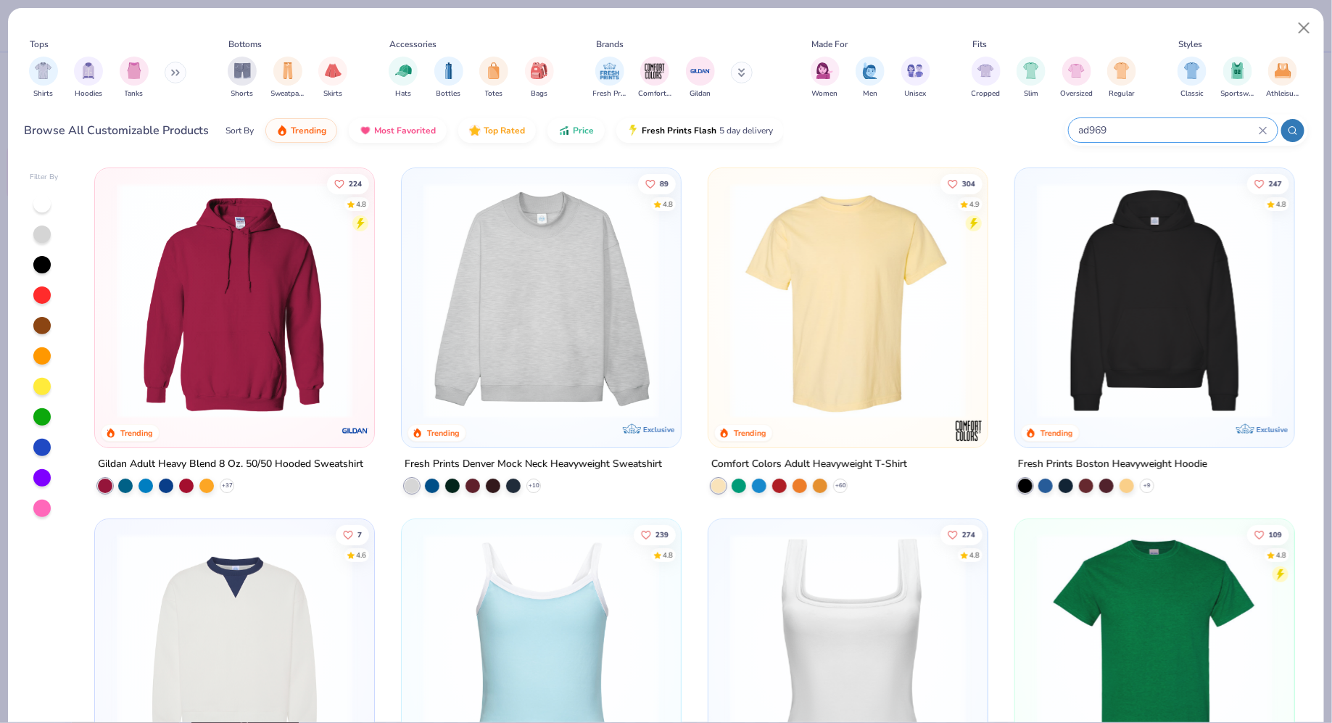
click at [1150, 136] on input "ad969" at bounding box center [1167, 130] width 181 height 17
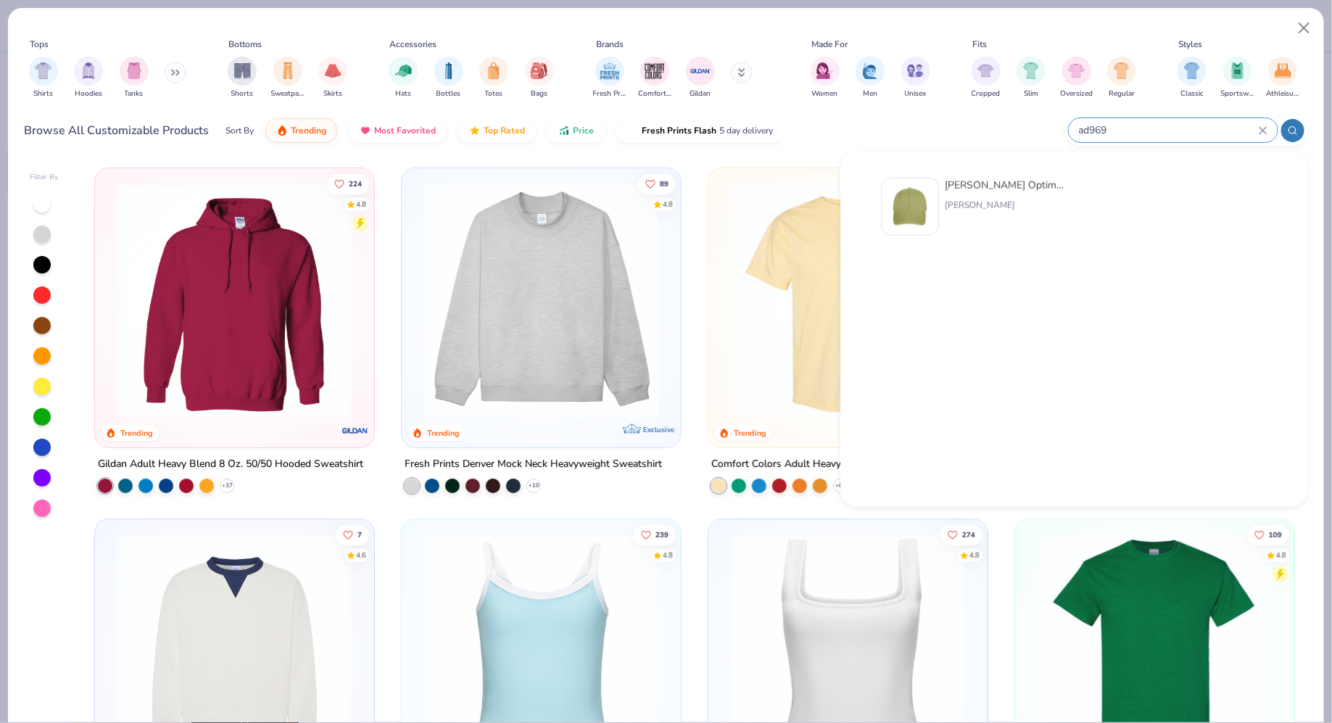
click at [1020, 186] on div "[PERSON_NAME] Optimum Pigment Dyed-Cap" at bounding box center [1006, 185] width 122 height 15
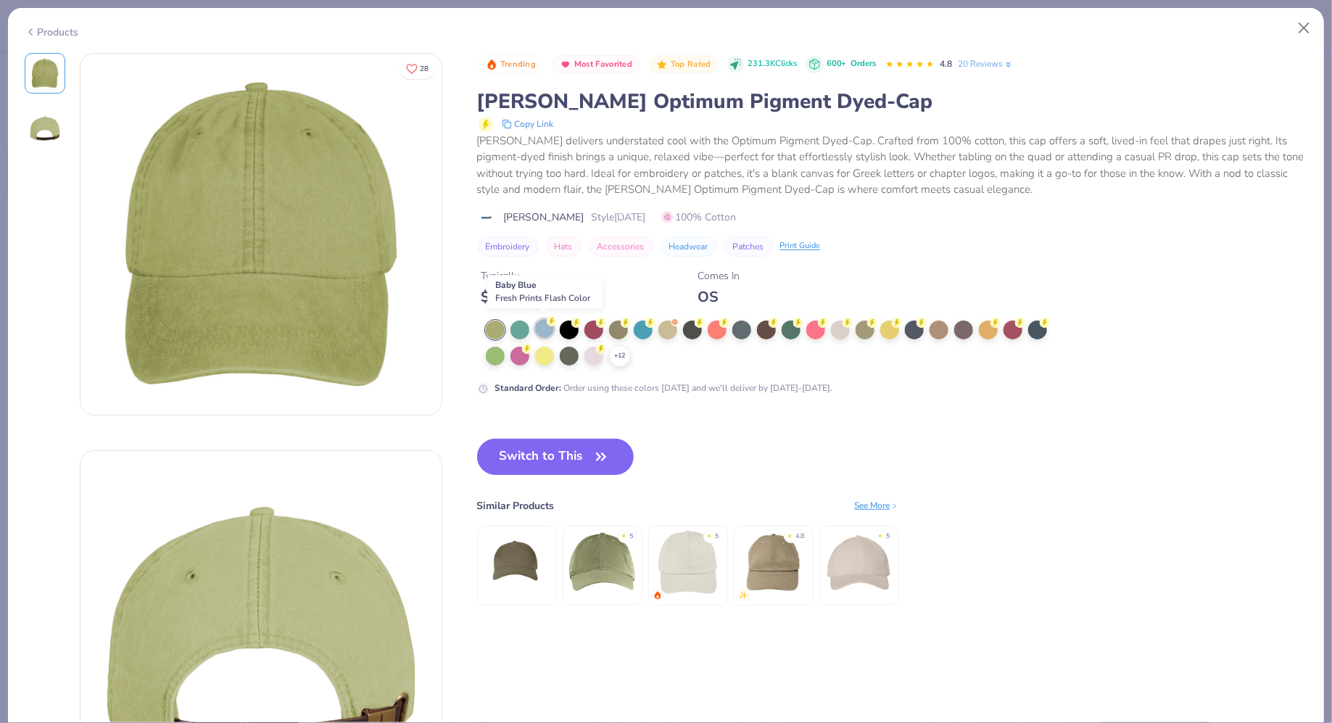
click at [540, 320] on div at bounding box center [544, 328] width 19 height 19
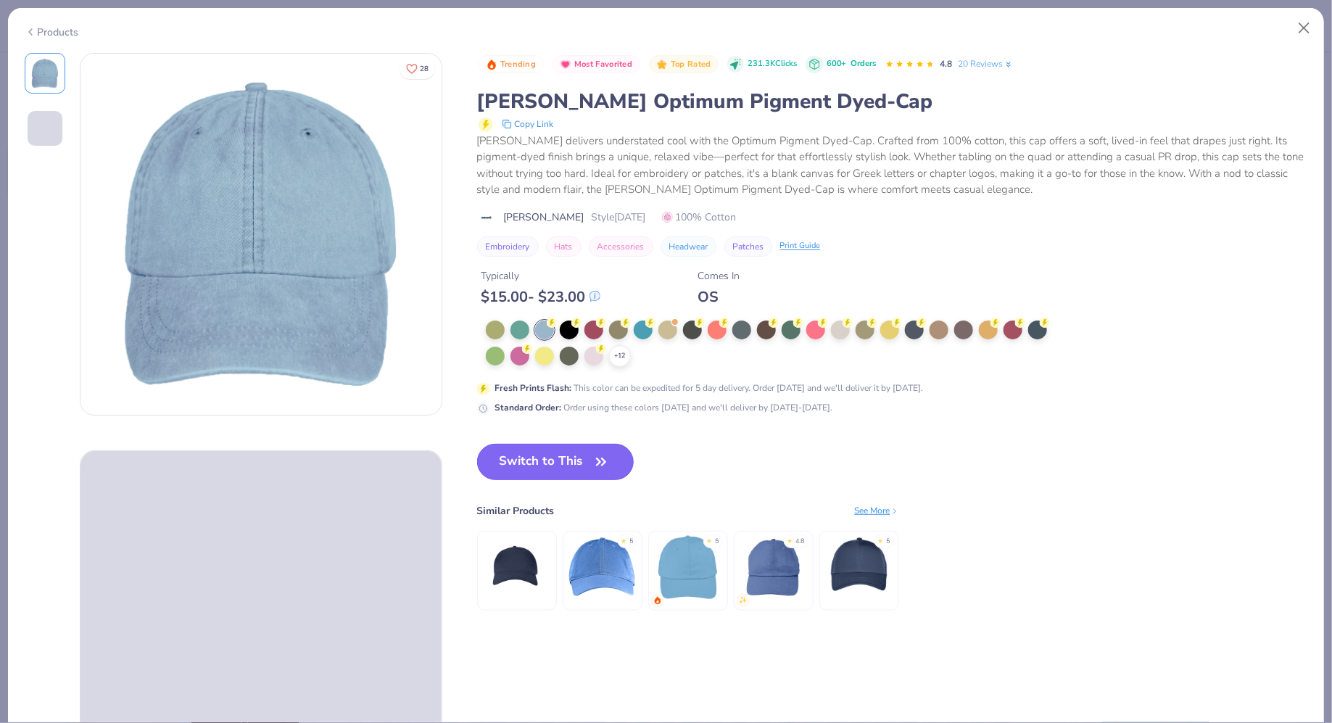
click at [543, 444] on button "Switch to This" at bounding box center [555, 462] width 157 height 36
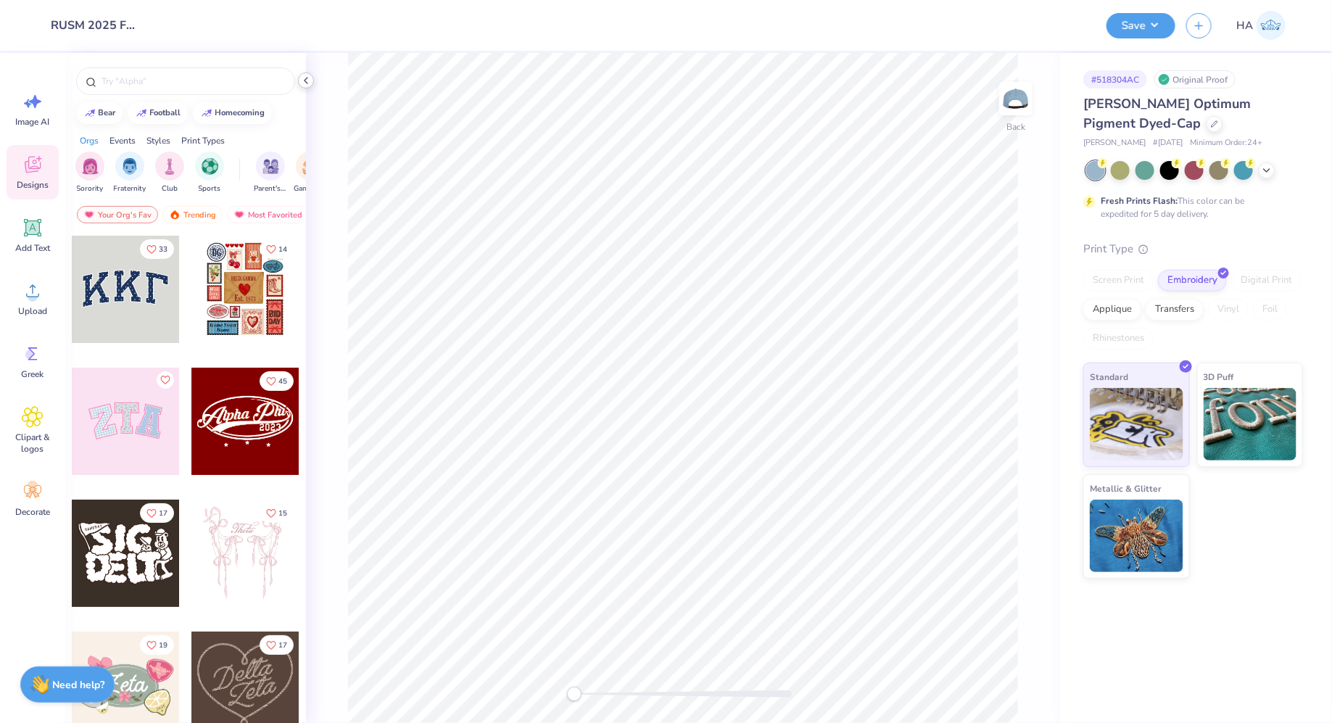
click at [307, 78] on polyline at bounding box center [306, 81] width 3 height 6
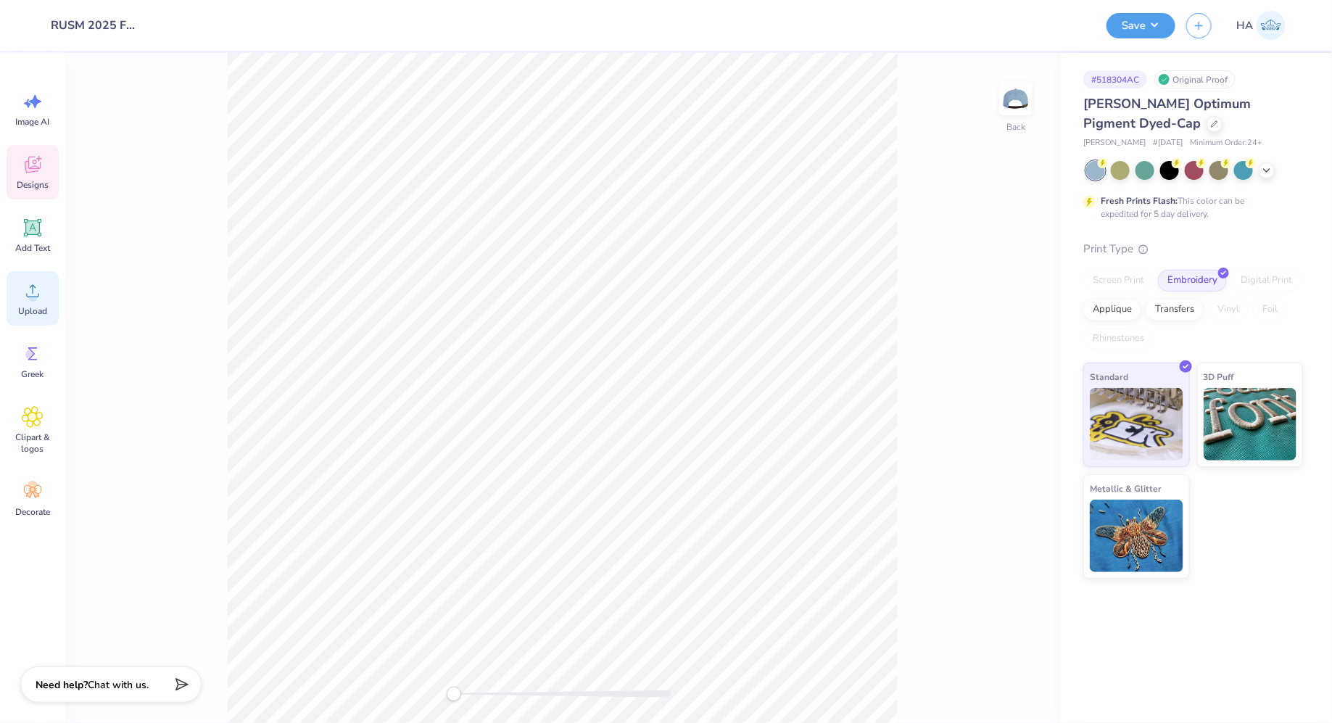
click at [30, 303] on div "Upload" at bounding box center [33, 298] width 52 height 54
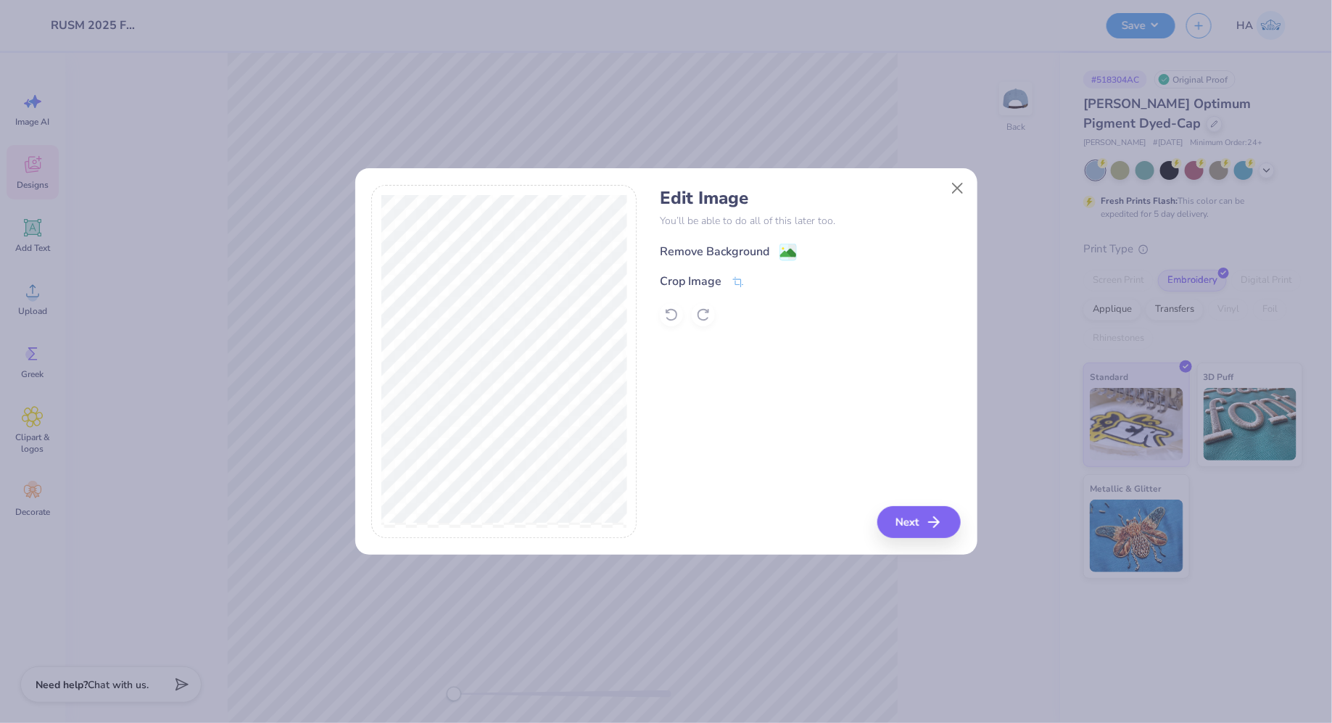
click at [792, 254] on image at bounding box center [788, 253] width 16 height 16
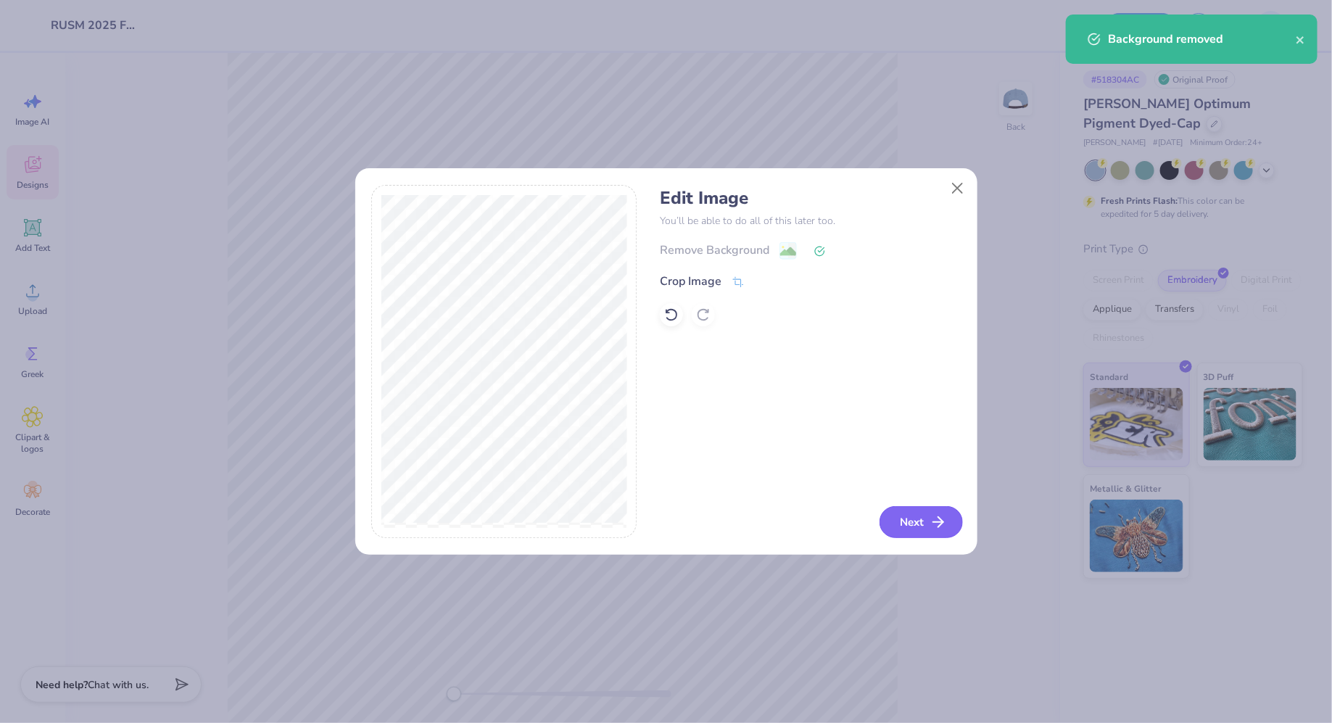
click at [937, 513] on button "Next" at bounding box center [920, 522] width 83 height 32
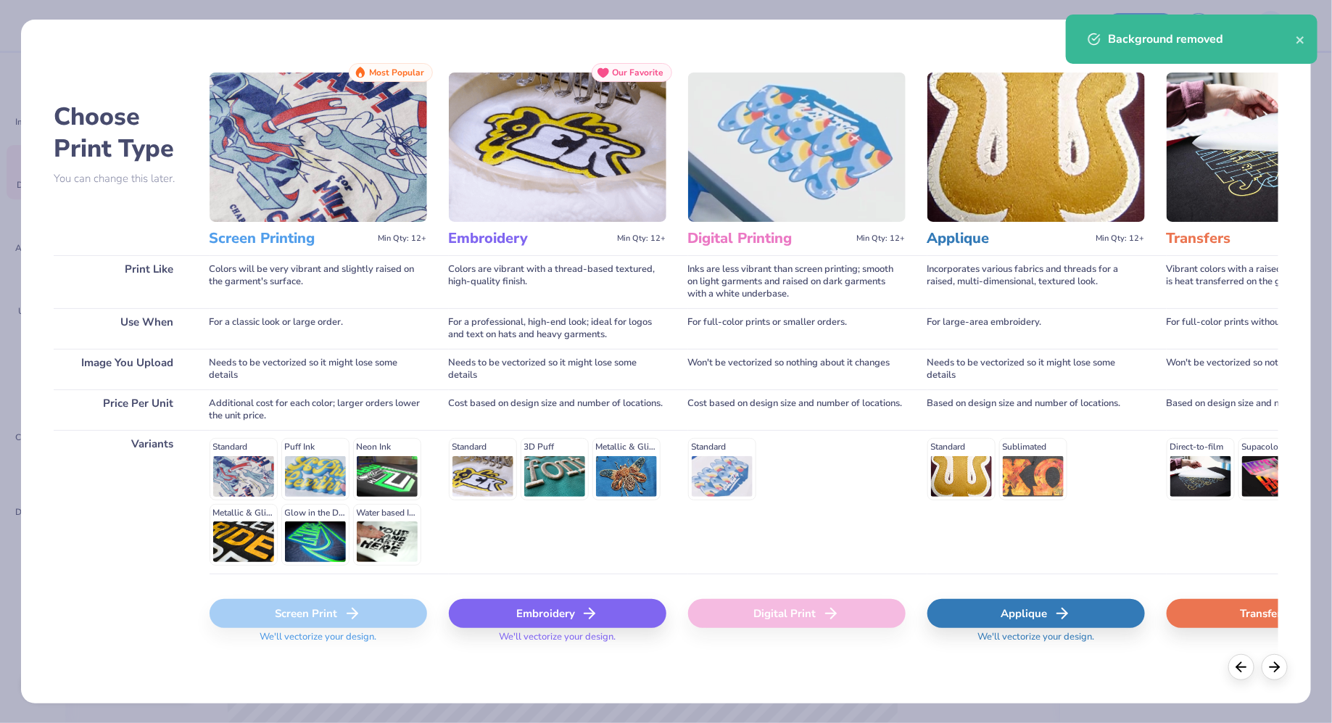
click at [584, 624] on div "Embroidery" at bounding box center [558, 613] width 218 height 29
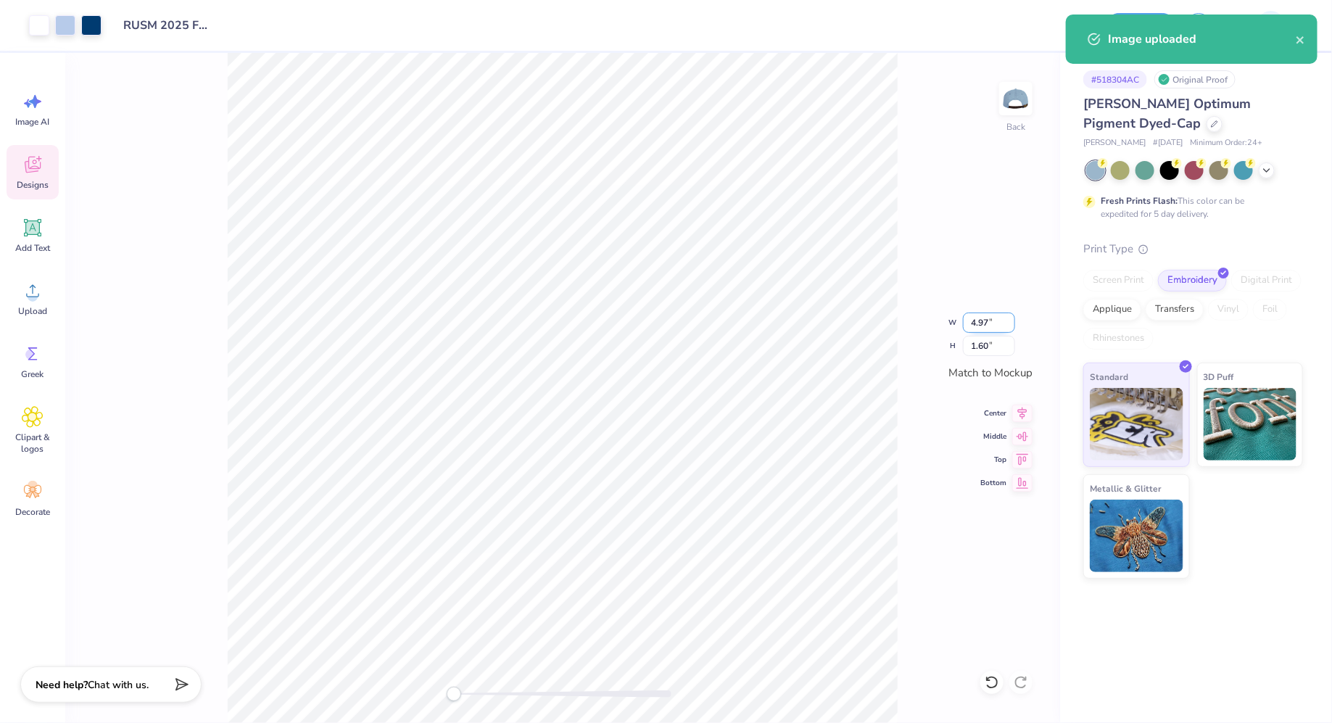
click at [982, 320] on input "4.97" at bounding box center [989, 322] width 52 height 20
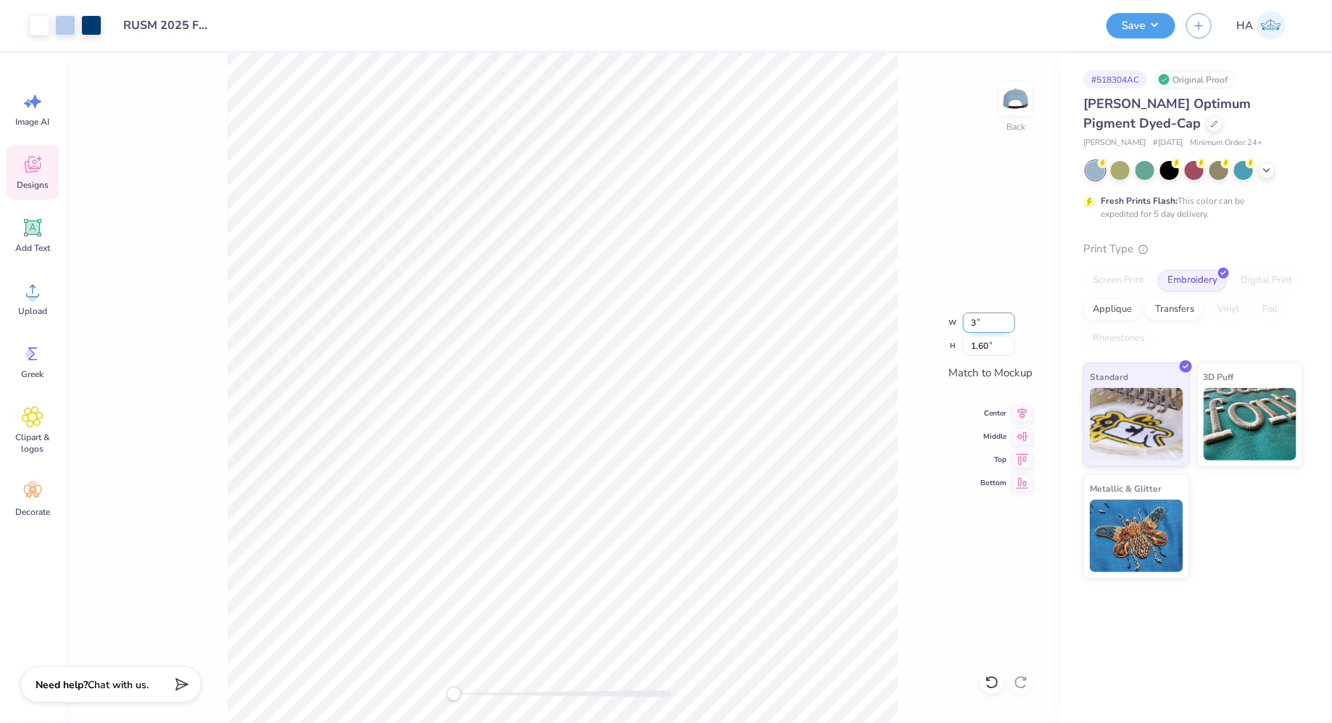
type input "3.00"
type input "0.97"
click at [1024, 415] on icon at bounding box center [1022, 410] width 20 height 17
click at [980, 322] on input "3.00" at bounding box center [989, 322] width 52 height 20
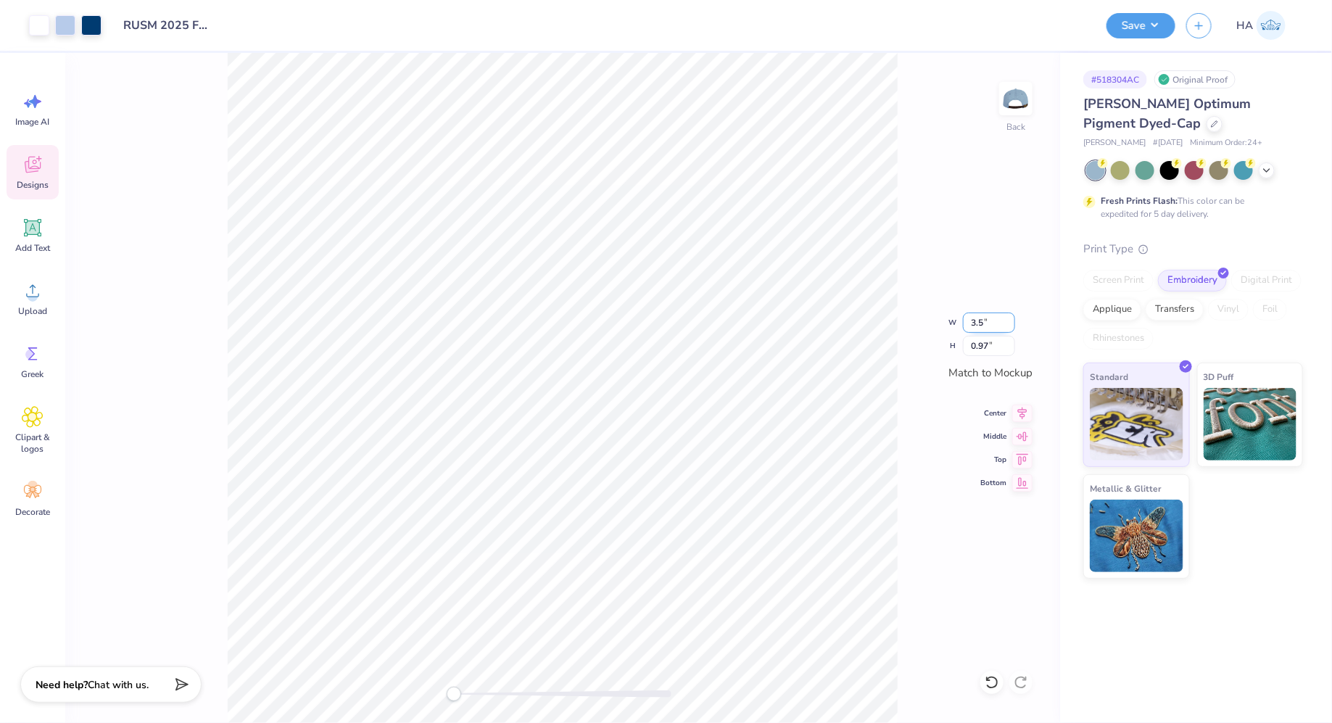
type input "3.50"
type input "1.13"
click at [72, 28] on div at bounding box center [65, 24] width 20 height 20
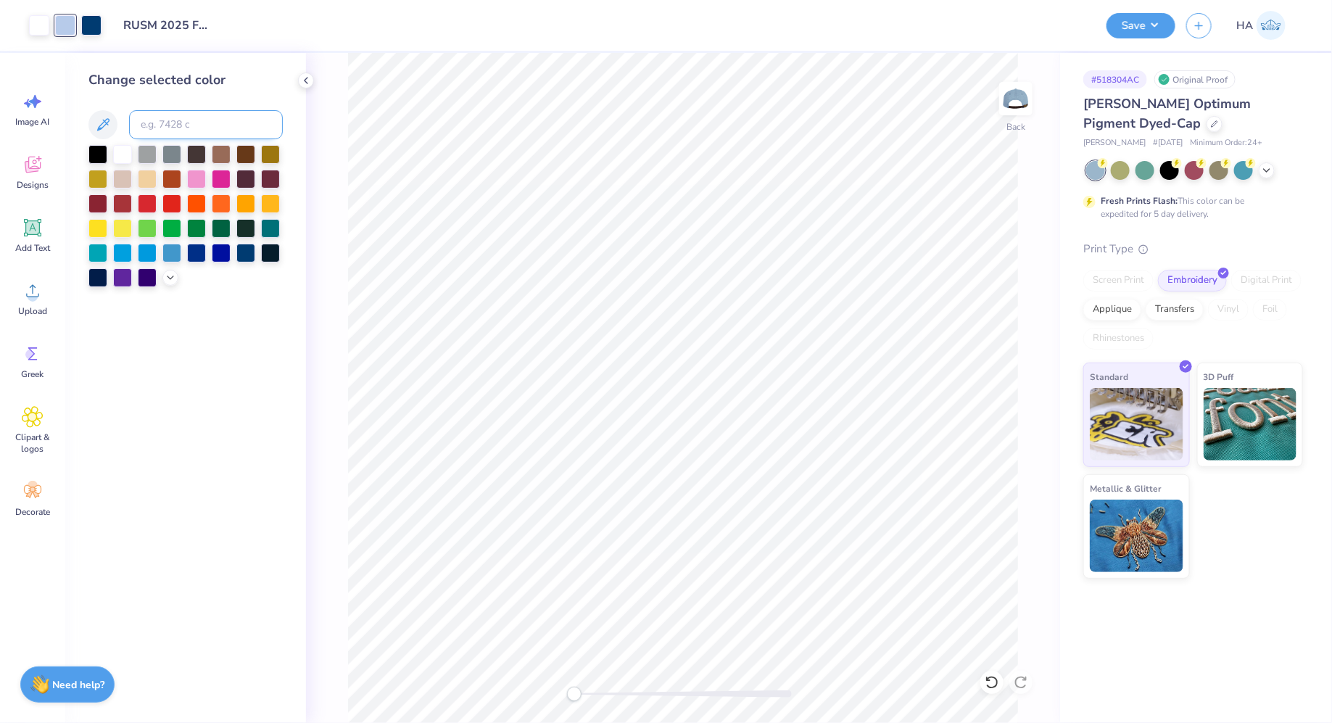
click at [150, 125] on input at bounding box center [206, 124] width 154 height 29
type input "541"
click at [1127, 36] on div "Save" at bounding box center [1140, 25] width 69 height 25
click at [1160, 22] on button "Save" at bounding box center [1140, 23] width 69 height 25
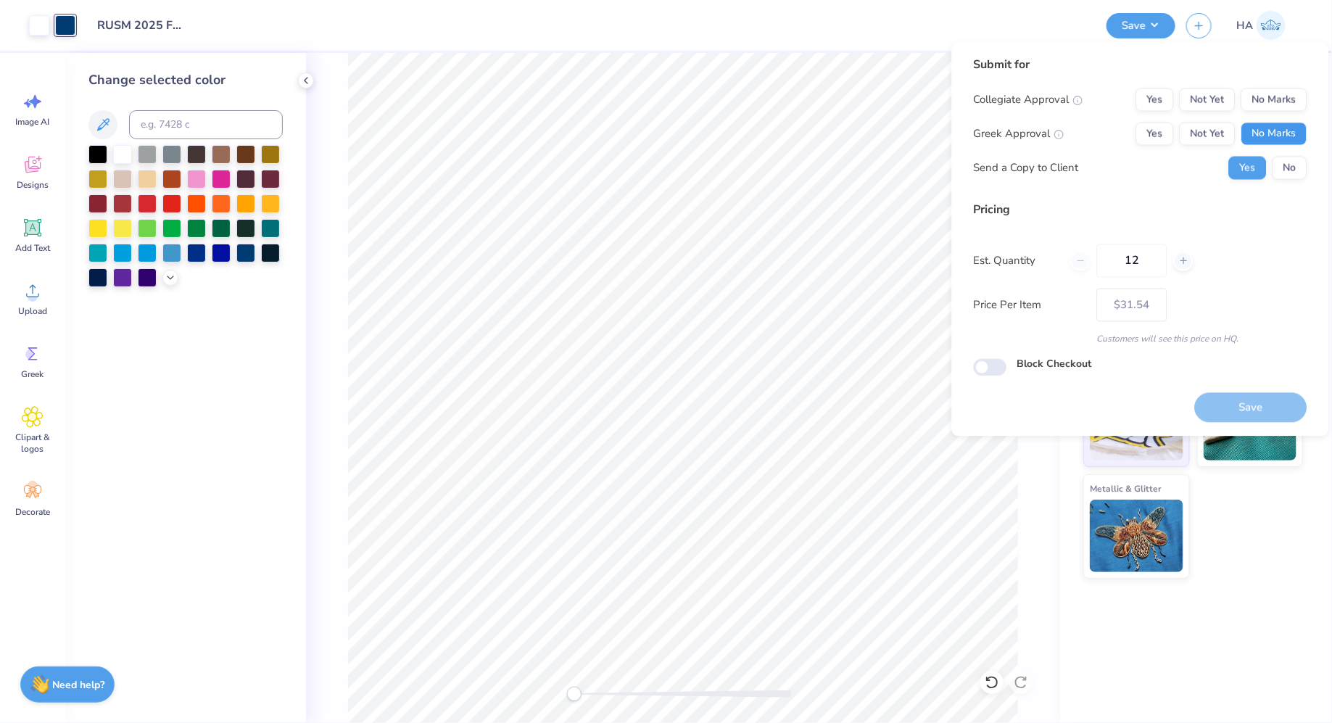
click at [1253, 125] on button "No Marks" at bounding box center [1274, 134] width 66 height 23
click at [1263, 107] on button "No Marks" at bounding box center [1274, 99] width 66 height 23
click at [1256, 394] on button "Save" at bounding box center [1251, 407] width 112 height 30
type input "– –"
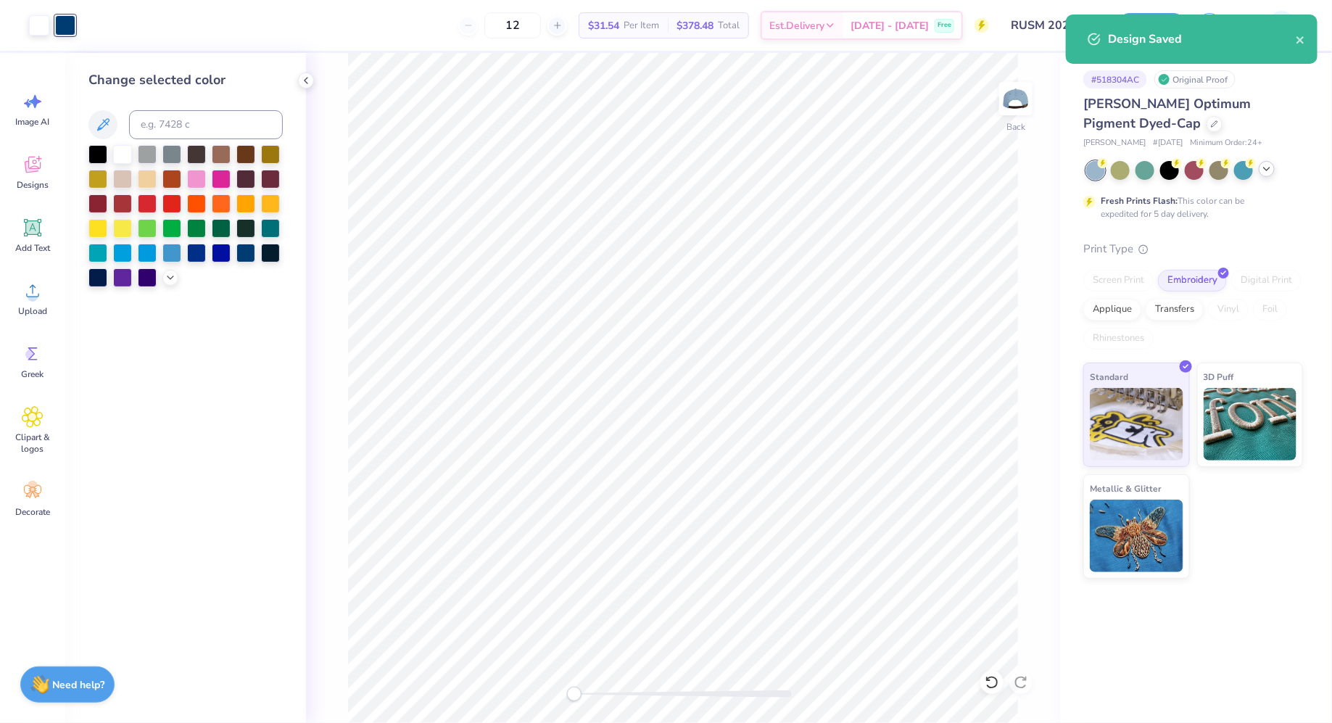
click at [1267, 171] on icon at bounding box center [1267, 169] width 12 height 12
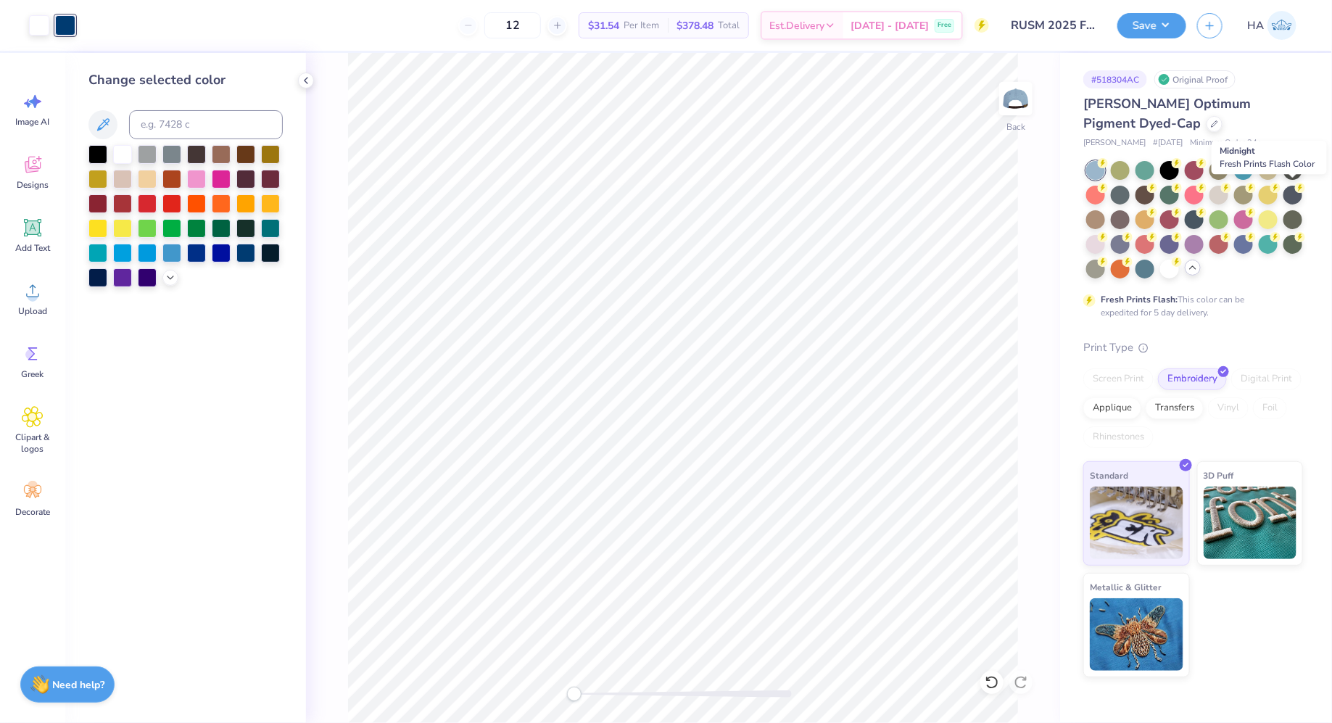
click at [1294, 196] on div at bounding box center [1292, 195] width 19 height 19
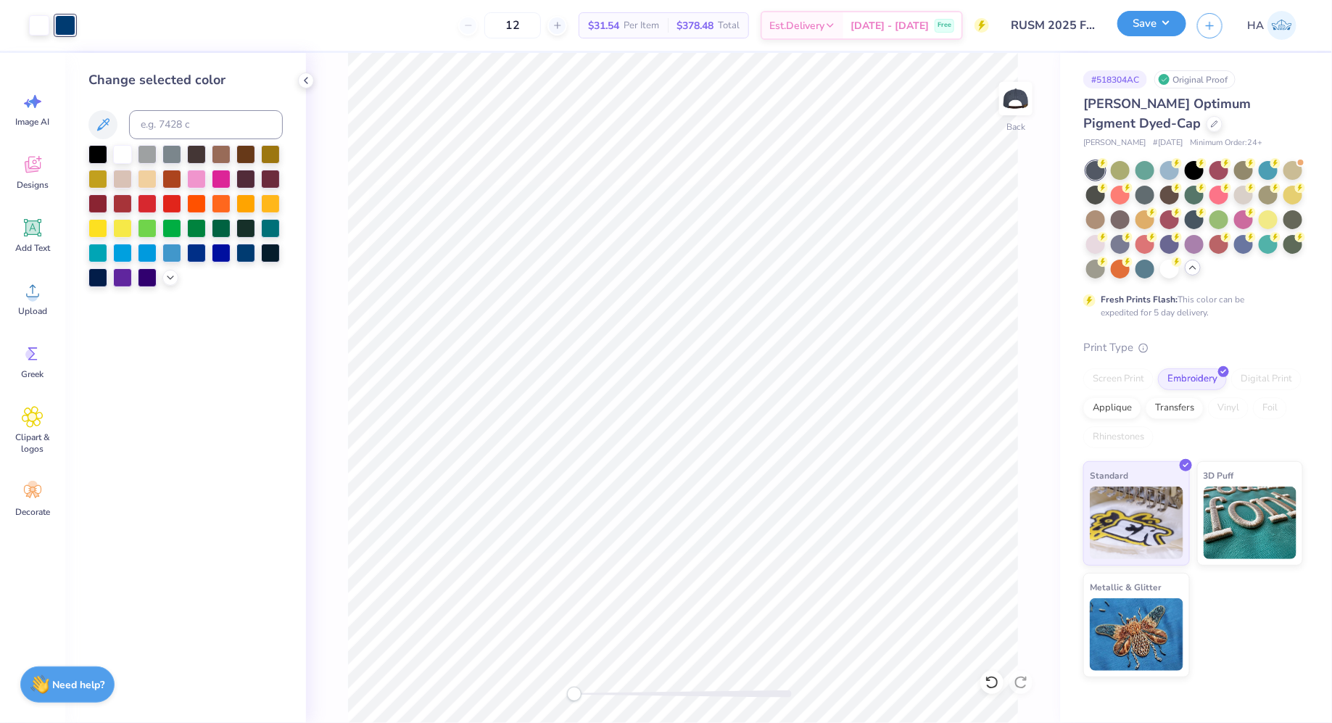
click at [1161, 25] on button "Save" at bounding box center [1151, 23] width 69 height 25
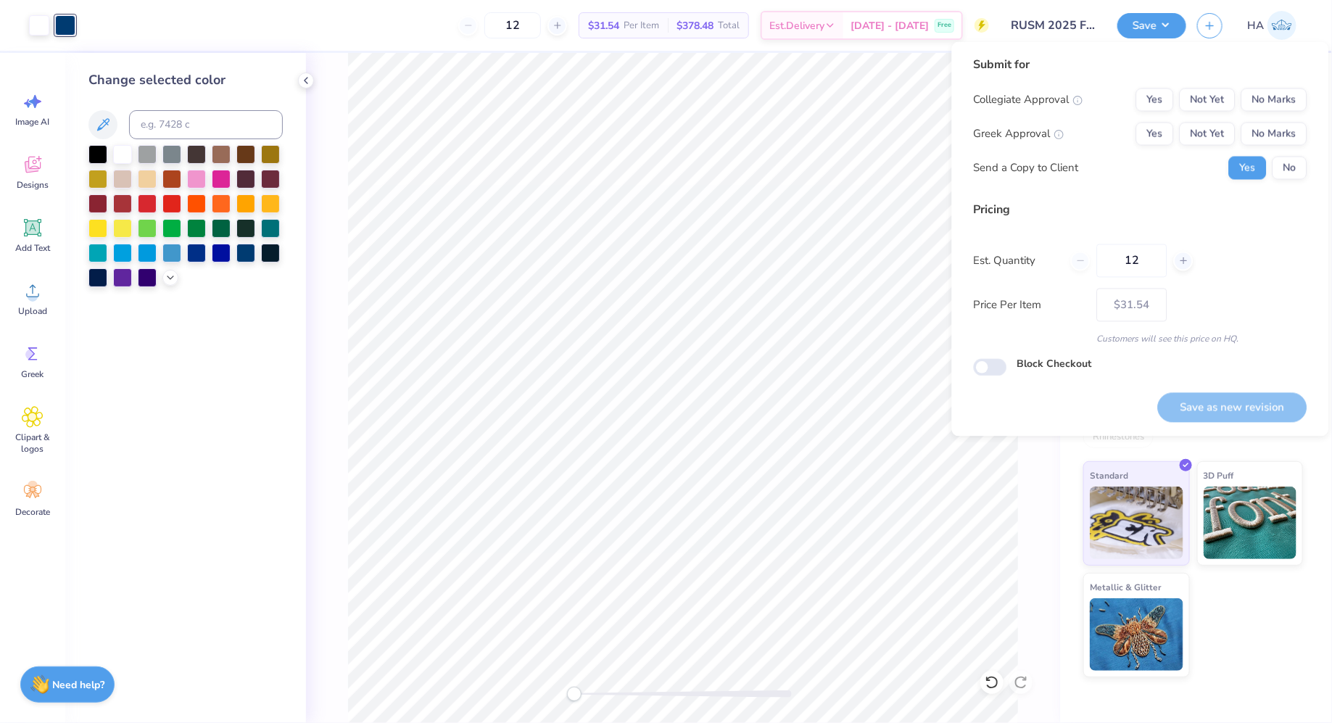
click at [1262, 119] on div "Collegiate Approval Yes Not Yet No Marks Greek Approval Yes Not Yet No Marks Se…" at bounding box center [1141, 133] width 334 height 91
click at [1262, 128] on button "No Marks" at bounding box center [1274, 134] width 66 height 23
click at [1285, 102] on button "No Marks" at bounding box center [1274, 99] width 66 height 23
click at [1208, 390] on div "Save as new revision" at bounding box center [1232, 399] width 149 height 46
click at [1230, 414] on button "Save as new revision" at bounding box center [1232, 407] width 149 height 30
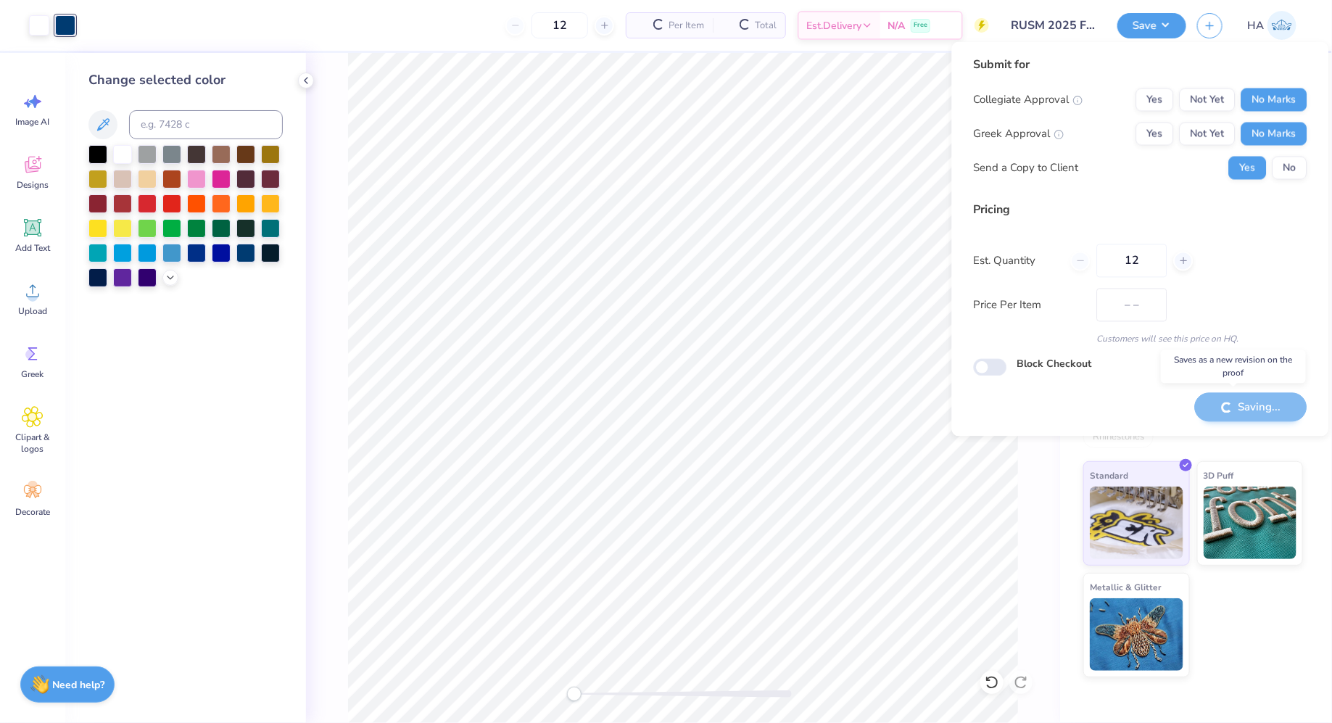
type input "$31.54"
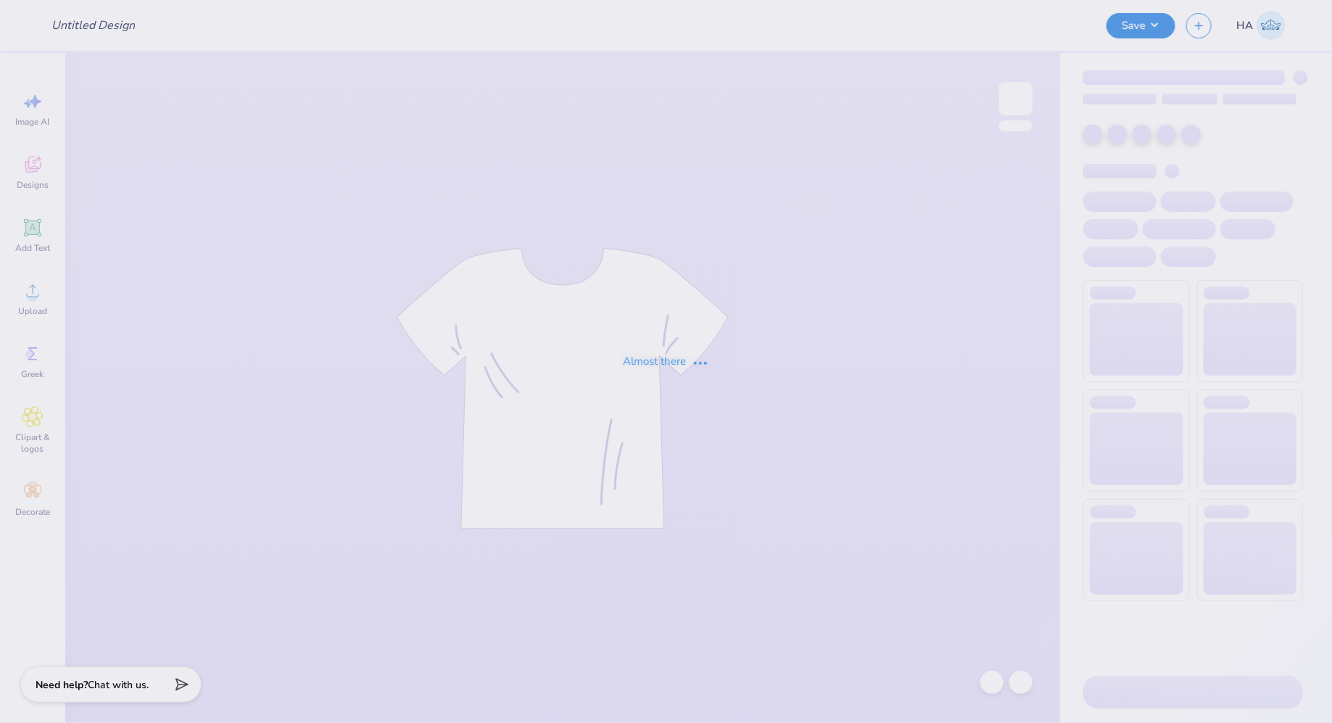
type input "RUSM 2025 Fall Merch!"
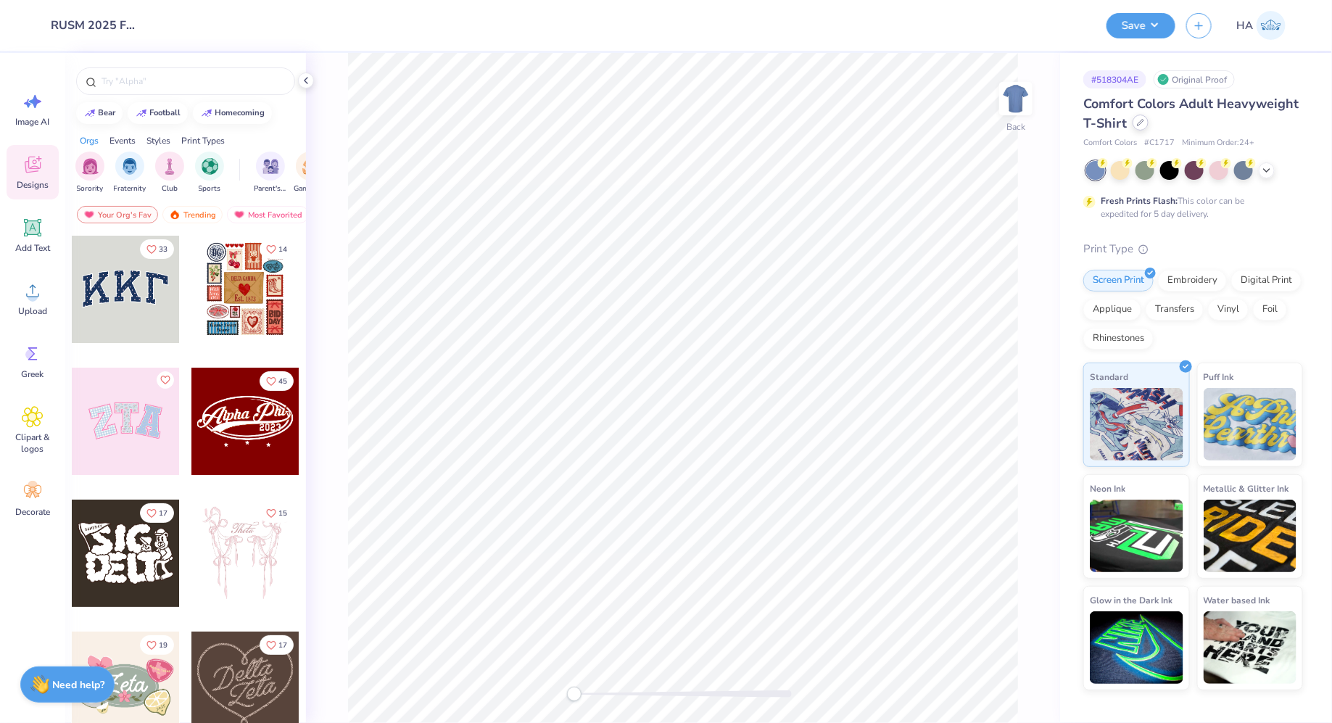
click at [1135, 127] on div at bounding box center [1140, 123] width 16 height 16
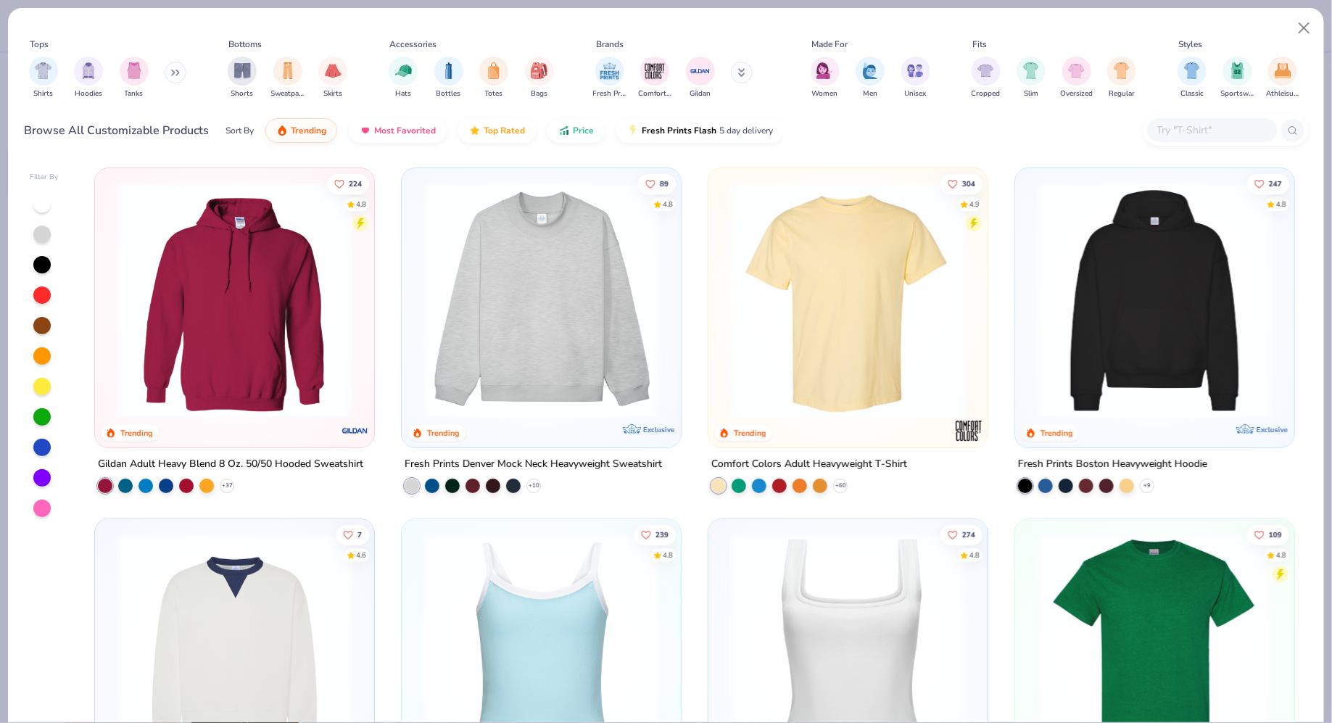
click at [1186, 133] on input "text" at bounding box center [1212, 130] width 112 height 17
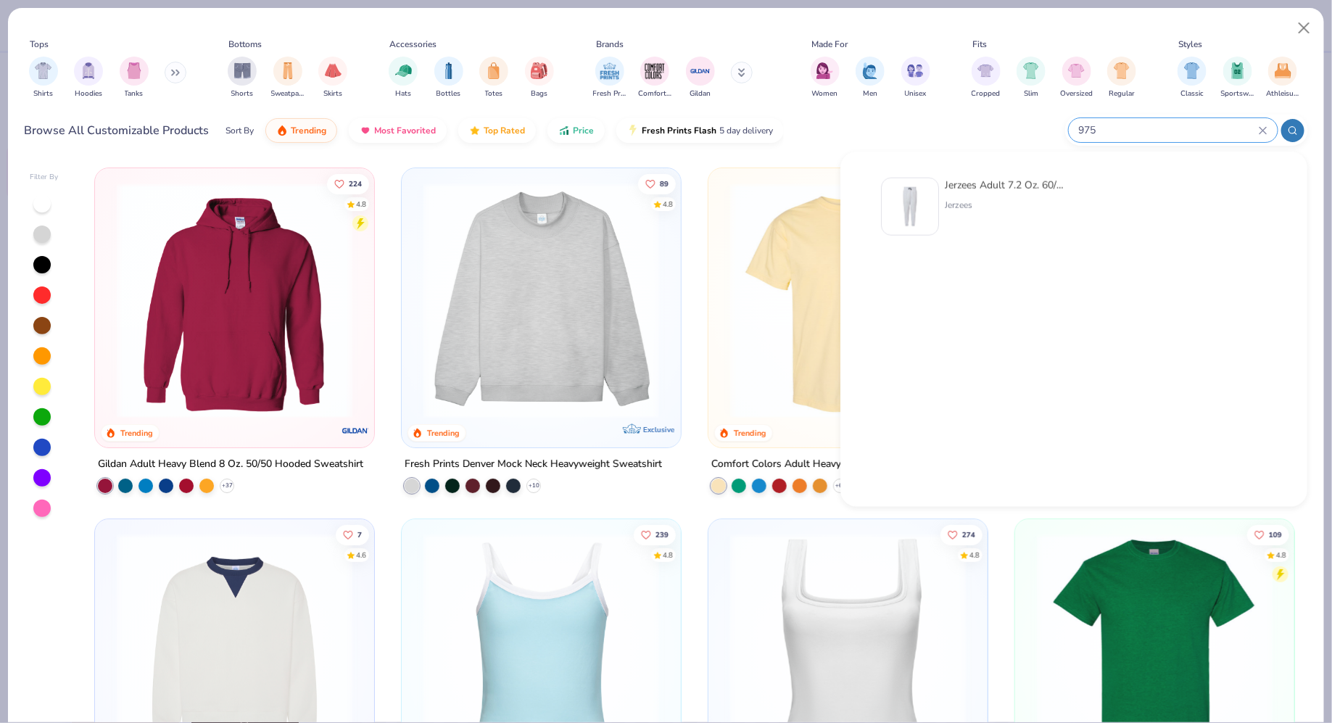
type input "975"
click at [921, 183] on div at bounding box center [910, 207] width 58 height 58
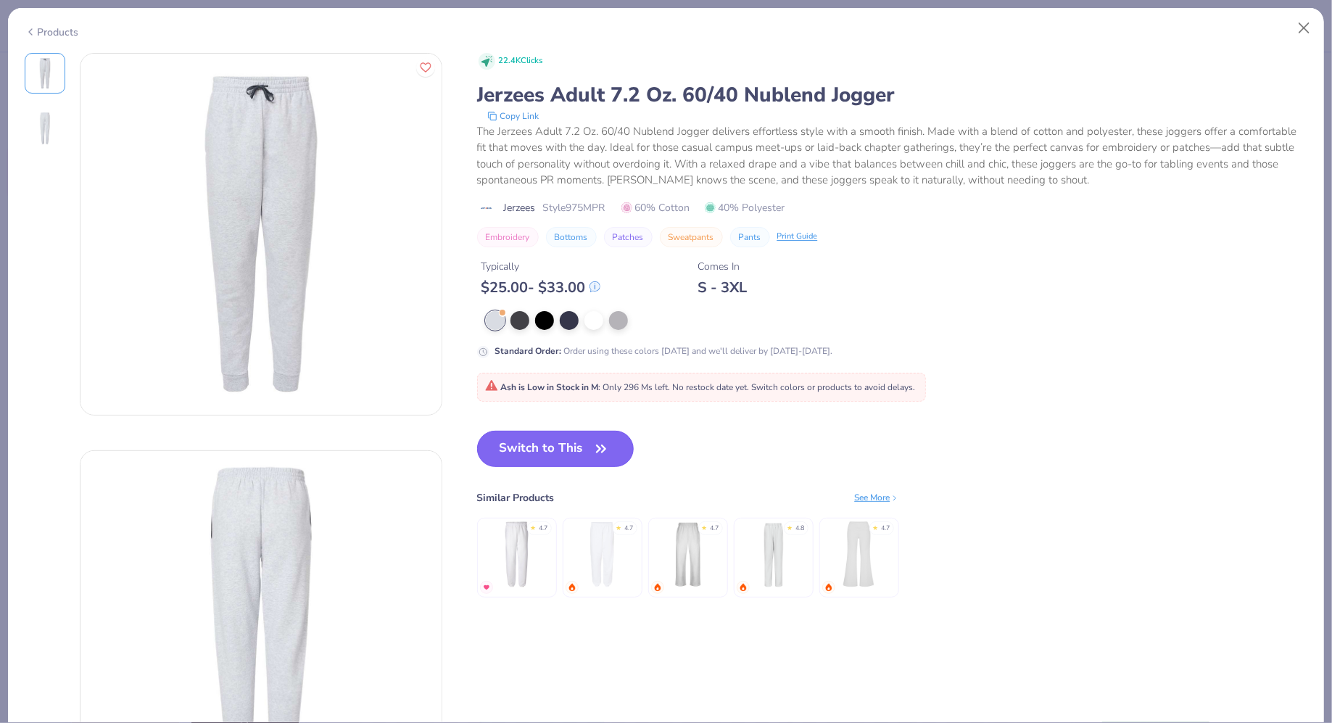
click at [540, 450] on button "Switch to This" at bounding box center [555, 449] width 157 height 36
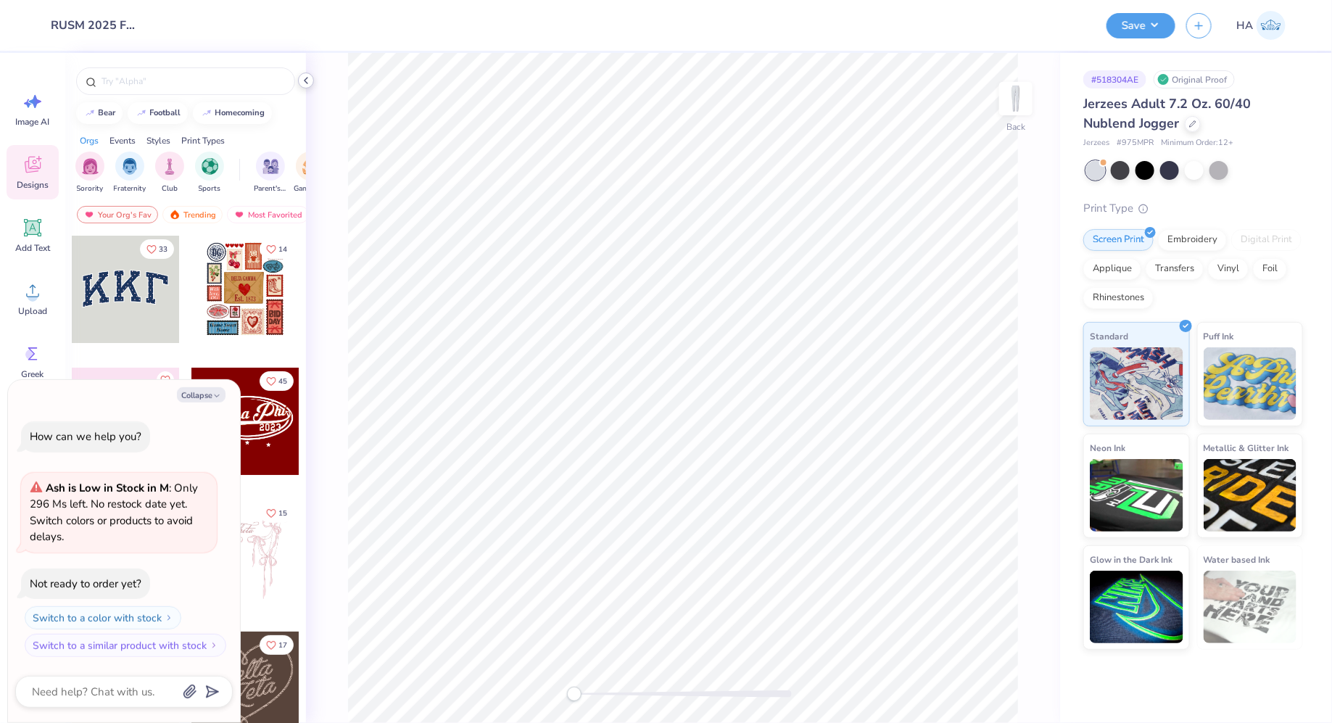
click at [302, 82] on icon at bounding box center [306, 81] width 12 height 12
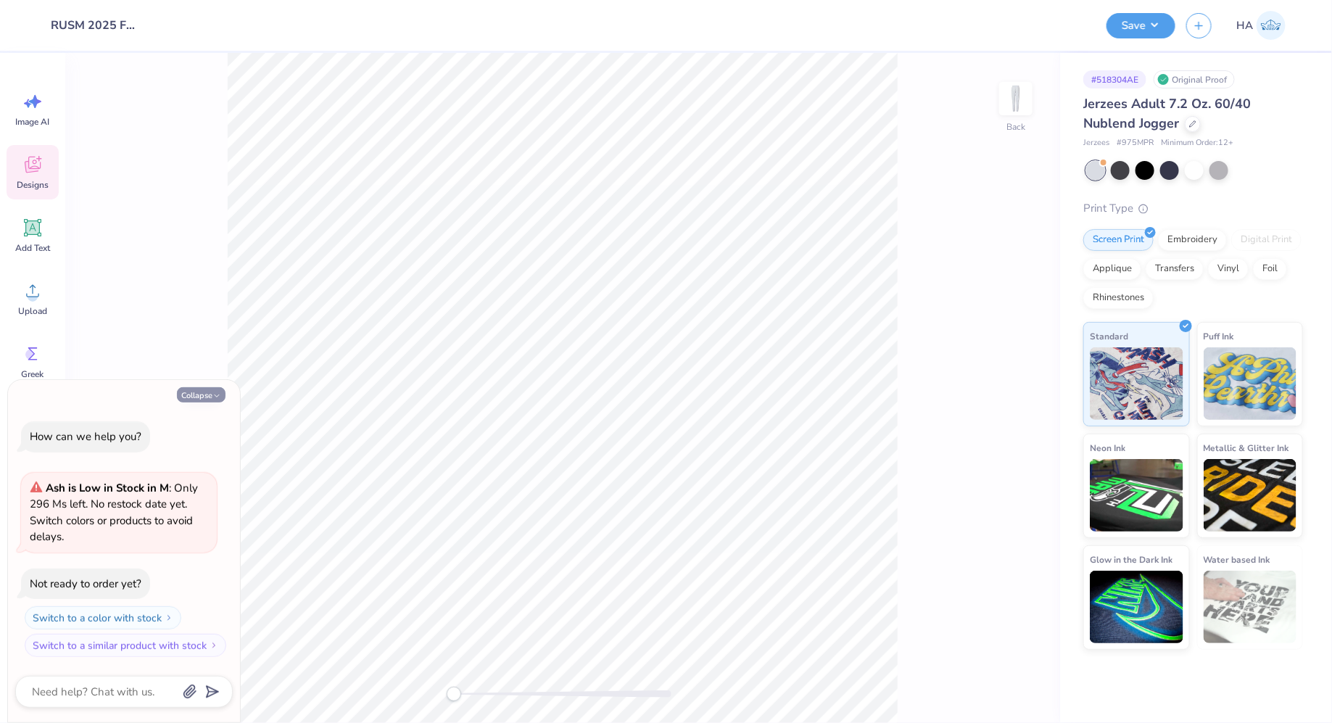
click at [191, 395] on button "Collapse" at bounding box center [201, 394] width 49 height 15
type textarea "x"
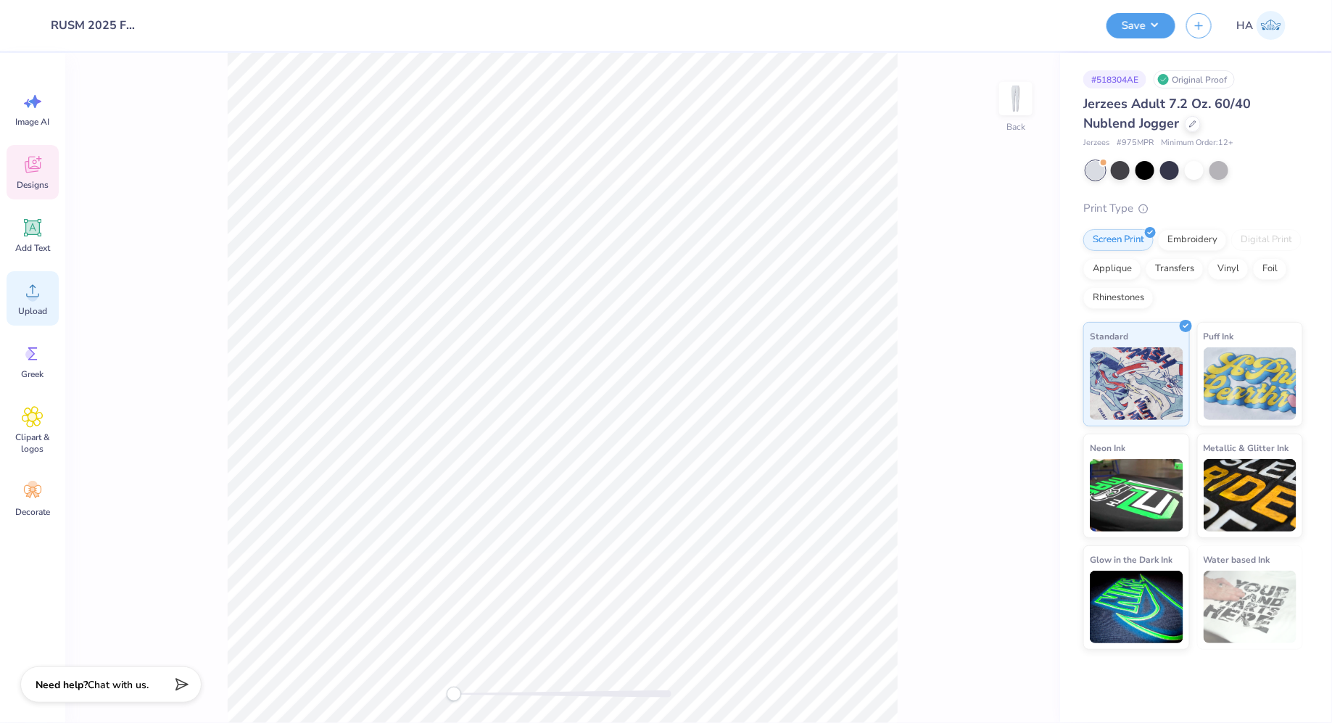
click at [29, 307] on span "Upload" at bounding box center [32, 311] width 29 height 12
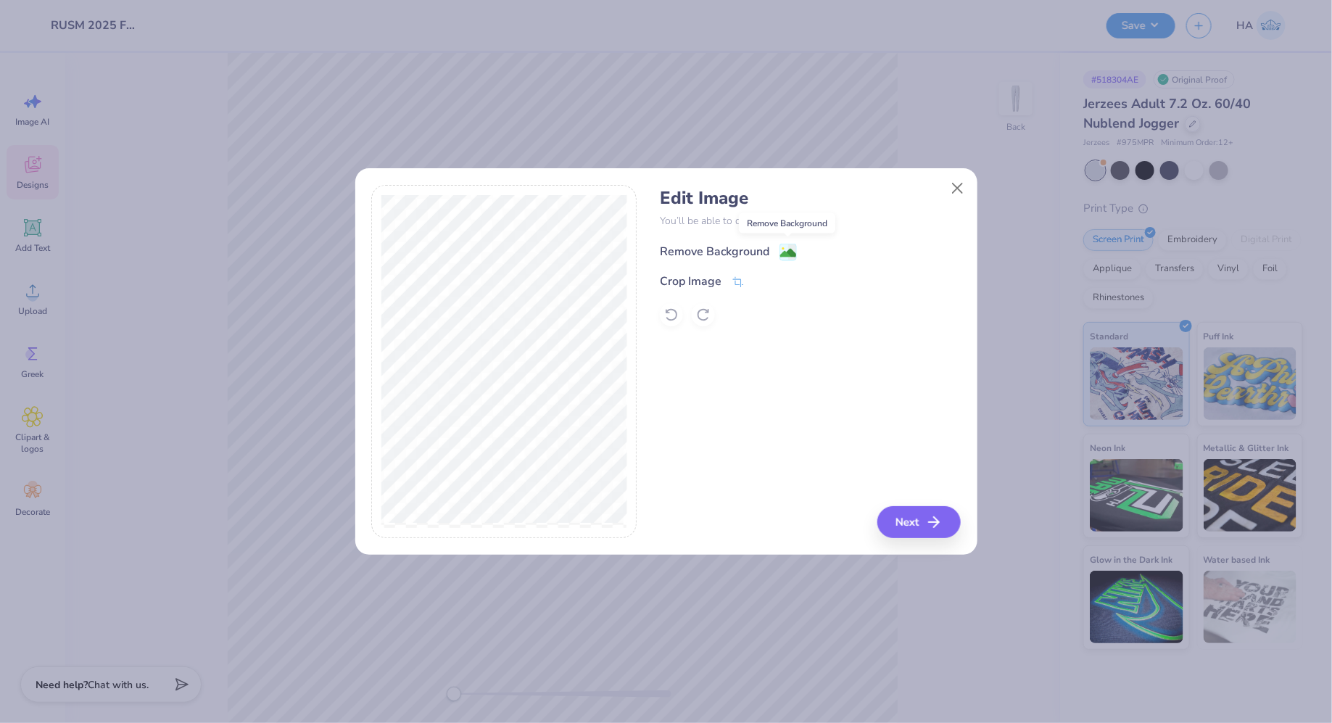
click at [784, 247] on image at bounding box center [788, 253] width 16 height 16
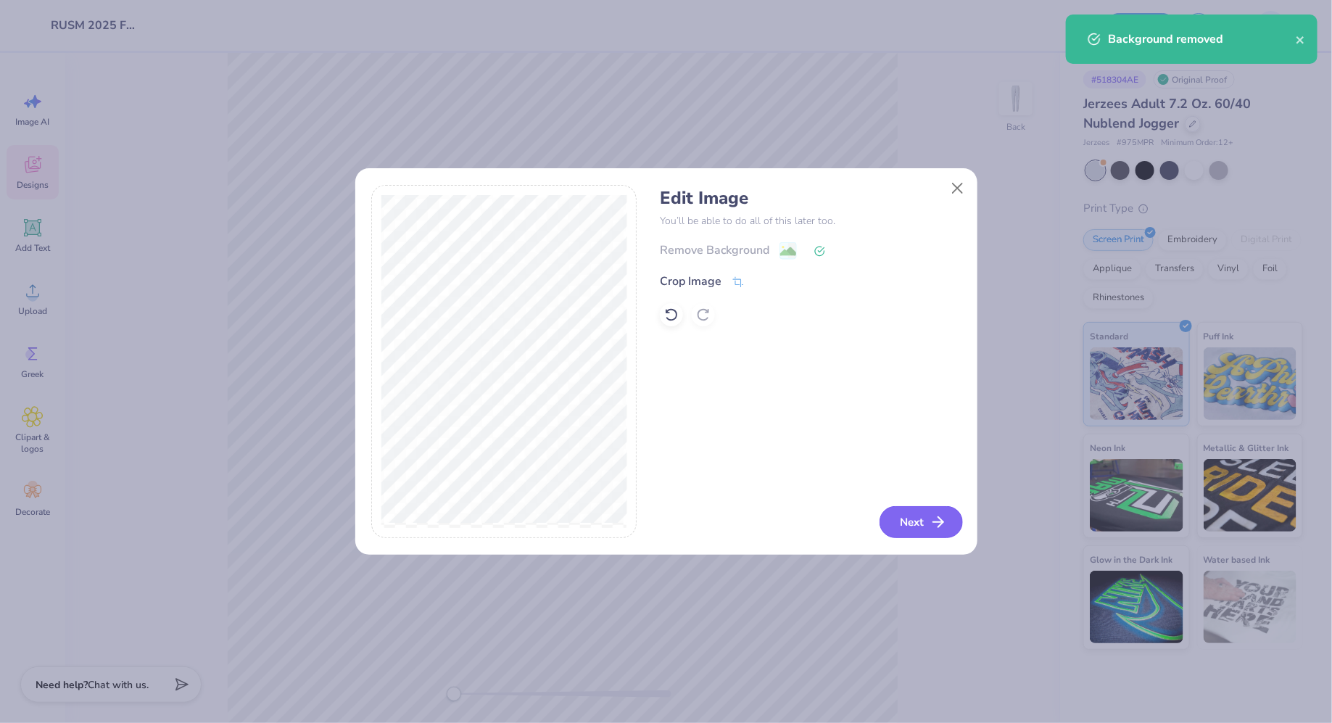
click at [918, 527] on button "Next" at bounding box center [920, 522] width 83 height 32
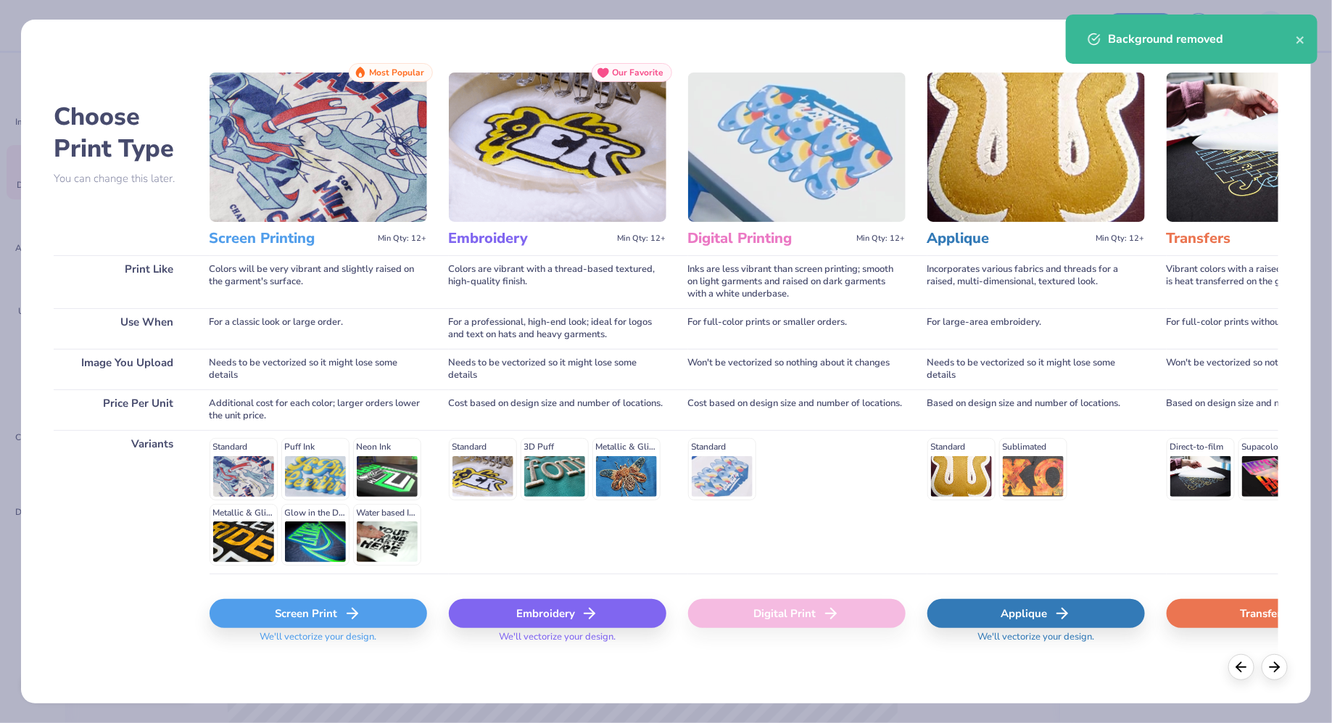
click at [352, 609] on polyline at bounding box center [354, 613] width 5 height 10
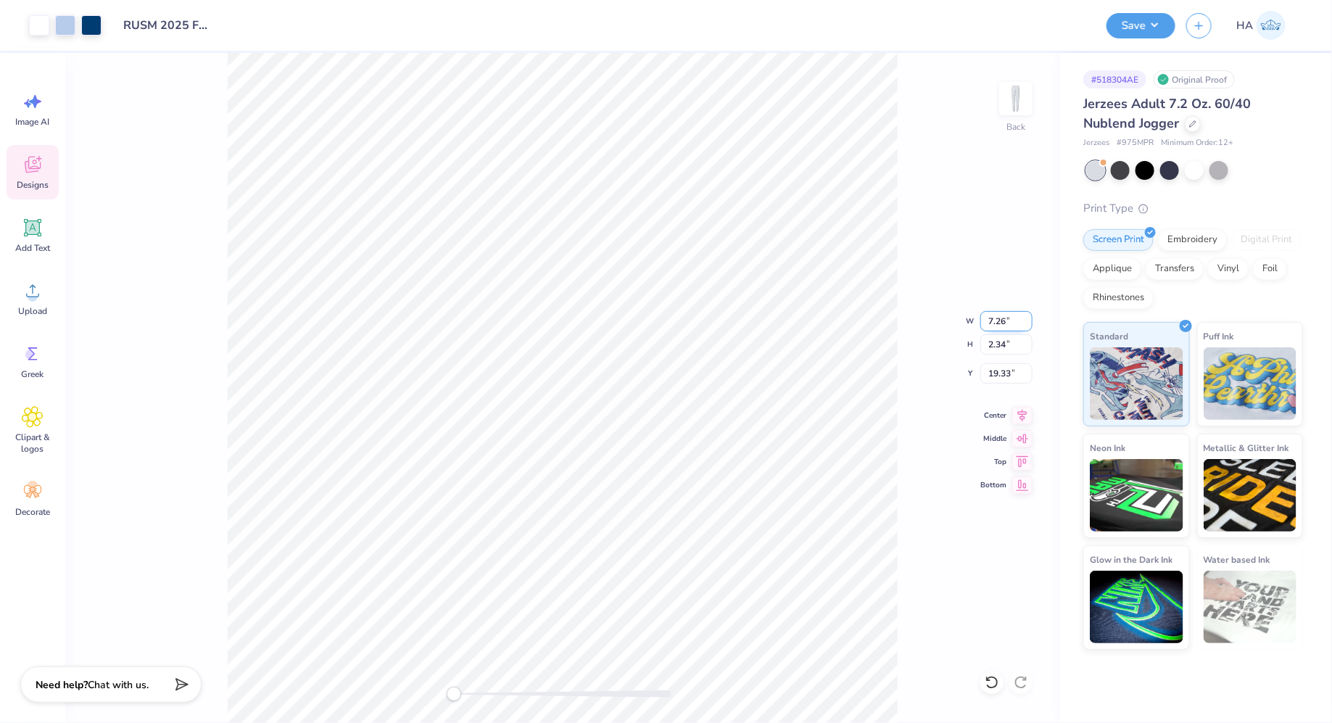
click at [998, 320] on input "7.26" at bounding box center [1006, 321] width 52 height 20
type input "4.00"
type input "1.29"
type input "2.44"
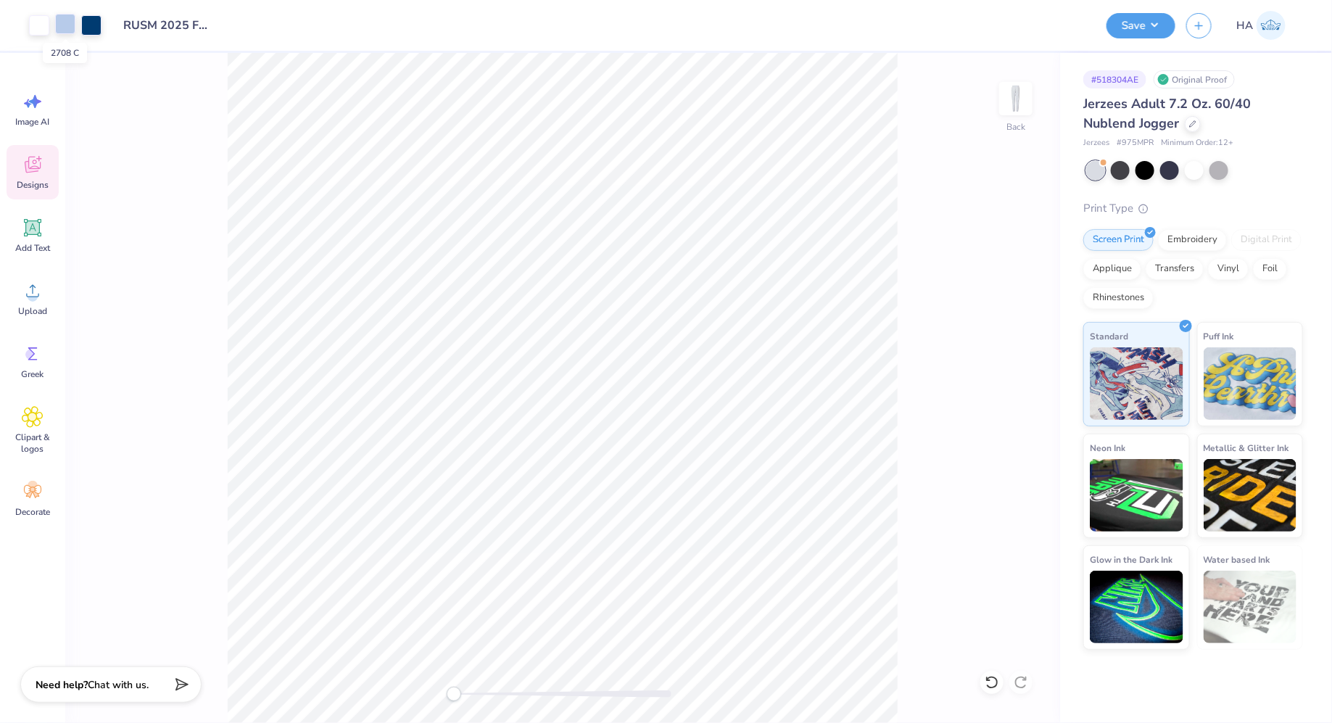
click at [55, 22] on div at bounding box center [65, 24] width 20 height 20
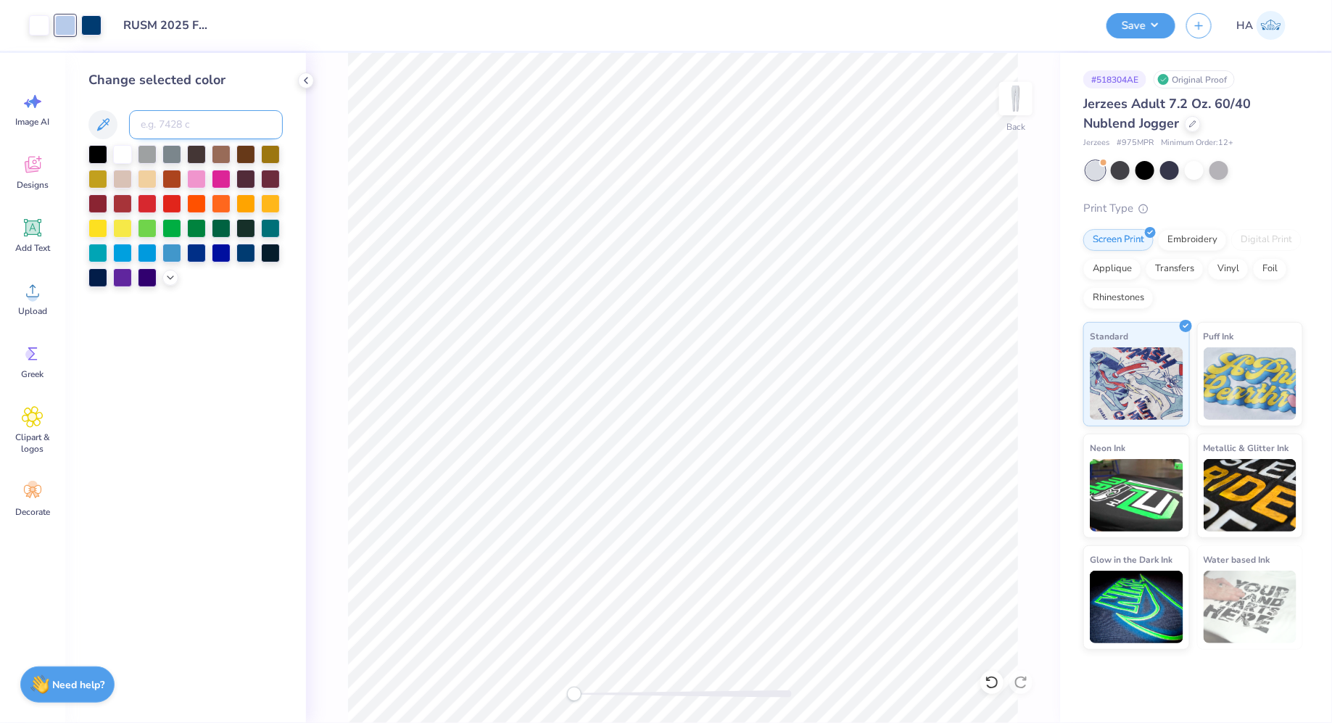
click at [197, 126] on input at bounding box center [206, 124] width 154 height 29
type input "541"
click at [1141, 33] on button "Save" at bounding box center [1140, 23] width 69 height 25
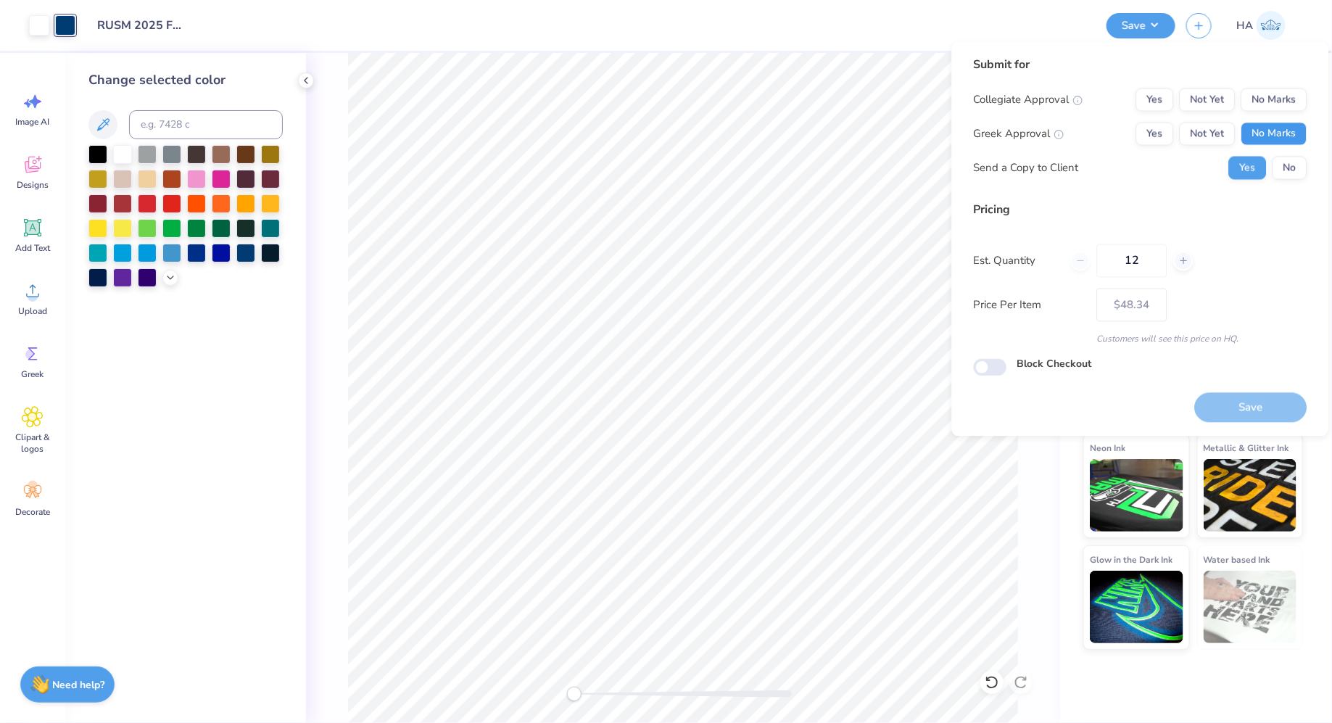
click at [1252, 133] on button "No Marks" at bounding box center [1274, 134] width 66 height 23
click at [1281, 89] on button "No Marks" at bounding box center [1274, 99] width 66 height 23
click at [1219, 397] on button "Save" at bounding box center [1251, 407] width 112 height 30
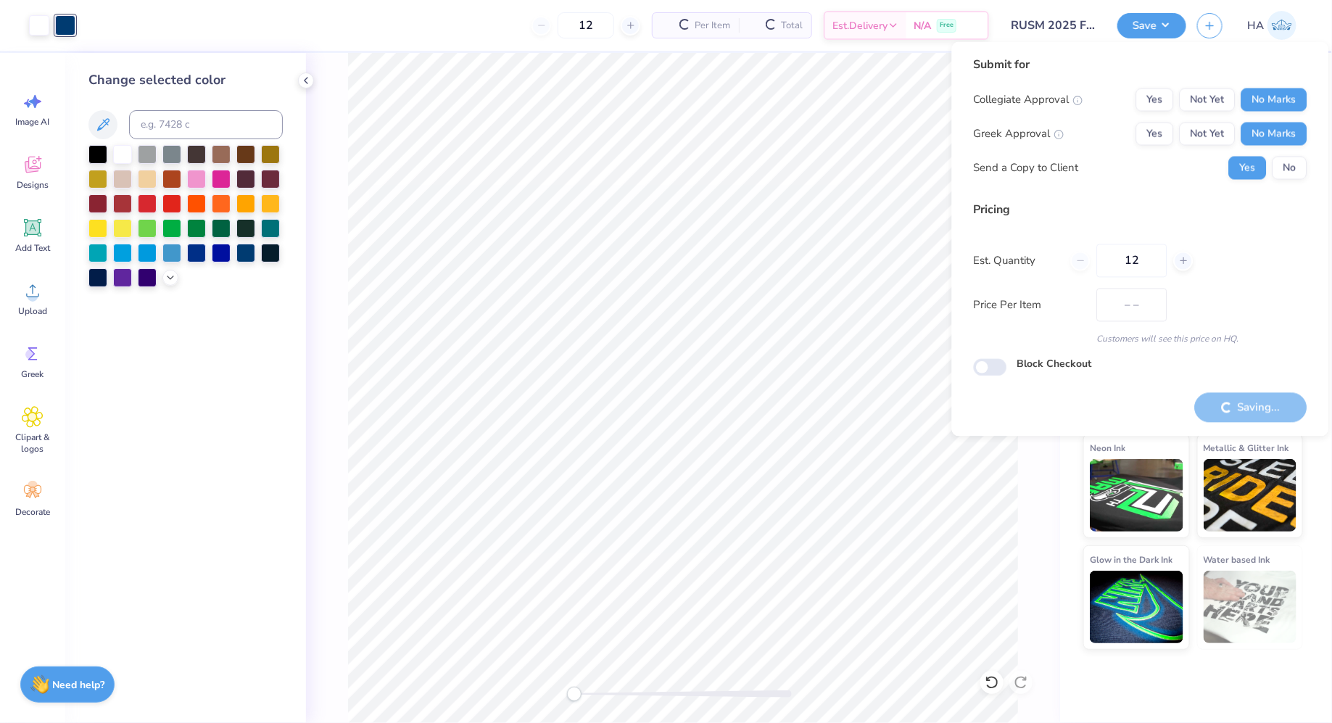
type input "$48.34"
checkbox input "true"
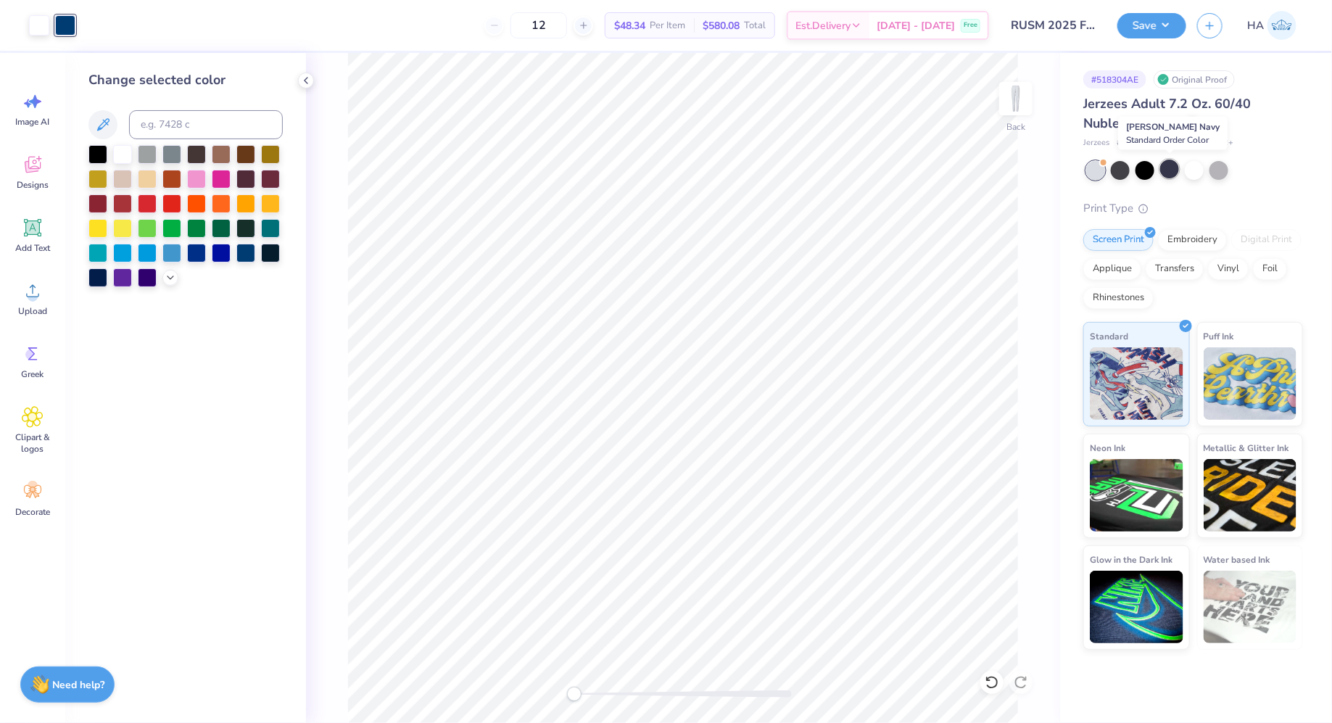
click at [1171, 171] on div at bounding box center [1169, 169] width 19 height 19
click at [1139, 18] on button "Save" at bounding box center [1151, 23] width 69 height 25
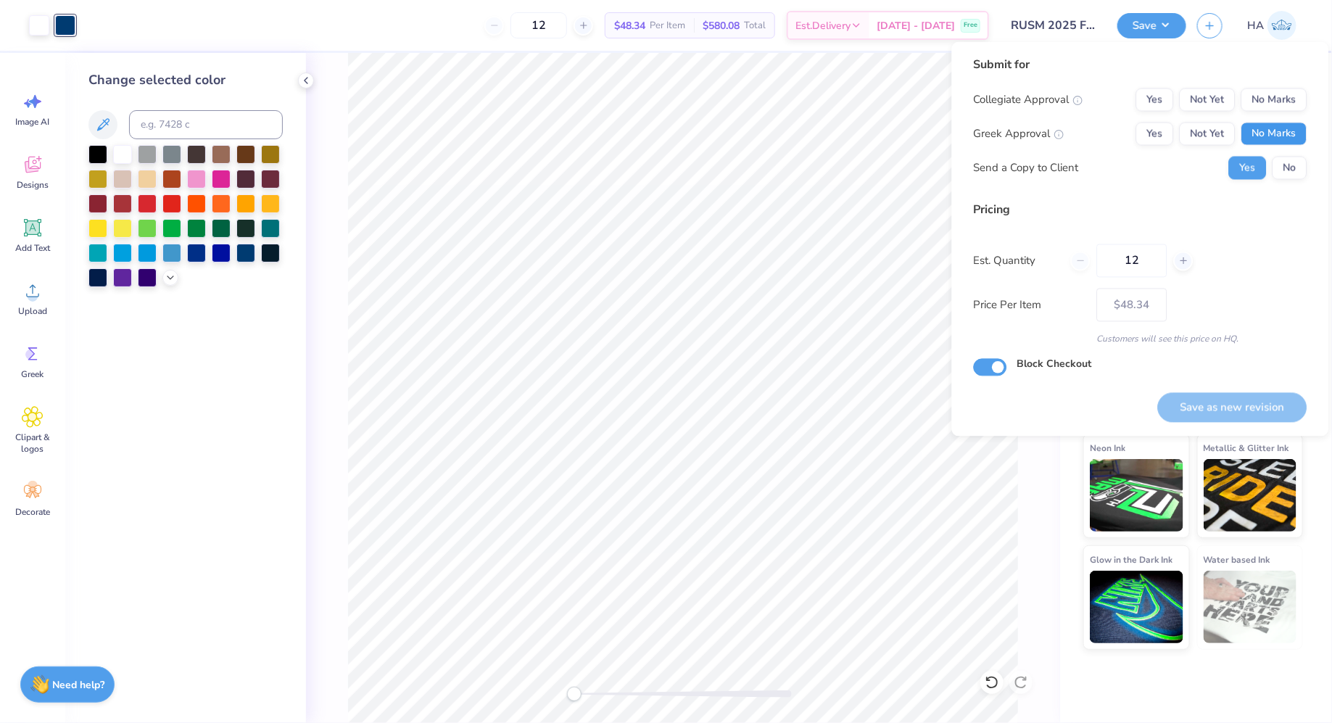
click at [1277, 128] on button "No Marks" at bounding box center [1274, 134] width 66 height 23
click at [1284, 102] on button "No Marks" at bounding box center [1274, 99] width 66 height 23
click at [1197, 396] on button "Save as new revision" at bounding box center [1232, 407] width 149 height 30
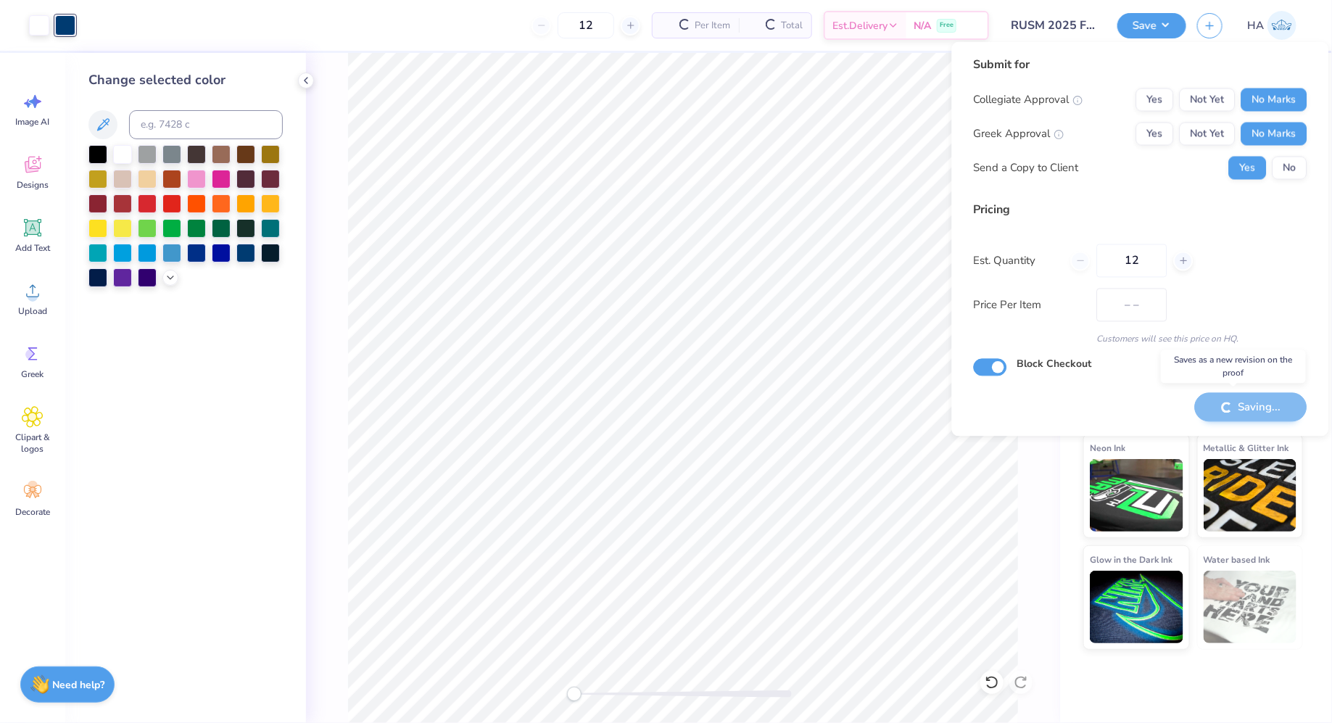
type input "$48.34"
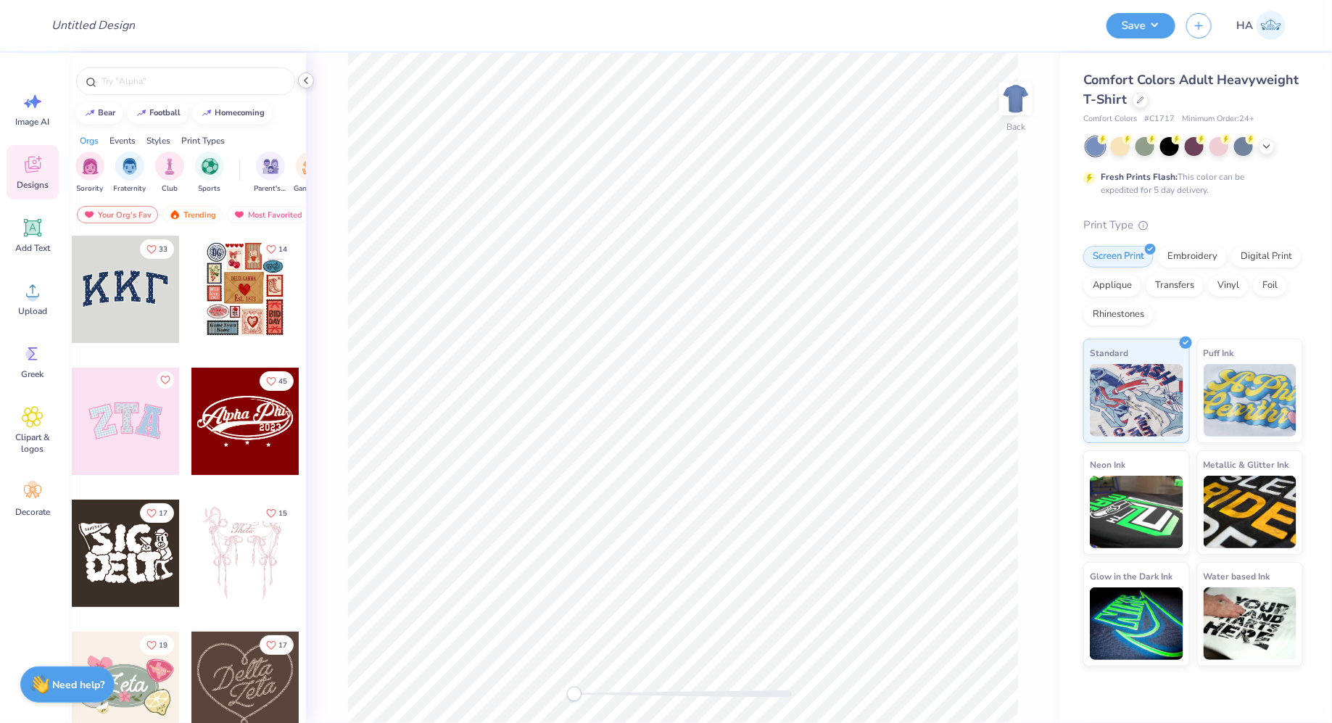
click at [309, 83] on icon at bounding box center [306, 81] width 12 height 12
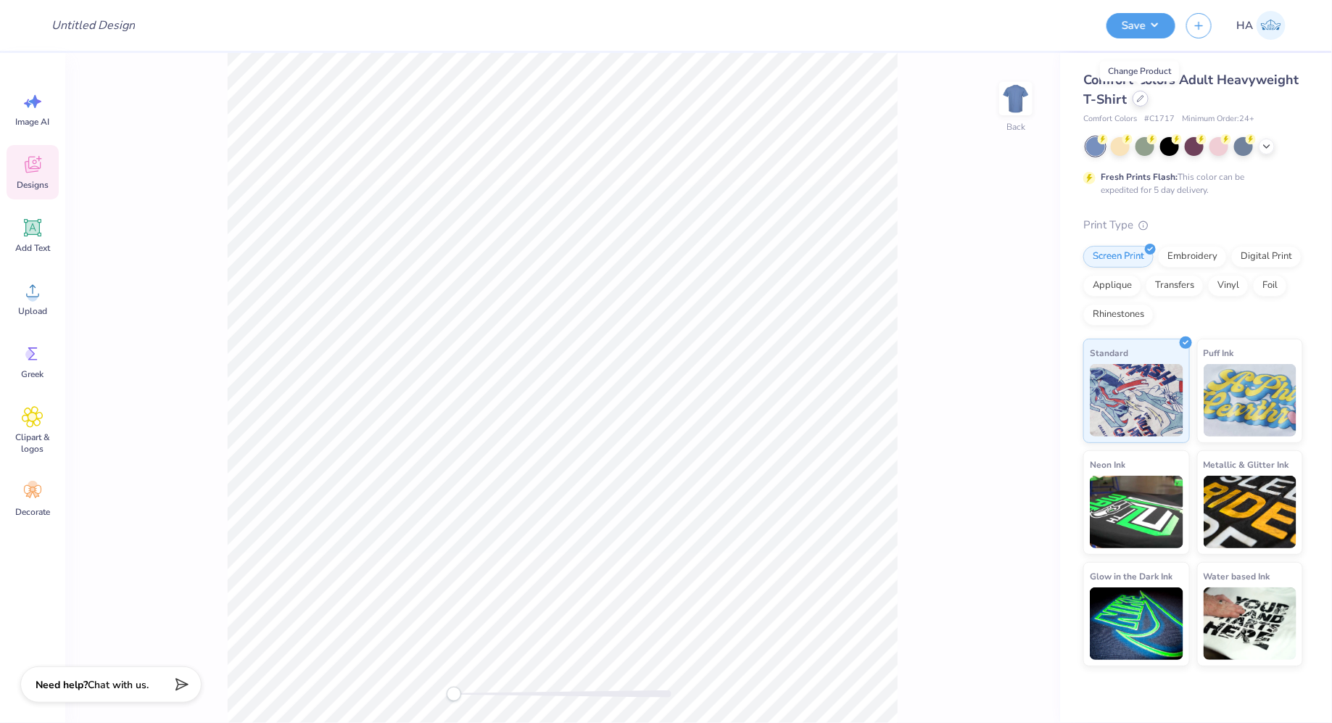
click at [1142, 102] on icon at bounding box center [1140, 98] width 7 height 7
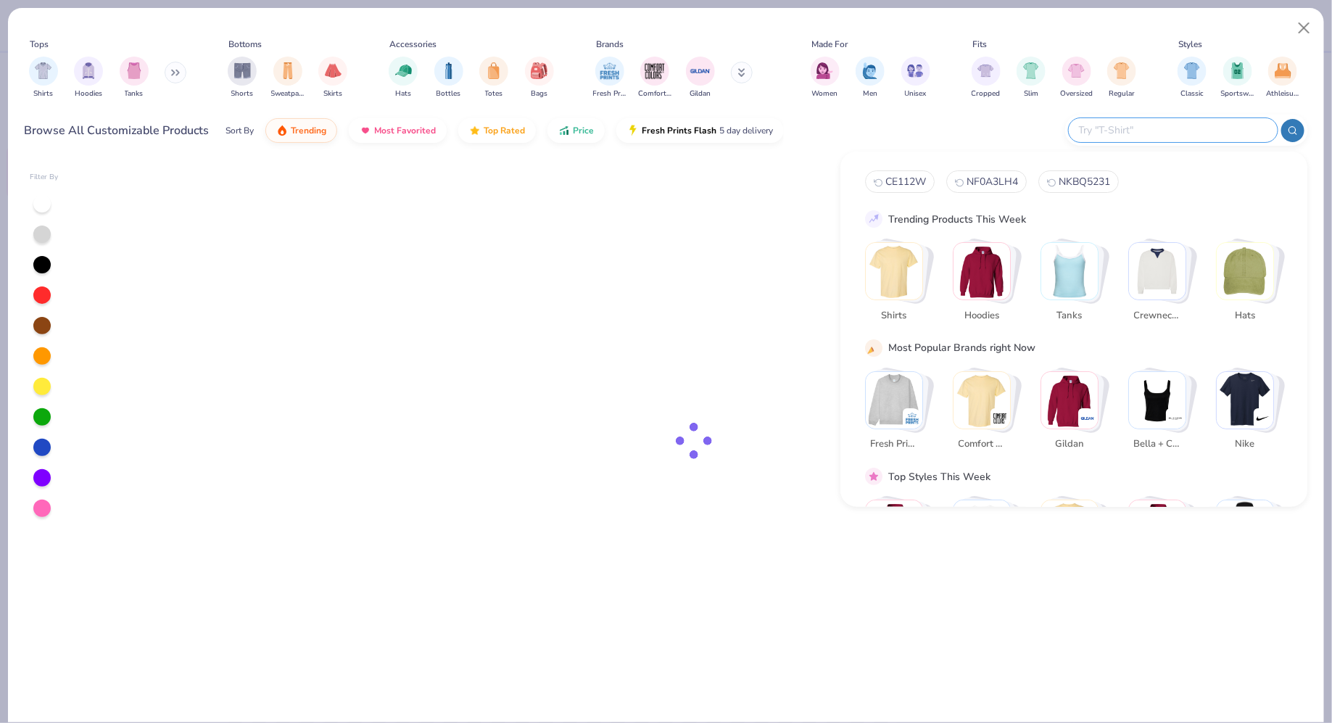
click at [1185, 134] on input "text" at bounding box center [1172, 130] width 190 height 17
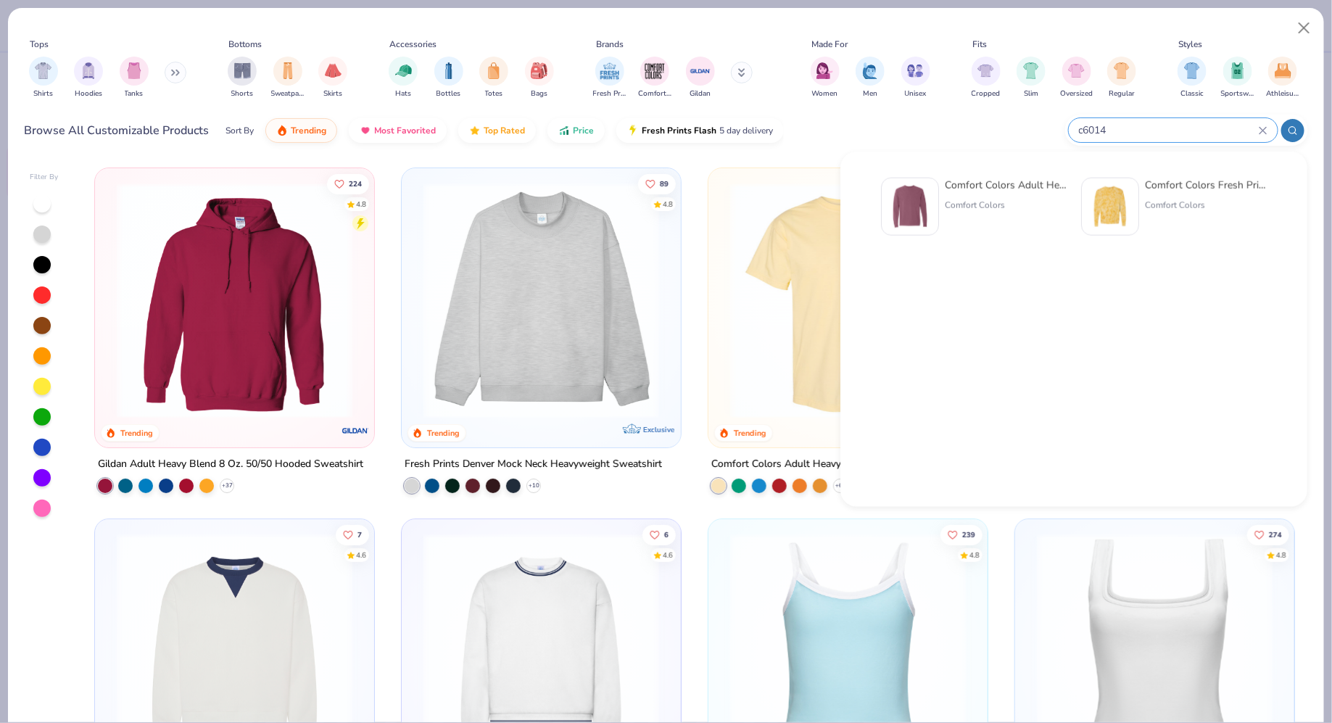
type input "c6014"
click at [995, 186] on div "Comfort Colors Adult Heavyweight RS Long-Sleeve T-Shirt" at bounding box center [1006, 185] width 122 height 15
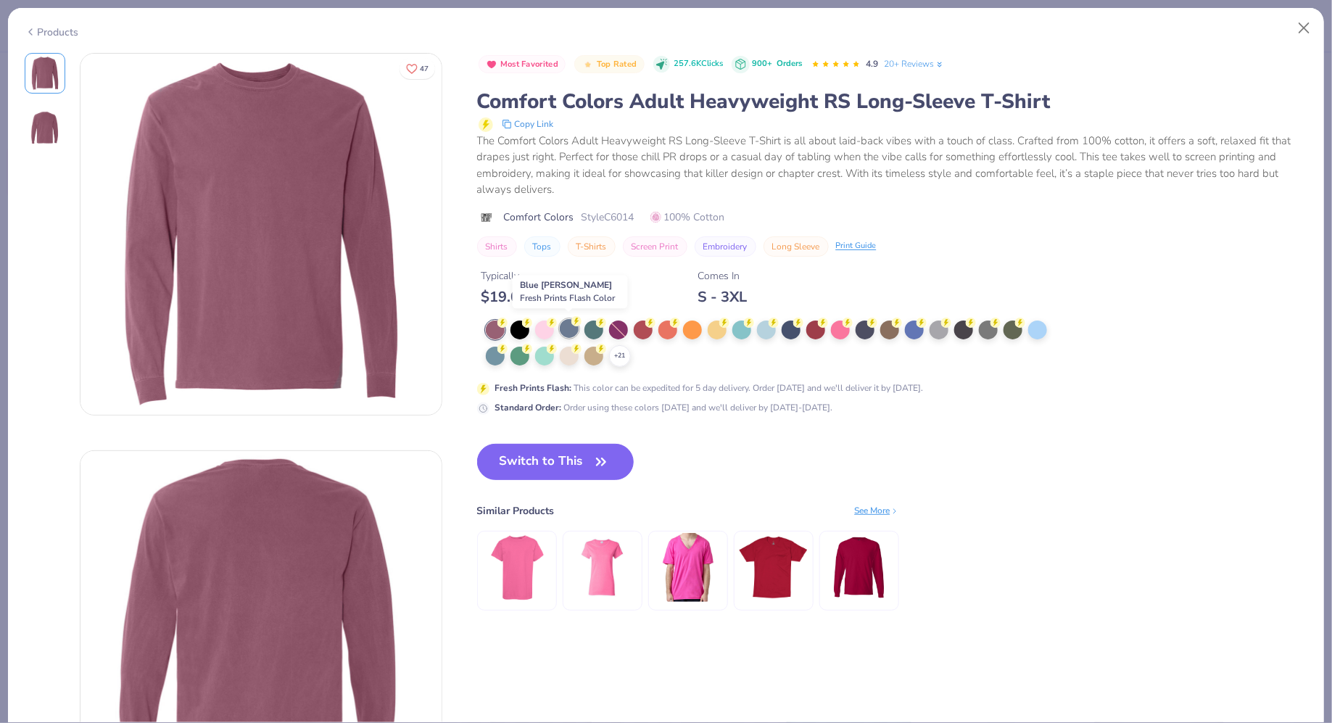
click at [571, 326] on div at bounding box center [569, 328] width 19 height 19
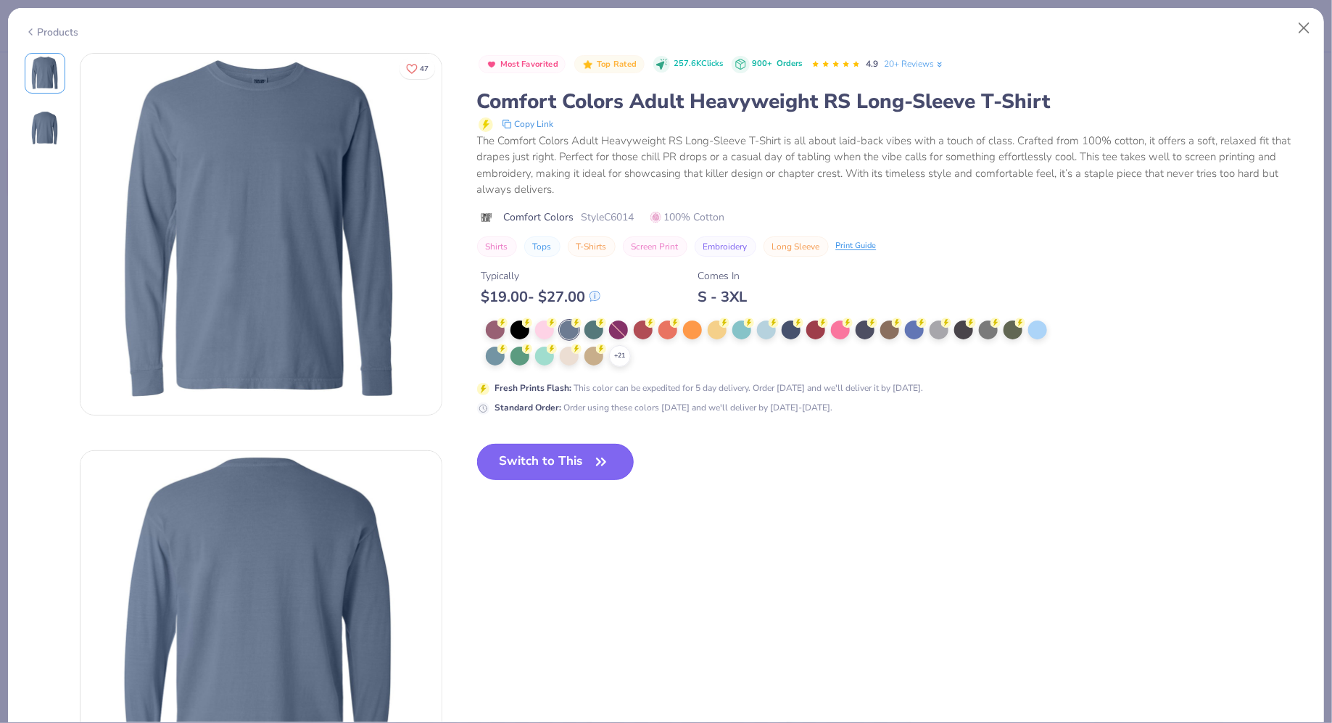
click at [566, 460] on button "Switch to This" at bounding box center [555, 462] width 157 height 36
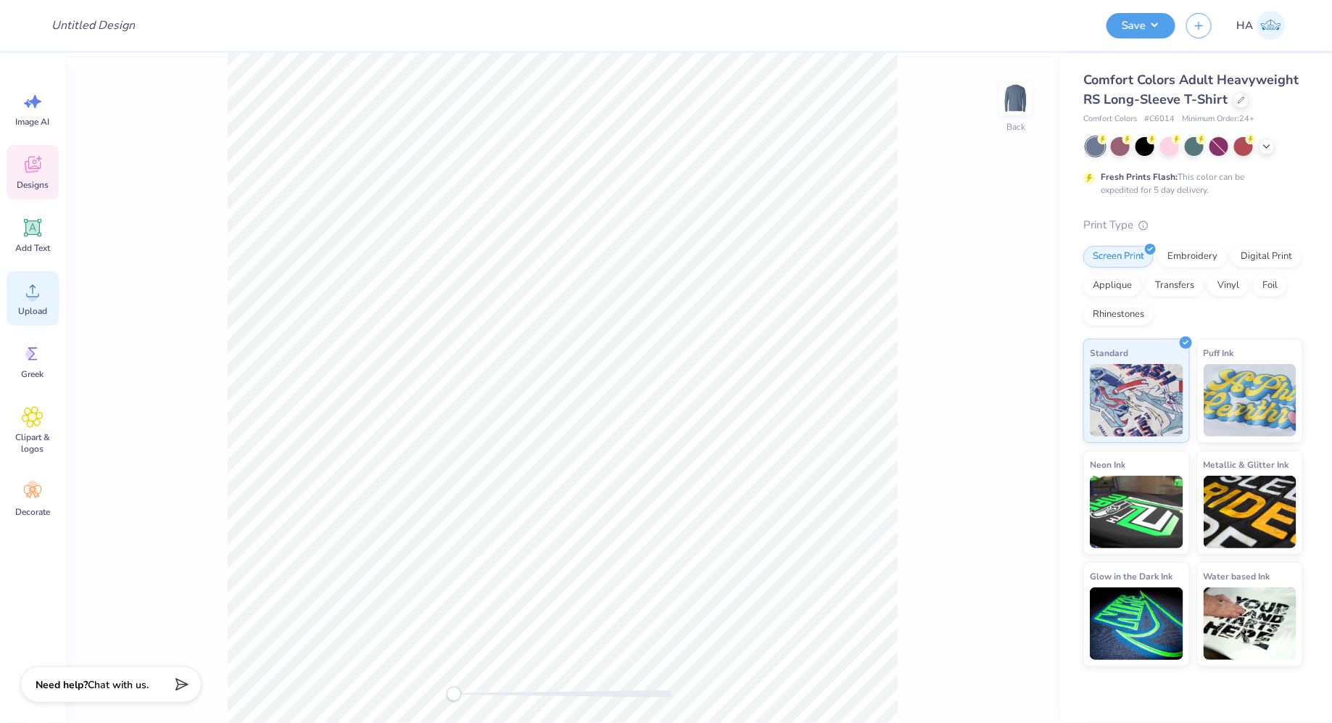
click at [43, 289] on icon at bounding box center [33, 291] width 22 height 22
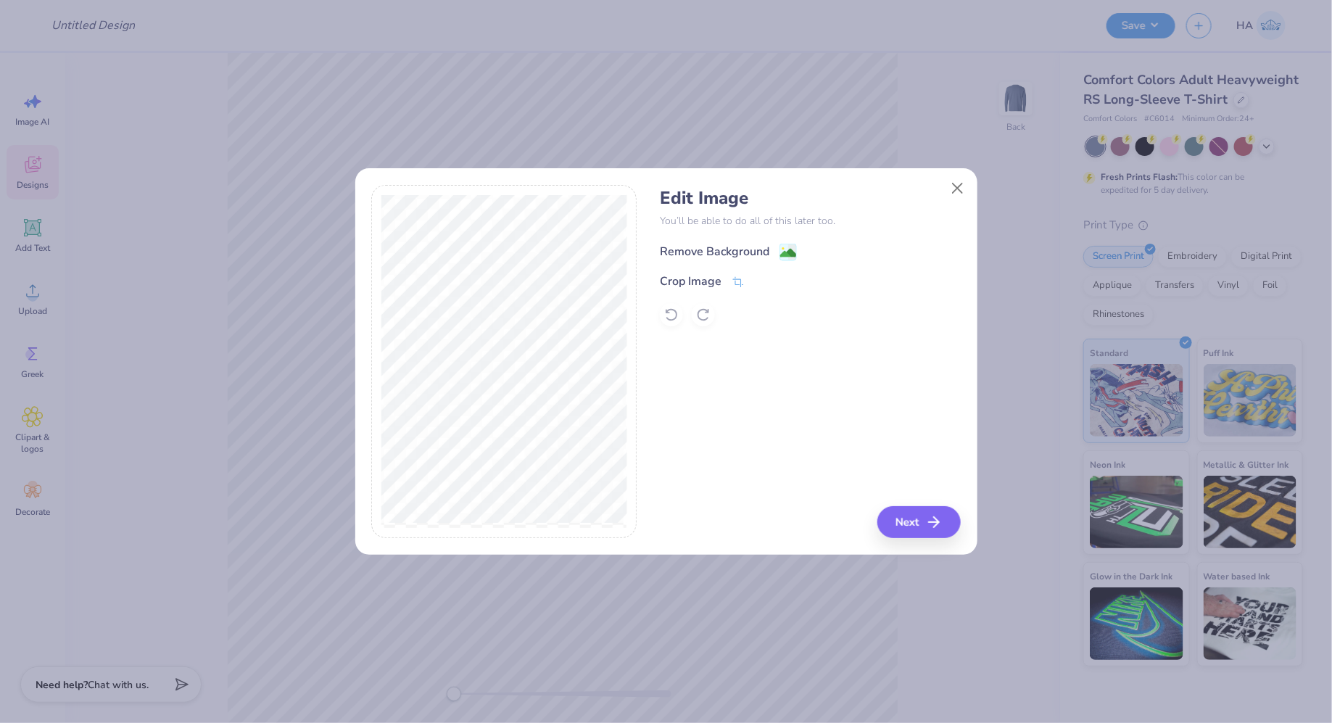
click at [791, 249] on image at bounding box center [788, 253] width 16 height 16
click at [899, 521] on button "Next" at bounding box center [920, 522] width 83 height 32
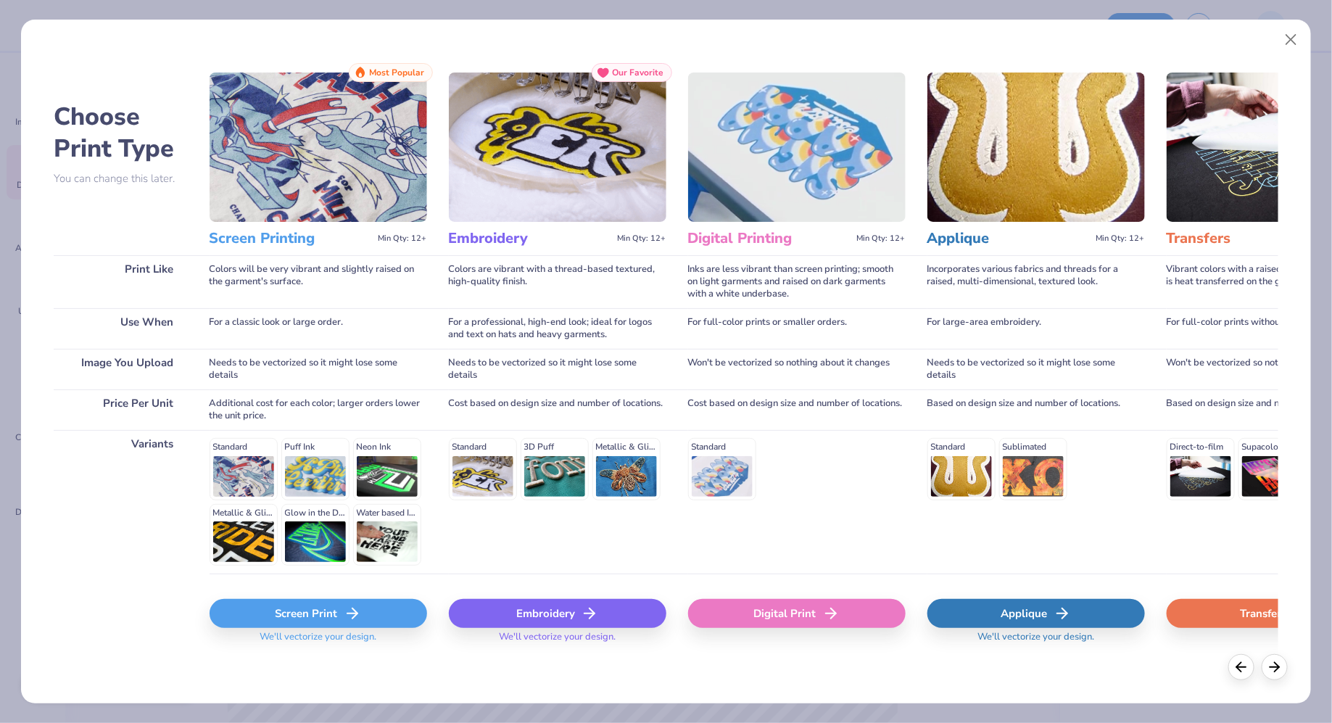
click at [408, 614] on div "Screen Print" at bounding box center [319, 613] width 218 height 29
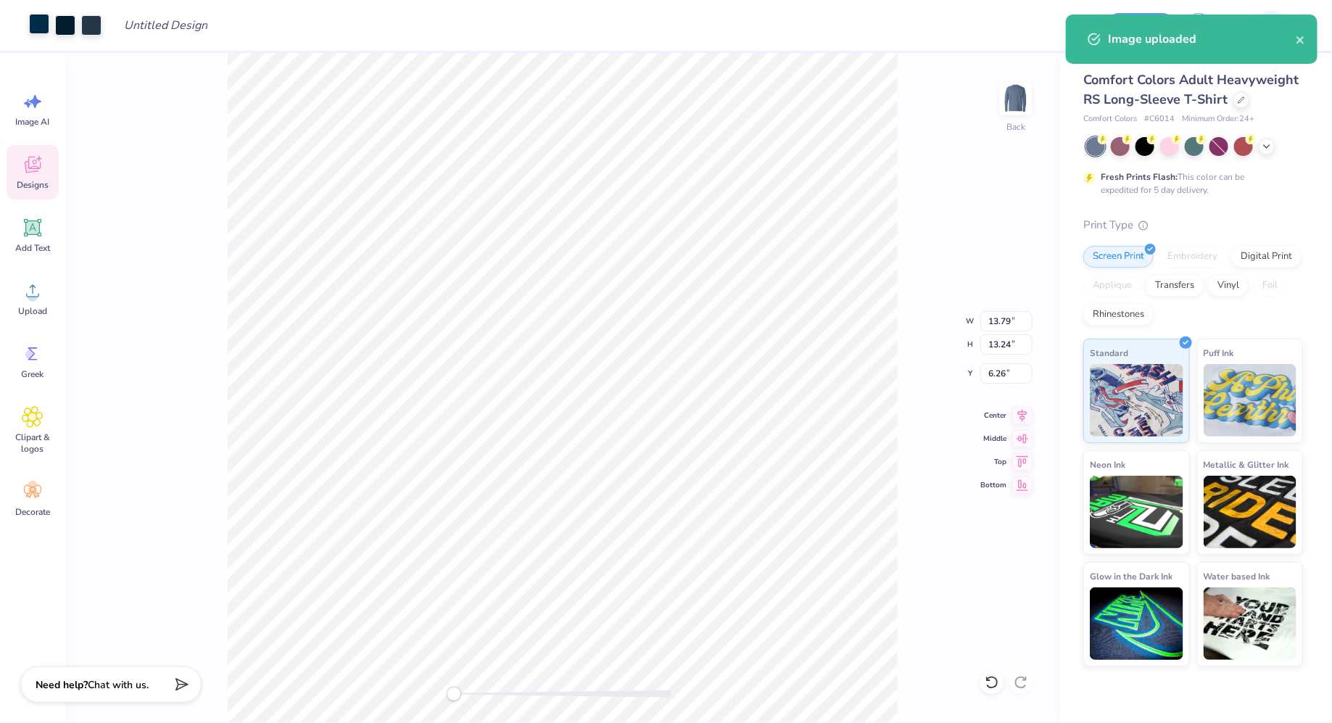
click at [39, 23] on div at bounding box center [39, 24] width 20 height 20
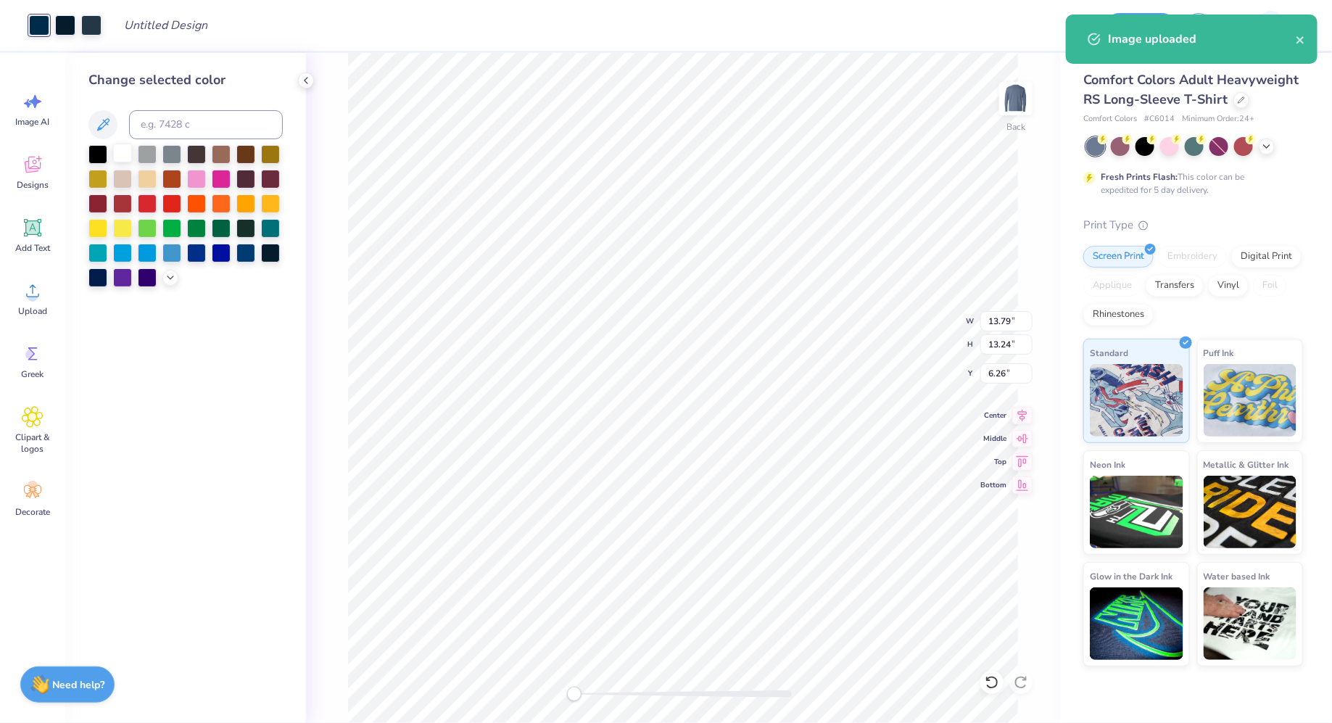
click at [127, 156] on div at bounding box center [122, 153] width 19 height 19
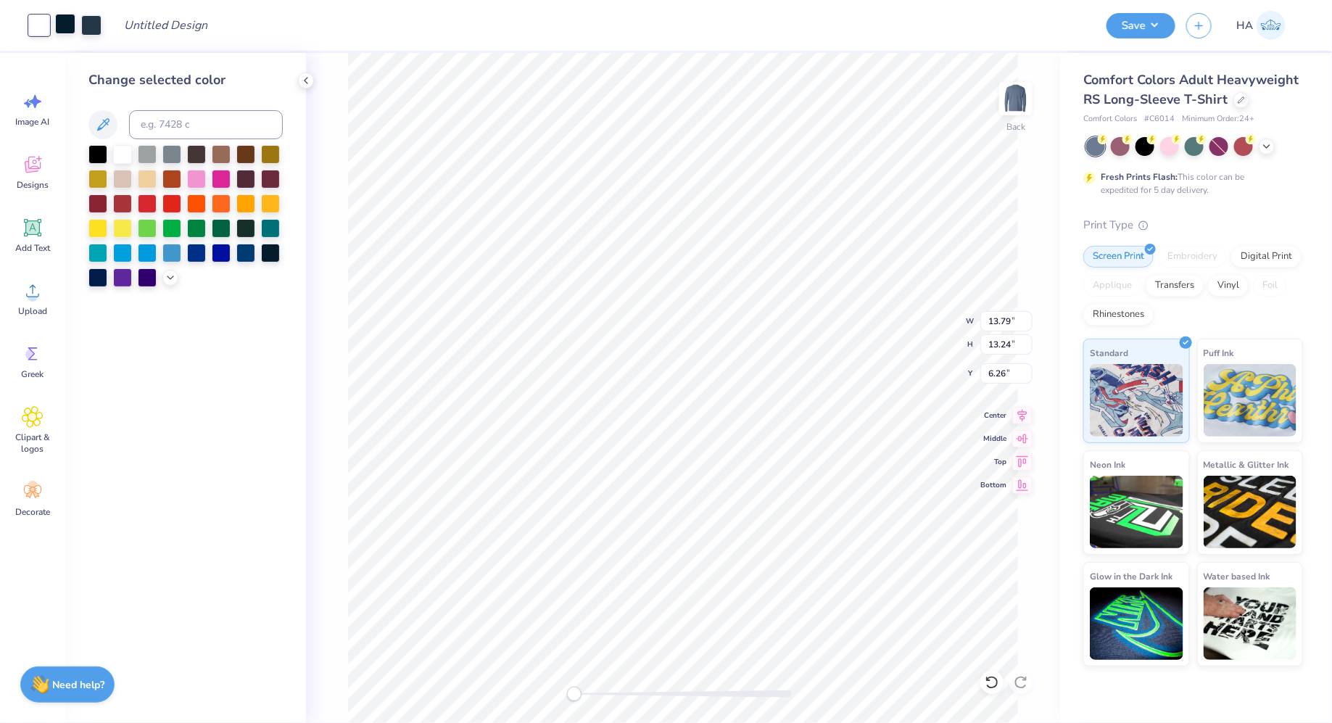
click at [72, 28] on div at bounding box center [65, 24] width 20 height 20
click at [126, 145] on div at bounding box center [122, 153] width 19 height 19
click at [70, 26] on div at bounding box center [65, 24] width 20 height 20
click at [123, 152] on div at bounding box center [122, 153] width 19 height 19
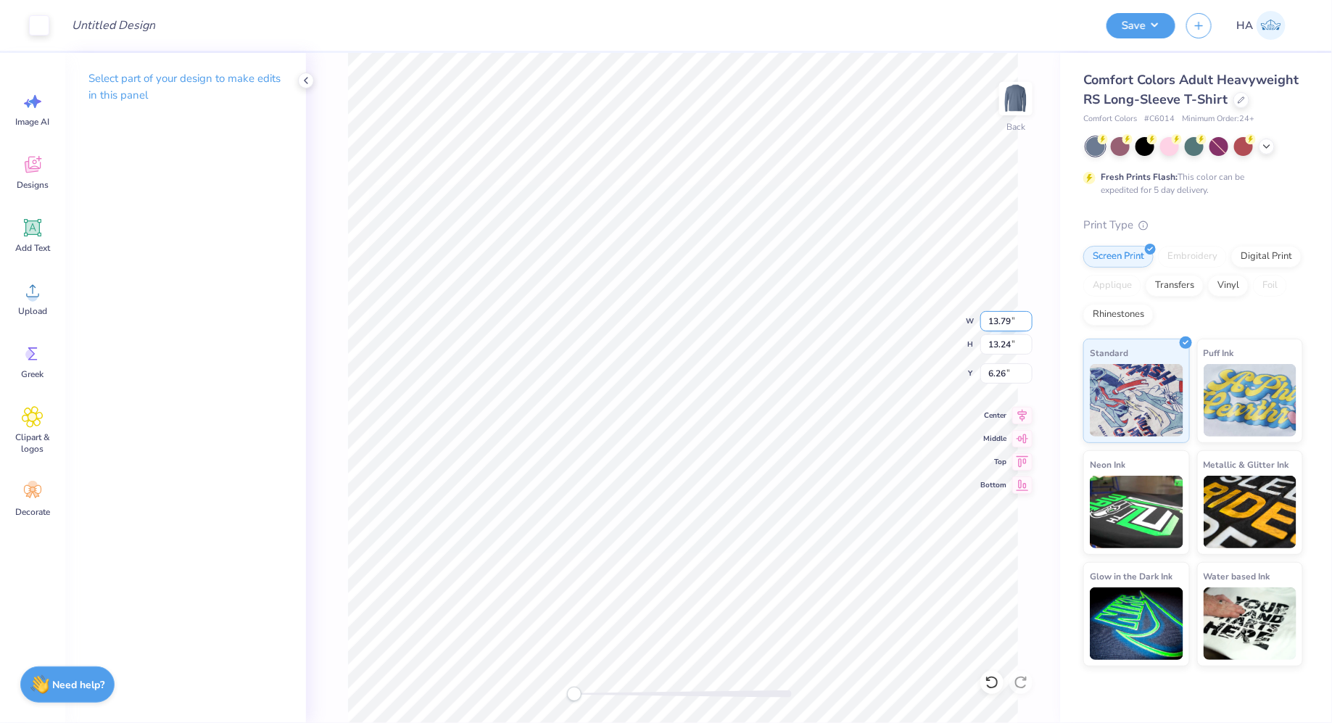
click at [995, 321] on input "13.79" at bounding box center [1006, 321] width 52 height 20
type input "10.00"
type input "9.60"
type input "4.82"
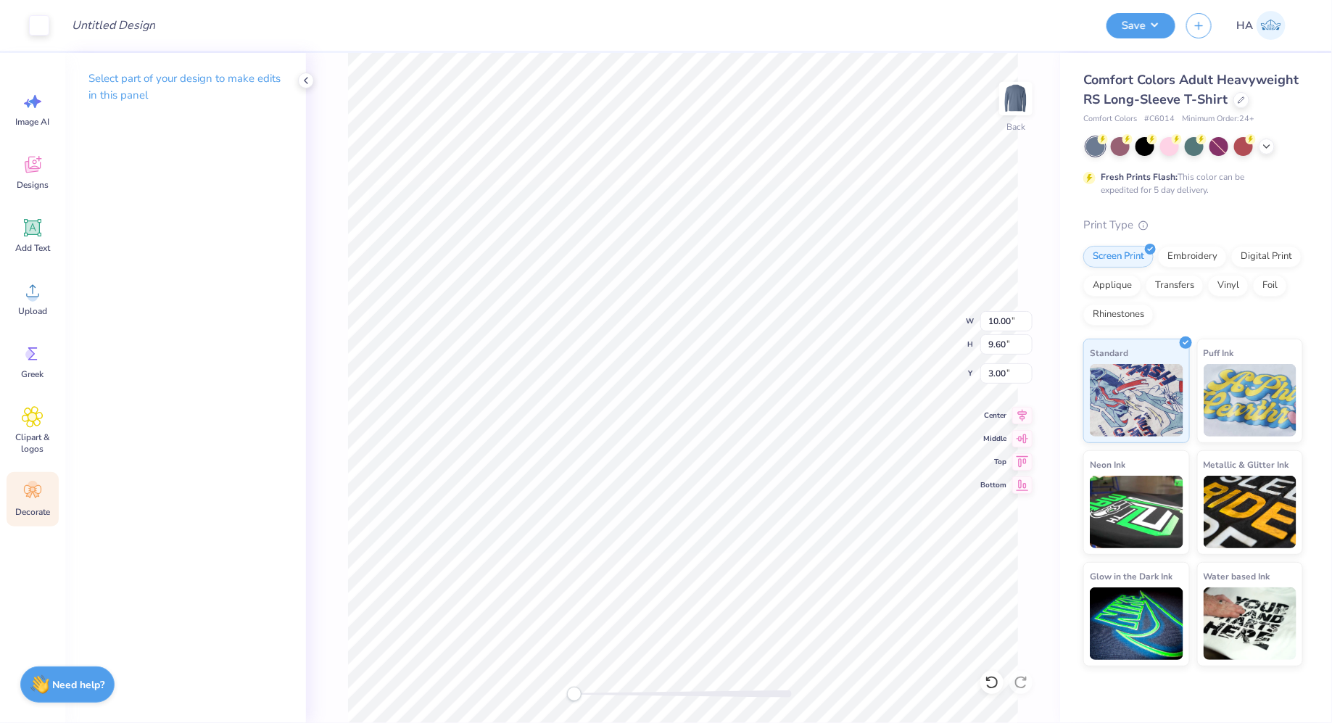
click at [39, 489] on icon at bounding box center [33, 492] width 22 height 22
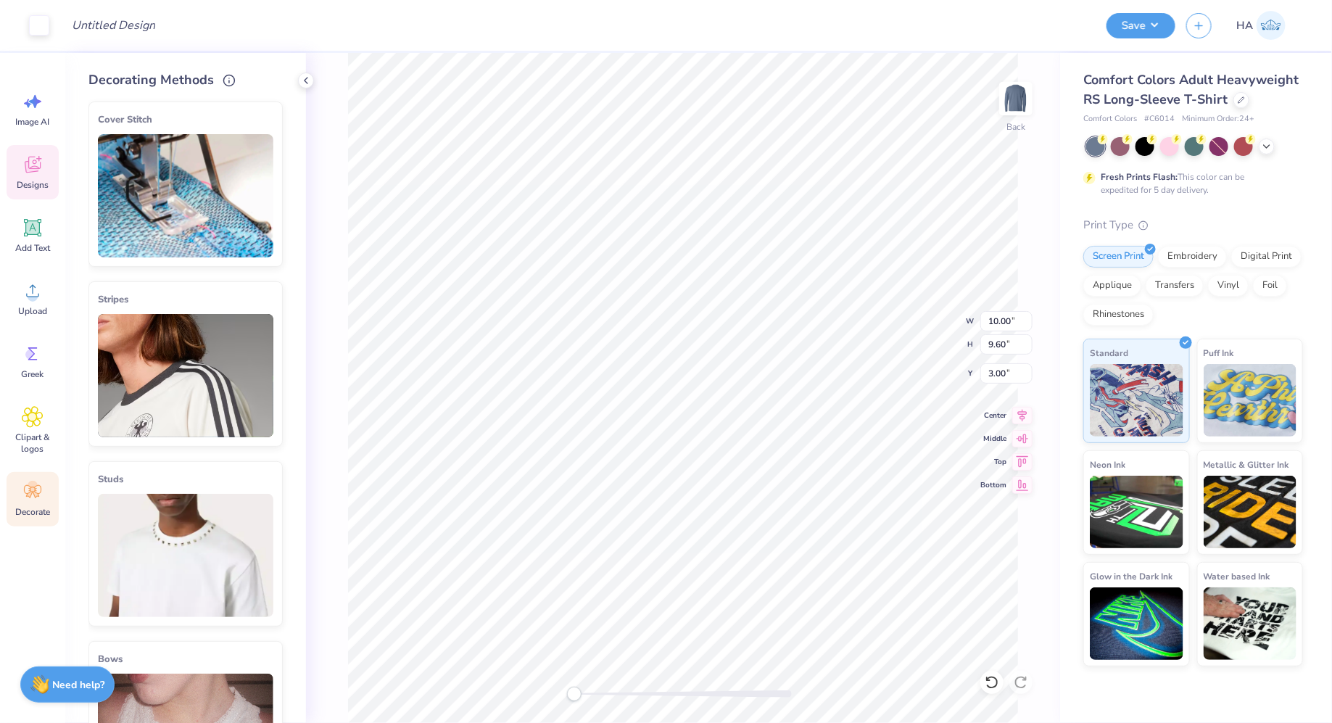
click at [30, 190] on div "Designs" at bounding box center [33, 172] width 52 height 54
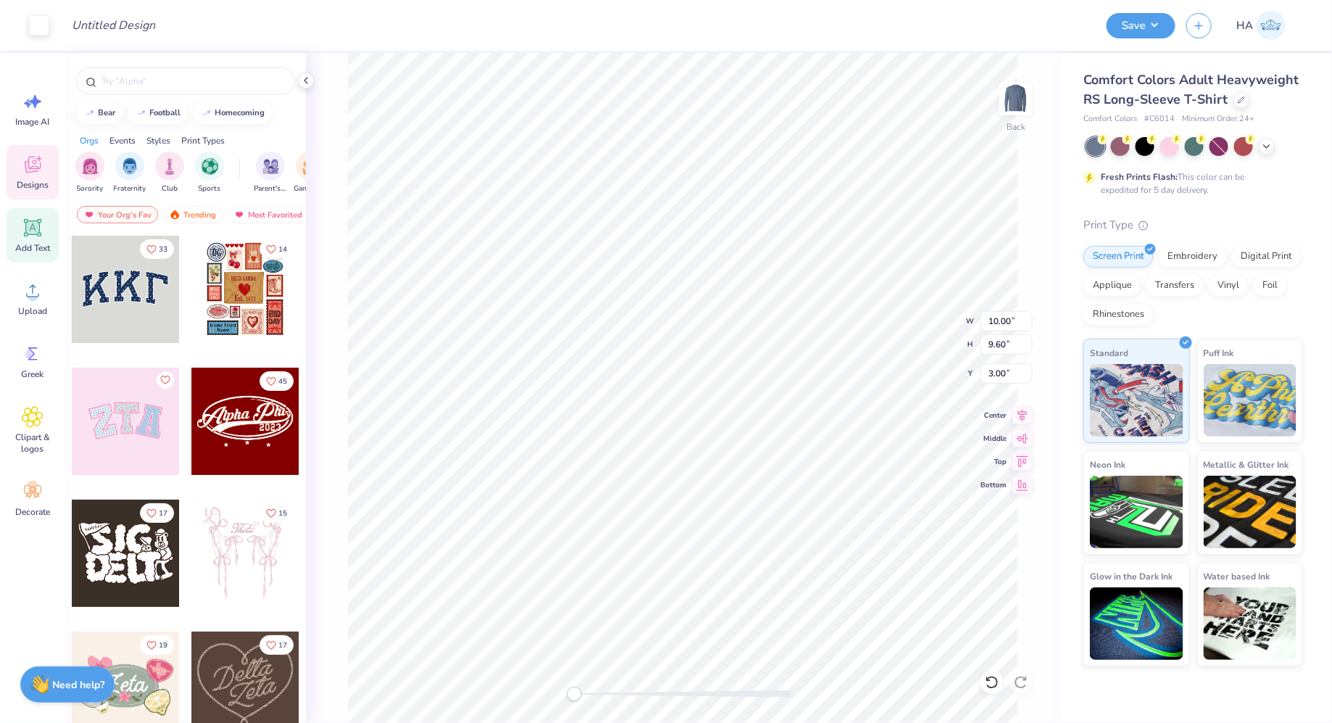
click at [30, 244] on span "Add Text" at bounding box center [32, 248] width 35 height 12
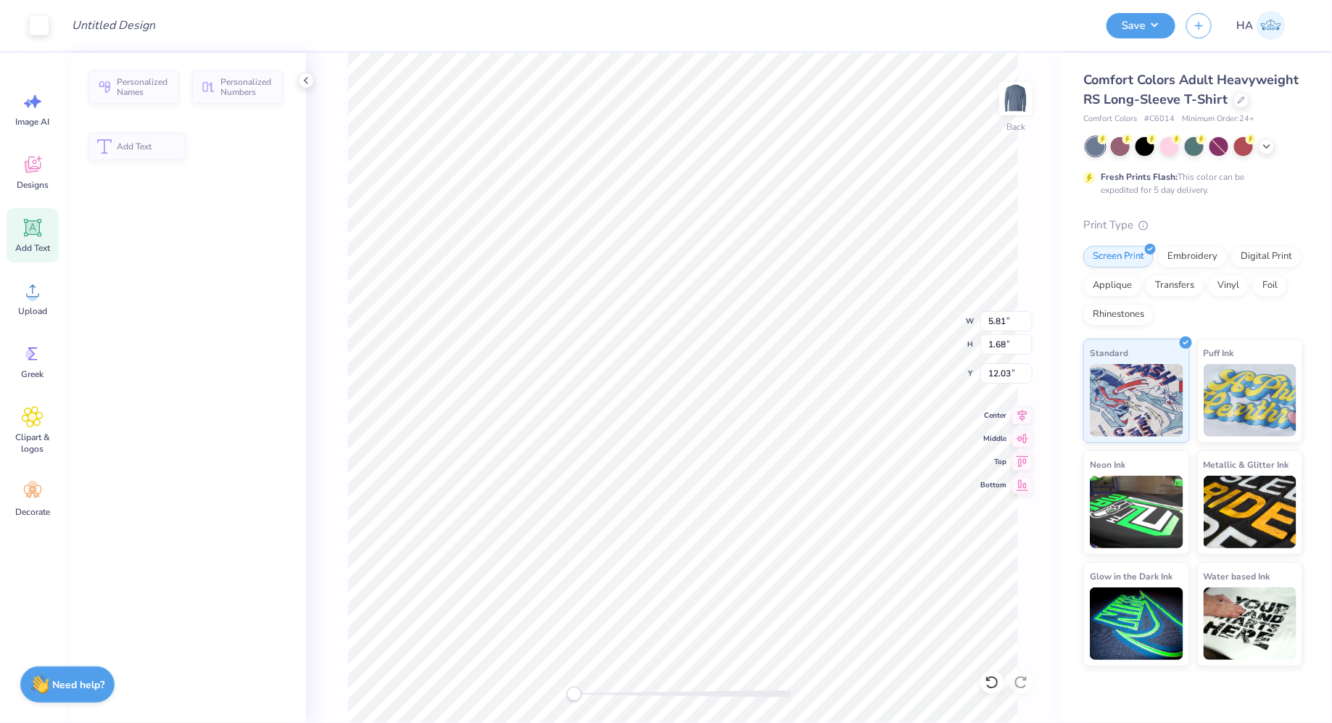
type input "5.81"
type input "1.68"
type input "12.03"
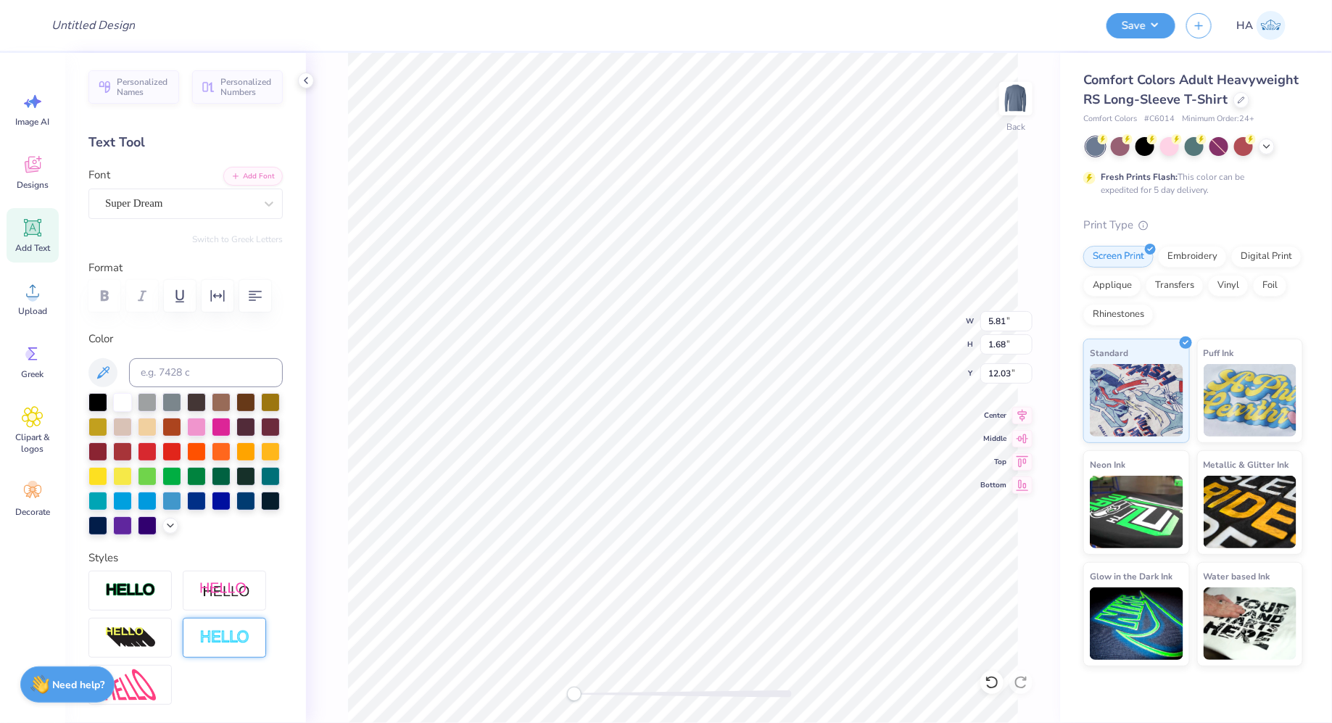
click at [232, 630] on img at bounding box center [224, 637] width 51 height 17
click at [227, 586] on img at bounding box center [224, 590] width 51 height 18
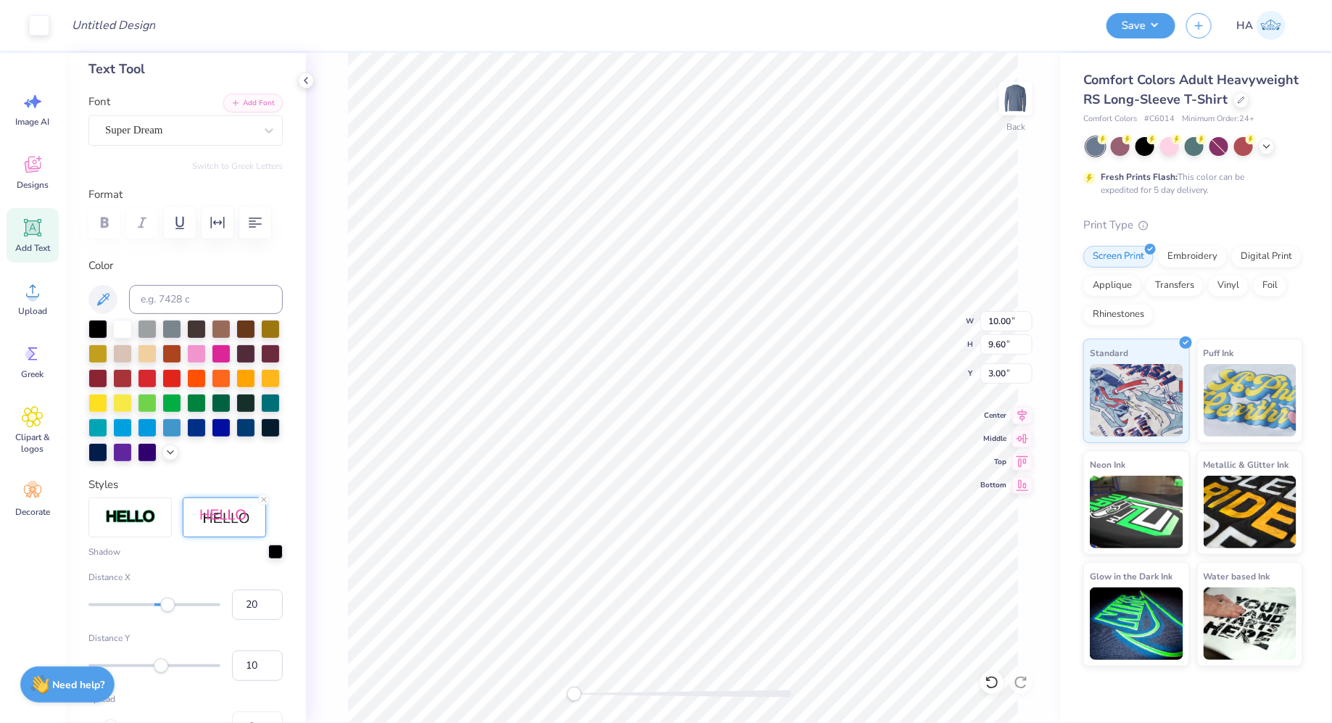
scroll to position [75, 0]
click at [270, 600] on input "21" at bounding box center [257, 603] width 51 height 30
click at [270, 600] on input "22" at bounding box center [257, 603] width 51 height 30
type input "23"
click at [270, 600] on input "23" at bounding box center [257, 603] width 51 height 30
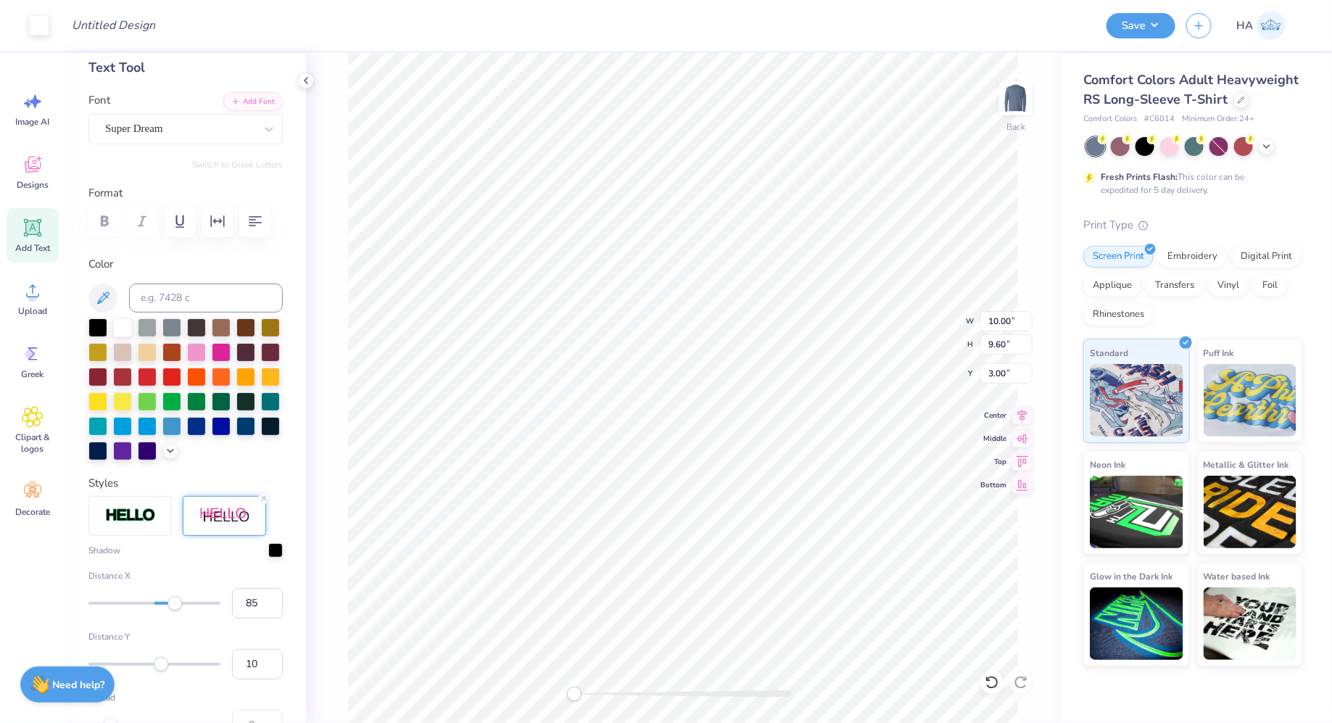
type input "87"
drag, startPoint x: 175, startPoint y: 605, endPoint x: 212, endPoint y: 605, distance: 37.0
click at [212, 605] on div at bounding box center [154, 603] width 132 height 15
click at [247, 461] on div "Personalized Names Personalized Numbers Text Tool Add Font Font Super Dream Swi…" at bounding box center [185, 388] width 241 height 670
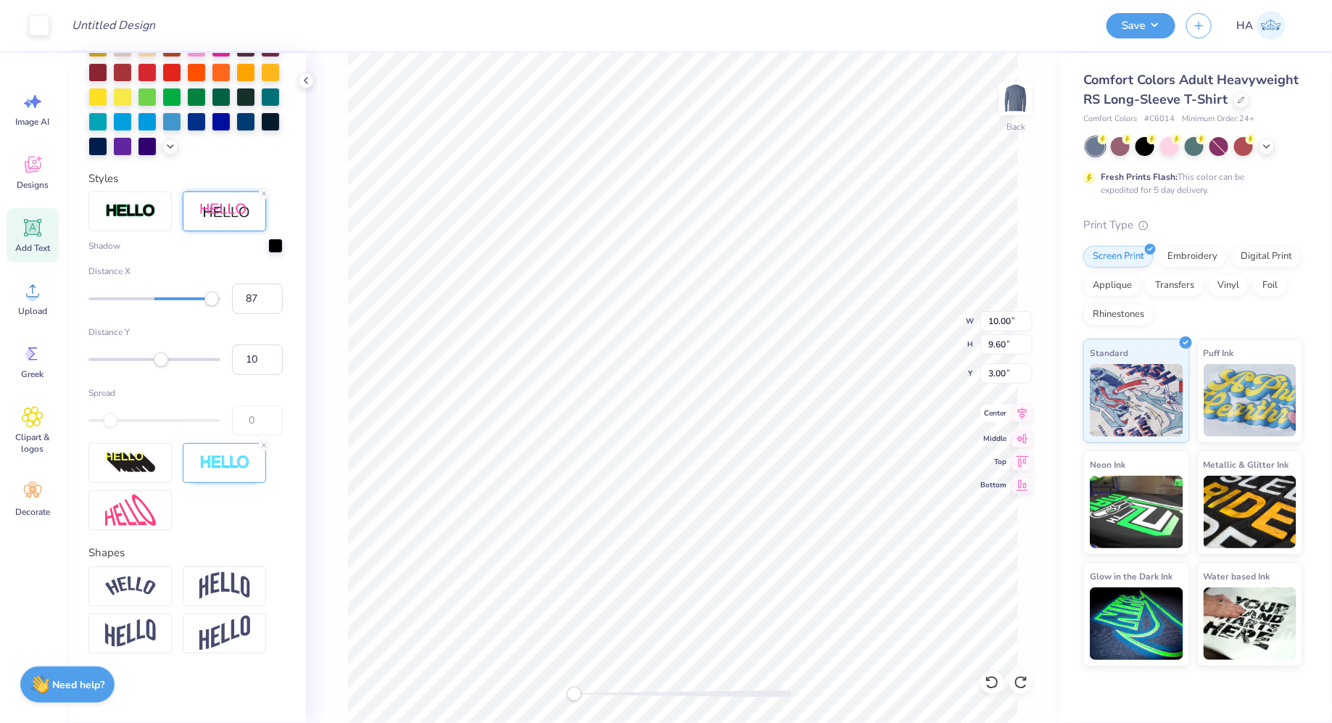
click at [1025, 409] on icon at bounding box center [1022, 413] width 9 height 12
click at [141, 216] on img at bounding box center [130, 211] width 51 height 17
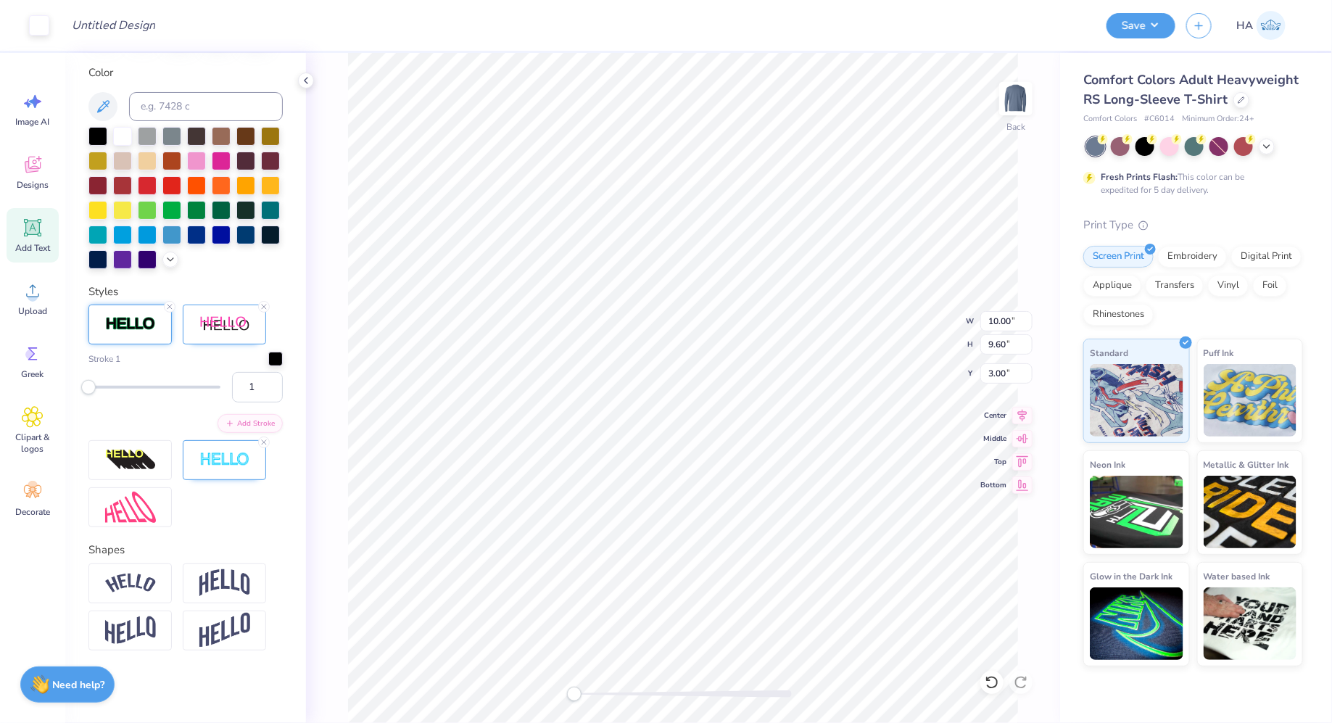
scroll to position [264, 0]
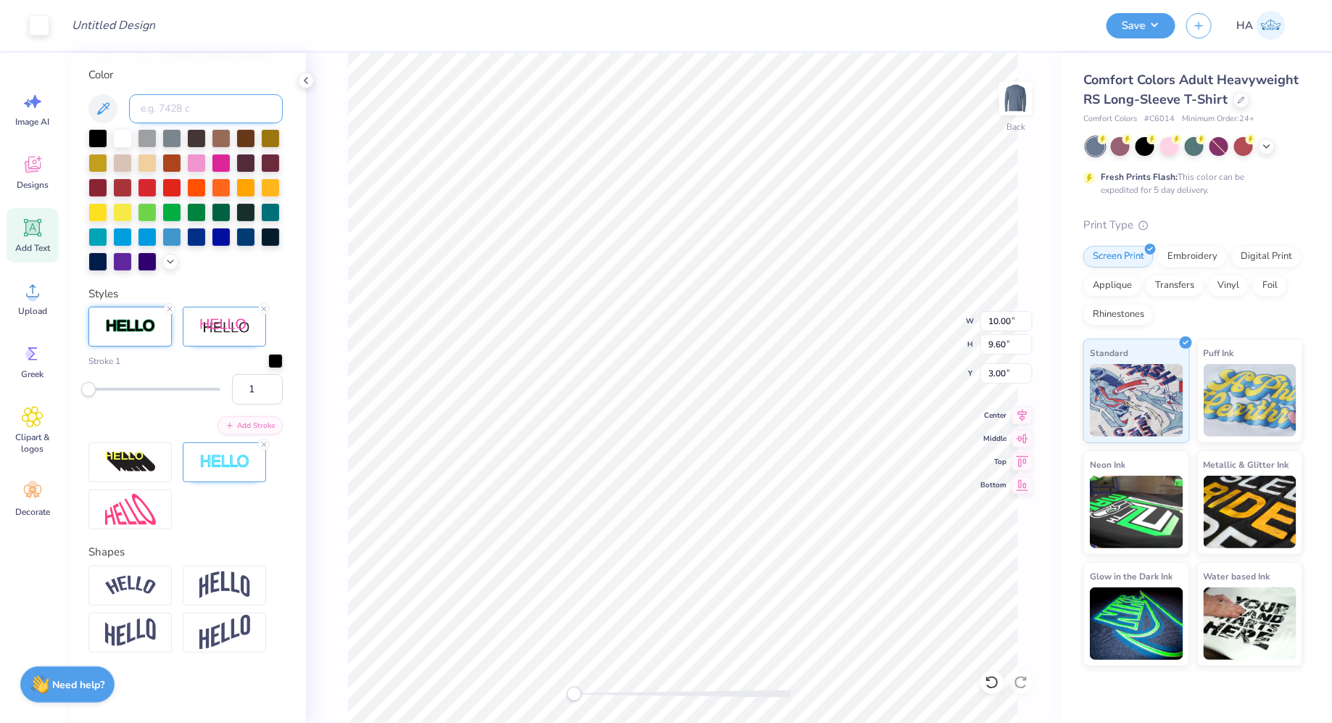
click at [193, 109] on input at bounding box center [206, 108] width 154 height 29
type input "541"
click at [244, 417] on button "Add Stroke" at bounding box center [250, 424] width 65 height 19
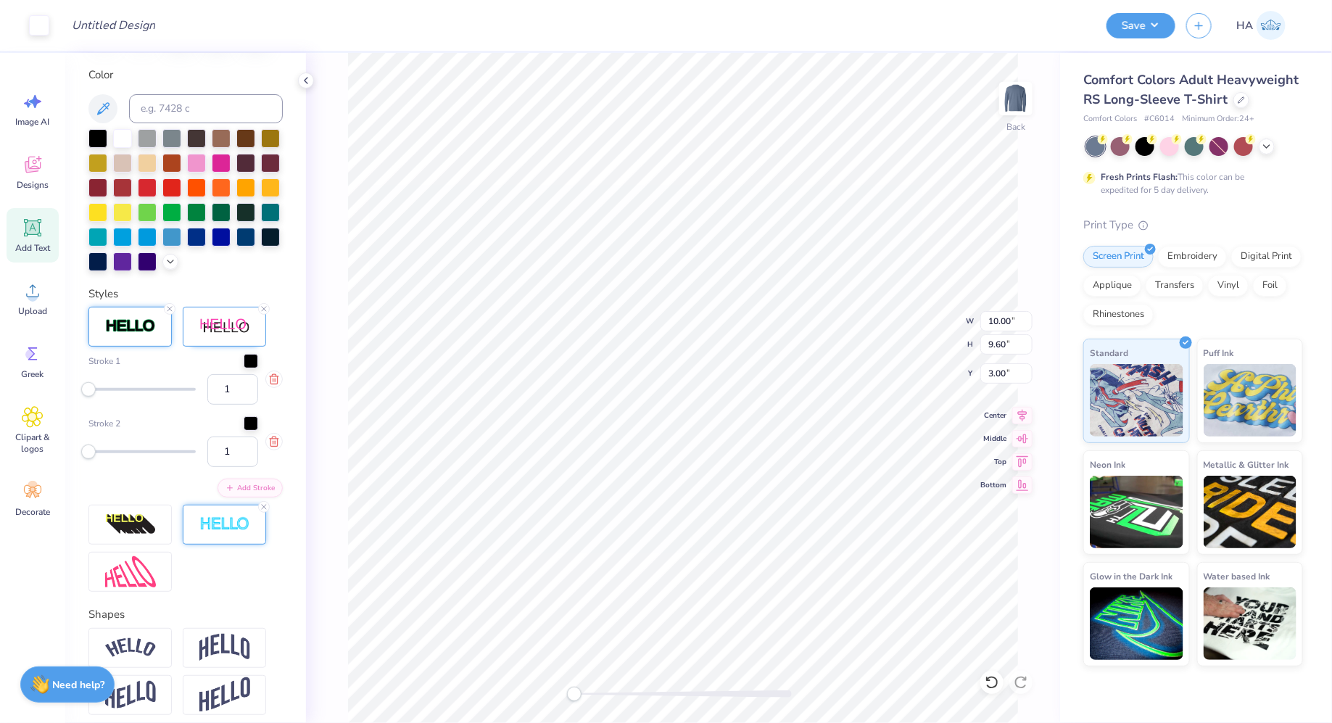
click at [224, 512] on div at bounding box center [224, 525] width 83 height 40
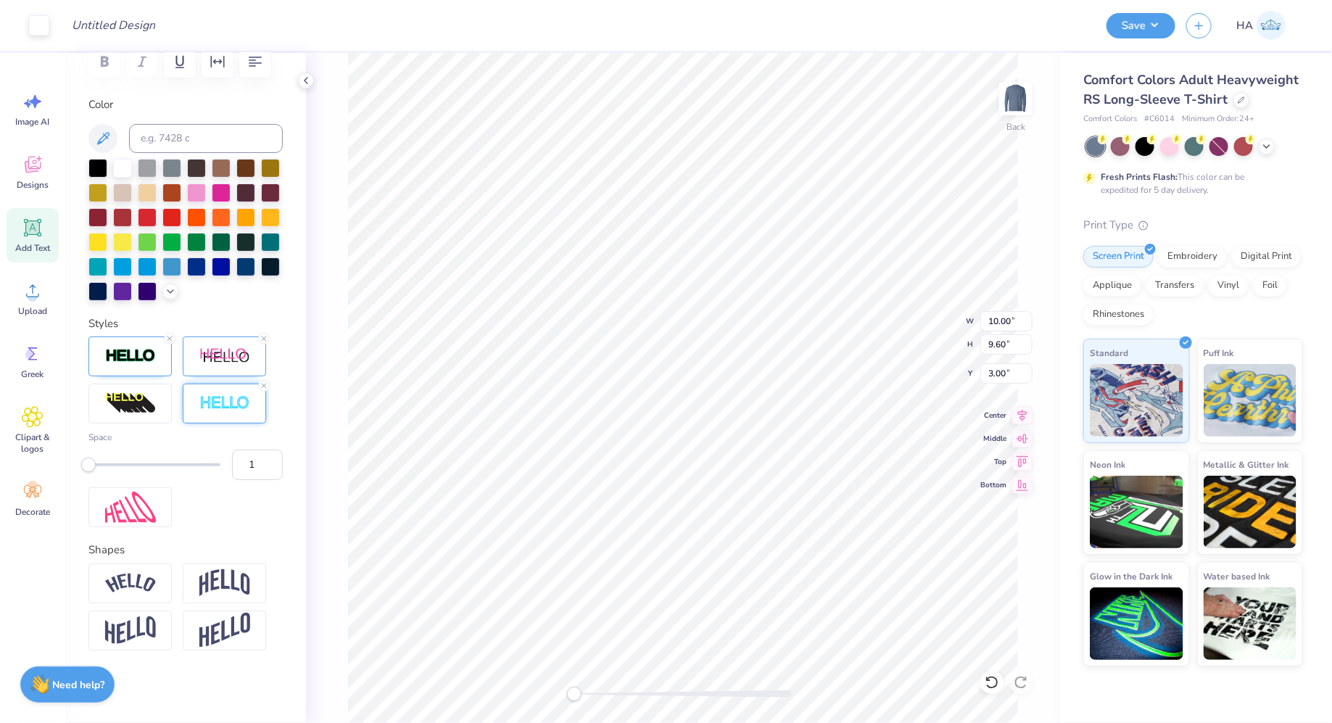
scroll to position [232, 0]
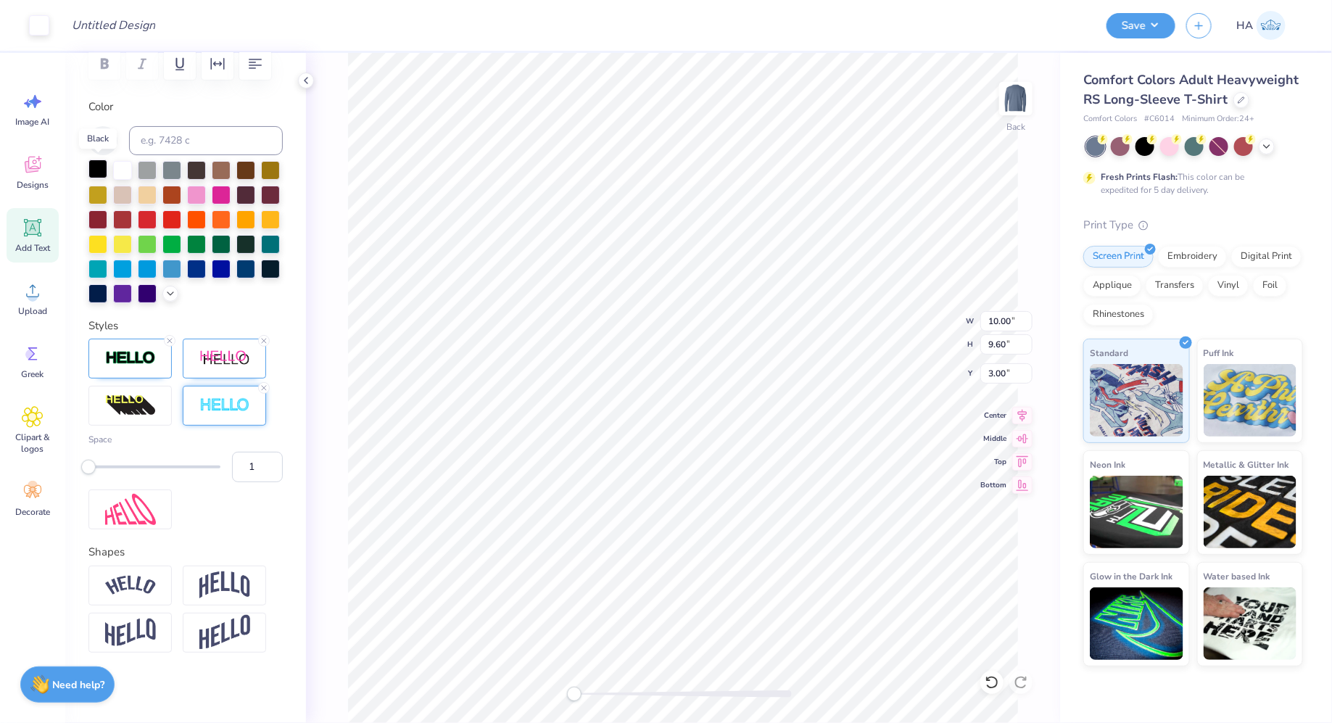
click at [97, 167] on div at bounding box center [97, 169] width 19 height 19
click at [164, 193] on div at bounding box center [171, 193] width 19 height 19
click at [235, 434] on label "Space" at bounding box center [185, 439] width 194 height 13
click at [235, 452] on input "1" at bounding box center [257, 467] width 51 height 30
type input "13"
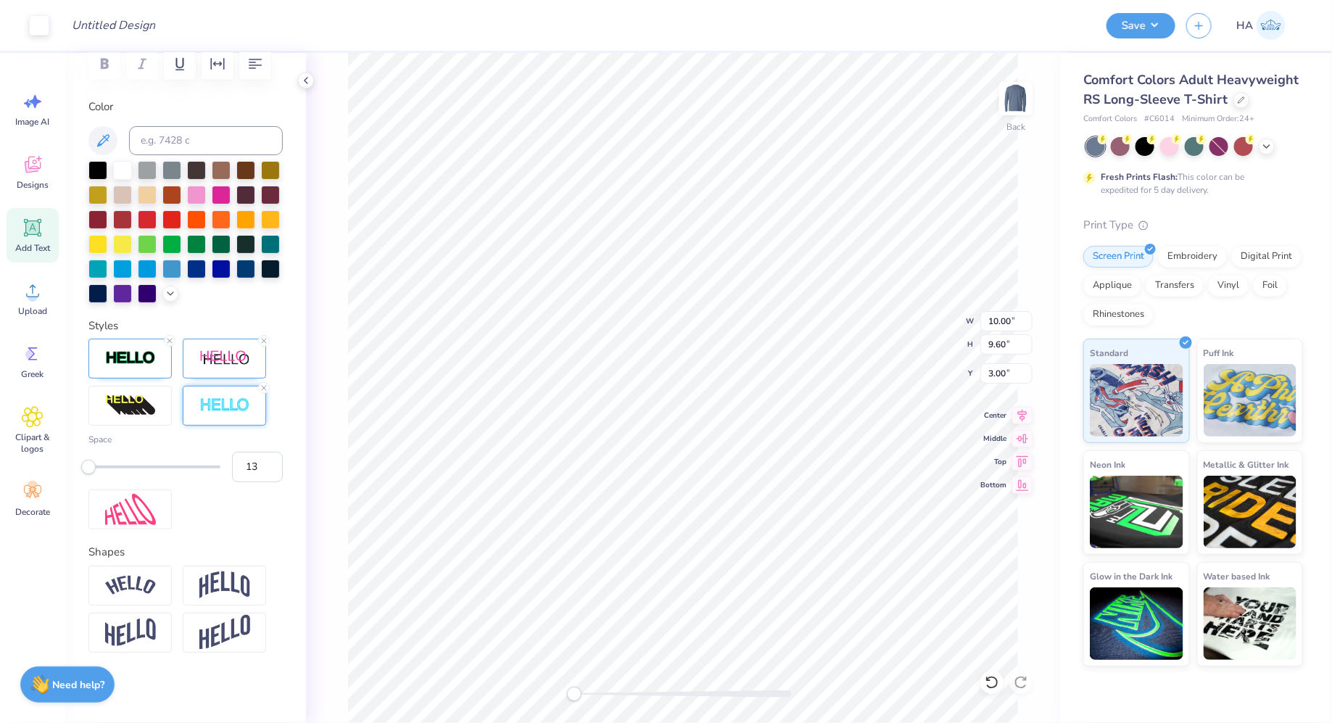
click at [171, 469] on div at bounding box center [154, 467] width 132 height 15
click at [243, 592] on img at bounding box center [224, 585] width 51 height 28
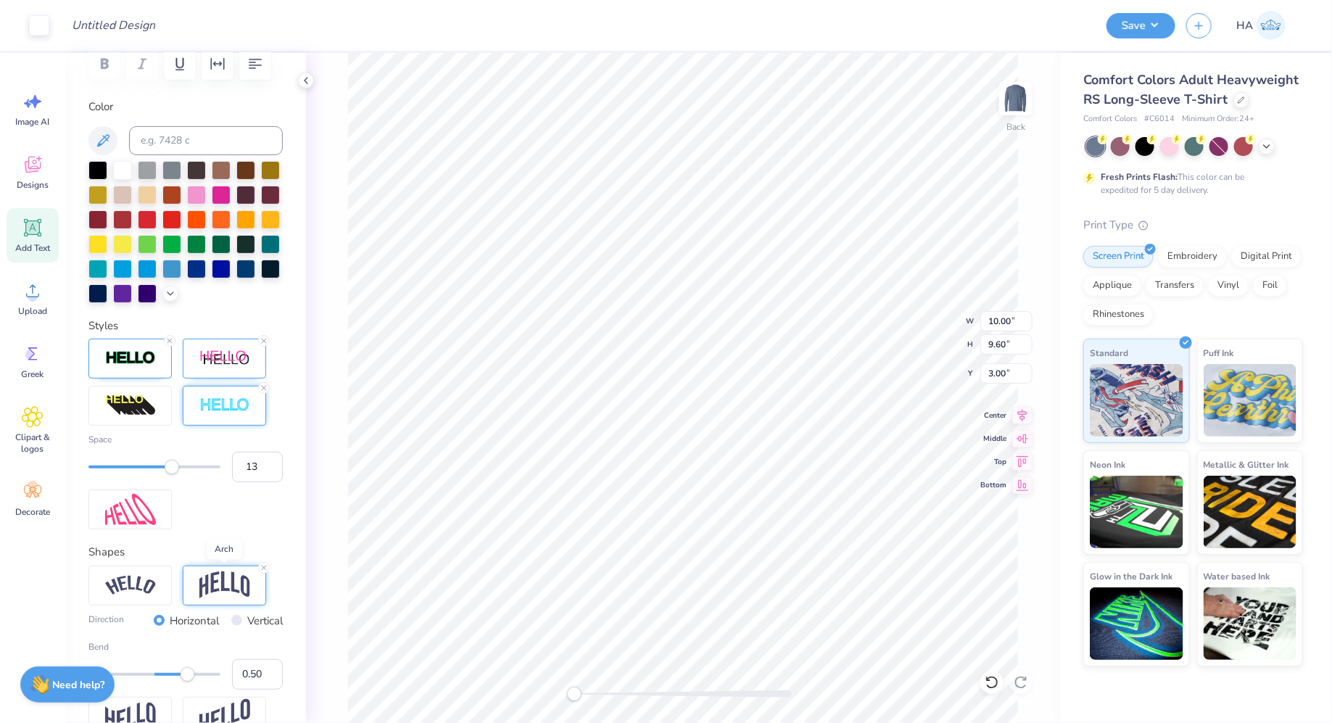
scroll to position [316, 0]
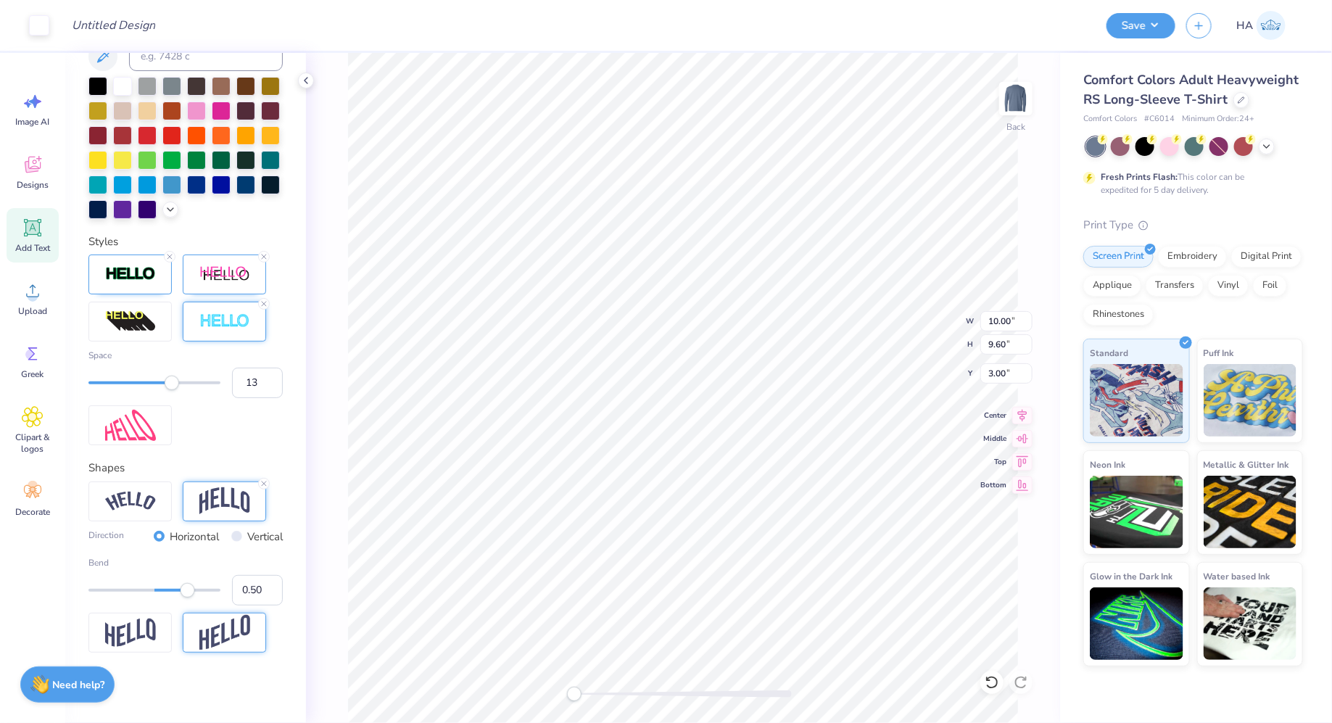
click at [225, 639] on img at bounding box center [224, 633] width 51 height 36
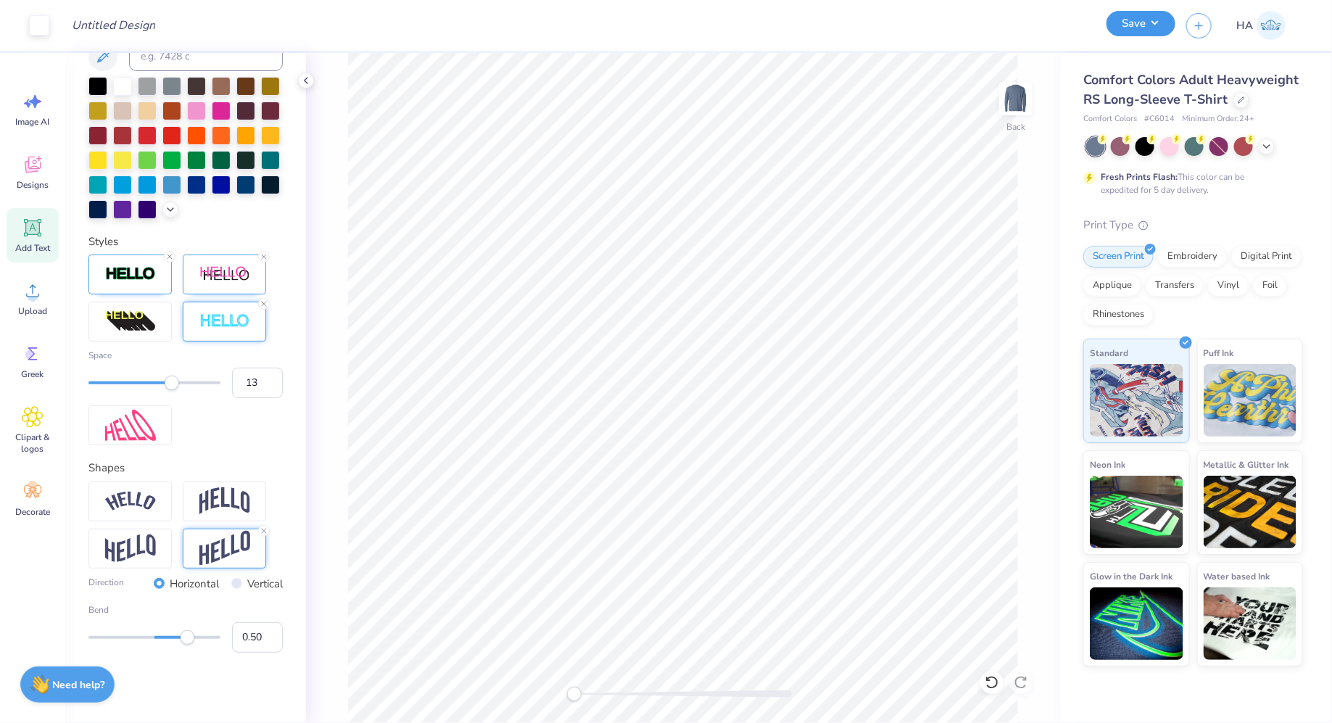
click at [1166, 28] on button "Save" at bounding box center [1140, 23] width 69 height 25
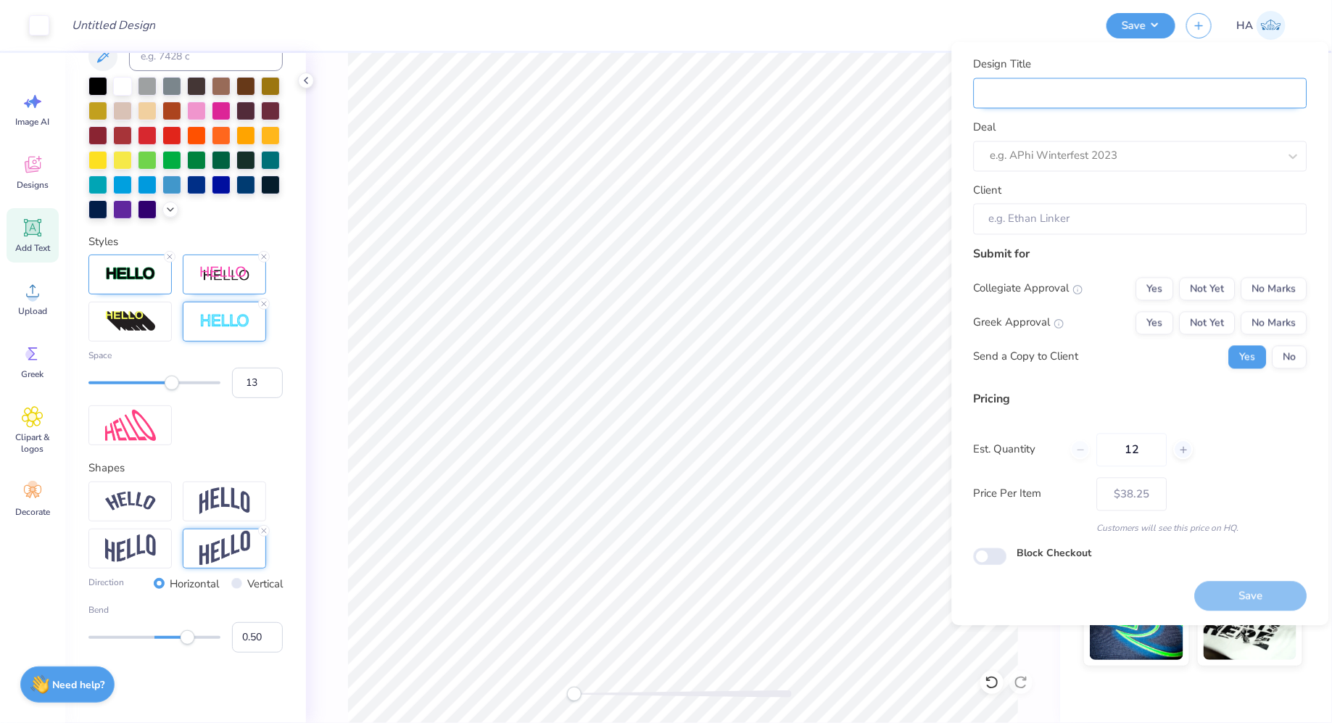
click at [1165, 90] on input "Design Title" at bounding box center [1141, 93] width 334 height 31
type input "R"
type input "RU"
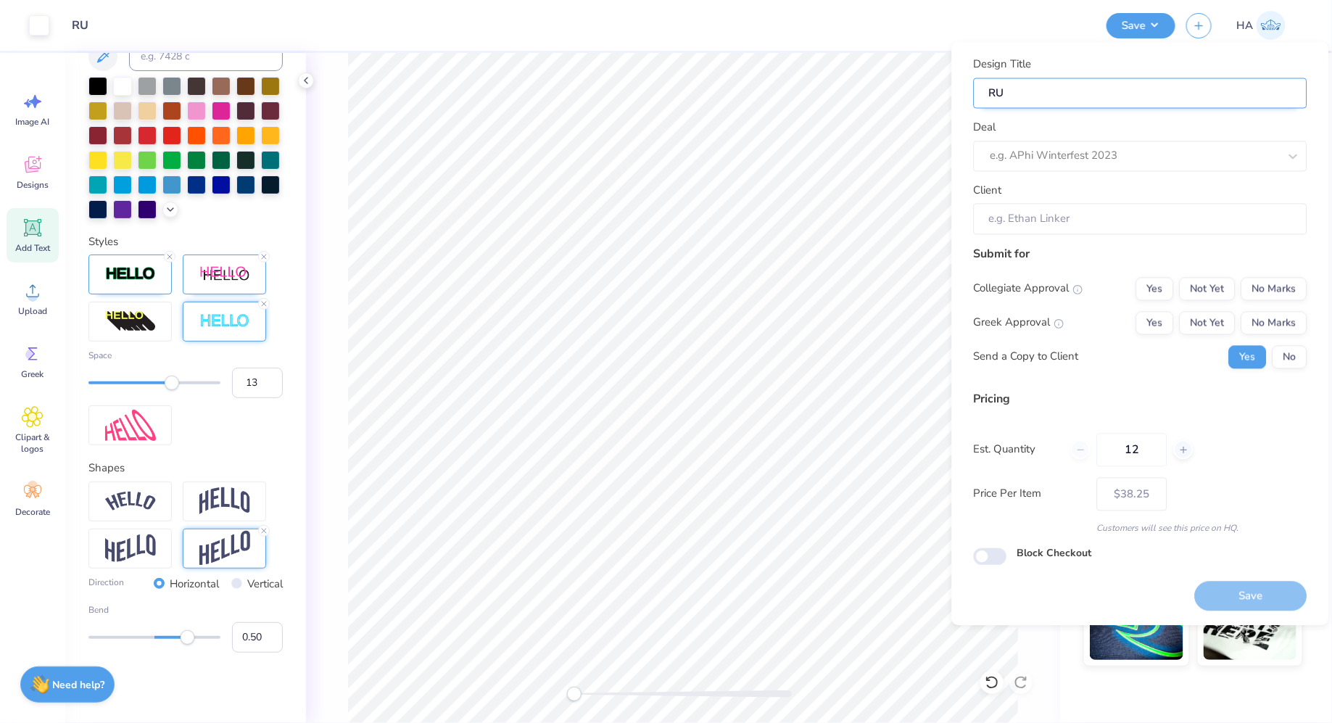
type input "RUS"
type input "RUSM"
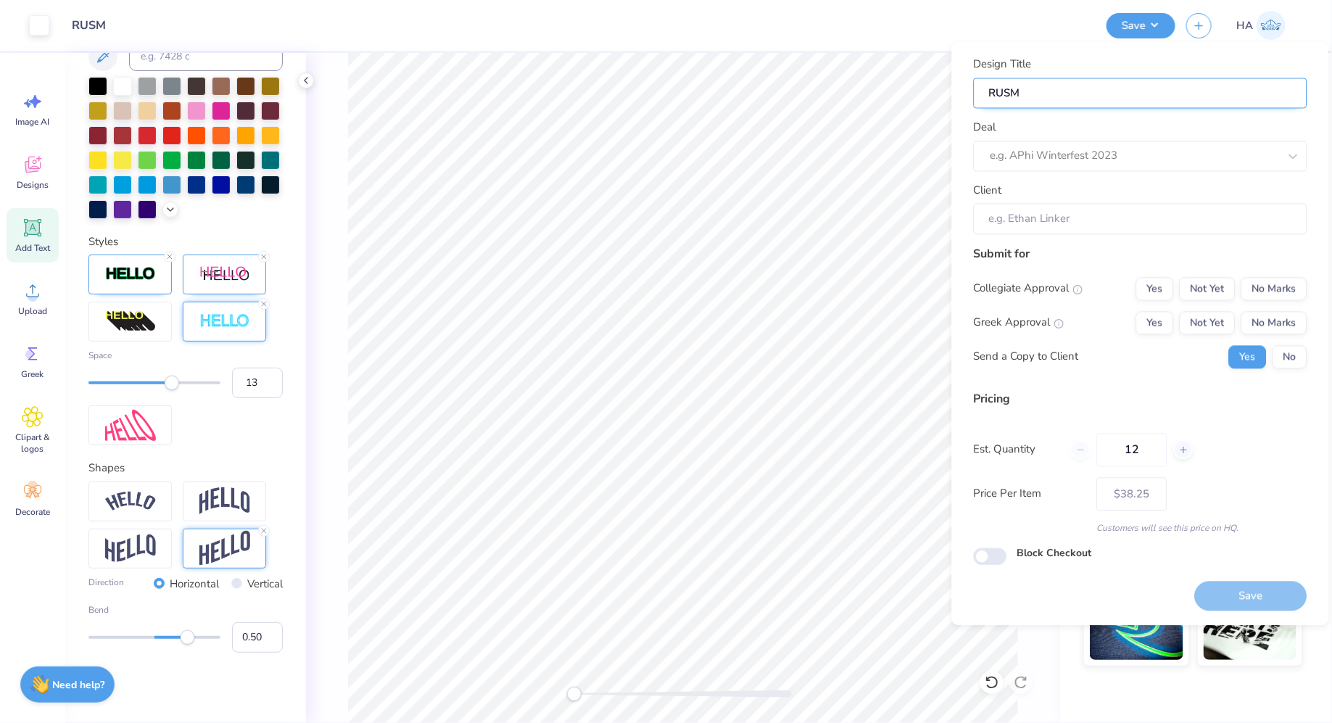
type input "RUSM"
type input "RUSM D"
type input "RUSM Dr"
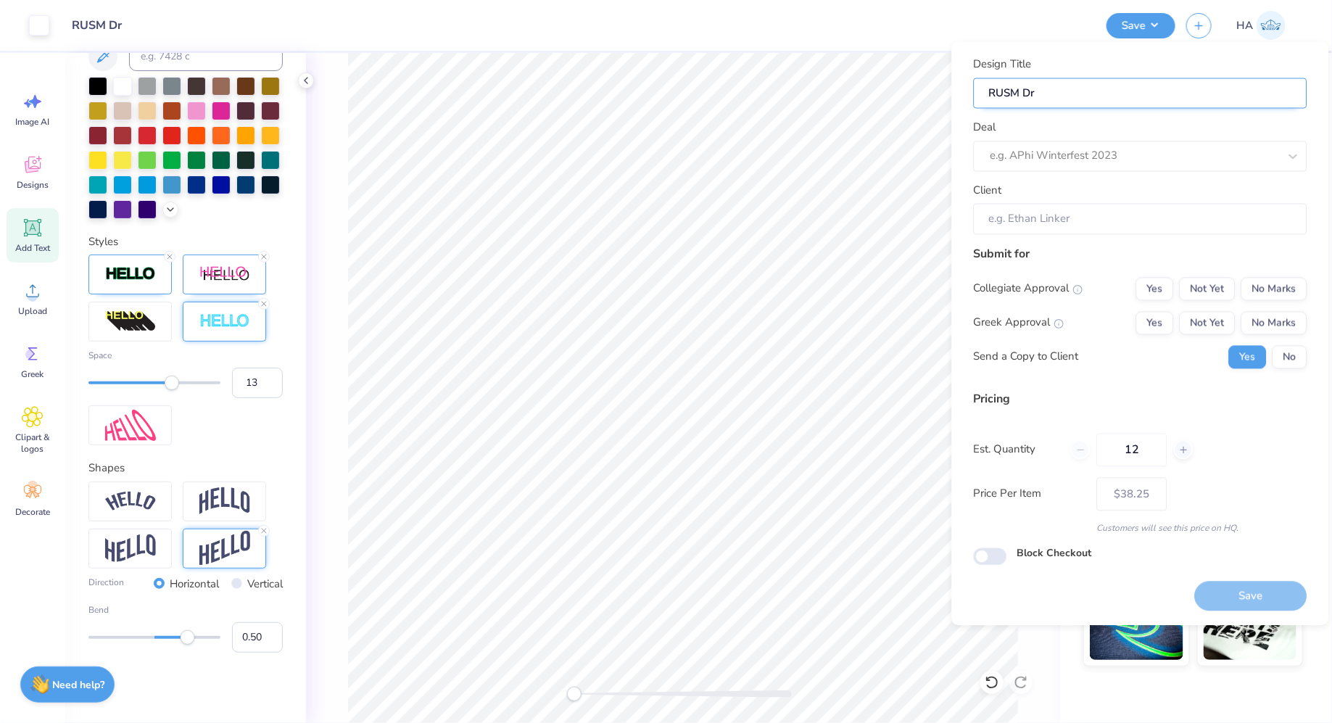
type input "RUSM Dra"
type input "RUSM Draf"
type input "RUSM Draft"
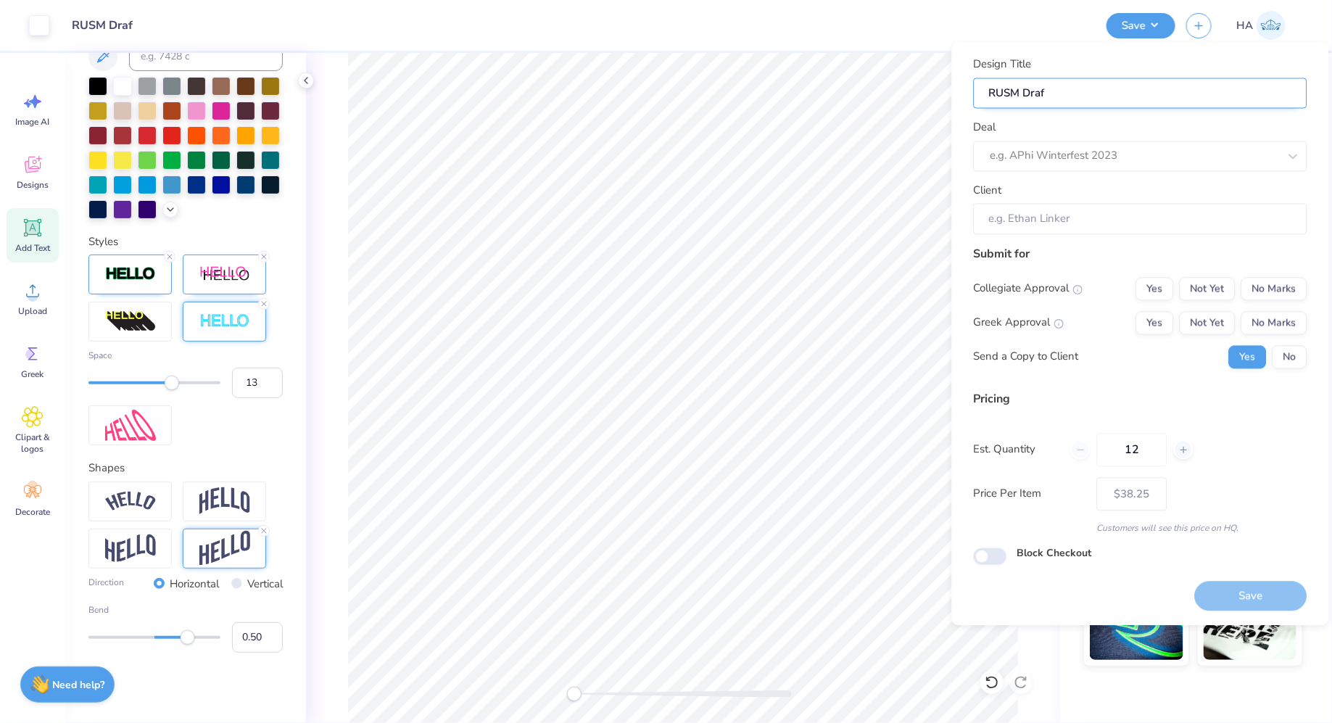
type input "RUSM Draft"
type input "RUSM Drafts"
type input "RUSM Drafts!"
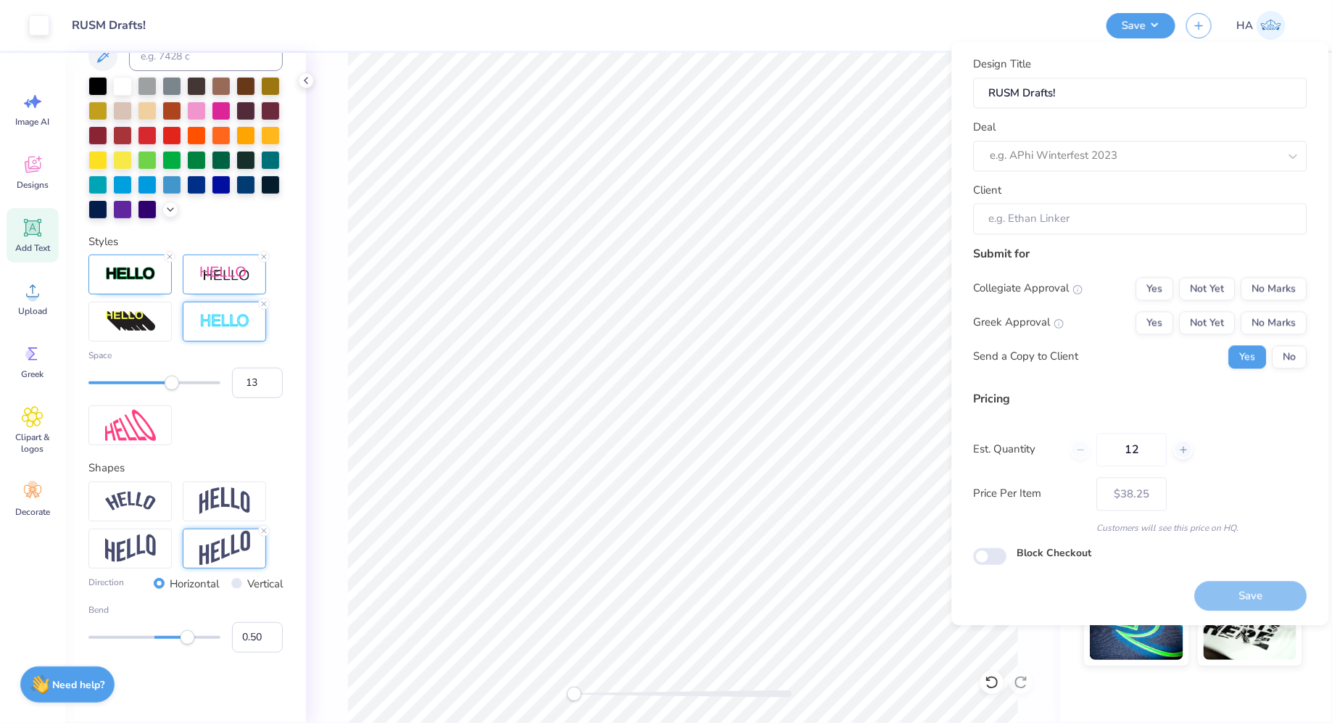
click at [1169, 134] on div "Deal e.g. APhi Winterfest 2023" at bounding box center [1141, 146] width 334 height 52
click at [1169, 143] on div "e.g. APhi Winterfest 2023" at bounding box center [1141, 156] width 334 height 30
click at [1117, 197] on div "RUSM SGA - Fall Merch - T1!" at bounding box center [1141, 195] width 322 height 24
type input "rus"
type input "Jess Mayer"
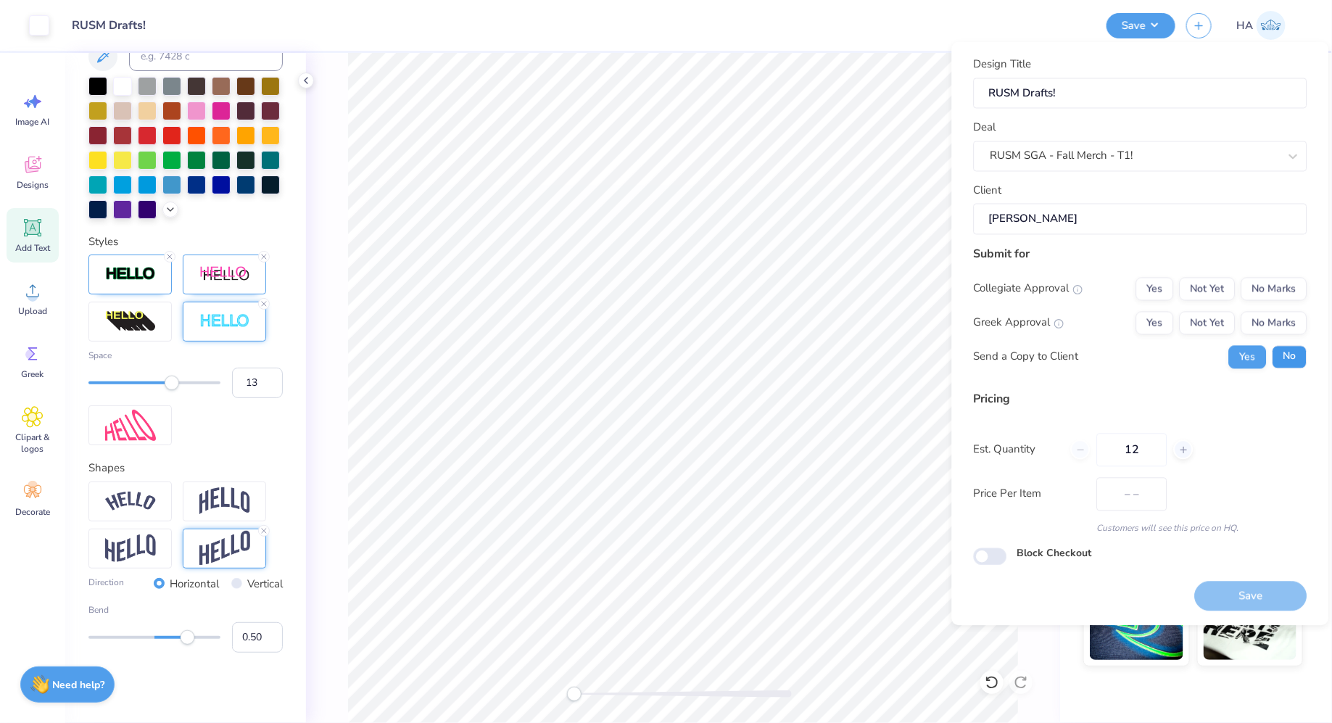
click at [1285, 349] on button "No" at bounding box center [1289, 356] width 35 height 23
click at [1289, 323] on button "No Marks" at bounding box center [1274, 322] width 66 height 23
click at [1295, 293] on button "No Marks" at bounding box center [1274, 288] width 66 height 23
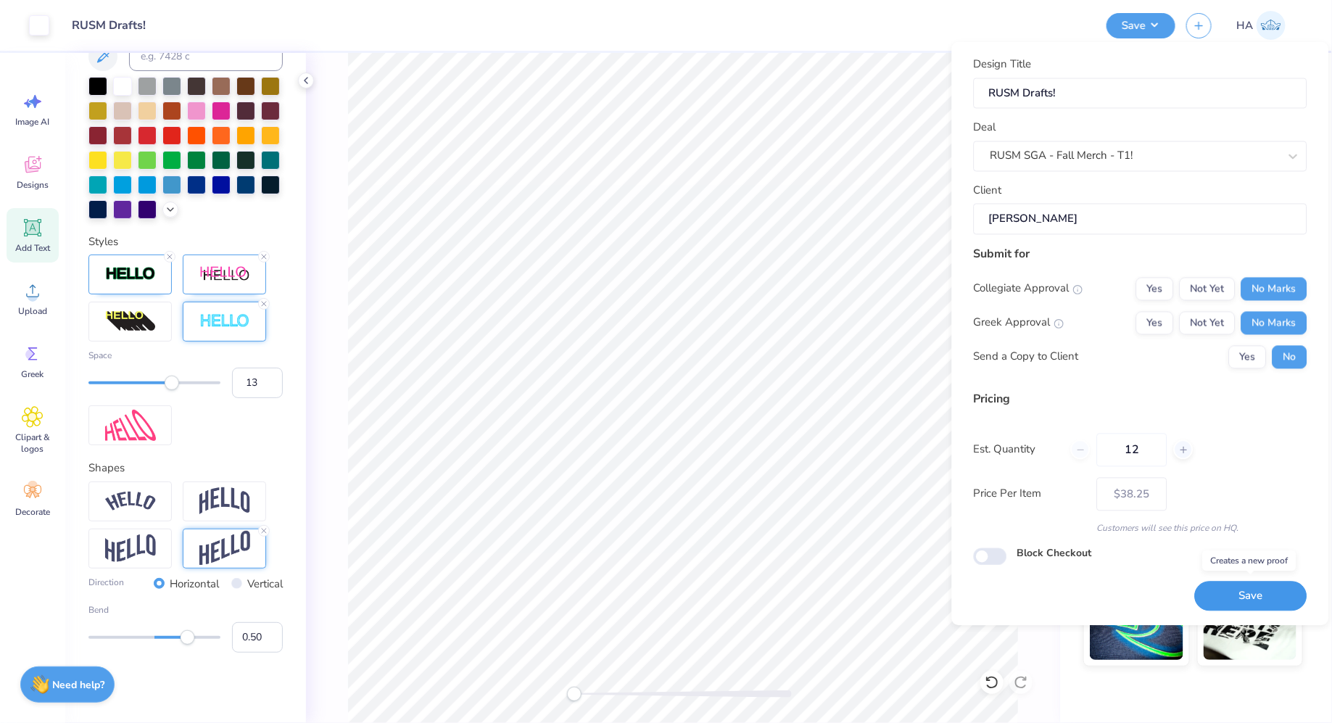
click at [1221, 588] on button "Save" at bounding box center [1251, 596] width 112 height 30
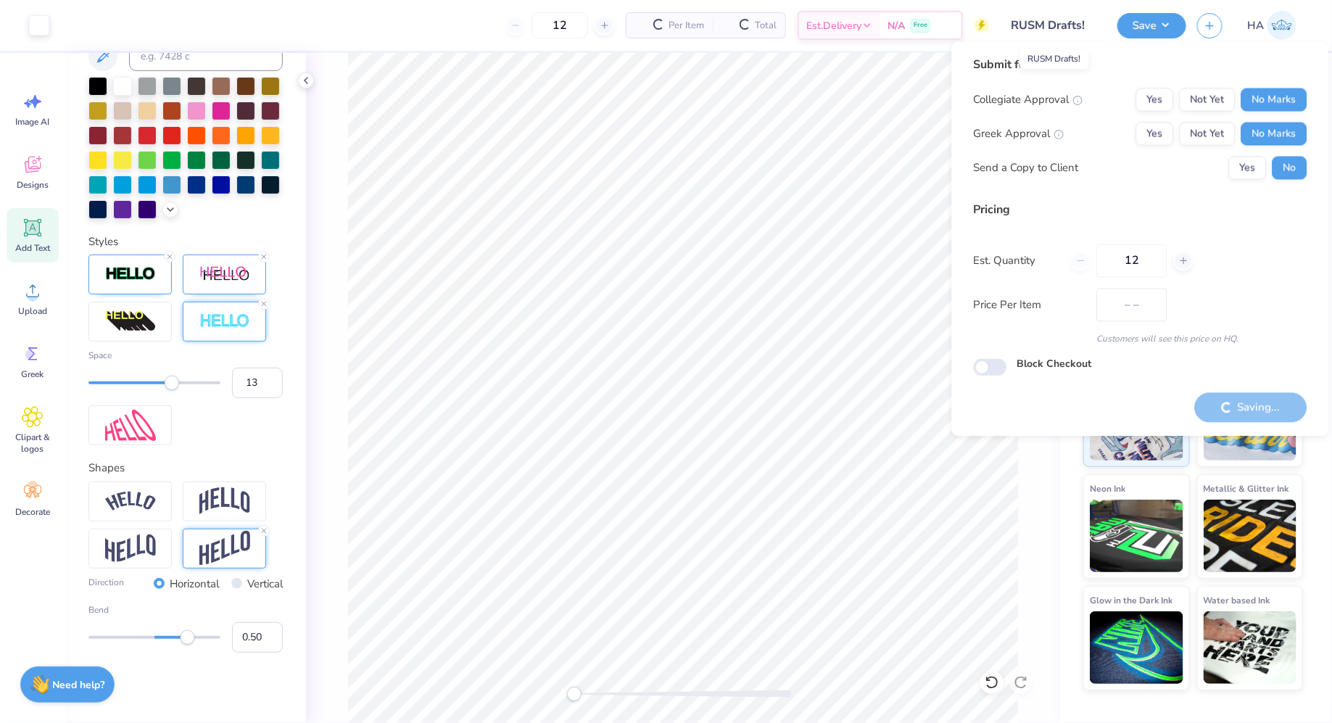
type input "$38.25"
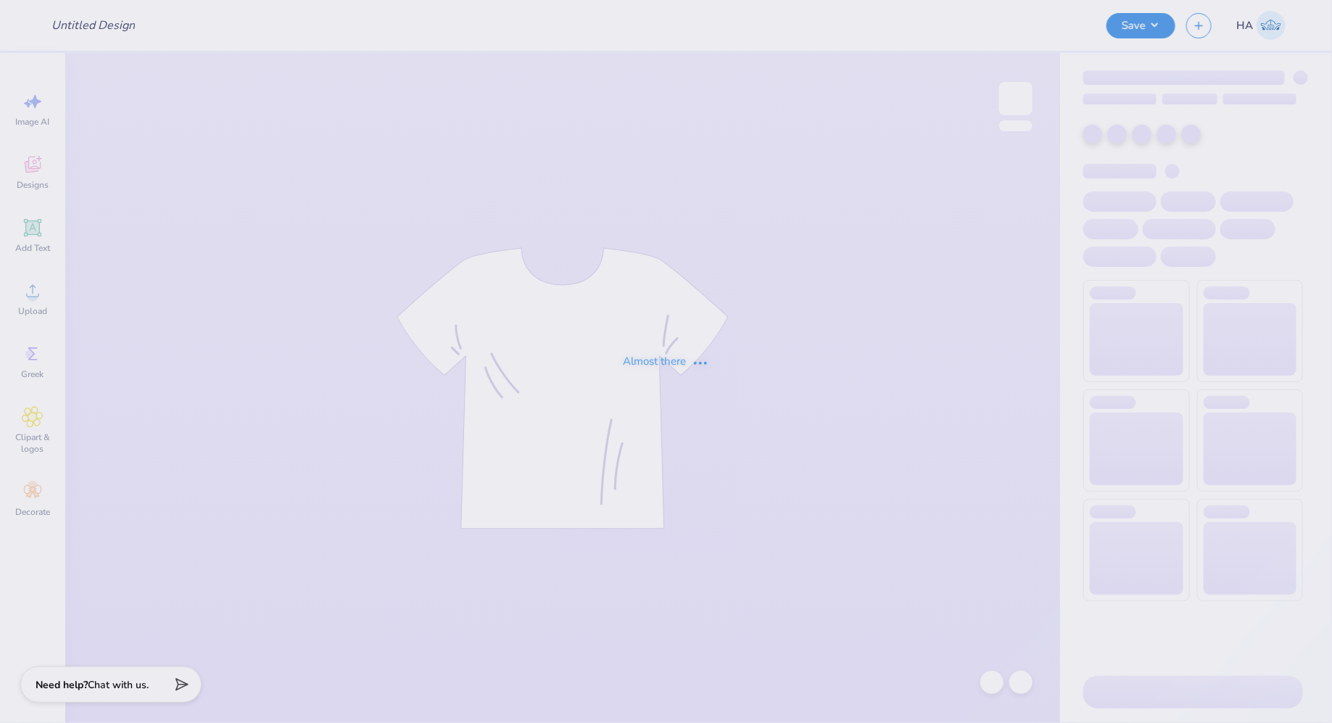
type input "RUSM Drafts!"
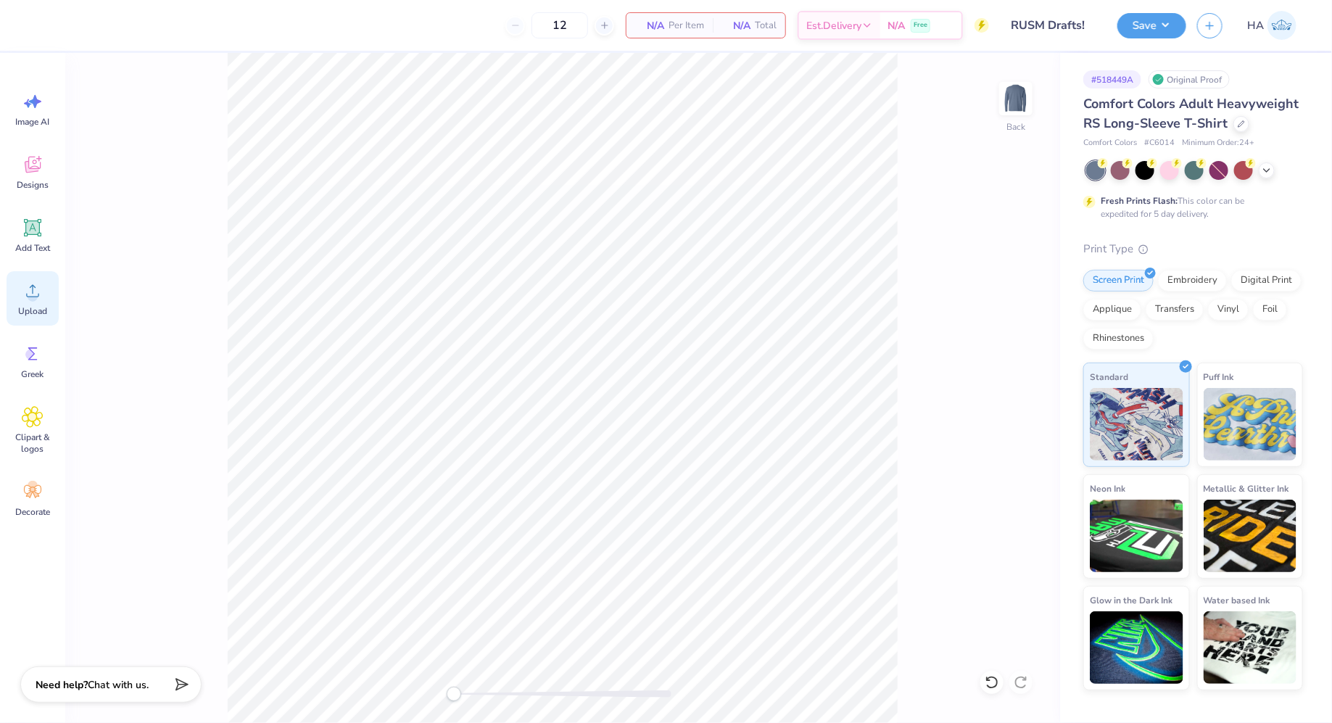
click at [17, 292] on div "Upload" at bounding box center [33, 298] width 52 height 54
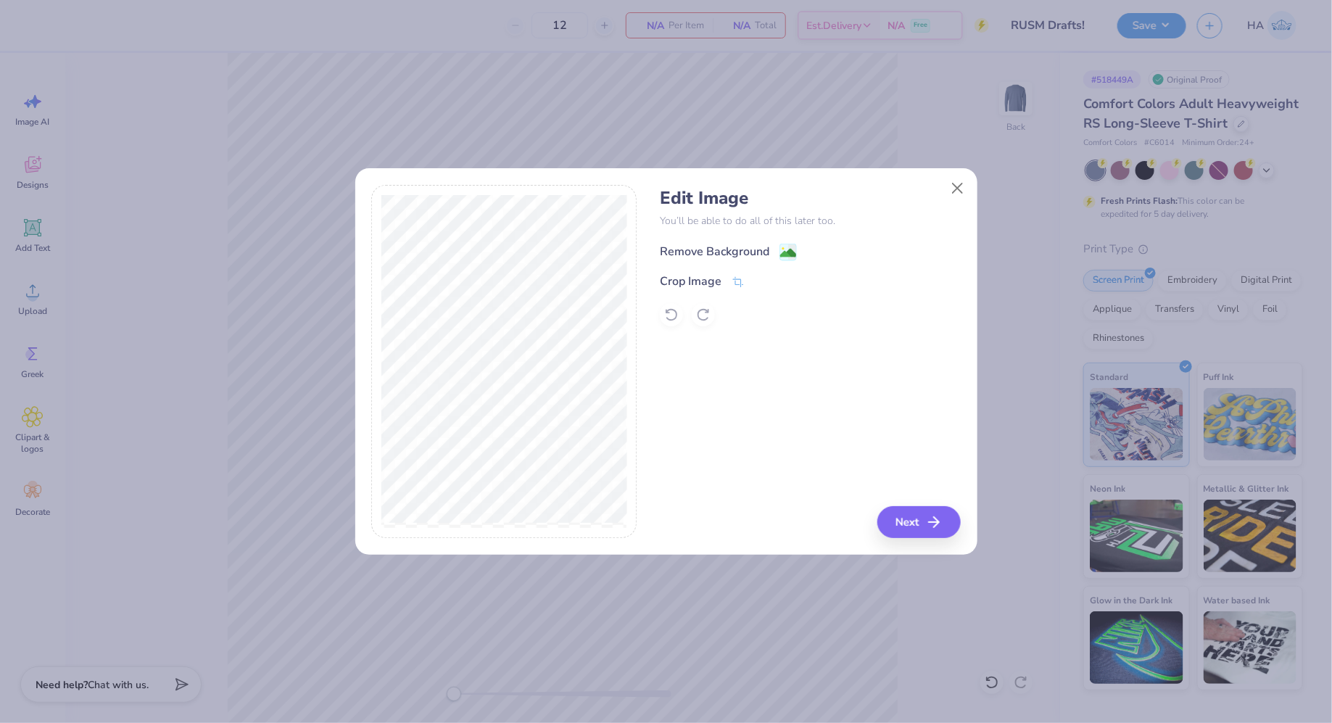
click at [792, 252] on image at bounding box center [788, 253] width 16 height 16
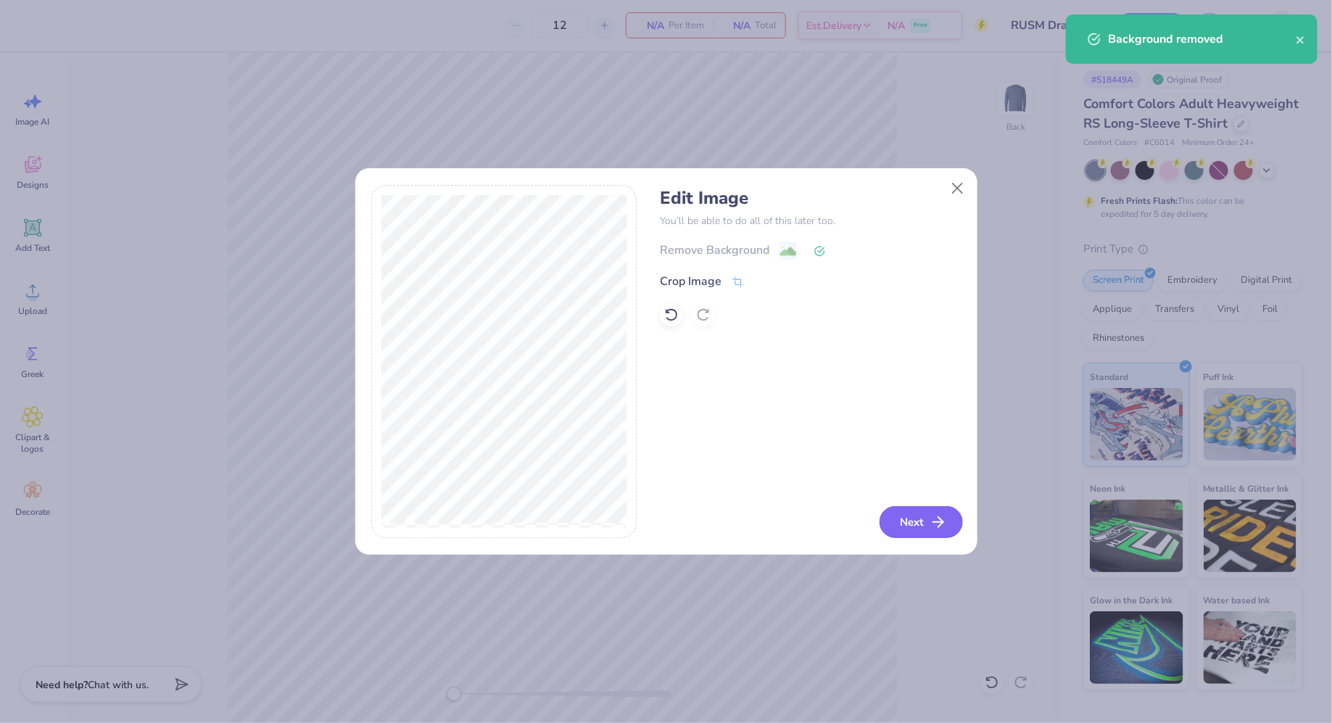
click at [908, 520] on button "Next" at bounding box center [920, 522] width 83 height 32
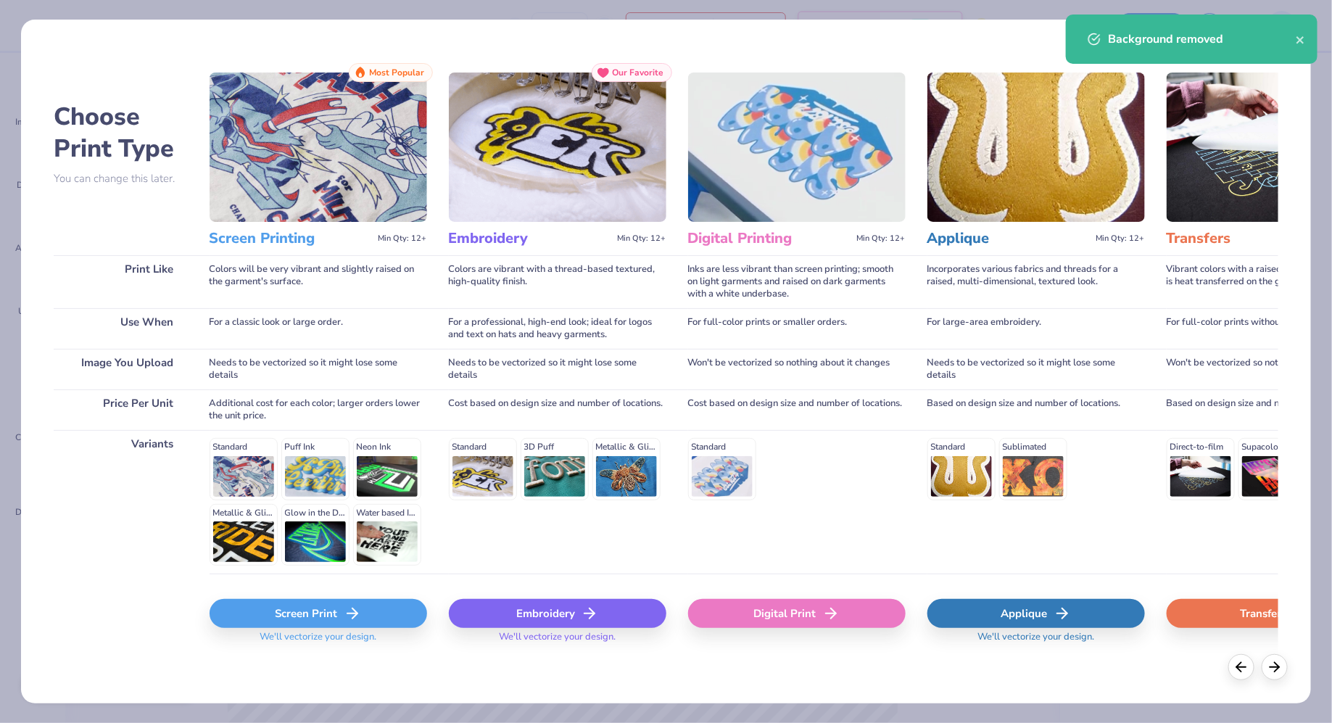
click at [323, 610] on div "Screen Print" at bounding box center [319, 613] width 218 height 29
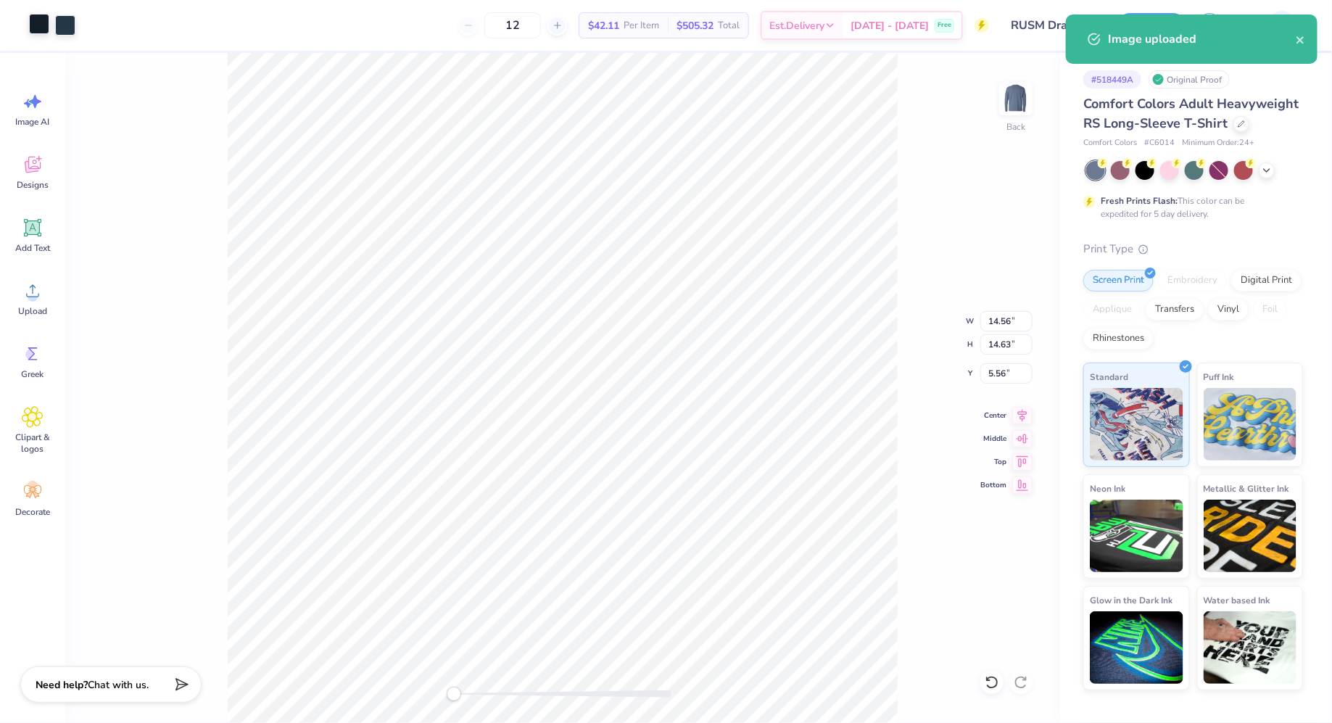
click at [34, 23] on div at bounding box center [39, 24] width 20 height 20
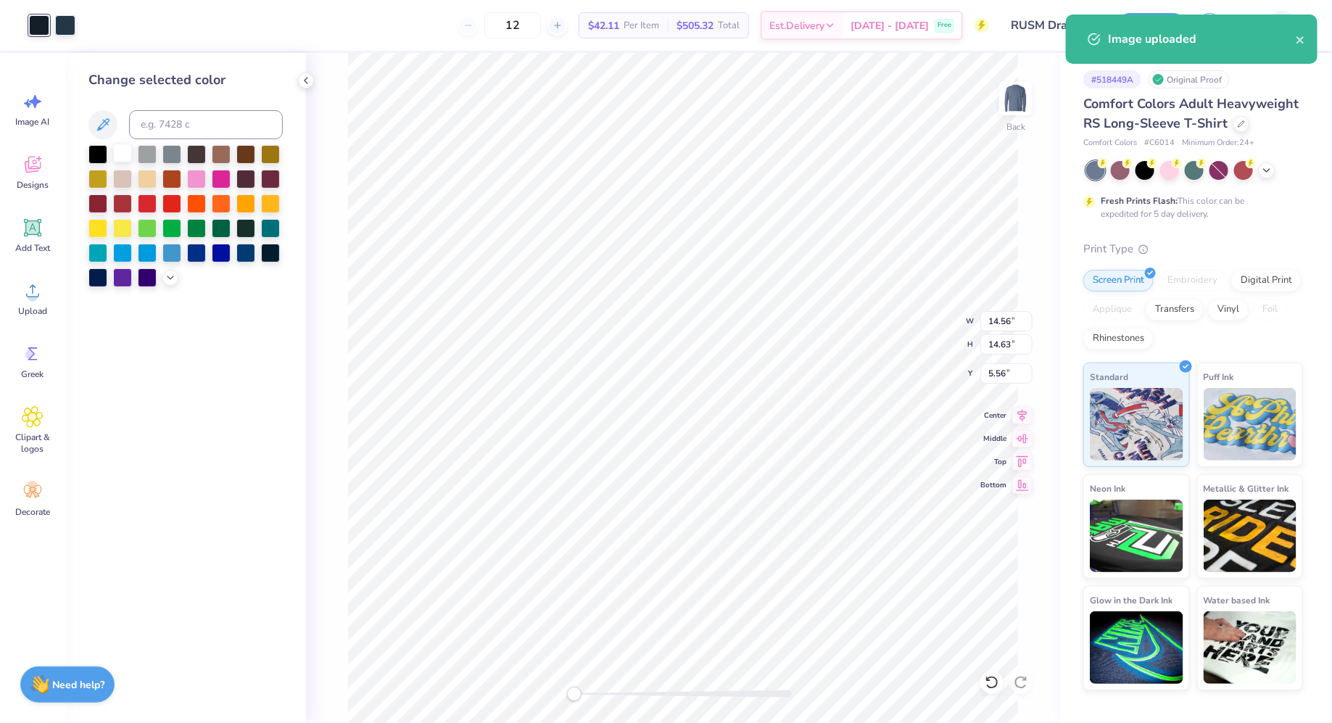
click at [131, 152] on div at bounding box center [122, 153] width 19 height 19
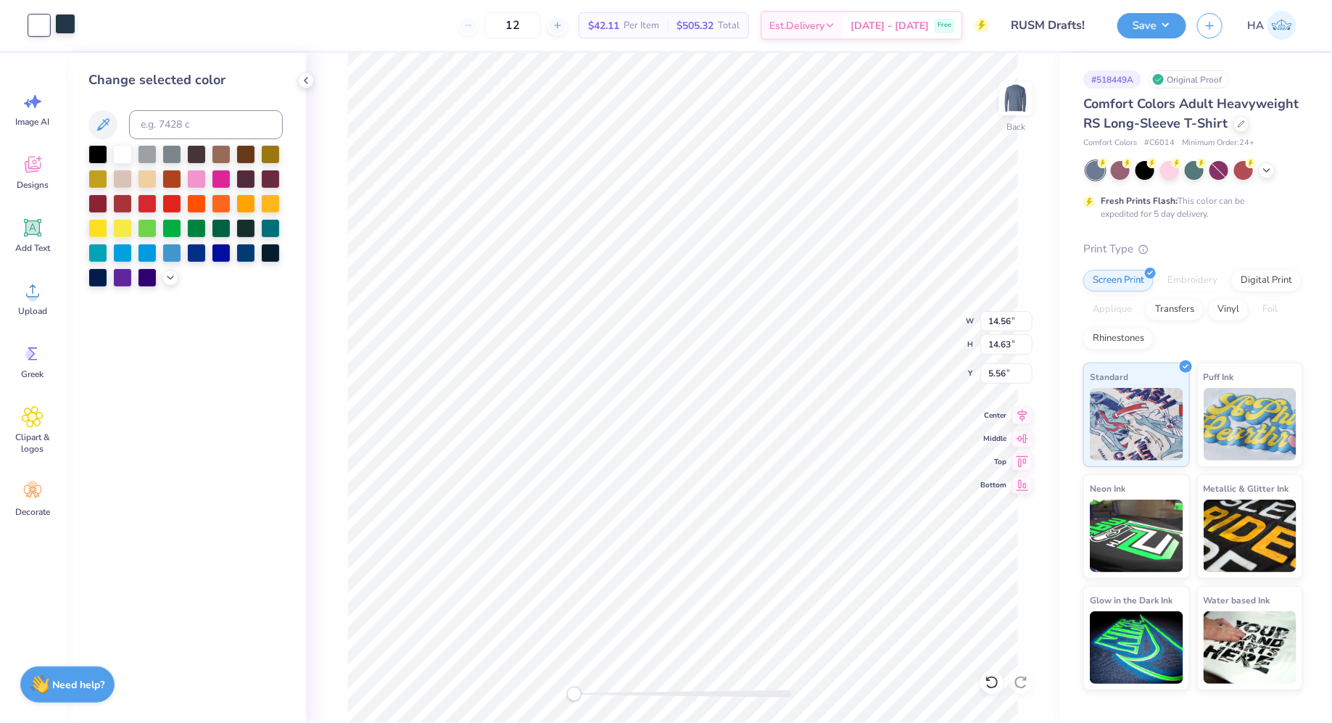
click at [72, 30] on div at bounding box center [65, 24] width 20 height 20
click at [109, 33] on div "12 $42.11 Per Item $505.32 Total Est. Delivery [DATE] - [DATE] Free" at bounding box center [537, 25] width 903 height 51
click at [126, 153] on div at bounding box center [122, 153] width 19 height 19
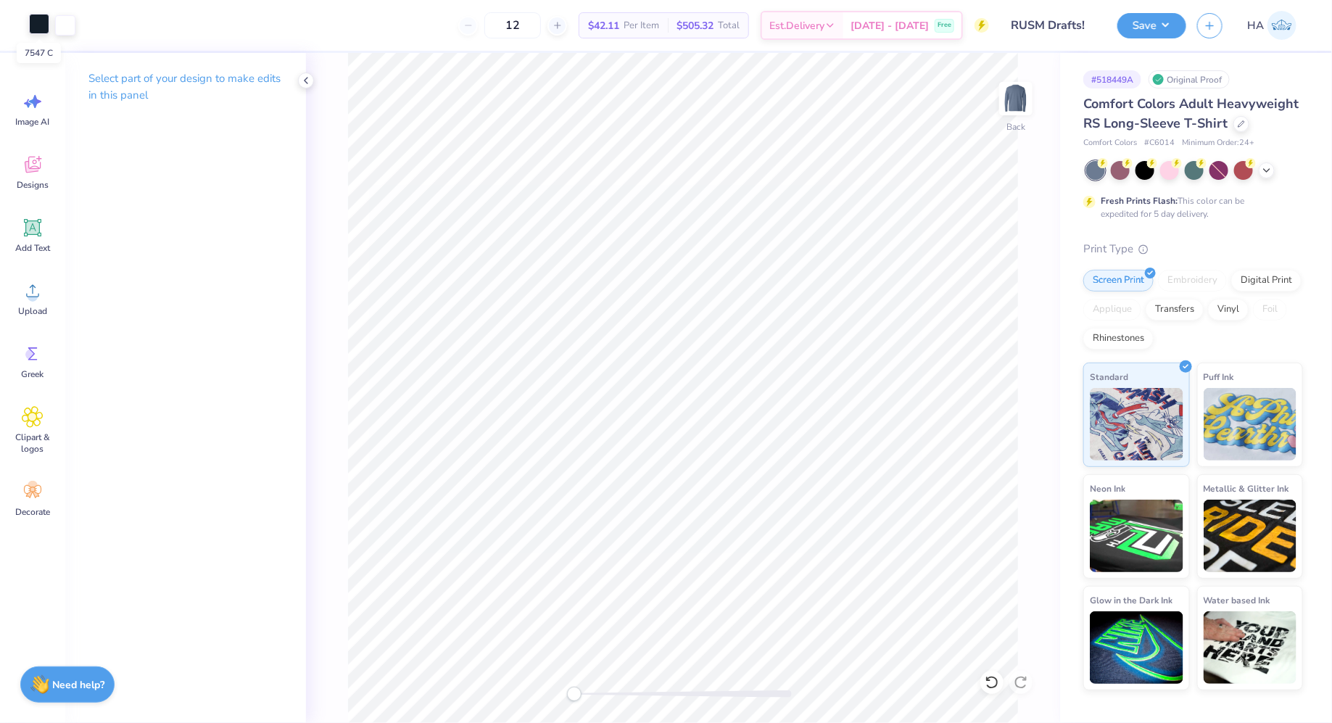
click at [43, 25] on div at bounding box center [39, 24] width 20 height 20
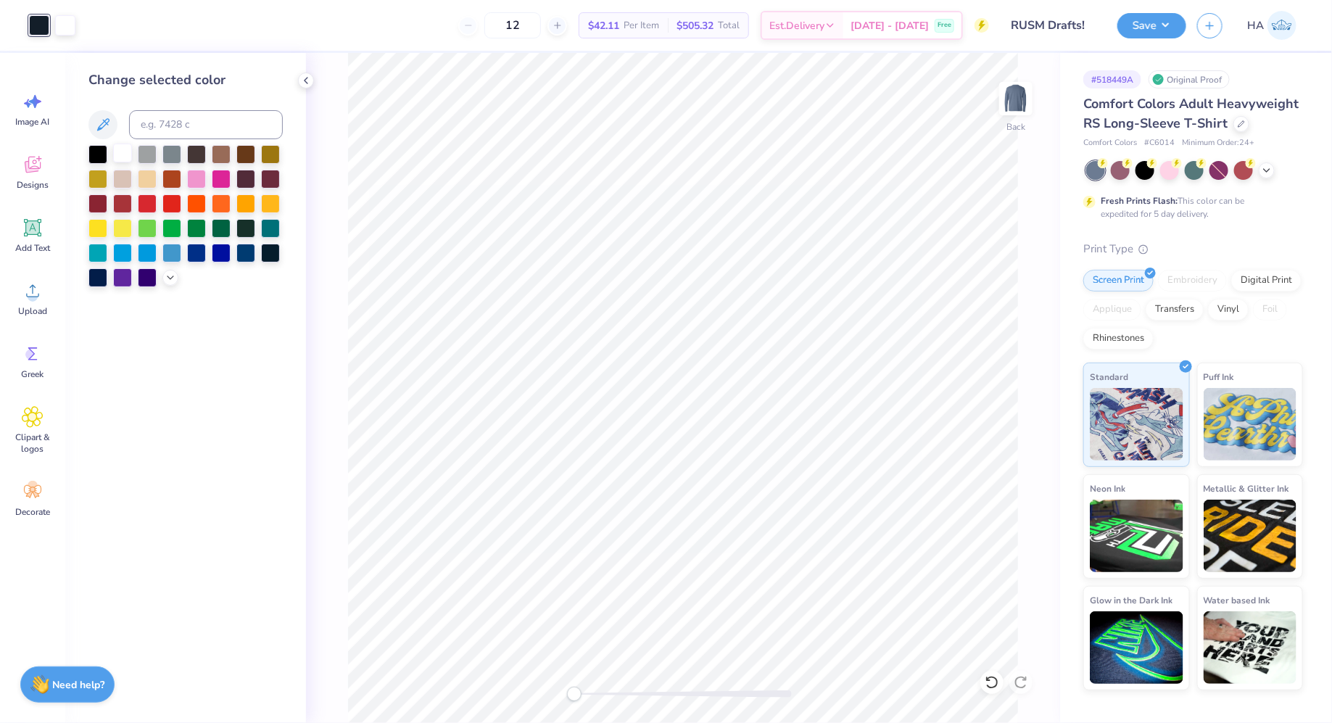
click at [115, 147] on div at bounding box center [122, 153] width 19 height 19
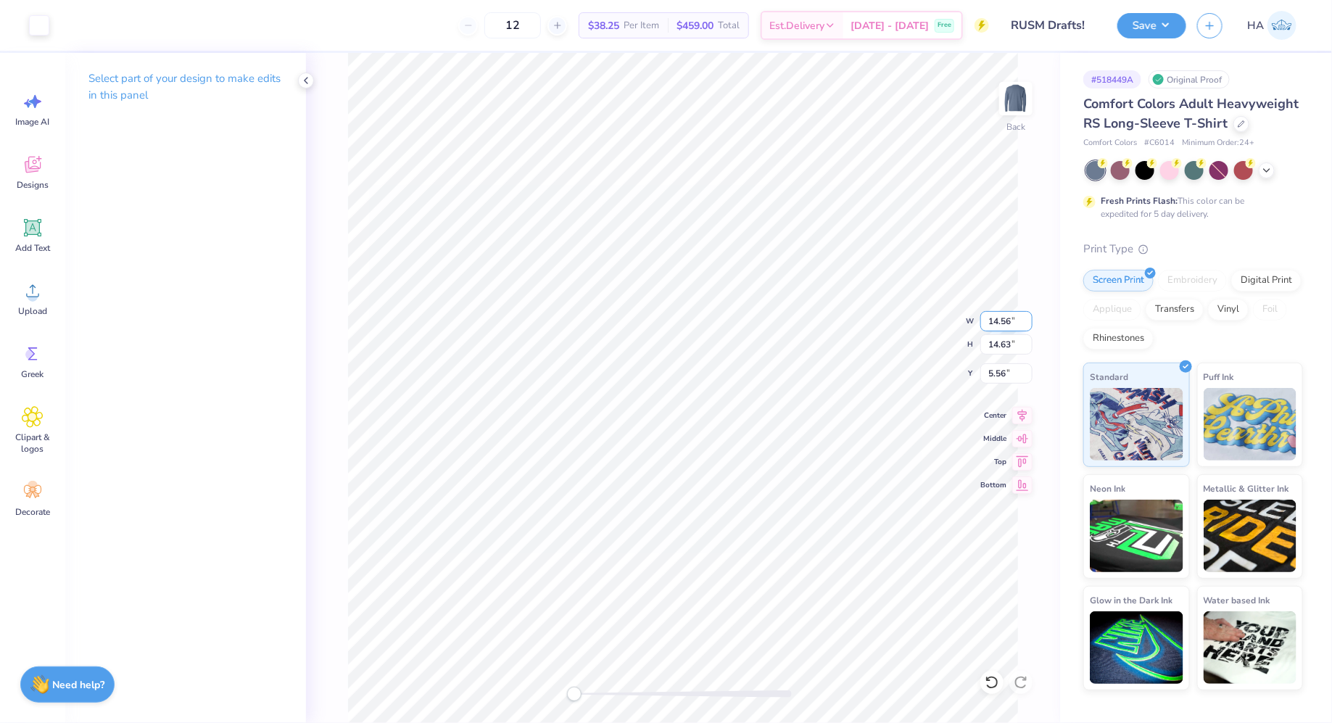
click at [998, 319] on input "14.56" at bounding box center [1006, 321] width 52 height 20
type input "10.00"
type input "10.05"
type input "7.85"
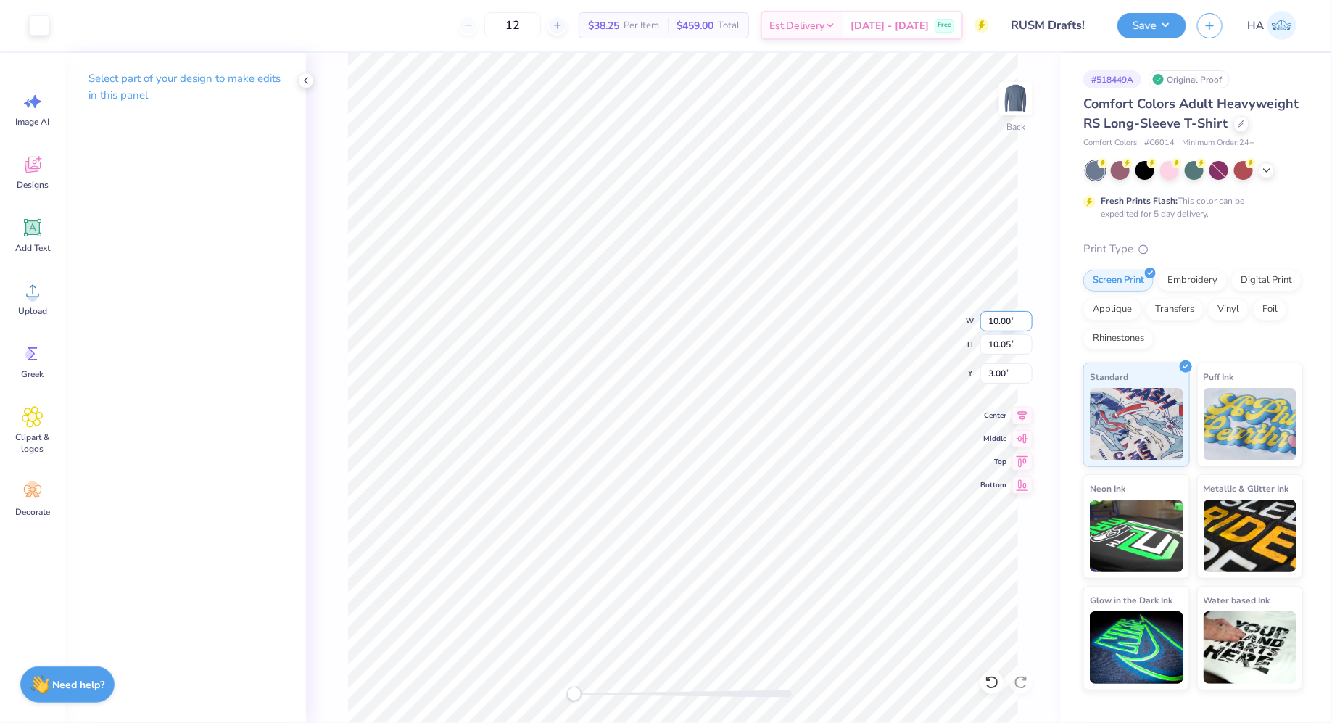
click at [1002, 326] on input "10.00" at bounding box center [1006, 321] width 52 height 20
type input "8.00"
type input "8.04"
type input "4.01"
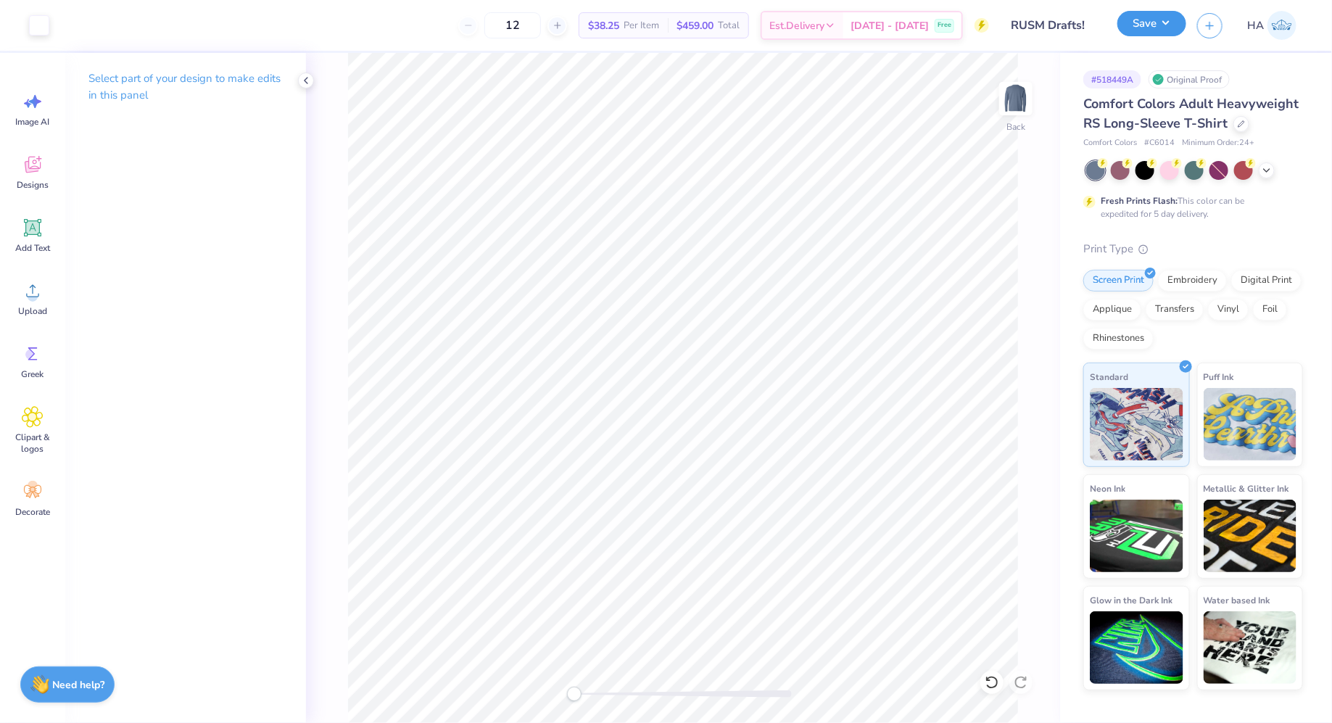
click at [1159, 29] on button "Save" at bounding box center [1151, 23] width 69 height 25
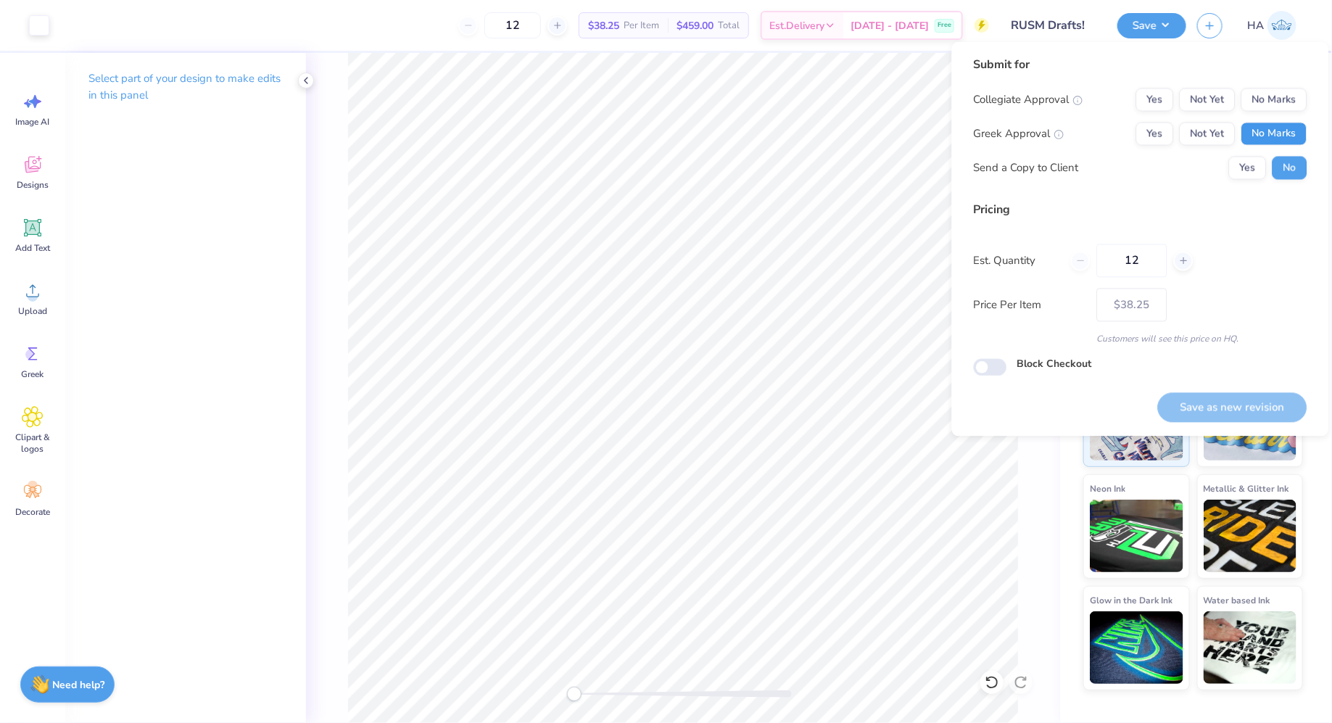
click at [1258, 127] on button "No Marks" at bounding box center [1274, 134] width 66 height 23
click at [1283, 98] on button "No Marks" at bounding box center [1274, 99] width 66 height 23
click at [1221, 399] on button "Save as new revision" at bounding box center [1232, 407] width 149 height 30
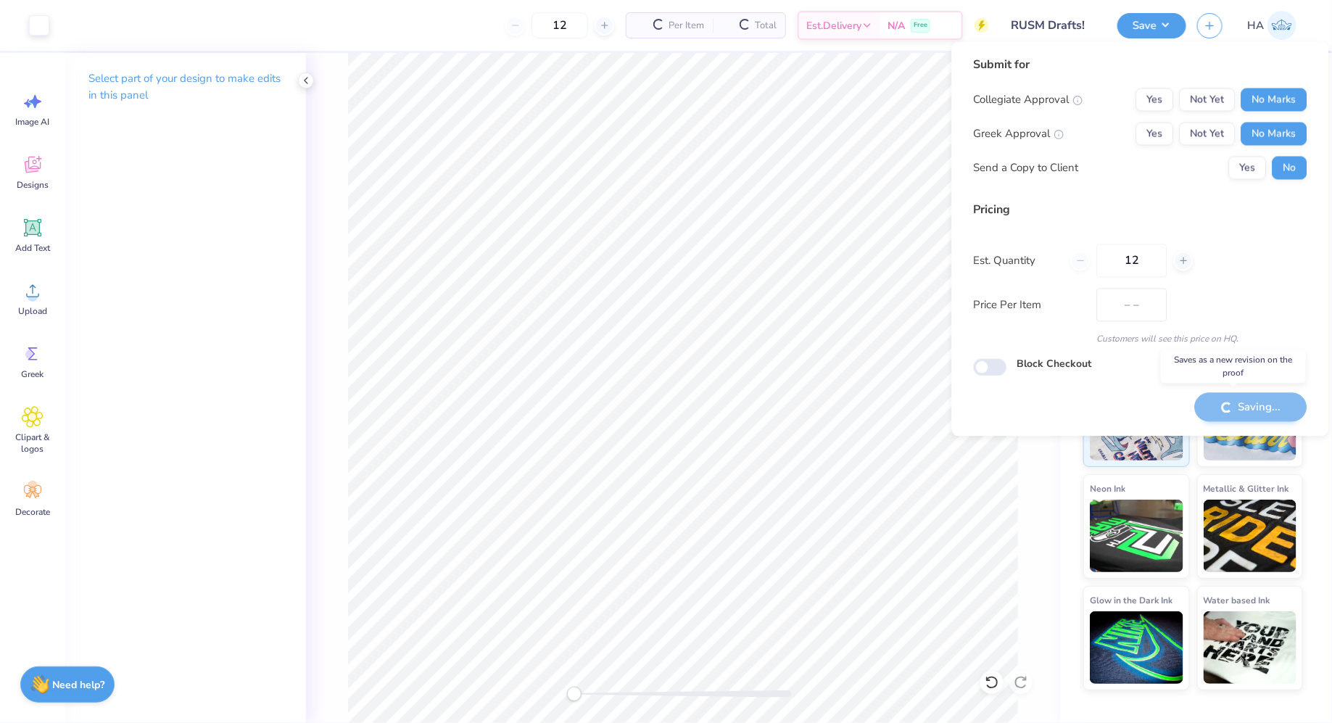
type input "$38.25"
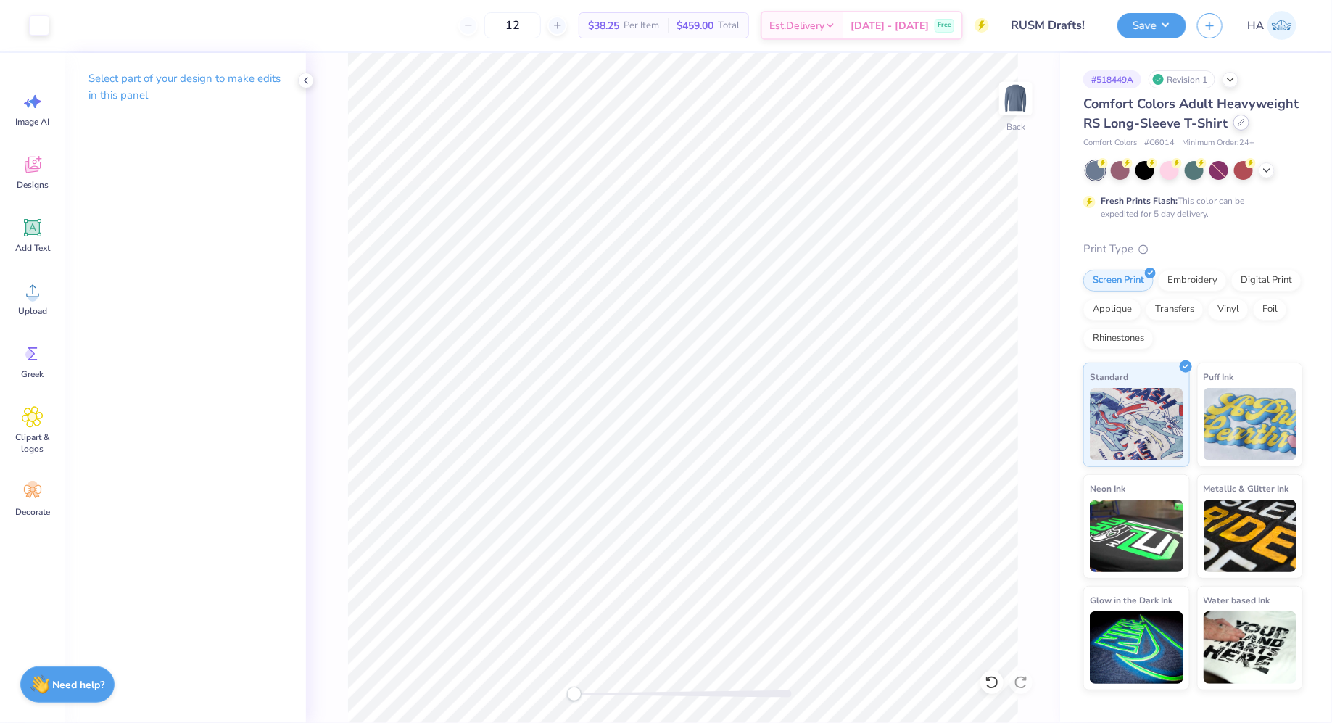
click at [1243, 120] on icon at bounding box center [1241, 122] width 7 height 7
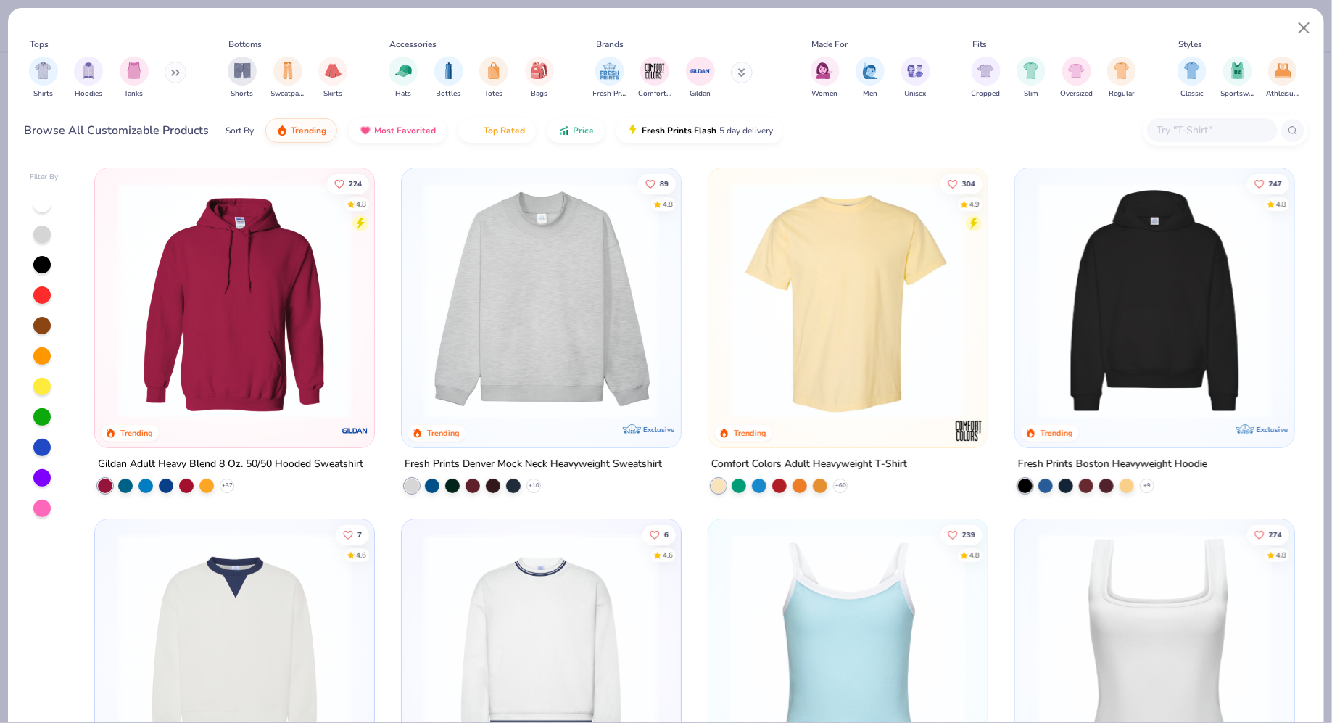
click at [1288, 33] on div "Tops Shirts Hoodies Tanks Bottoms Shorts Sweatpants Skirts Accessories Hats Bot…" at bounding box center [666, 72] width 1283 height 78
click at [1290, 18] on div "Tops Shirts Hoodies Tanks Bottoms Shorts Sweatpants Skirts Accessories Hats Bot…" at bounding box center [666, 82] width 1316 height 149
click at [1301, 17] on button "Close" at bounding box center [1305, 29] width 28 height 28
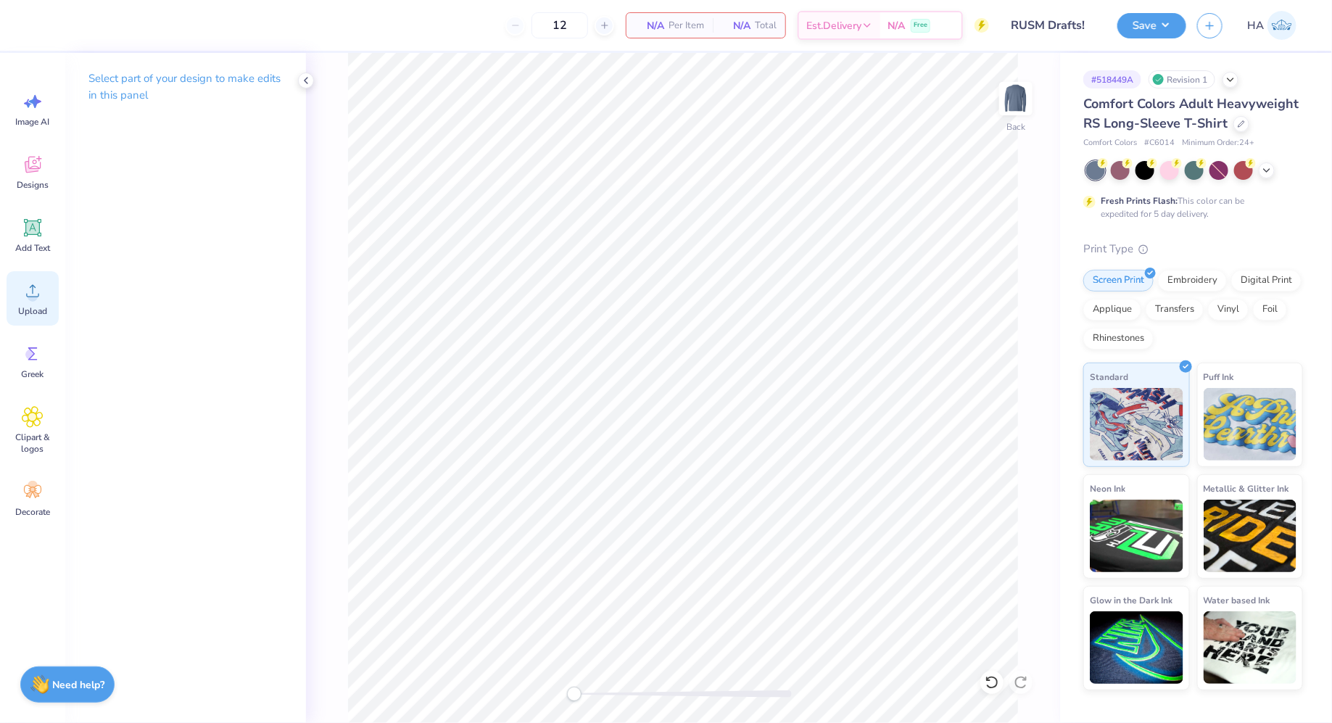
click at [35, 286] on icon at bounding box center [33, 291] width 22 height 22
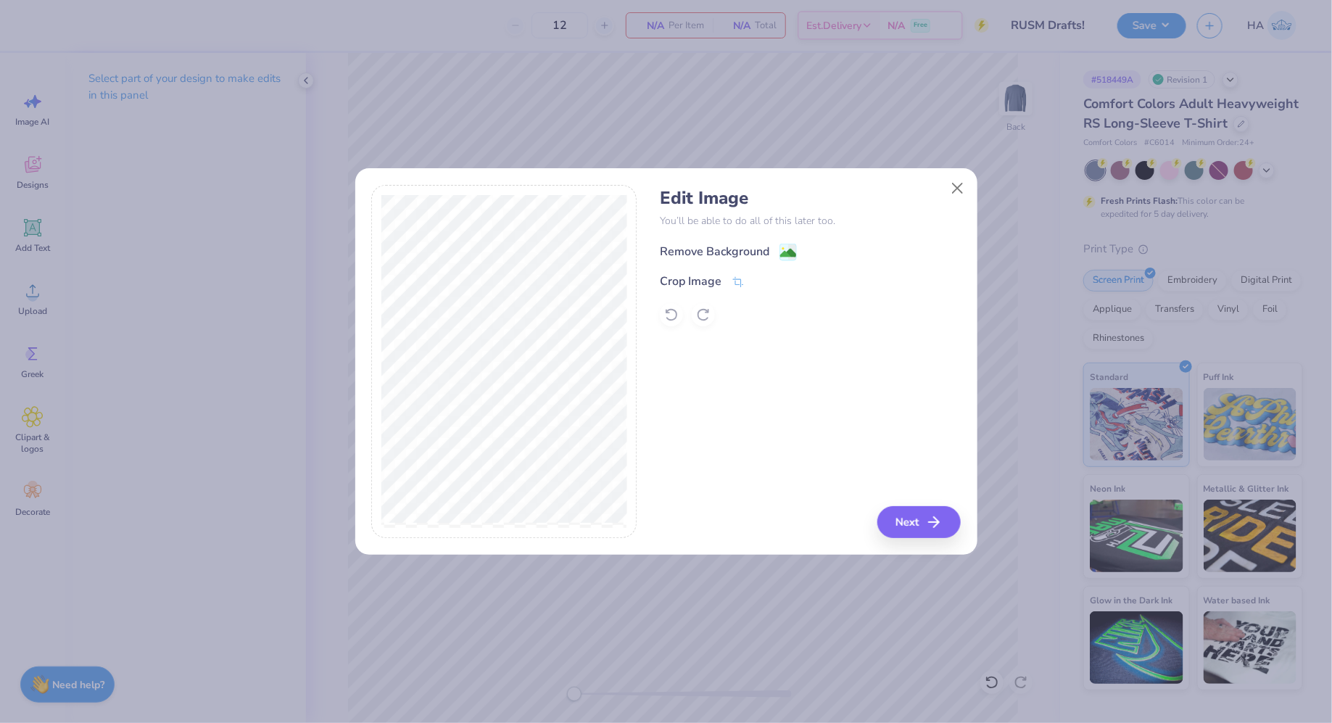
click at [786, 247] on image at bounding box center [788, 253] width 16 height 16
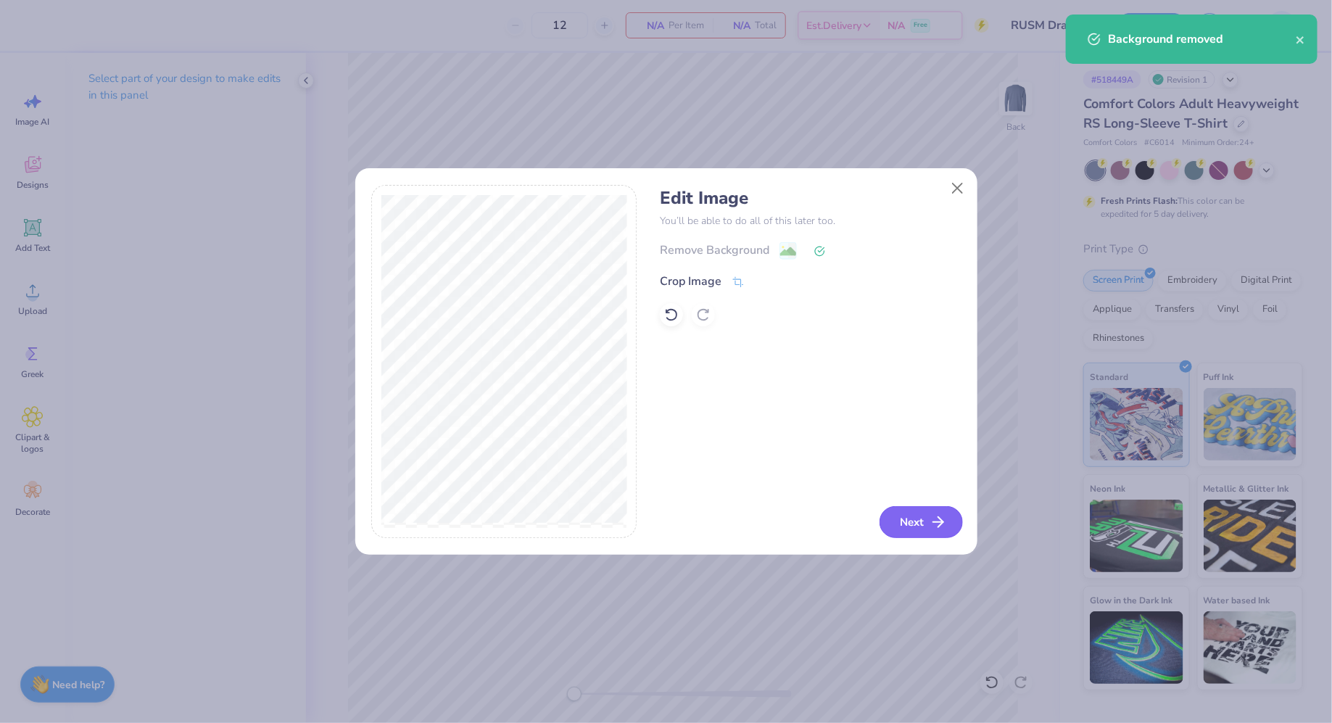
click at [895, 518] on button "Next" at bounding box center [920, 522] width 83 height 32
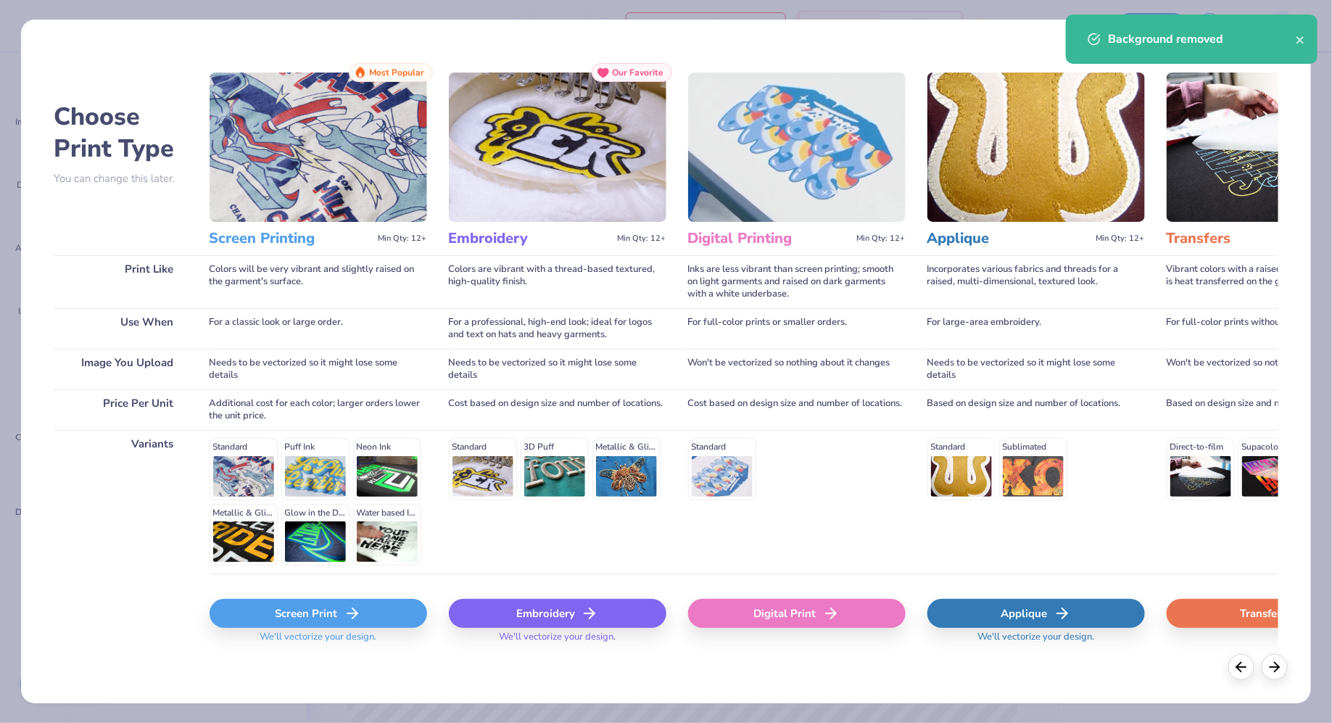
click at [368, 594] on div "Screen Print We'll vectorize your design." at bounding box center [319, 616] width 218 height 86
click at [363, 611] on div "Screen Print" at bounding box center [319, 613] width 218 height 29
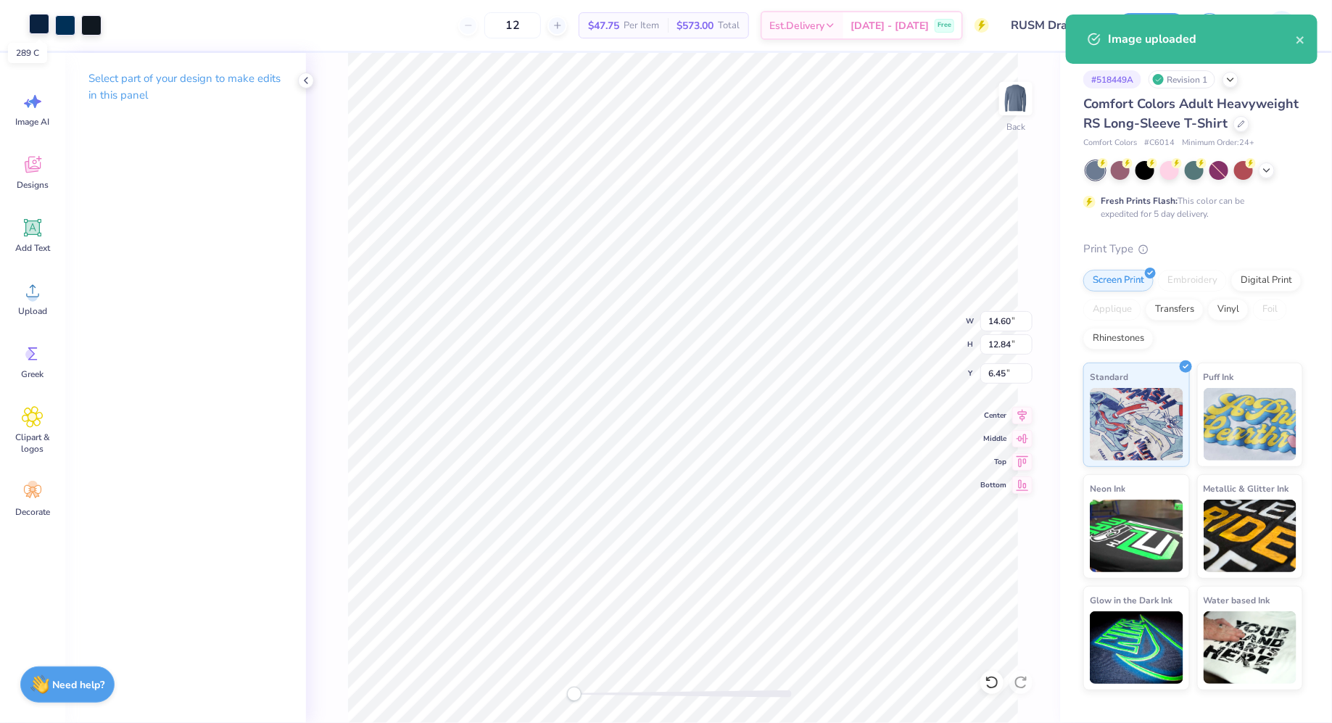
click at [42, 32] on div at bounding box center [39, 24] width 20 height 20
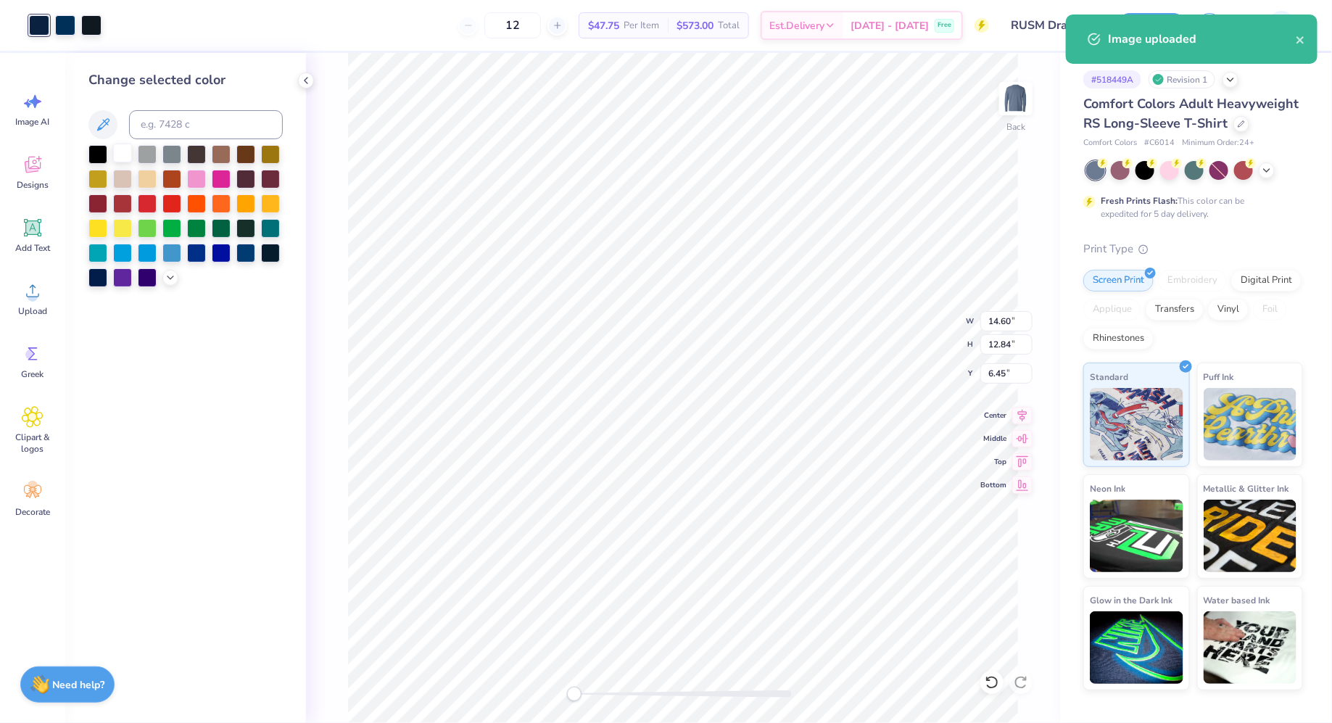
click at [126, 153] on div at bounding box center [122, 153] width 19 height 19
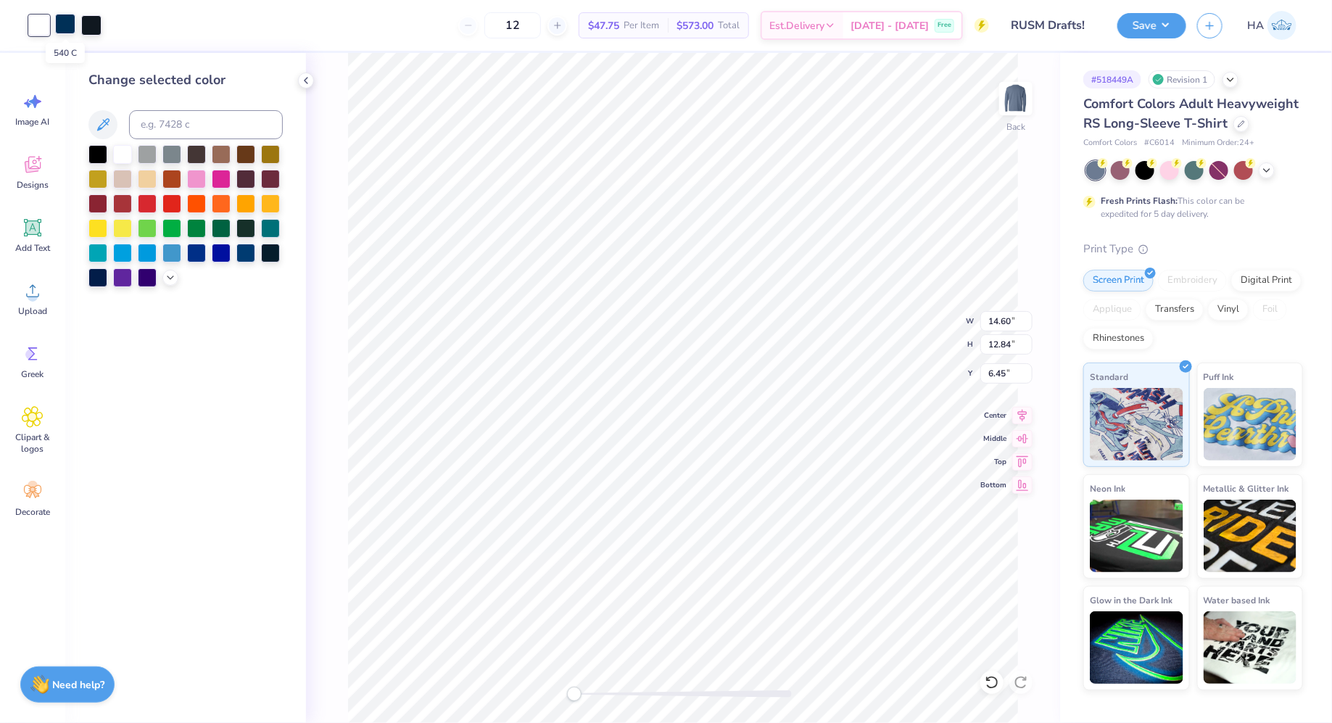
click at [62, 22] on div at bounding box center [65, 24] width 20 height 20
click at [118, 144] on div at bounding box center [122, 153] width 19 height 19
click at [69, 22] on div at bounding box center [65, 24] width 20 height 20
click at [132, 156] on div at bounding box center [122, 153] width 19 height 19
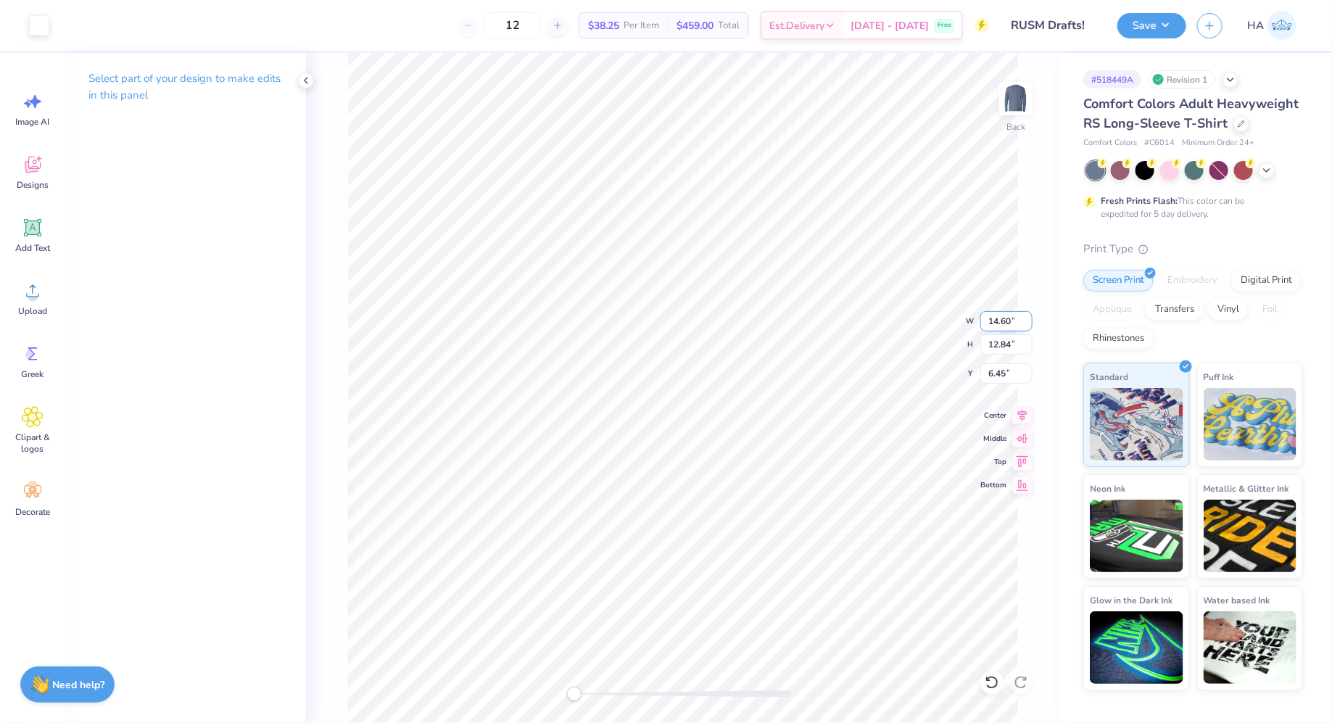
click at [1001, 325] on input "14.60" at bounding box center [1006, 321] width 52 height 20
type input "9.00"
type input "7.91"
type input "8.92"
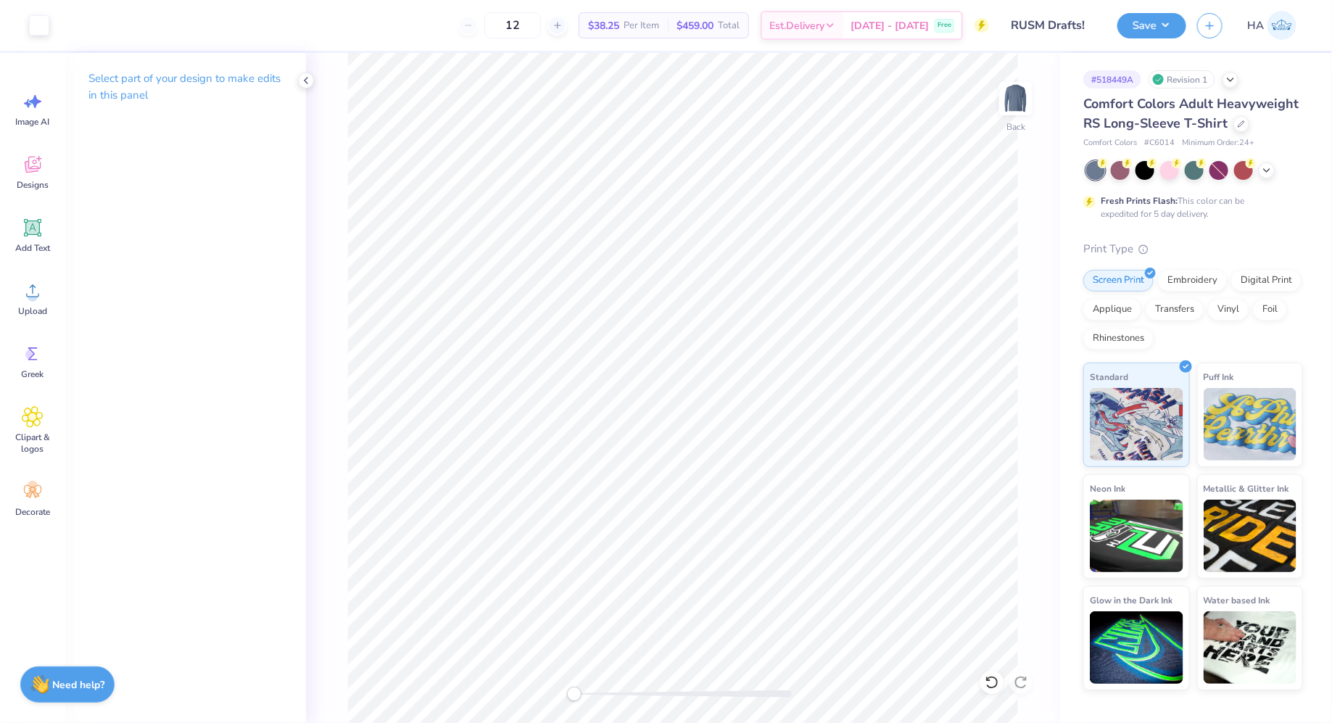
click at [1142, 39] on div "Save HA" at bounding box center [1224, 25] width 215 height 51
click at [1146, 31] on button "Save" at bounding box center [1151, 23] width 69 height 25
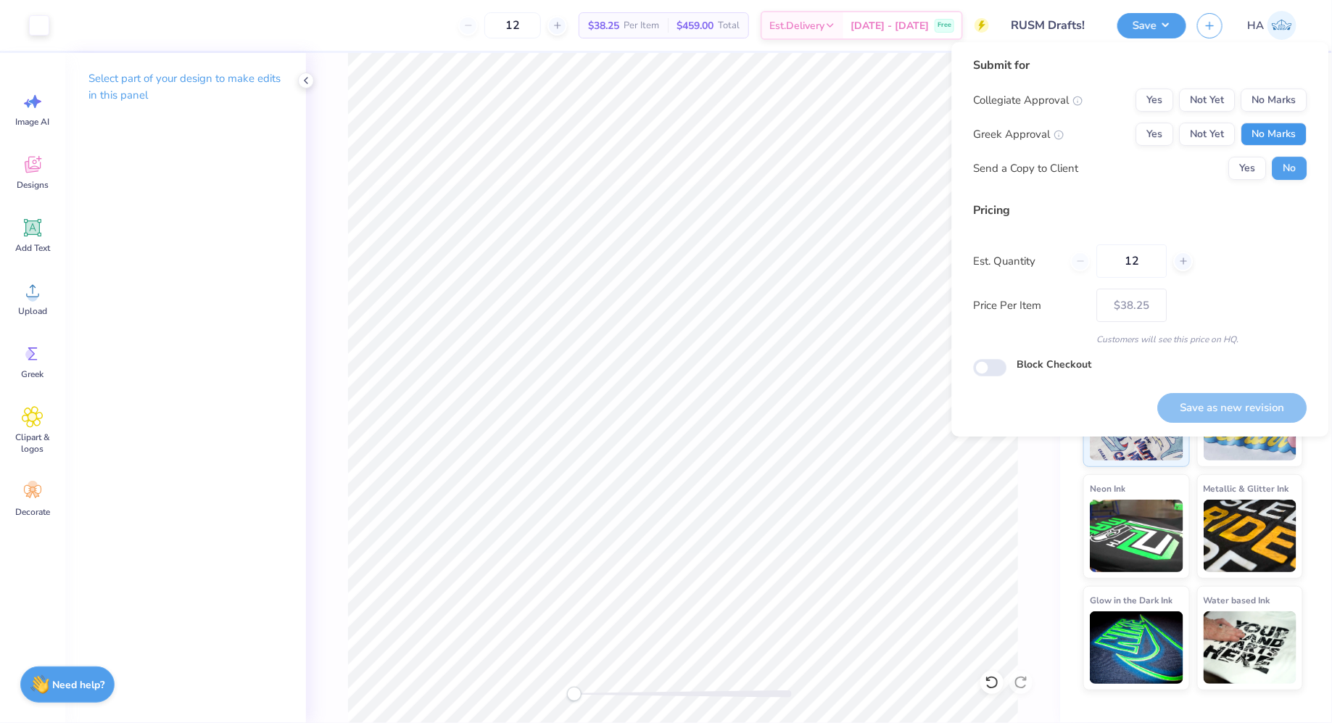
click at [1300, 125] on button "No Marks" at bounding box center [1274, 134] width 66 height 23
click at [1303, 99] on button "No Marks" at bounding box center [1274, 99] width 66 height 23
click at [1248, 400] on button "Save as new revision" at bounding box center [1232, 408] width 149 height 30
type input "$38.25"
